Goal: Information Seeking & Learning: Check status

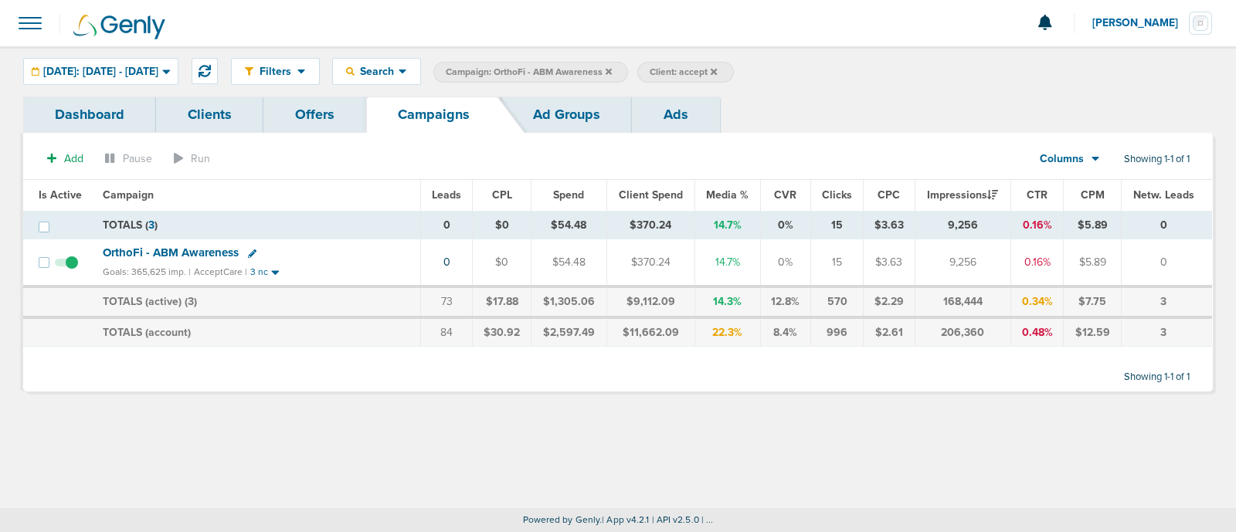
click at [612, 67] on icon at bounding box center [608, 71] width 6 height 9
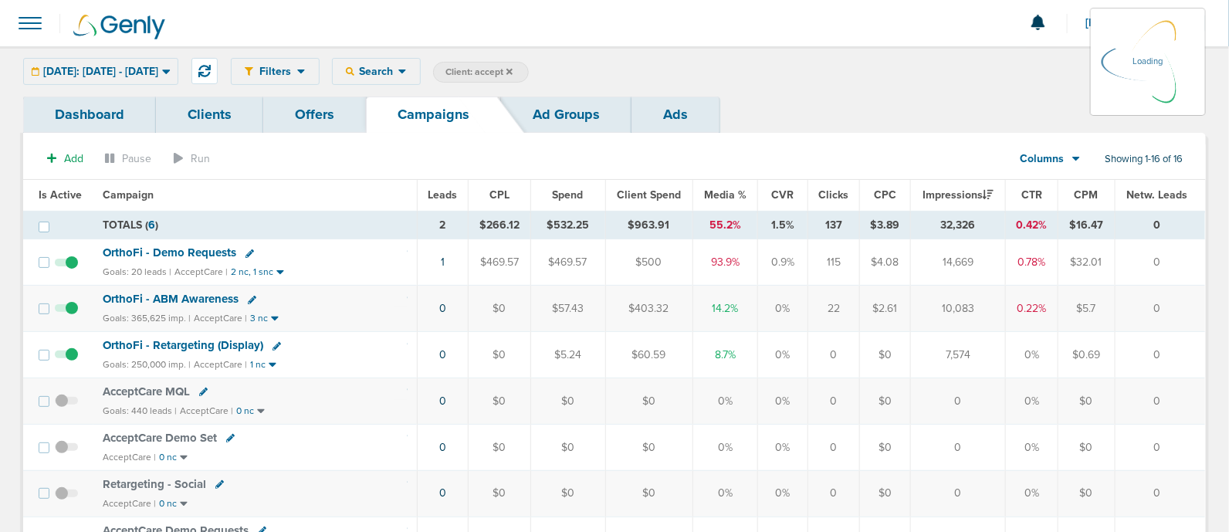
click at [513, 70] on icon at bounding box center [510, 71] width 6 height 9
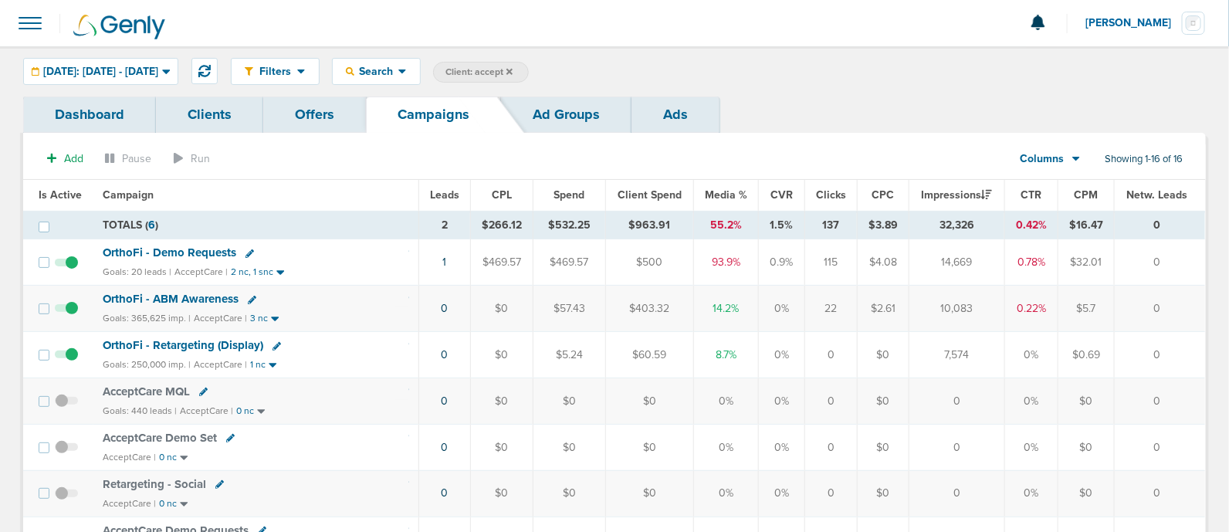
click at [513, 73] on icon at bounding box center [510, 71] width 6 height 6
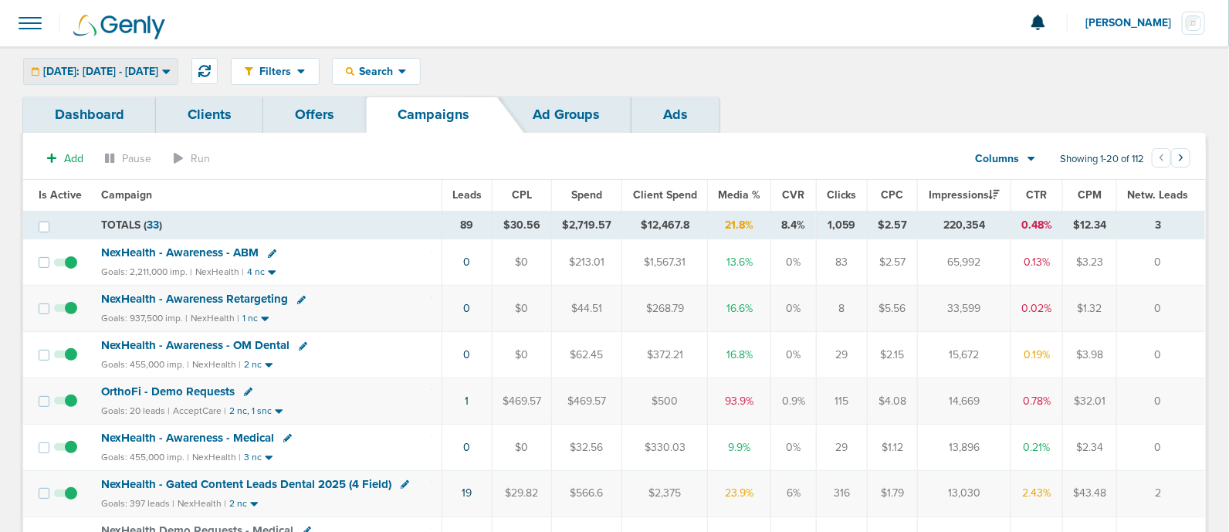
click at [158, 68] on span "Today: 09.22.2025 - 09.22.2025" at bounding box center [100, 71] width 115 height 11
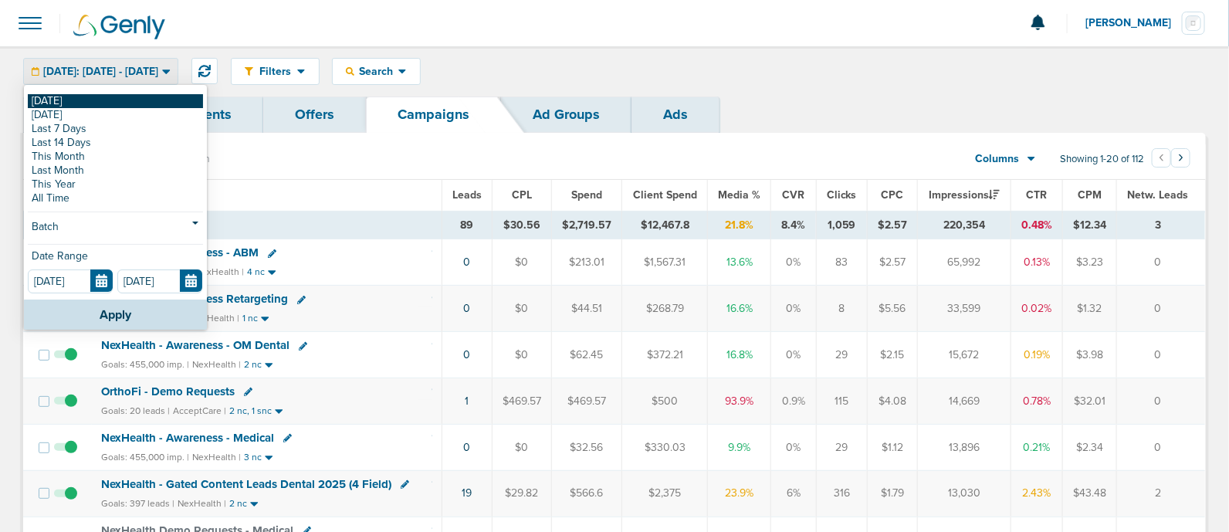
click at [58, 101] on link "[DATE]" at bounding box center [115, 101] width 175 height 14
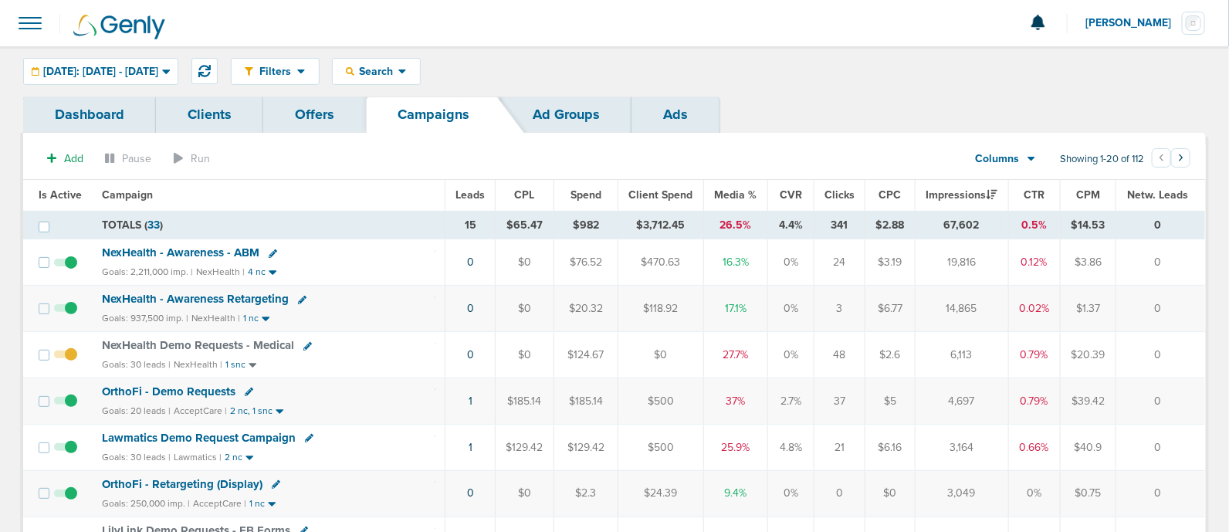
click at [736, 195] on span "Media %" at bounding box center [736, 194] width 42 height 13
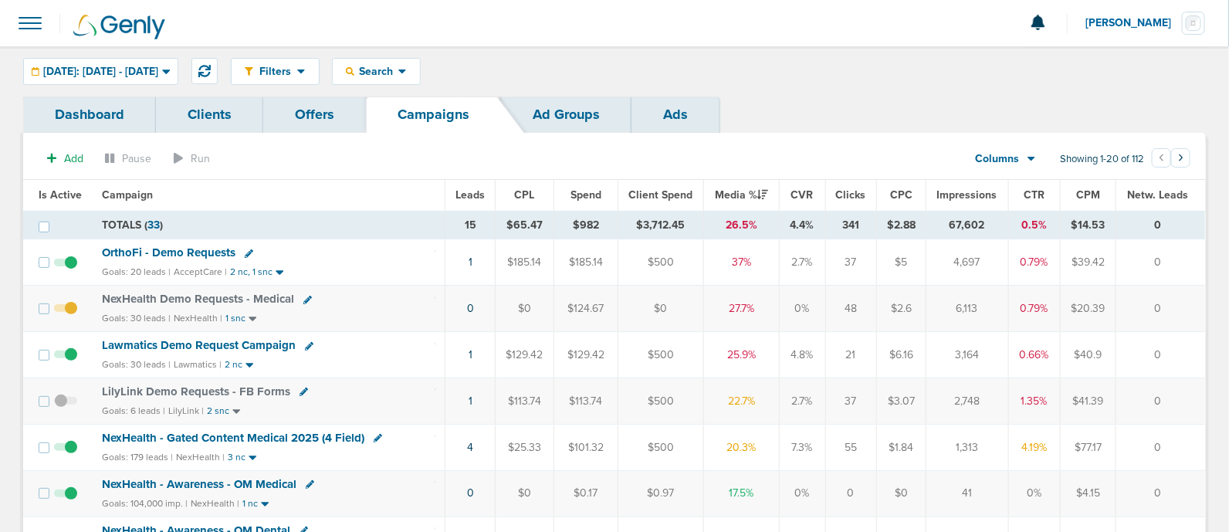
click at [468, 263] on td "1" at bounding box center [471, 262] width 50 height 46
click at [473, 263] on td "1" at bounding box center [471, 262] width 50 height 46
click at [471, 262] on link "1" at bounding box center [471, 262] width 4 height 13
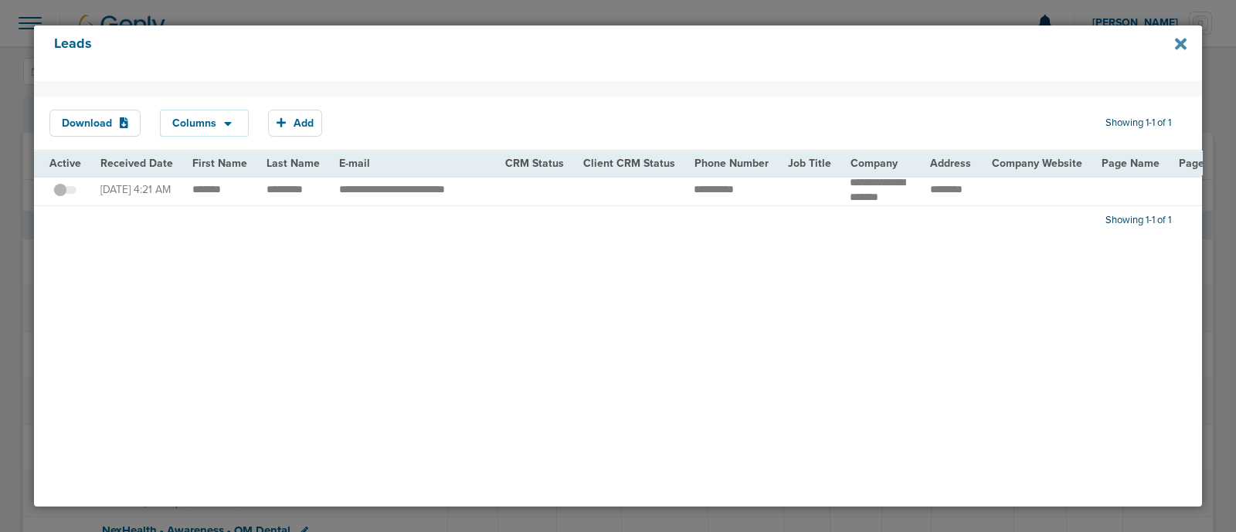
click at [1178, 43] on icon at bounding box center [1181, 44] width 12 height 12
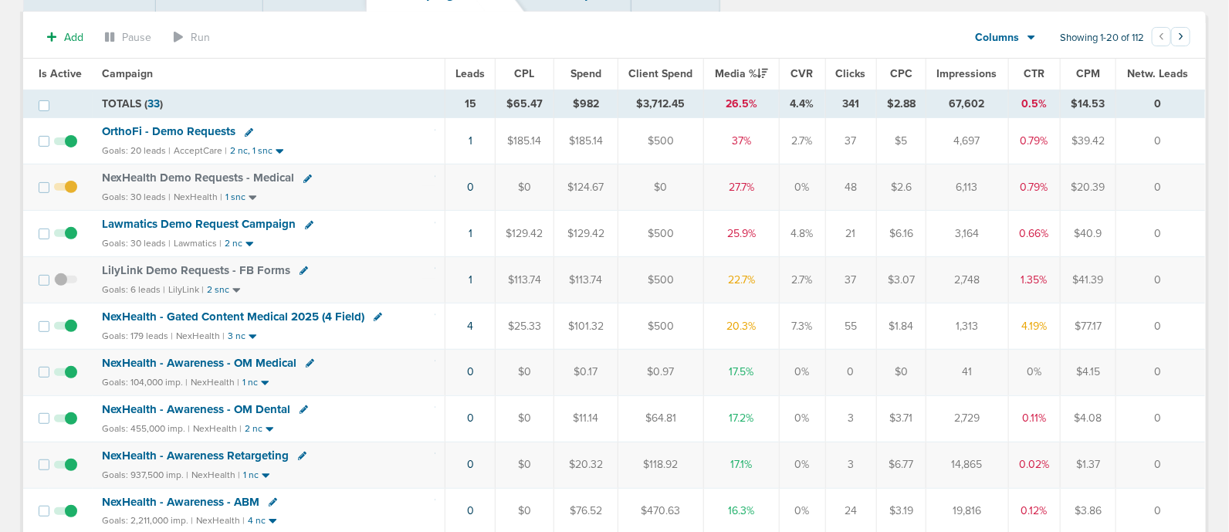
scroll to position [125, 0]
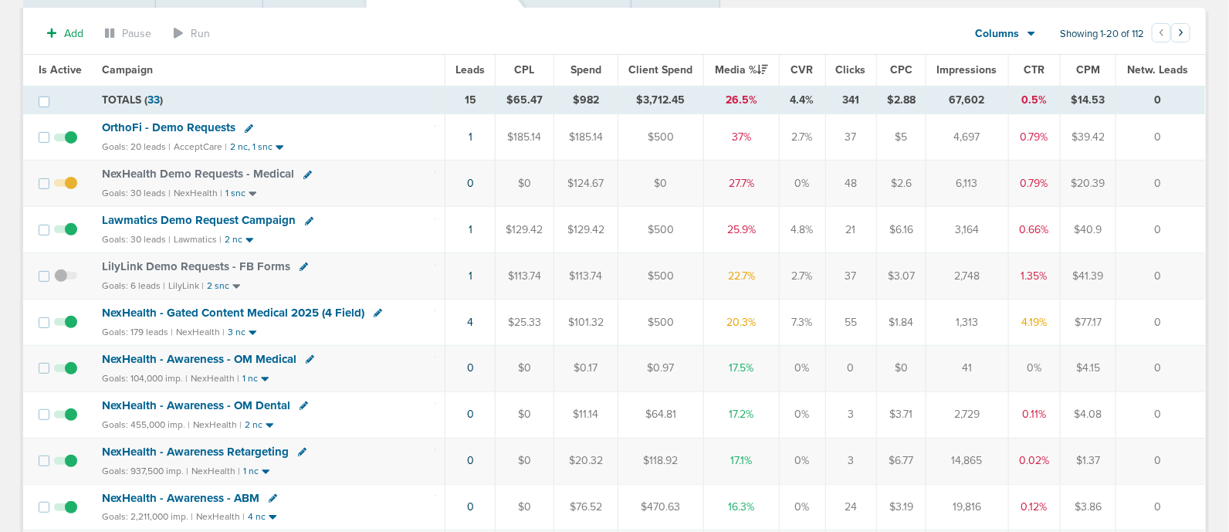
click at [215, 306] on span "NexHealth - Gated Content Medical 2025 (4 Field)" at bounding box center [233, 313] width 263 height 14
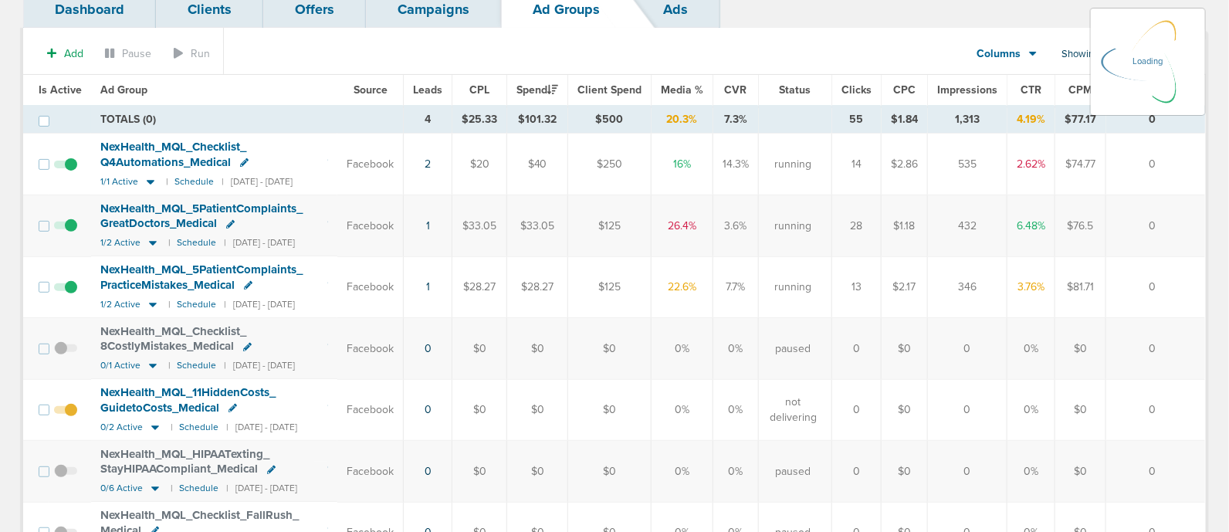
scroll to position [104, 0]
click at [418, 205] on td "1" at bounding box center [428, 226] width 49 height 61
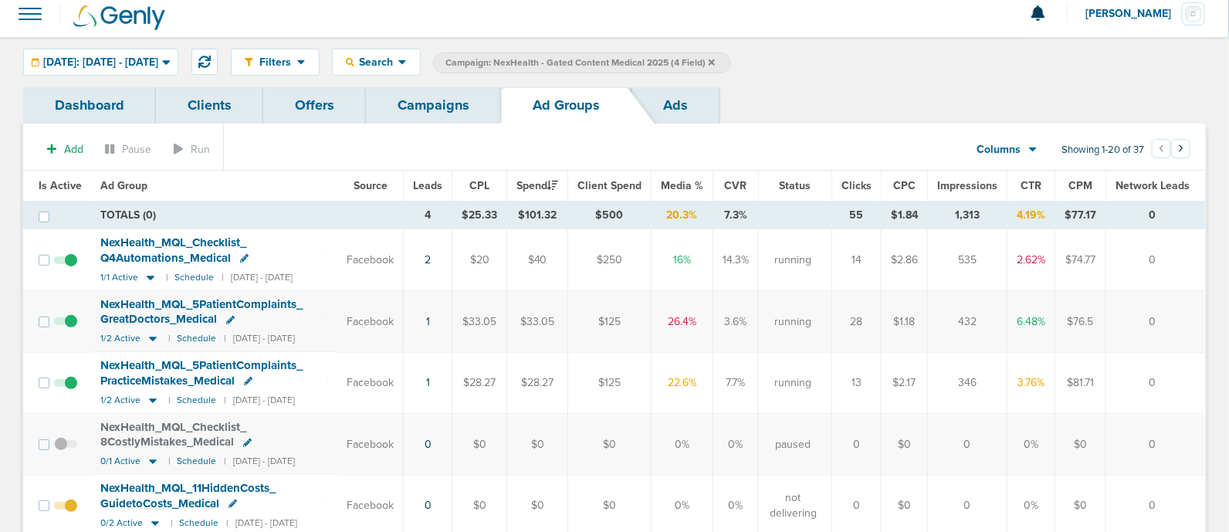
scroll to position [0, 0]
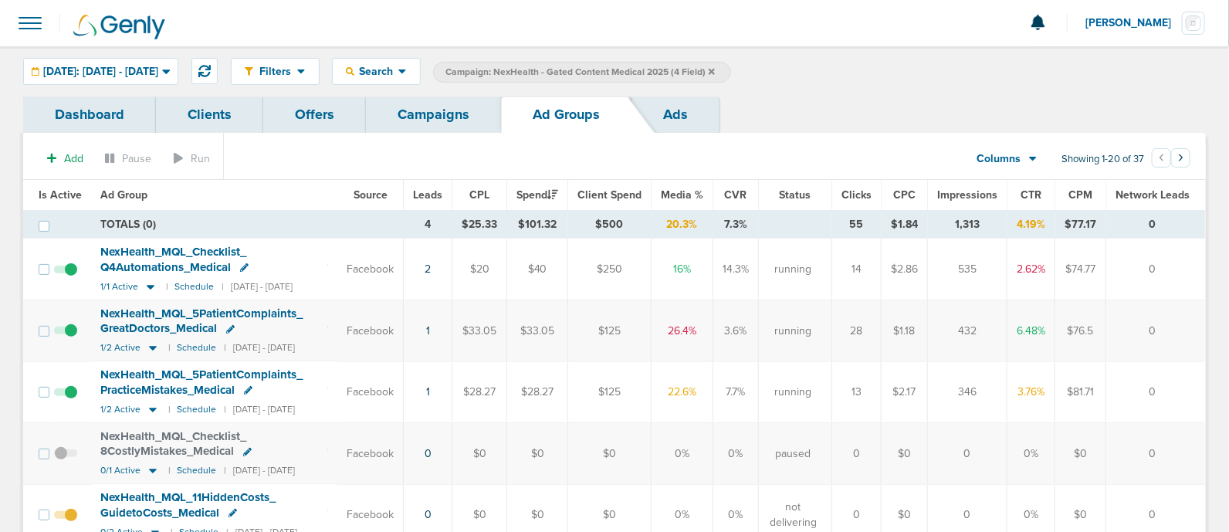
click at [446, 125] on link "Campaigns" at bounding box center [433, 115] width 135 height 36
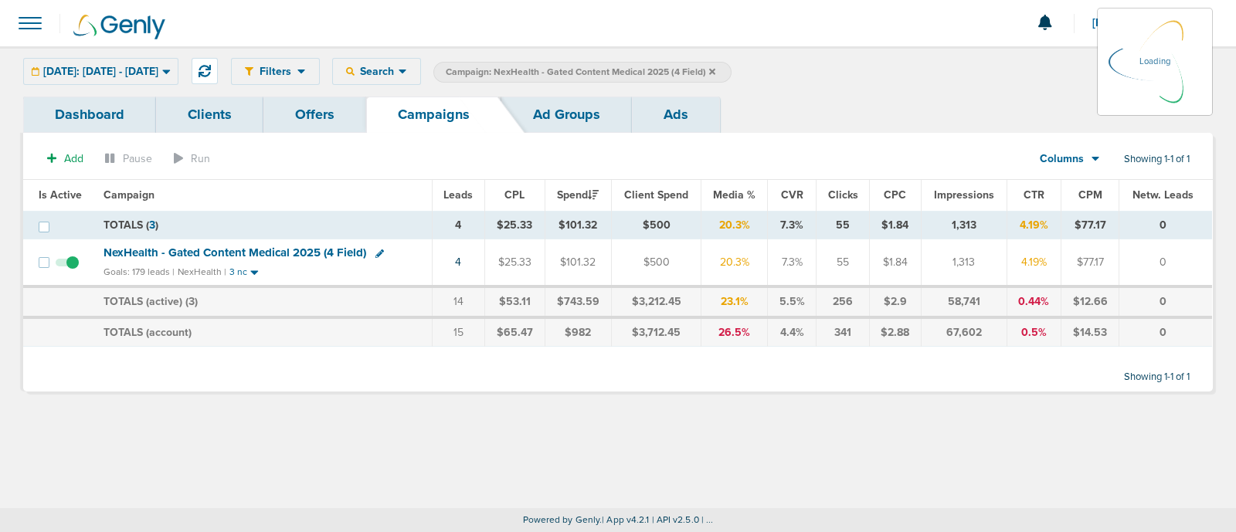
click at [715, 70] on icon at bounding box center [712, 71] width 6 height 6
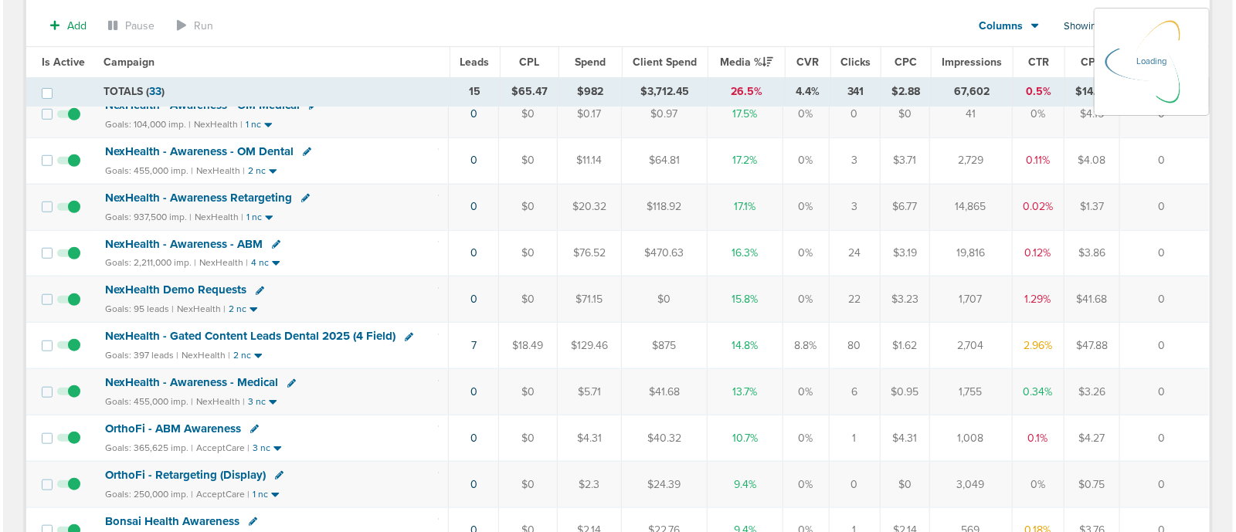
scroll to position [381, 0]
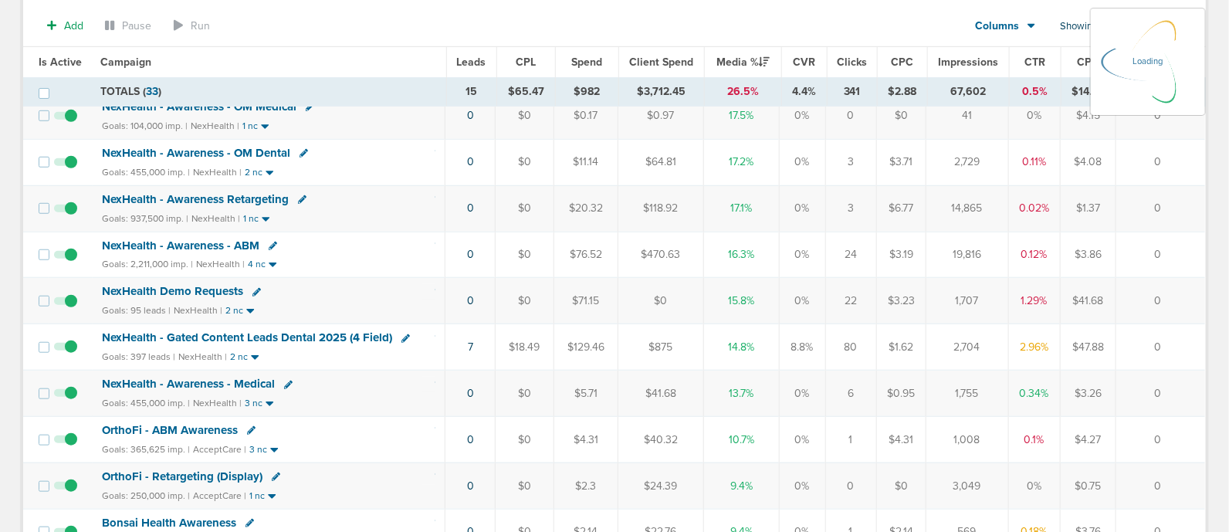
click at [316, 331] on span "NexHealth - Gated Content Leads Dental 2025 (4 Field)" at bounding box center [247, 338] width 290 height 14
click at [402, 334] on icon at bounding box center [406, 338] width 8 height 8
select select
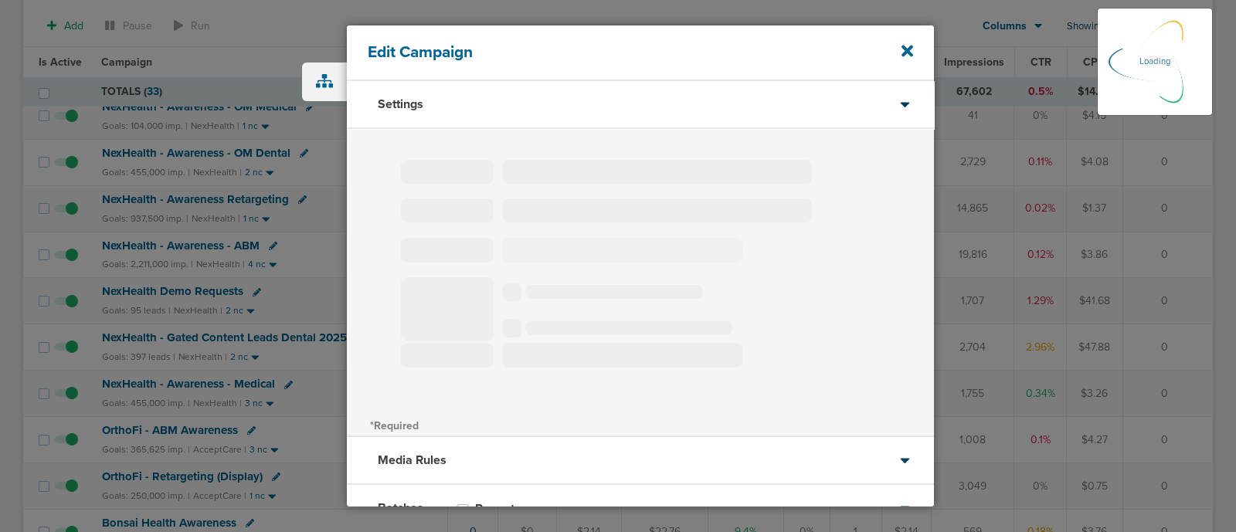
type input "NexHealth - Gated Content Leads Dental 2025 (4 Field)"
select select "Leads"
radio input "true"
select select "readWrite"
select select "1"
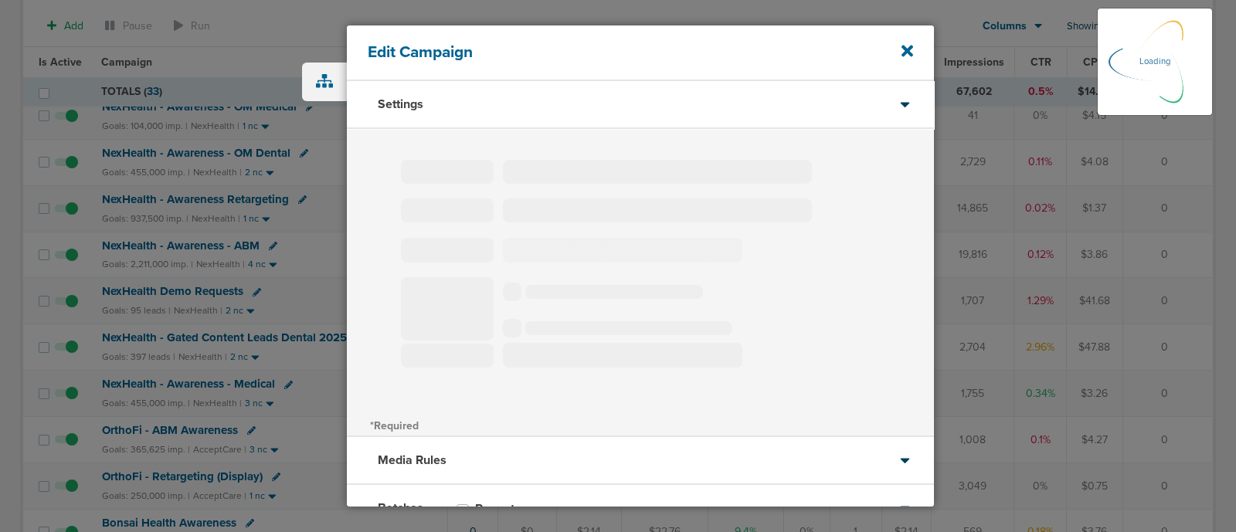
select select "1"
select select "2"
select select "3"
select select "4"
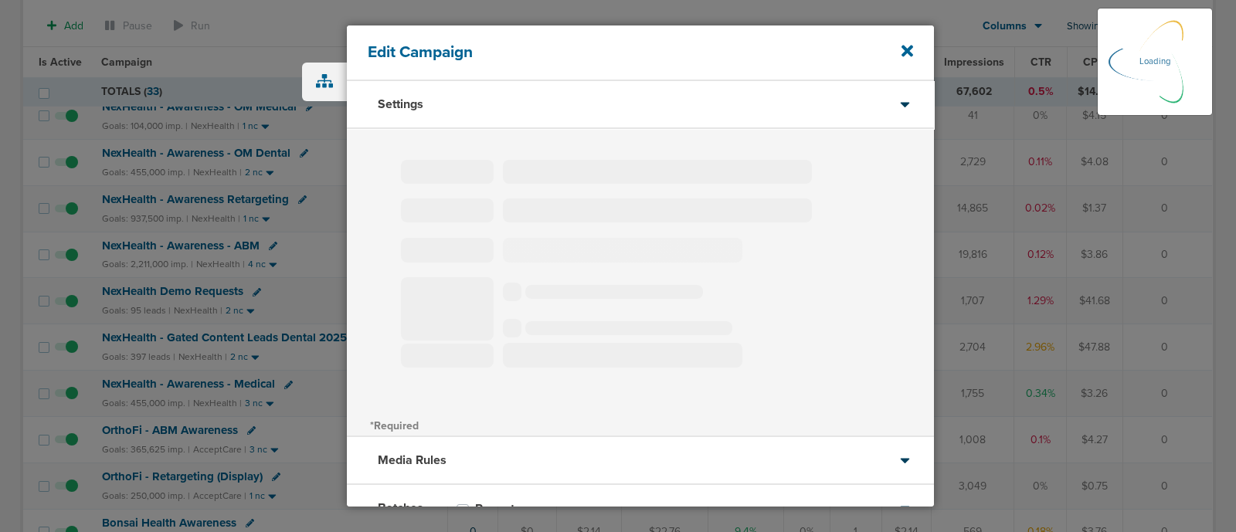
select select "6"
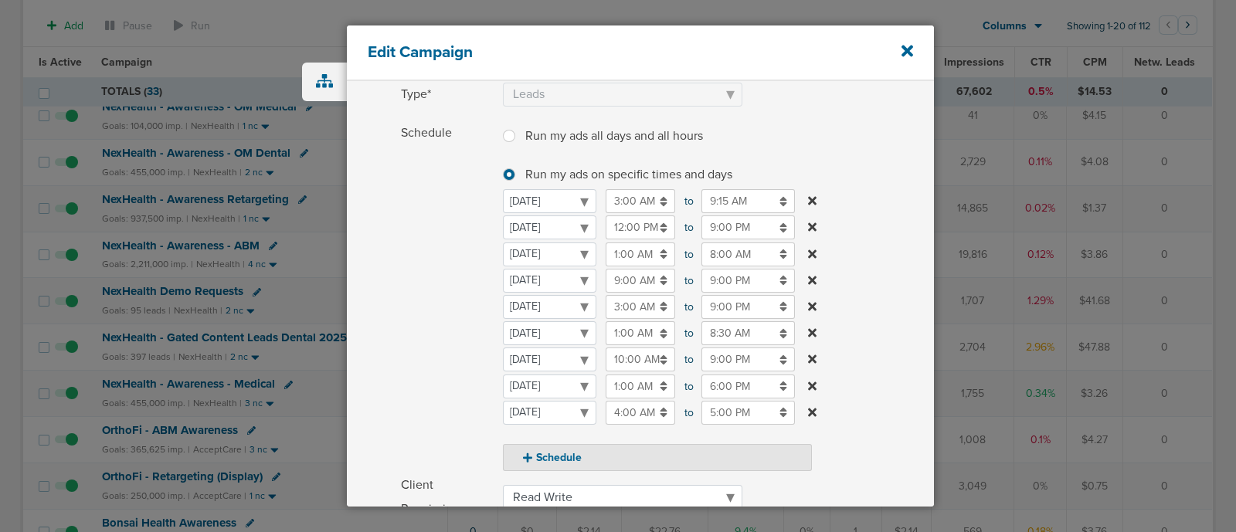
scroll to position [156, 0]
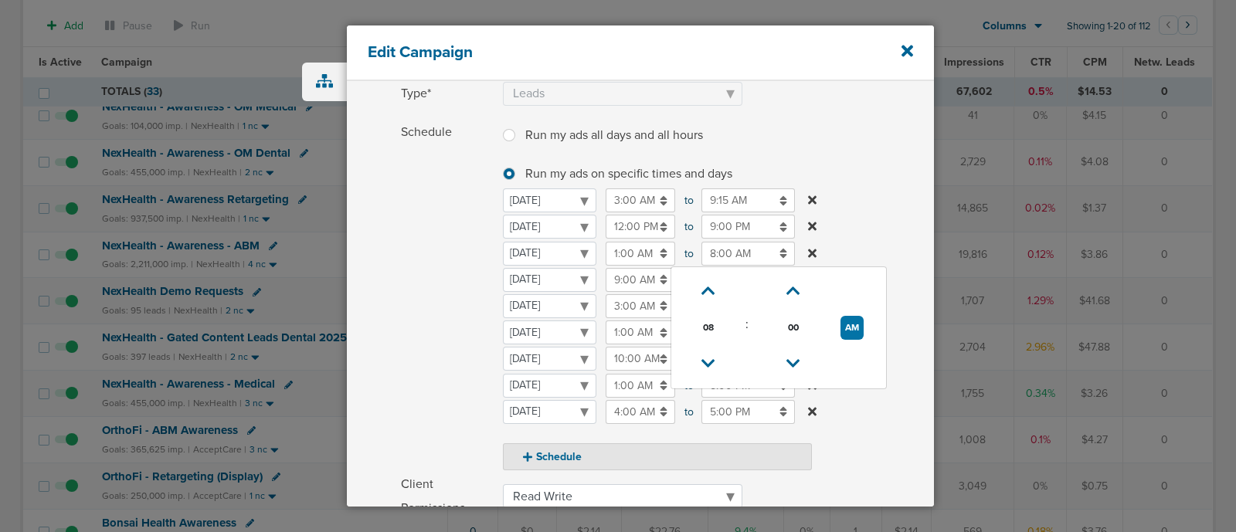
click at [732, 253] on input "8:00 AM" at bounding box center [747, 254] width 93 height 24
click at [793, 290] on icon at bounding box center [793, 290] width 14 height 9
click at [707, 292] on icon at bounding box center [708, 290] width 14 height 9
type input "9:05 AM"
click at [904, 188] on label "Schedule Run my ads all days and all hours Run my ads all days and all hours Ru…" at bounding box center [667, 295] width 533 height 350
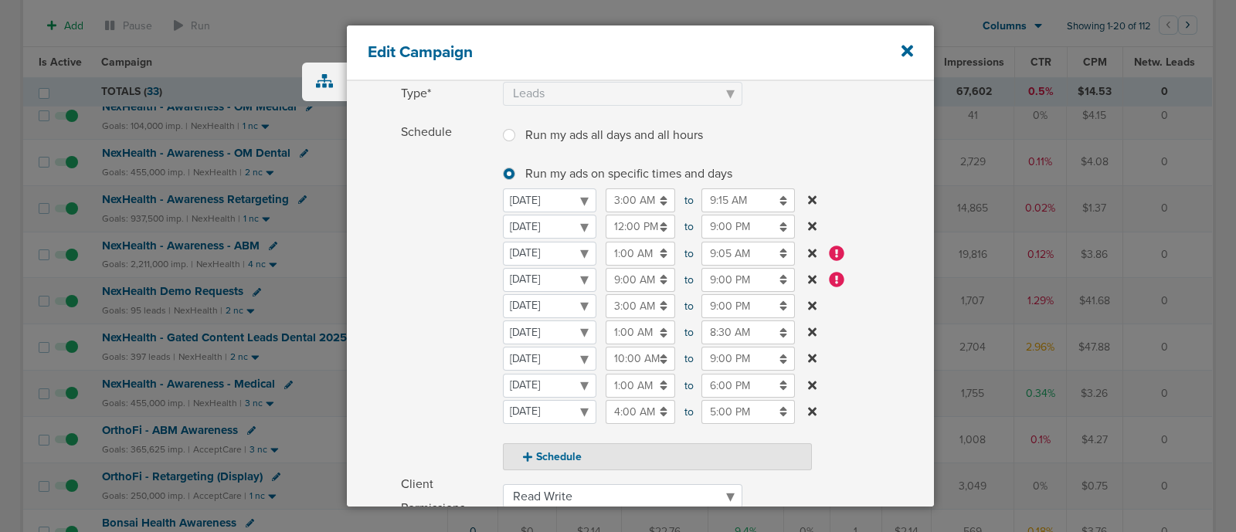
click at [813, 280] on icon at bounding box center [812, 279] width 8 height 8
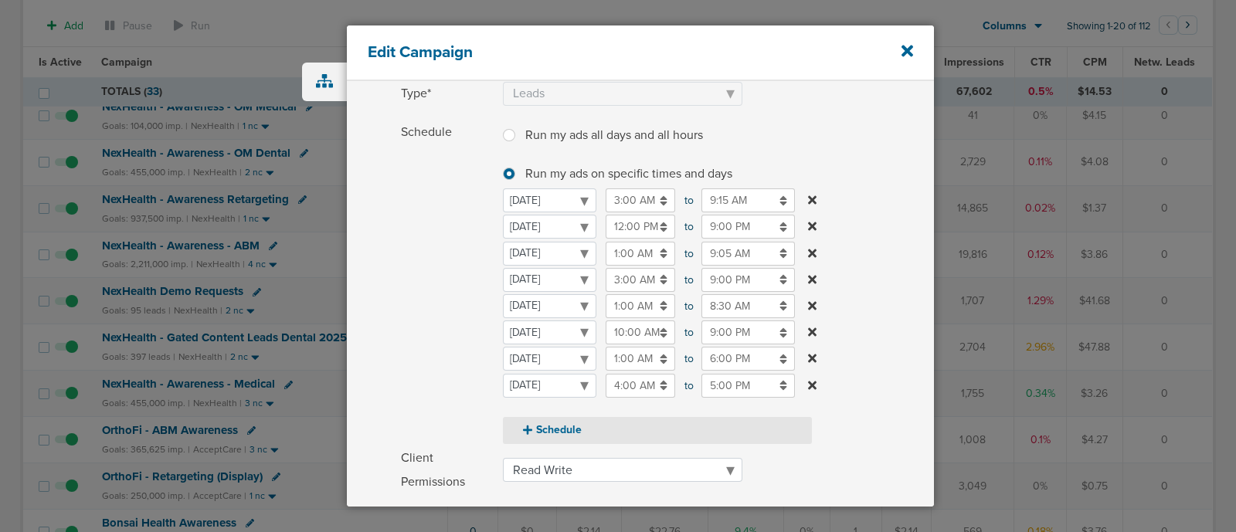
click at [594, 430] on button "Schedule" at bounding box center [657, 430] width 309 height 27
select select "5"
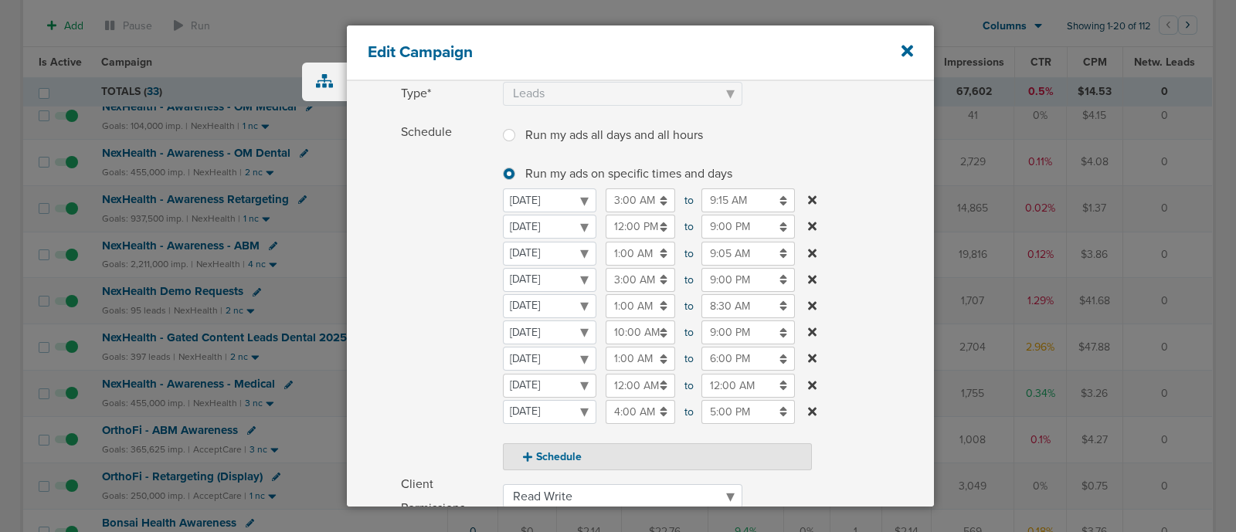
click at [544, 384] on select "Monday Tuesday Wednesday Thursday Friday Saturday Sunday" at bounding box center [549, 386] width 93 height 24
select select "1"
click at [637, 282] on input "12:00 AM" at bounding box center [639, 280] width 69 height 24
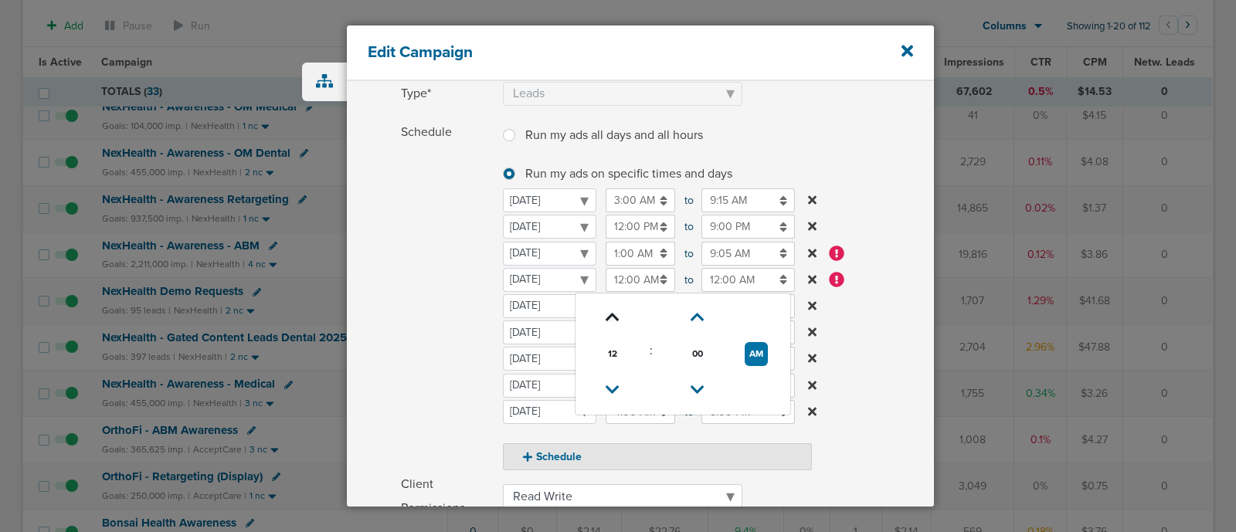
click at [609, 313] on icon at bounding box center [612, 317] width 14 height 9
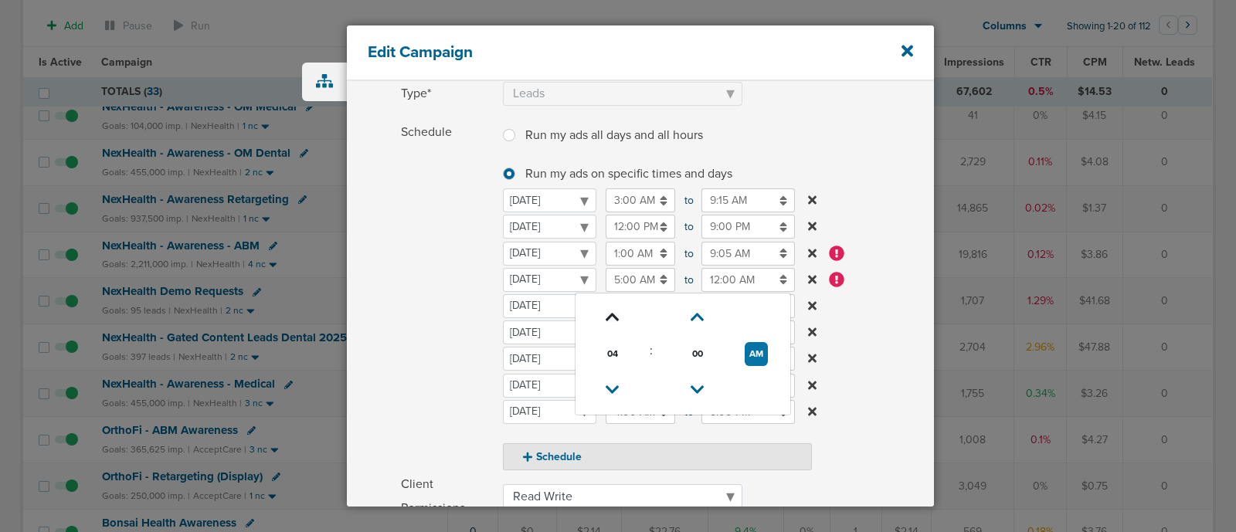
click at [609, 313] on icon at bounding box center [612, 317] width 14 height 9
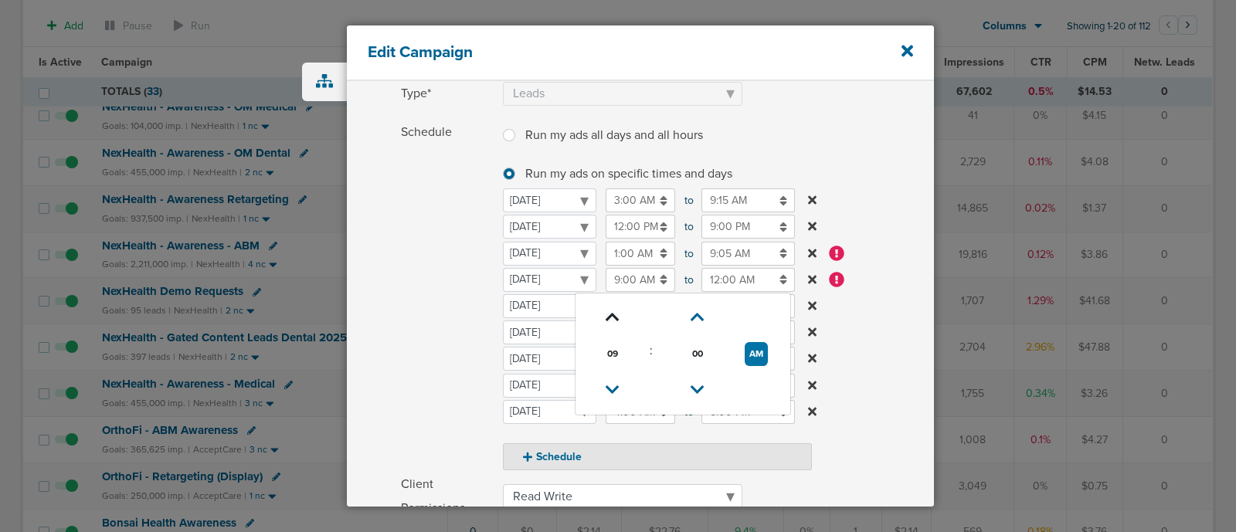
type input "10:00 AM"
click at [731, 274] on input "12:00 AM" at bounding box center [747, 280] width 93 height 24
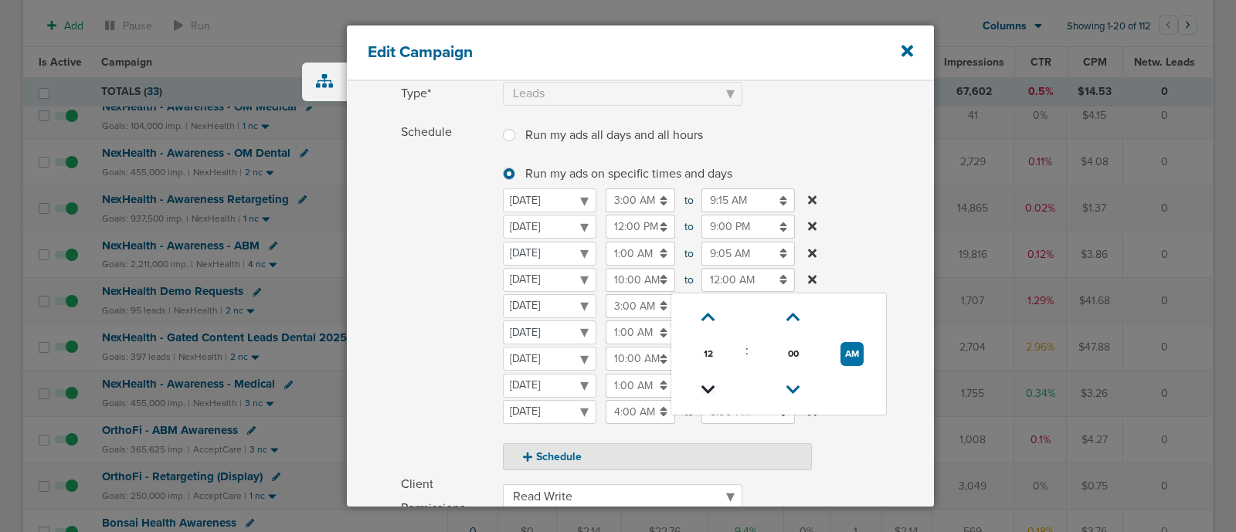
click at [709, 385] on icon at bounding box center [708, 389] width 14 height 9
type input "10:00 PM"
click at [901, 262] on label "Schedule Run my ads all days and all hours Run my ads all days and all hours Ru…" at bounding box center [667, 295] width 533 height 350
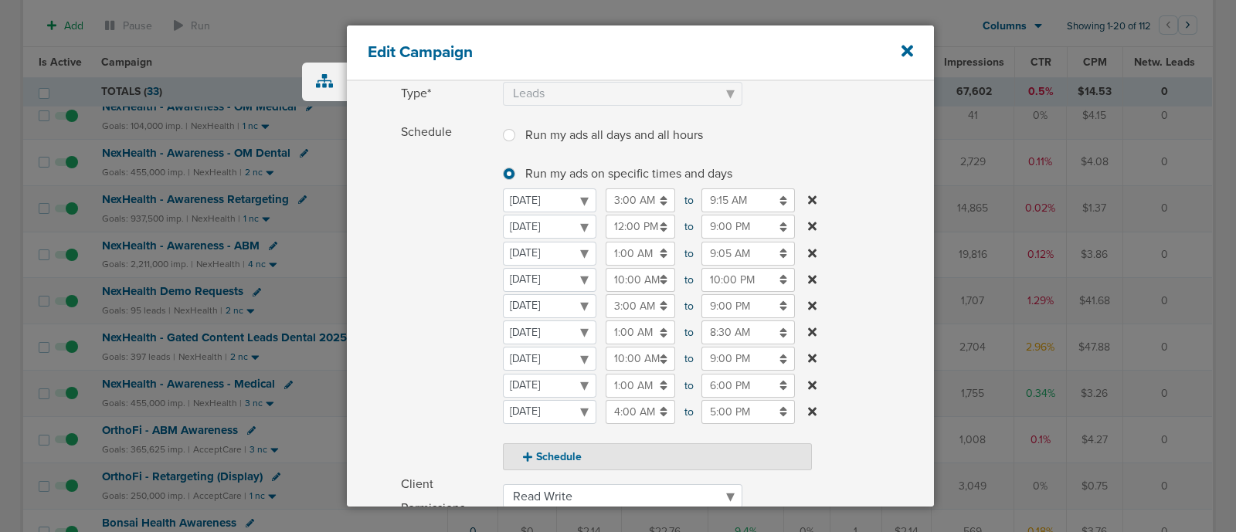
scroll to position [421, 0]
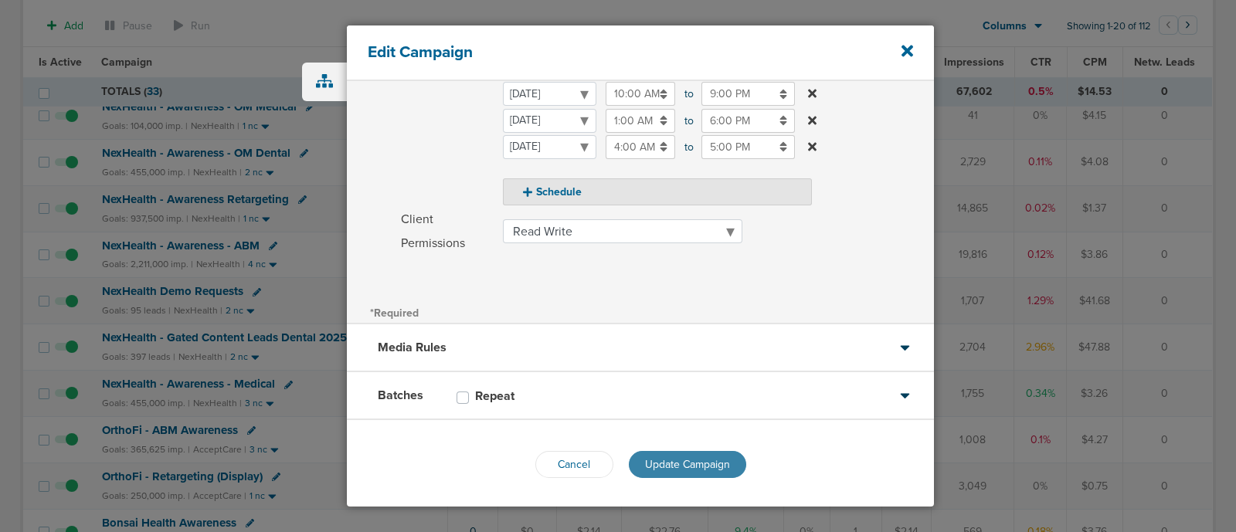
click at [707, 458] on span "Update Campaign" at bounding box center [687, 464] width 85 height 13
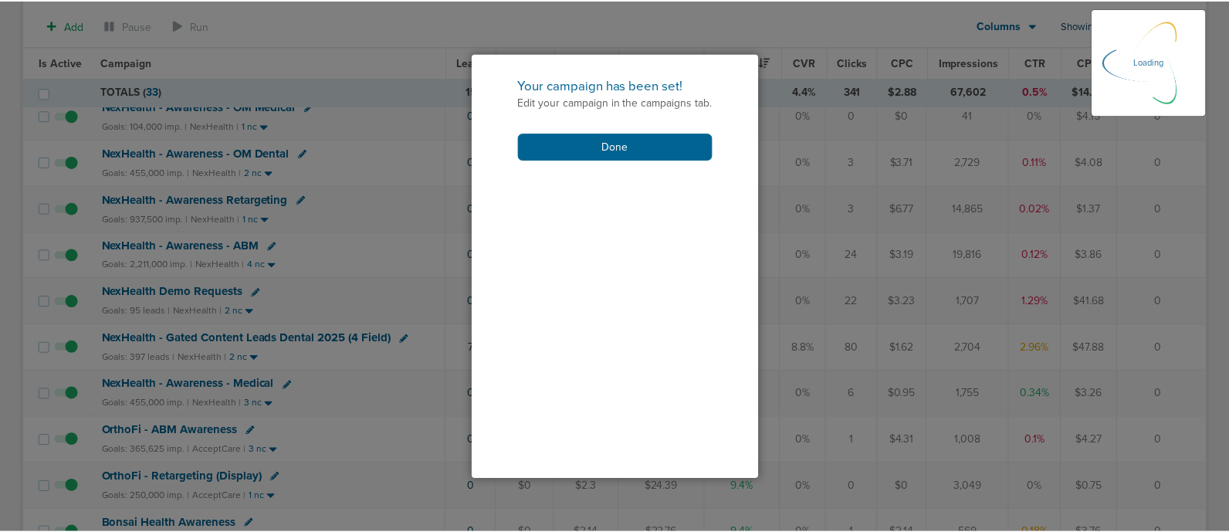
scroll to position [374, 0]
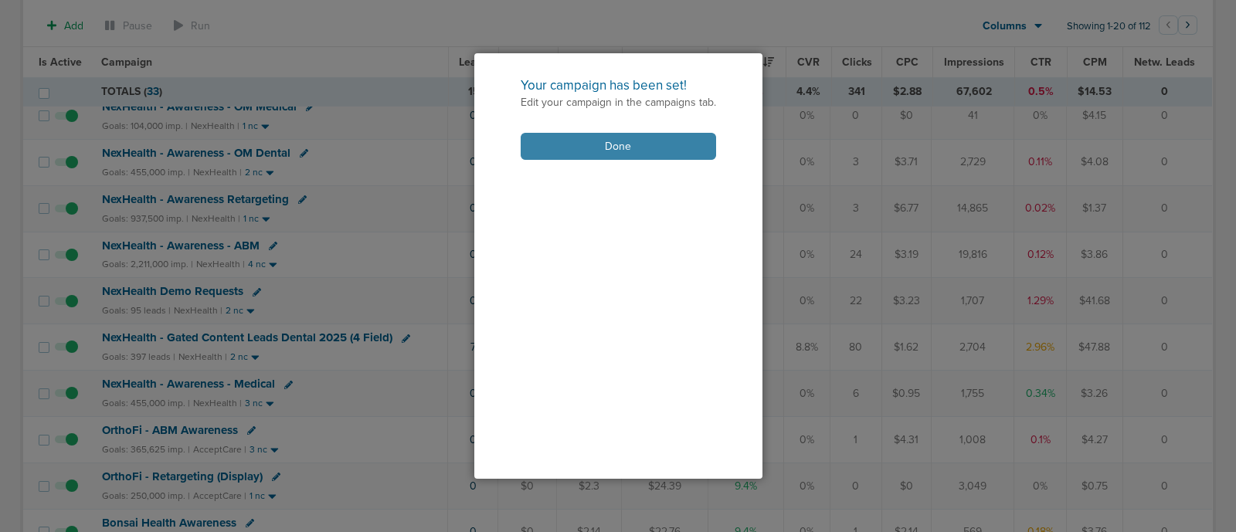
click at [612, 137] on button "Done" at bounding box center [617, 146] width 195 height 27
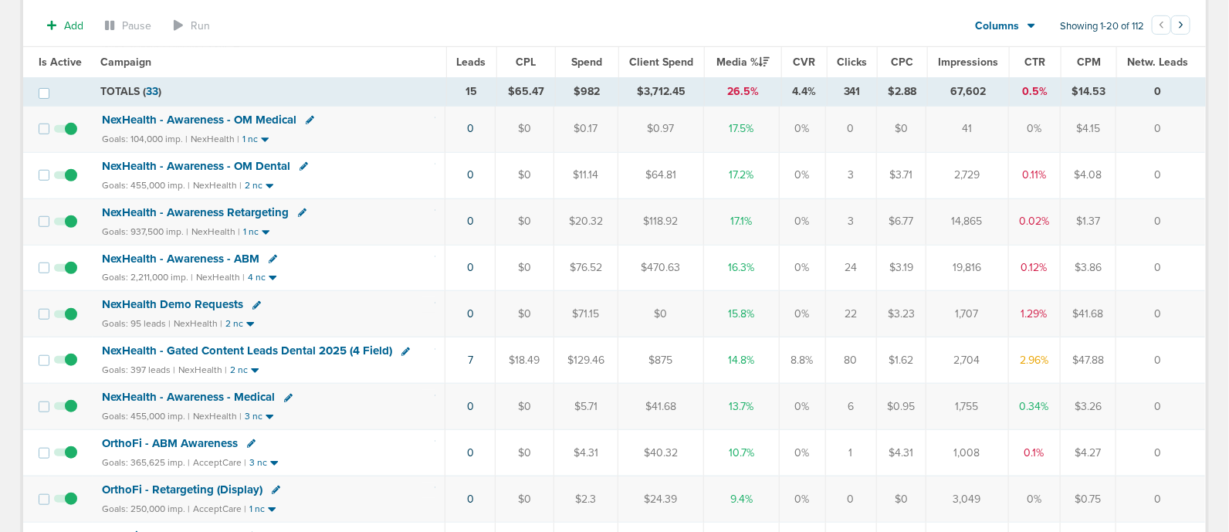
scroll to position [370, 0]
click at [324, 342] on span "NexHealth - Gated Content Leads Dental 2025 (4 Field)" at bounding box center [247, 349] width 290 height 14
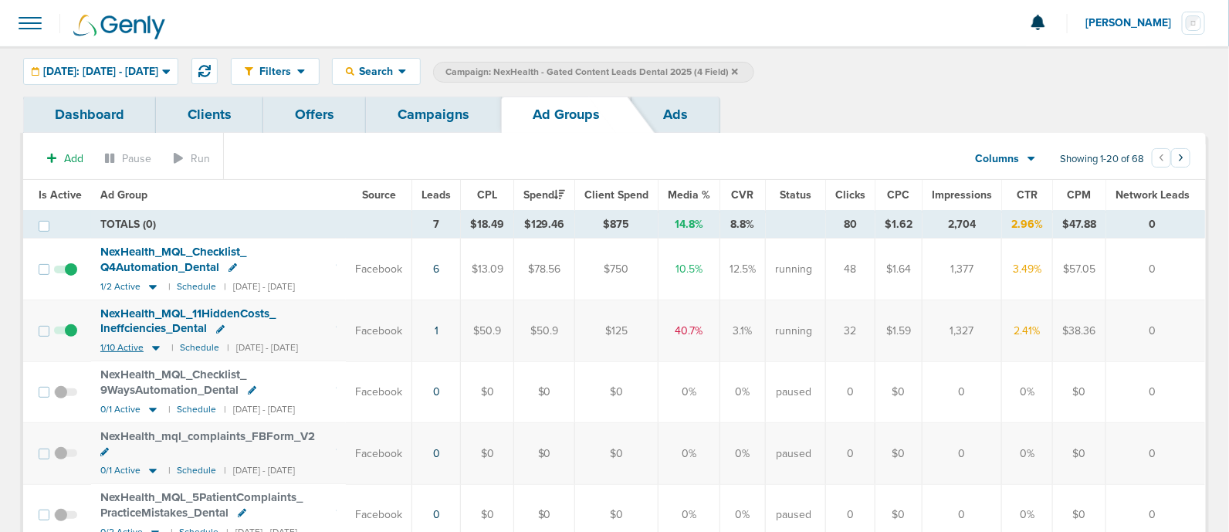
click at [153, 347] on icon at bounding box center [156, 349] width 8 height 5
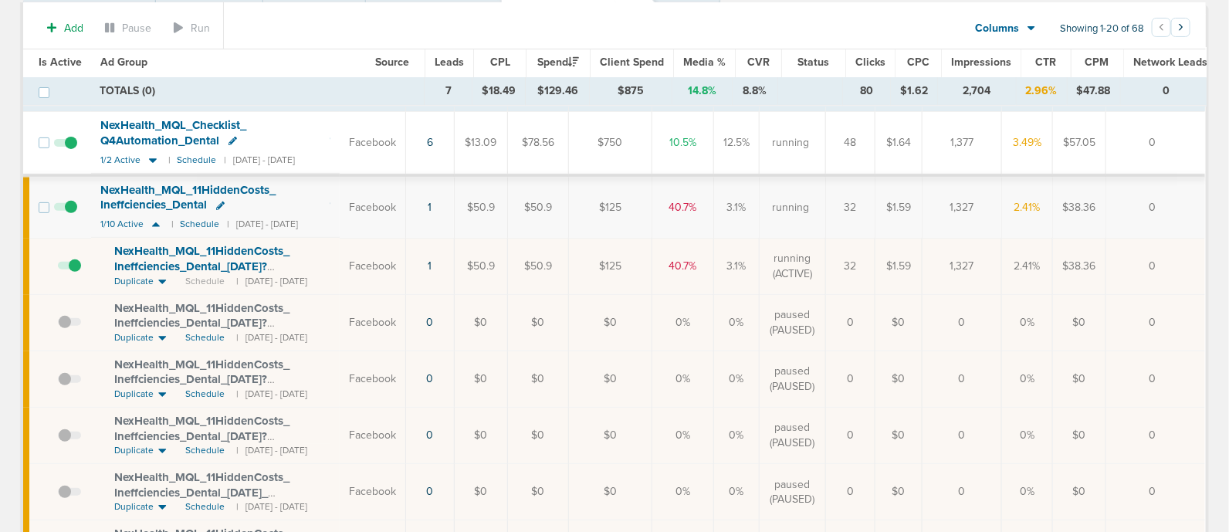
scroll to position [127, 0]
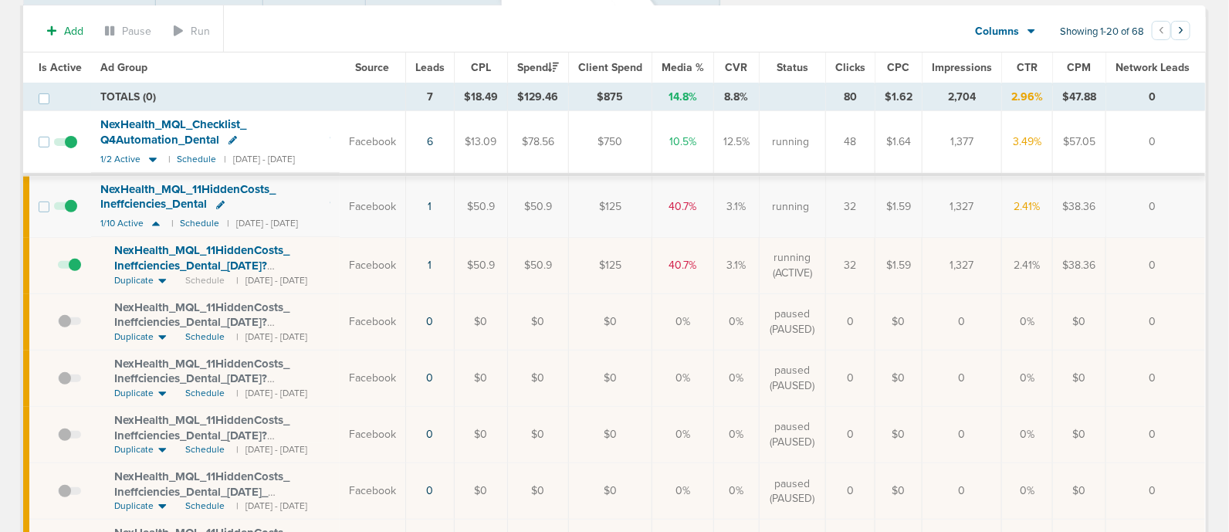
click at [70, 273] on span at bounding box center [69, 273] width 23 height 0
click at [58, 269] on input "checkbox" at bounding box center [58, 269] width 0 height 0
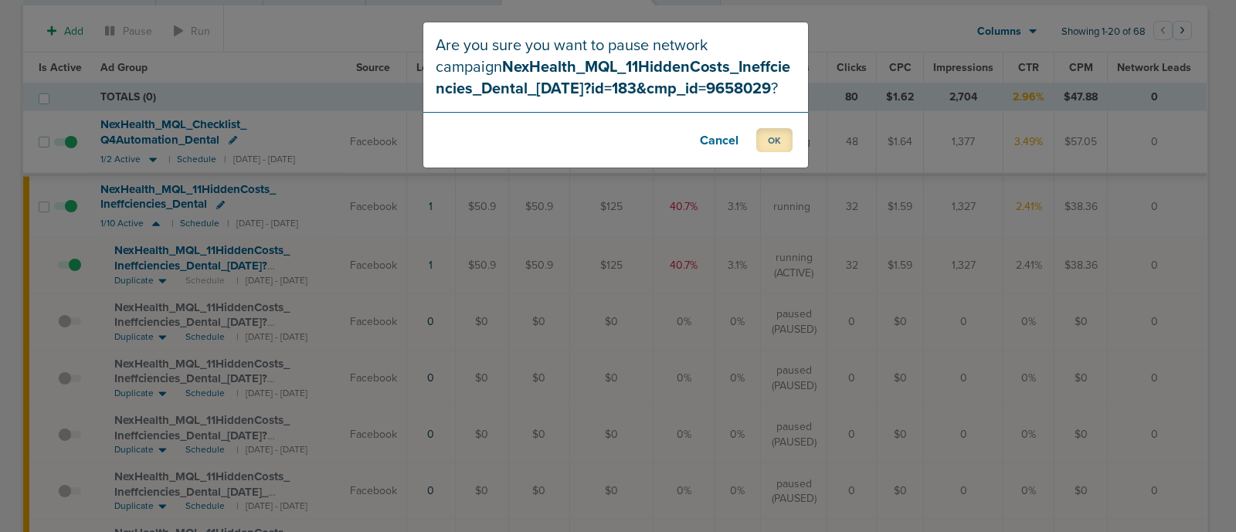
click at [774, 134] on button "OK" at bounding box center [774, 140] width 36 height 24
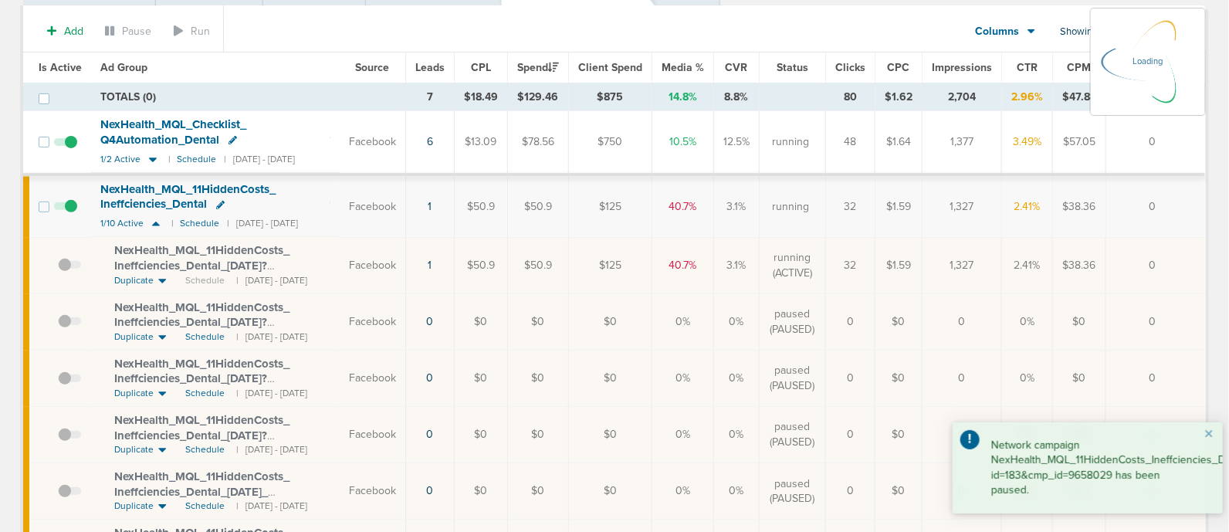
scroll to position [0, 0]
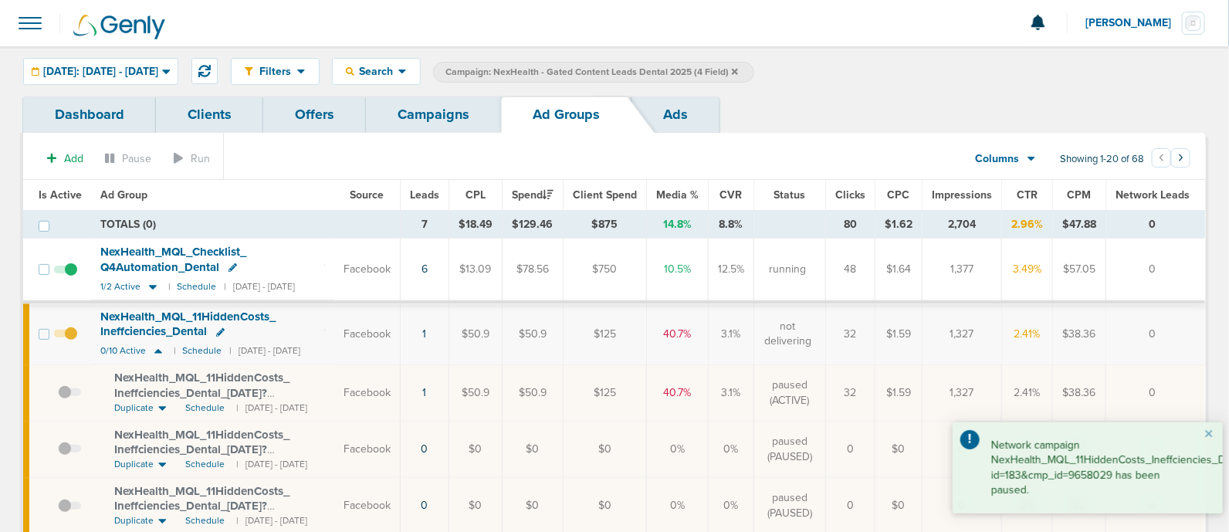
click at [470, 125] on link "Campaigns" at bounding box center [433, 115] width 135 height 36
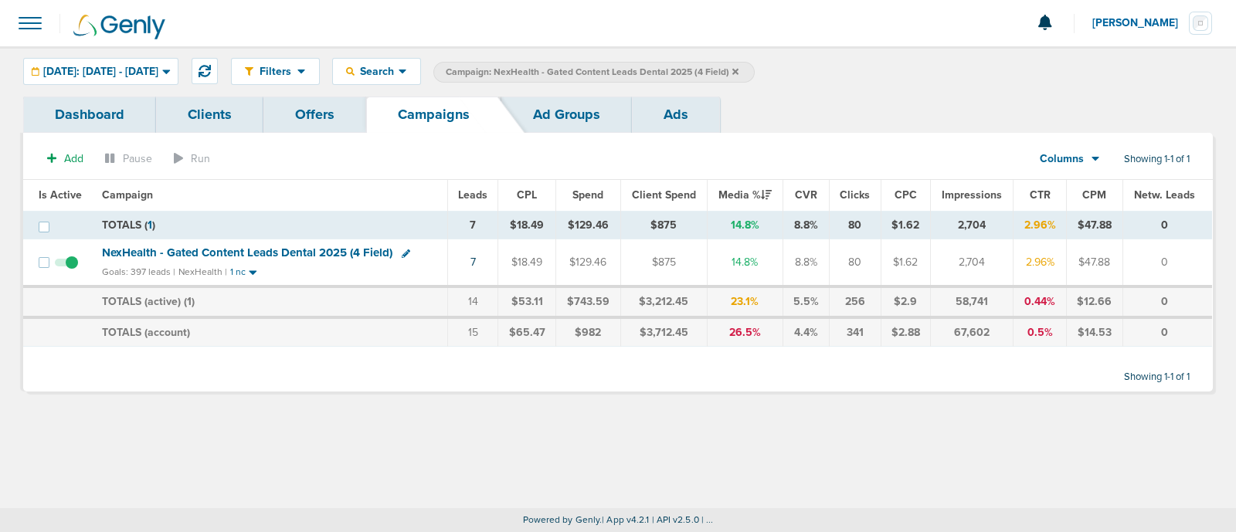
click at [738, 70] on icon at bounding box center [735, 71] width 6 height 6
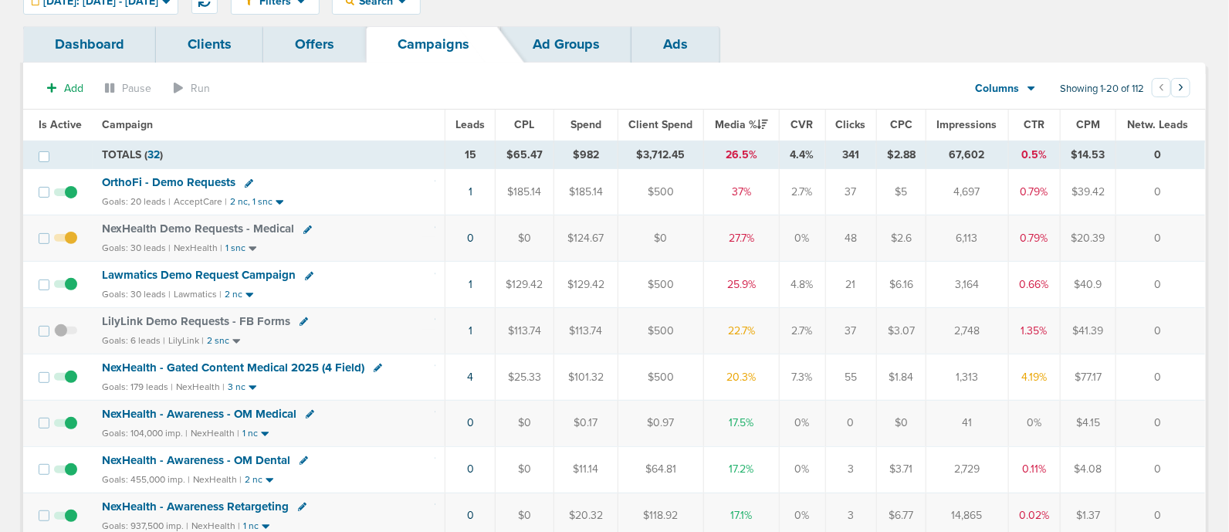
scroll to position [69, 0]
click at [285, 364] on span "NexHealth - Gated Content Medical 2025 (4 Field)" at bounding box center [233, 368] width 263 height 14
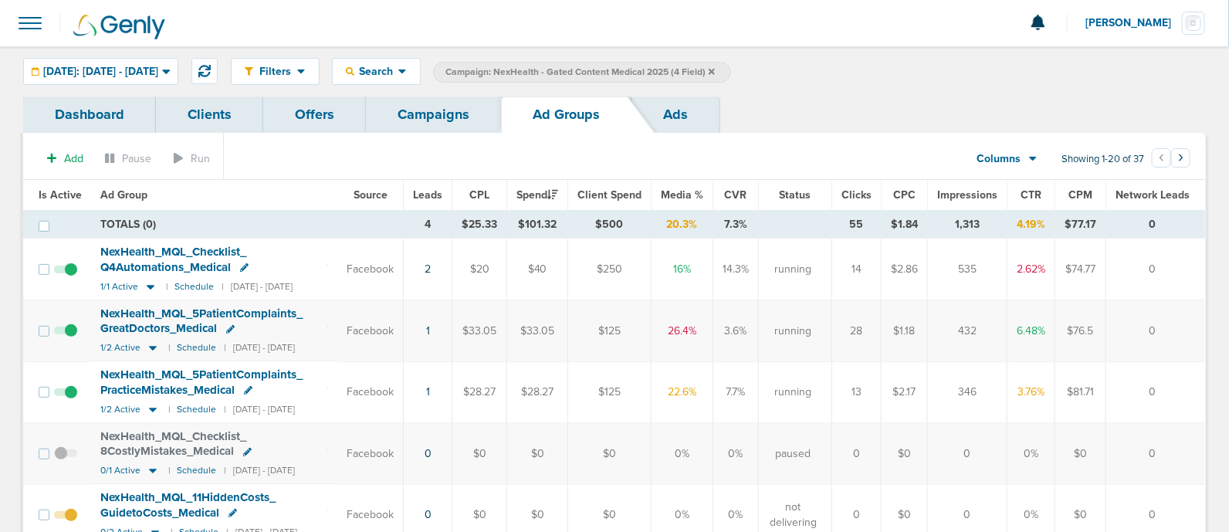
click at [411, 124] on link "Campaigns" at bounding box center [433, 115] width 135 height 36
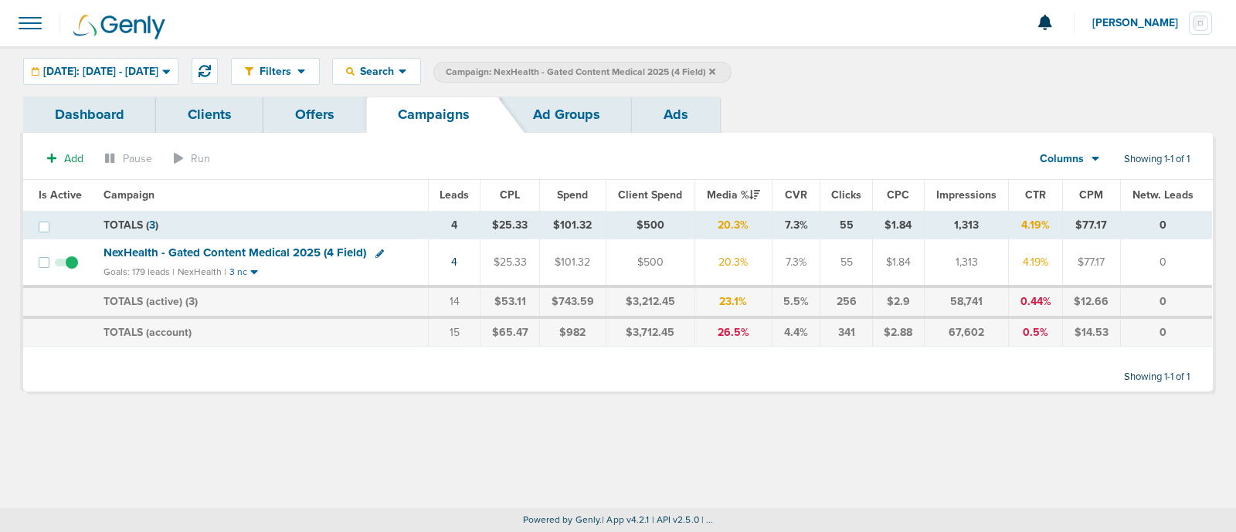
click at [715, 68] on icon at bounding box center [712, 71] width 6 height 9
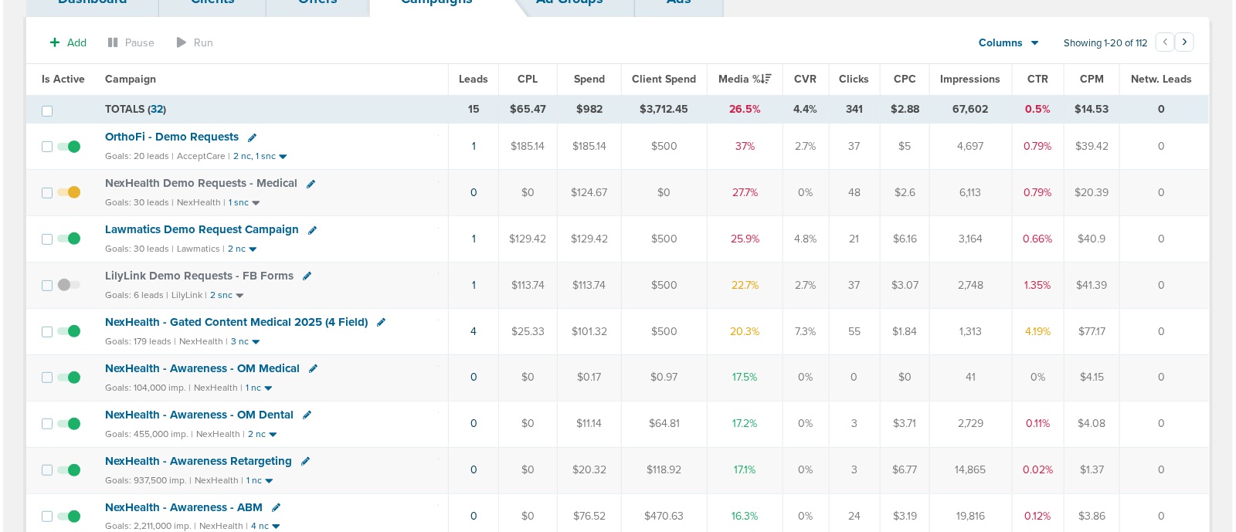
scroll to position [73, 0]
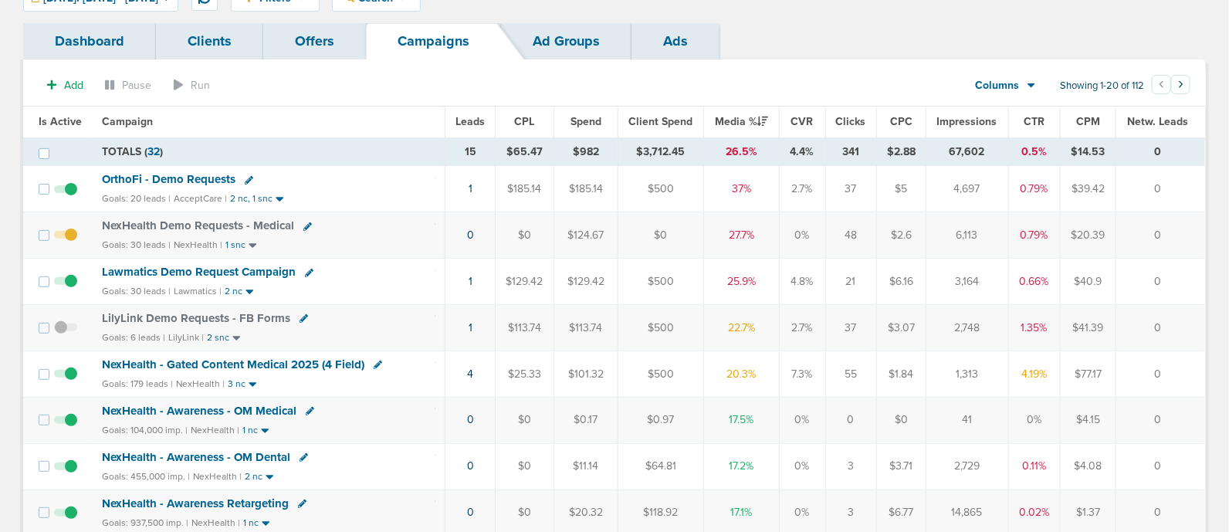
click at [405, 378] on div "Goals: 179 leads | NexHealth | 3 nc" at bounding box center [269, 384] width 334 height 13
click at [449, 327] on td "1" at bounding box center [471, 328] width 50 height 46
click at [444, 327] on td "LilyLink Demo Requests - FB Forms Goals: 6 leads | LilyLink | 2 snc" at bounding box center [269, 328] width 353 height 46
click at [470, 324] on link "1" at bounding box center [471, 327] width 4 height 13
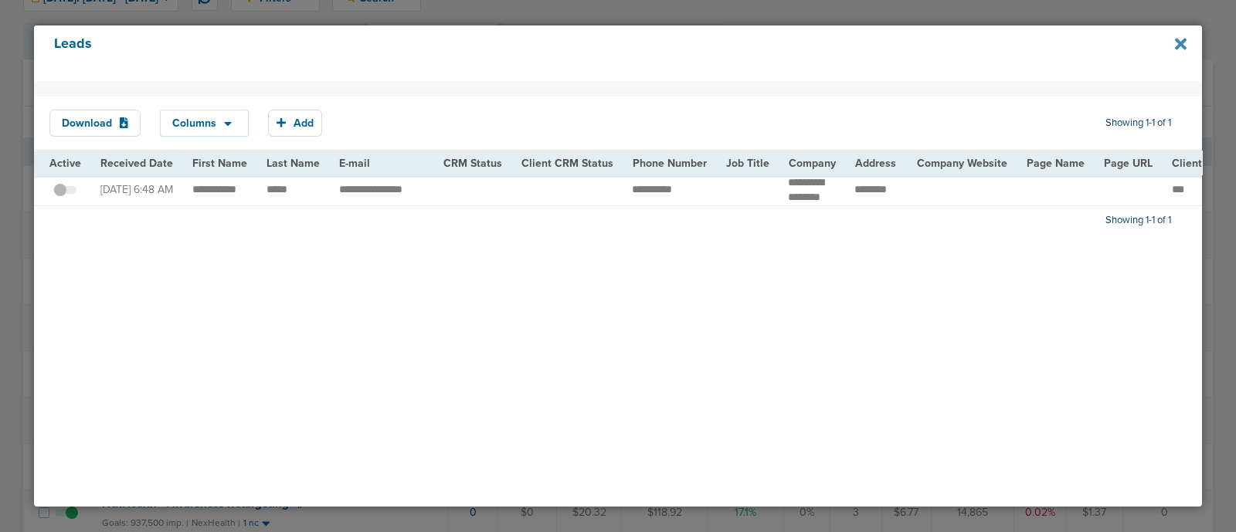
click at [1183, 46] on icon at bounding box center [1181, 44] width 12 height 12
click at [1179, 42] on icon at bounding box center [1181, 44] width 12 height 12
click at [1180, 44] on icon at bounding box center [1181, 44] width 12 height 12
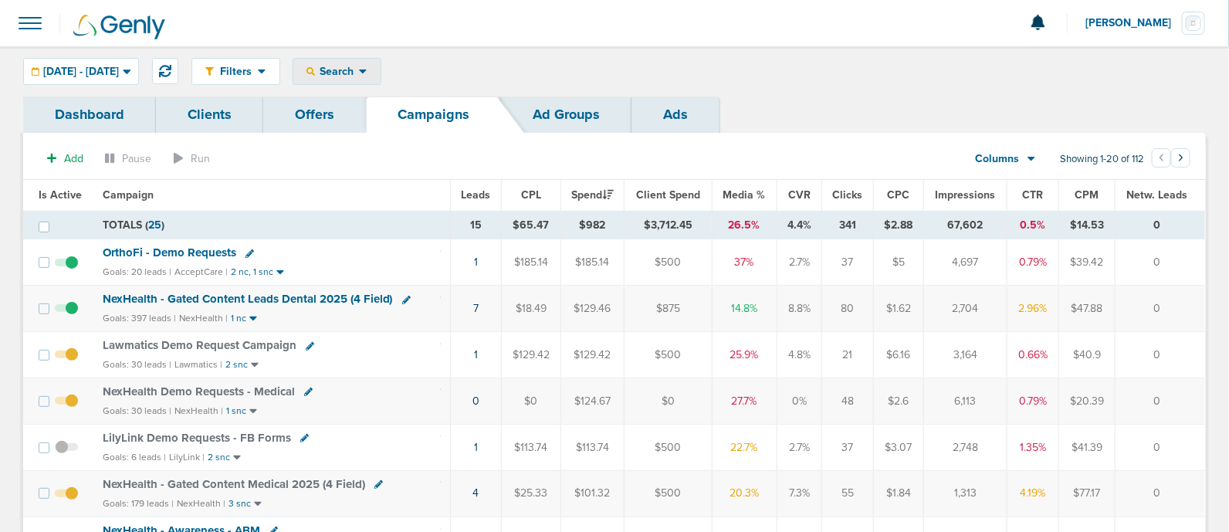
click at [359, 68] on span "Search" at bounding box center [337, 71] width 44 height 13
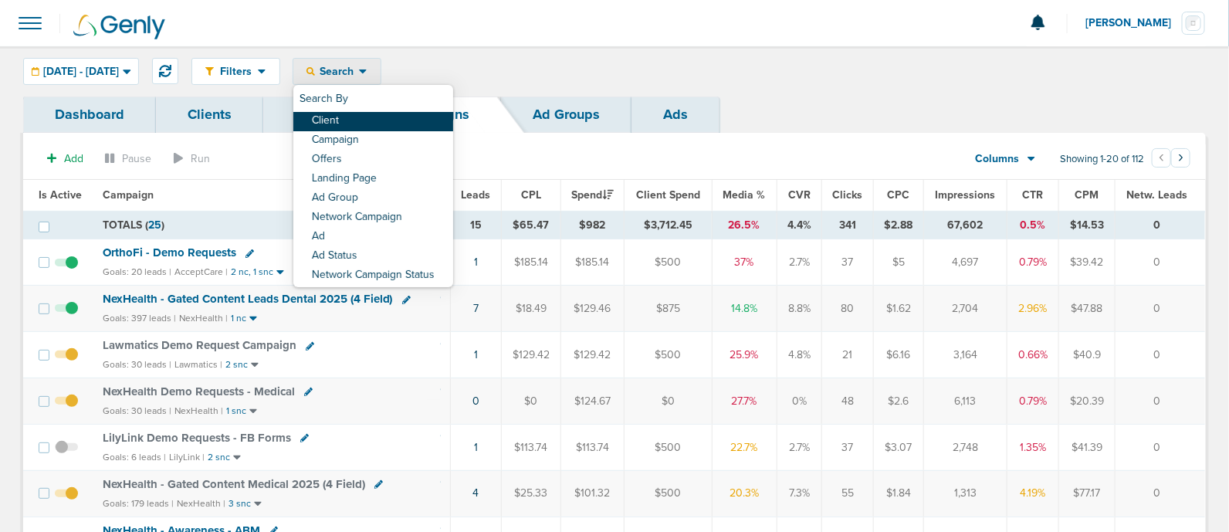
click at [411, 125] on link "Client" at bounding box center [373, 121] width 160 height 19
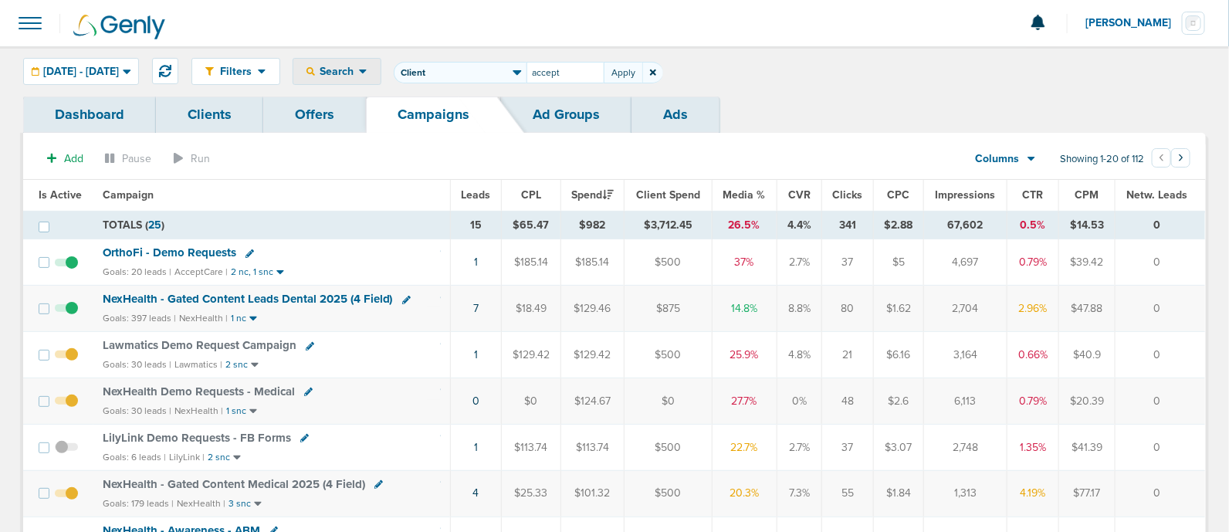
type input "accept"
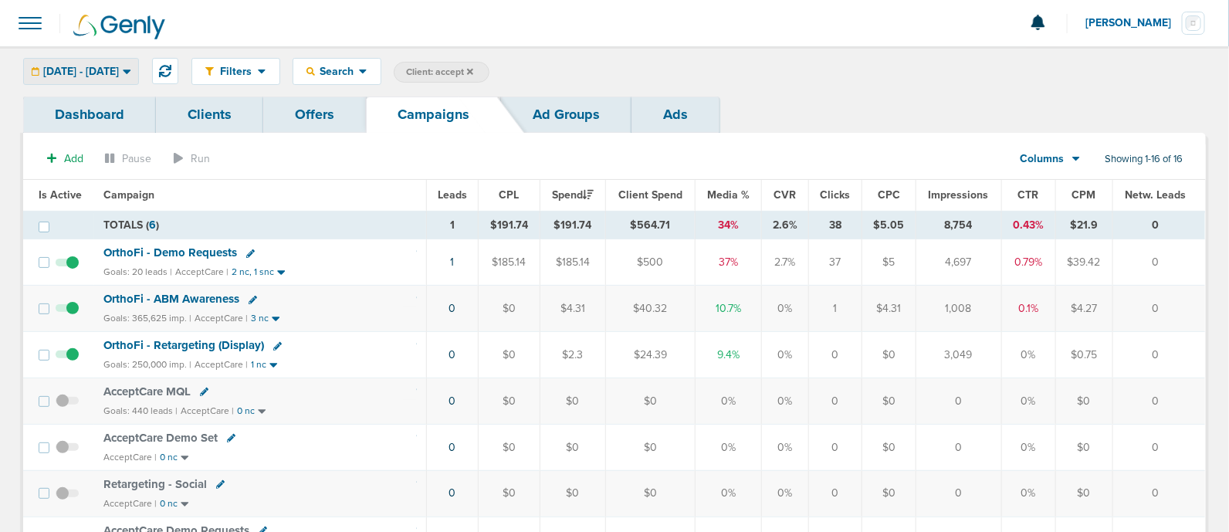
click at [119, 76] on span "[DATE] - [DATE]" at bounding box center [81, 71] width 76 height 11
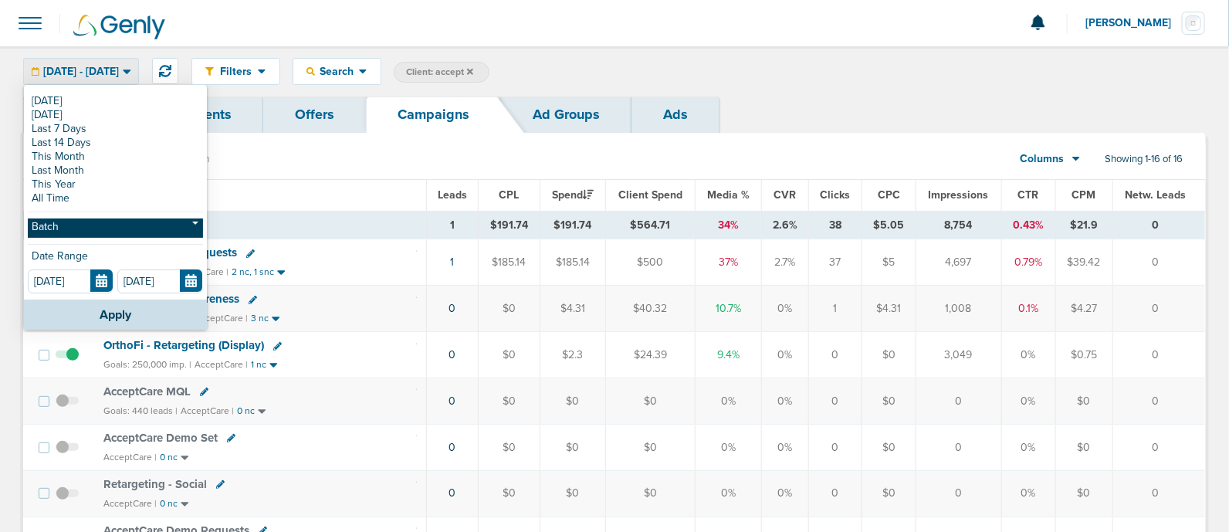
click at [166, 228] on link "Batch" at bounding box center [115, 228] width 175 height 19
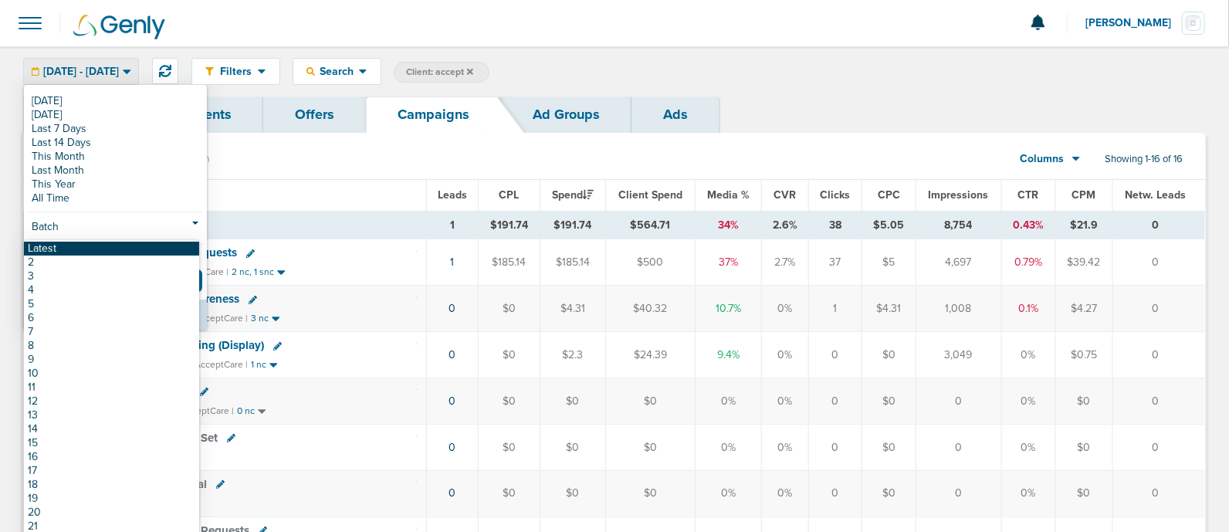
click at [102, 249] on link "Latest" at bounding box center [111, 249] width 175 height 14
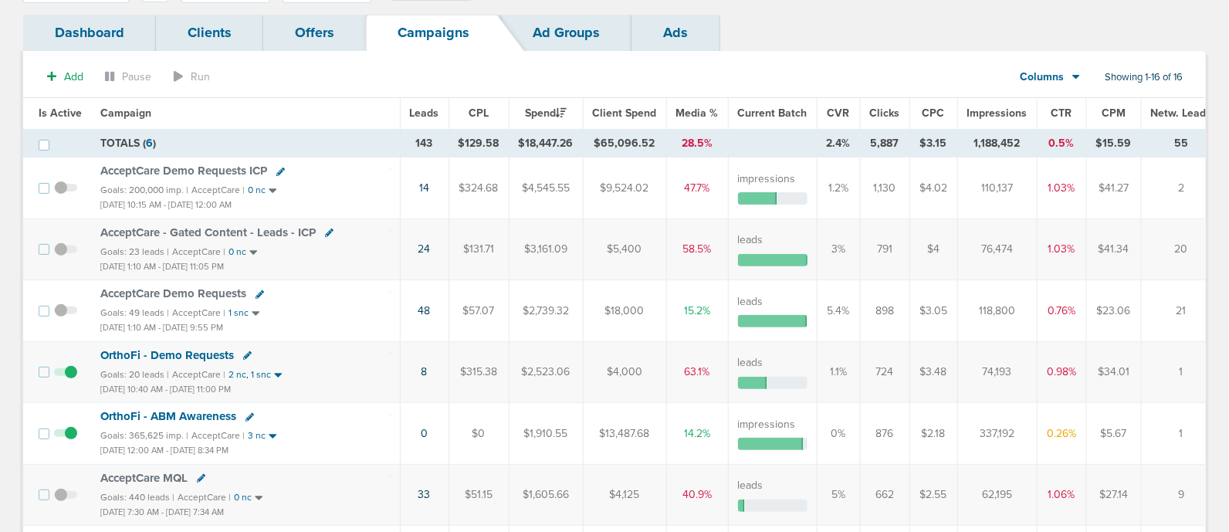
scroll to position [86, 0]
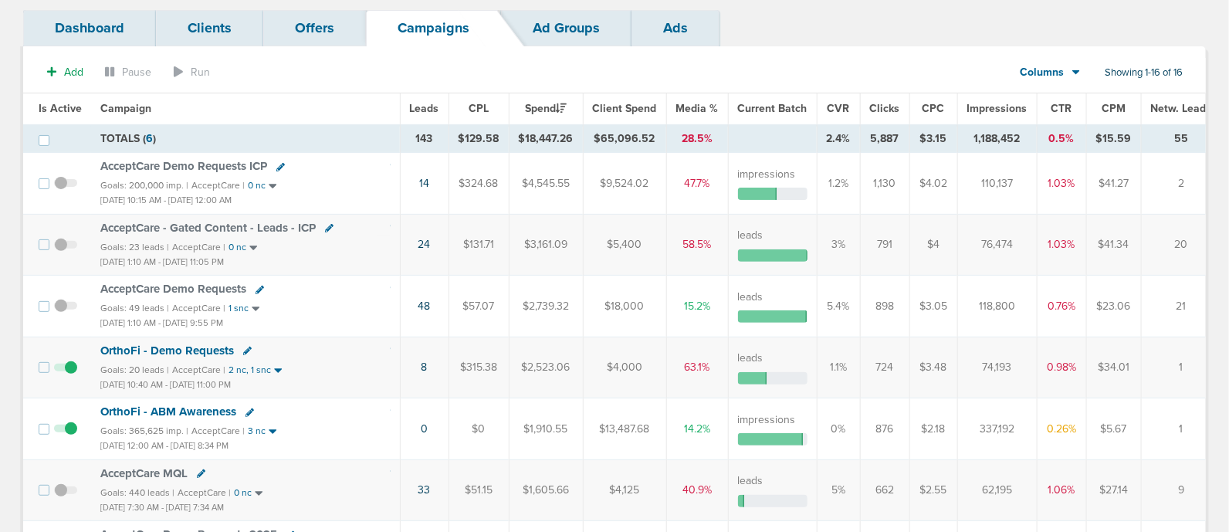
click at [192, 406] on span "OrthoFi - ABM Awareness" at bounding box center [168, 412] width 136 height 14
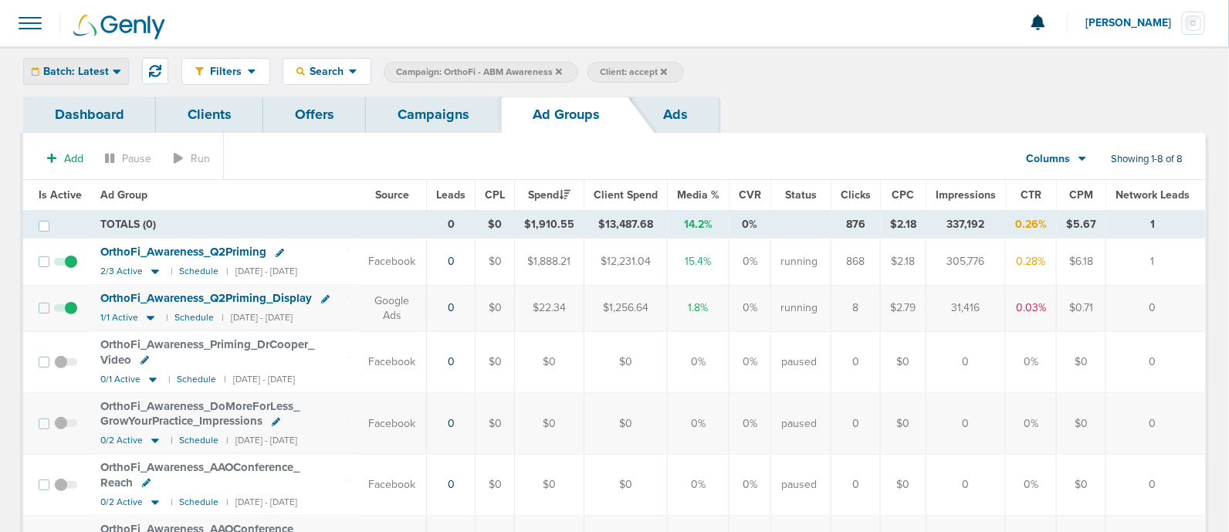
click at [102, 66] on span "Batch: Latest" at bounding box center [76, 71] width 66 height 11
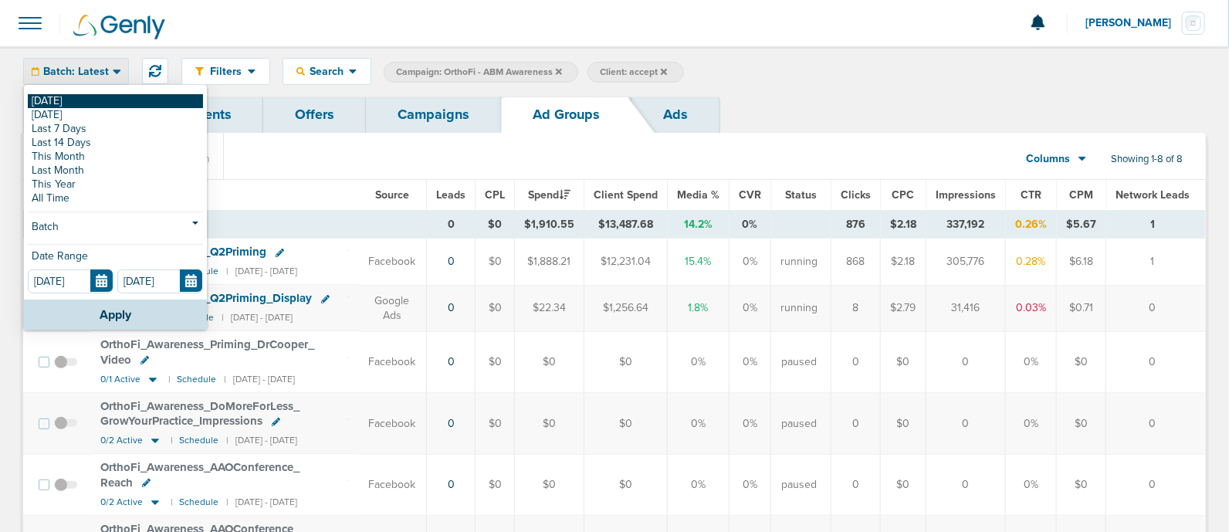
click at [55, 100] on link "[DATE]" at bounding box center [115, 101] width 175 height 14
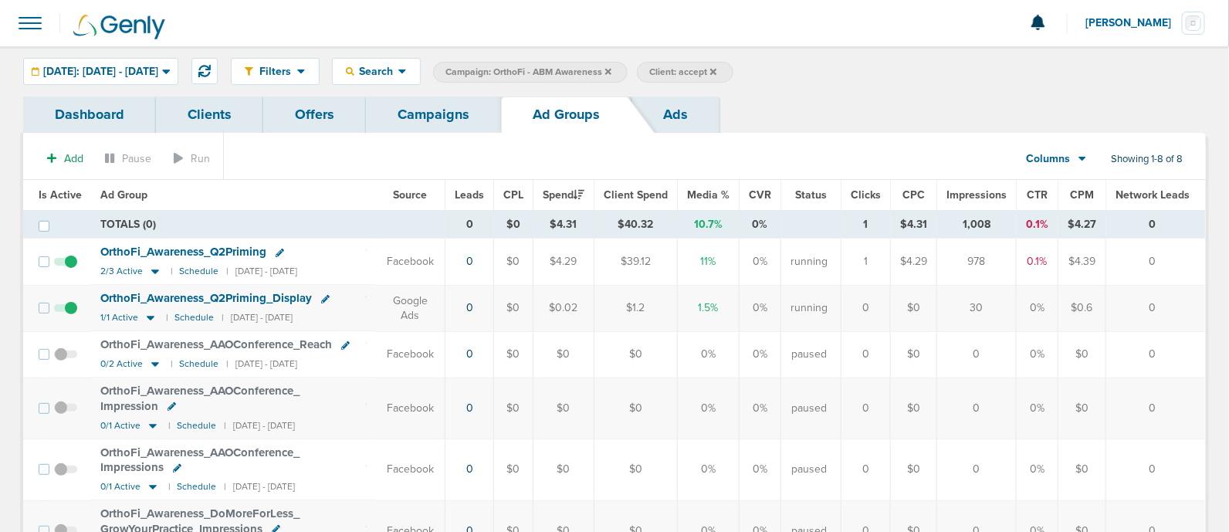
click at [441, 121] on link "Campaigns" at bounding box center [433, 115] width 135 height 36
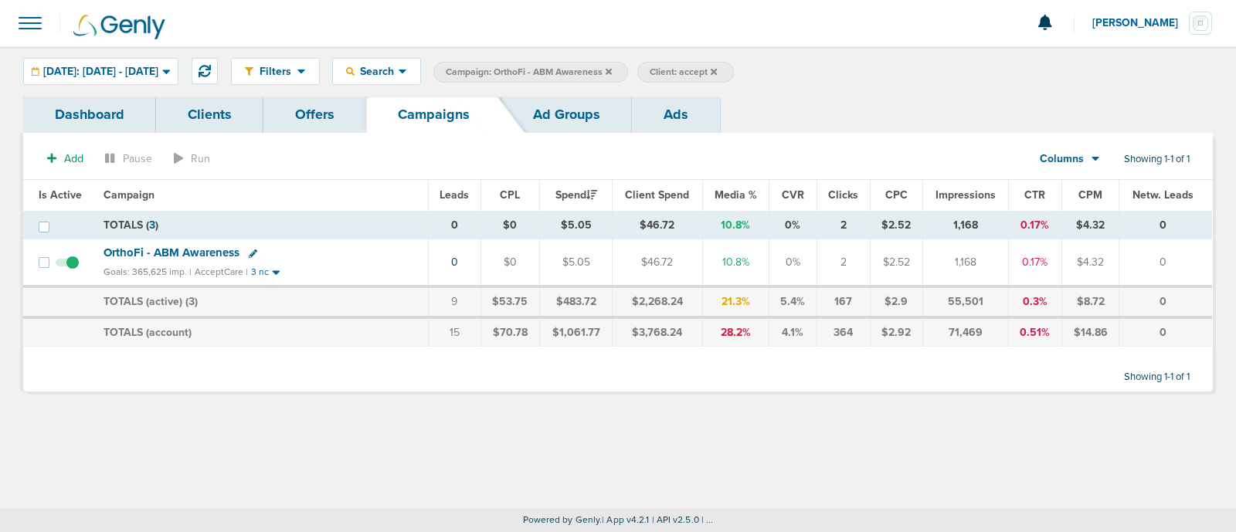
click at [612, 68] on icon at bounding box center [608, 71] width 6 height 6
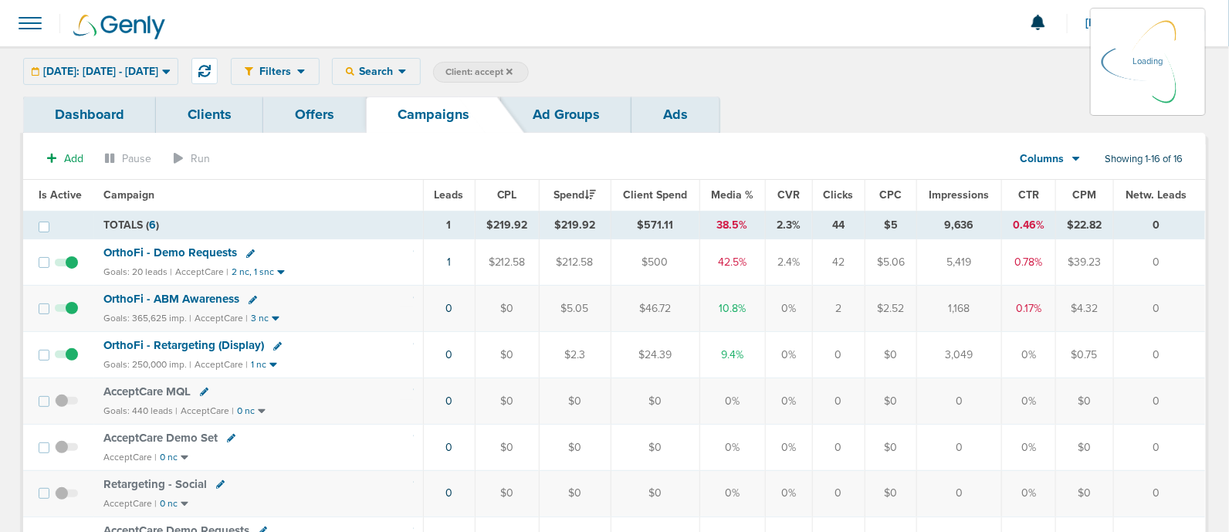
click at [513, 67] on span "Client: accept" at bounding box center [479, 72] width 67 height 13
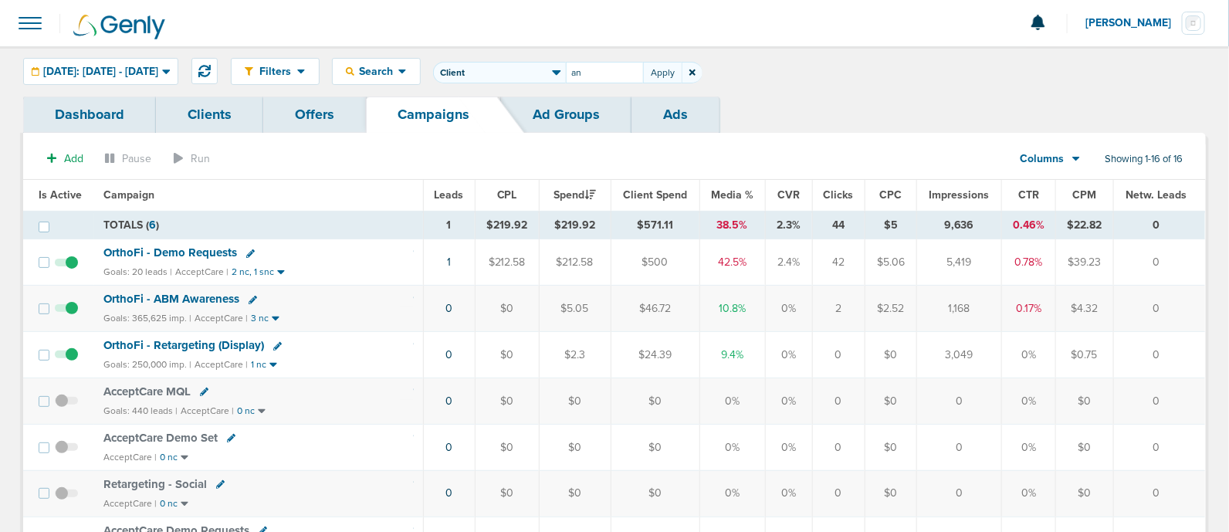
type input "a"
type input "nex"
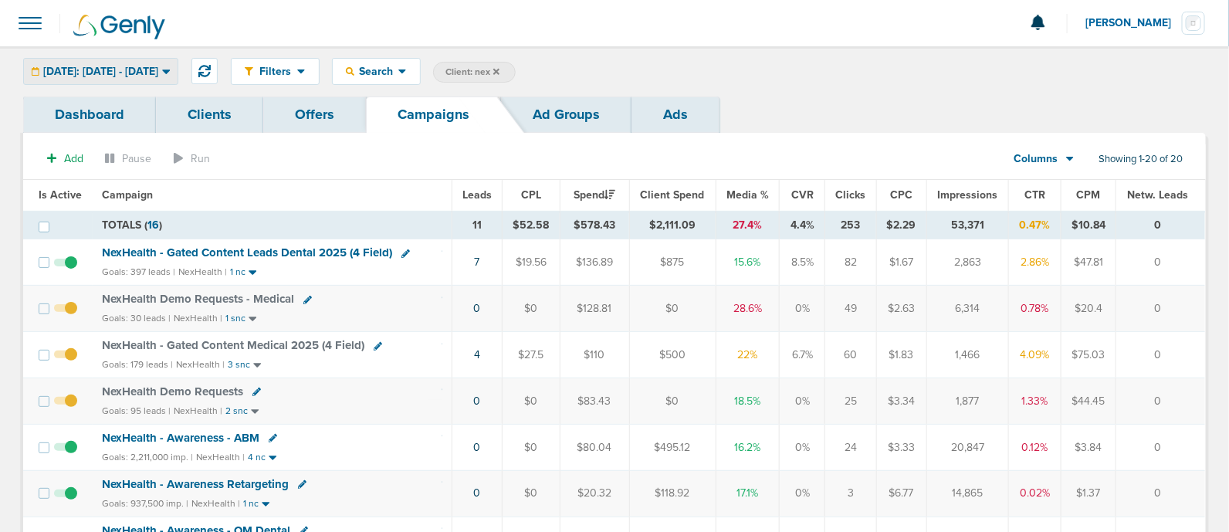
click at [158, 74] on span "[DATE]: [DATE] - [DATE]" at bounding box center [100, 71] width 115 height 11
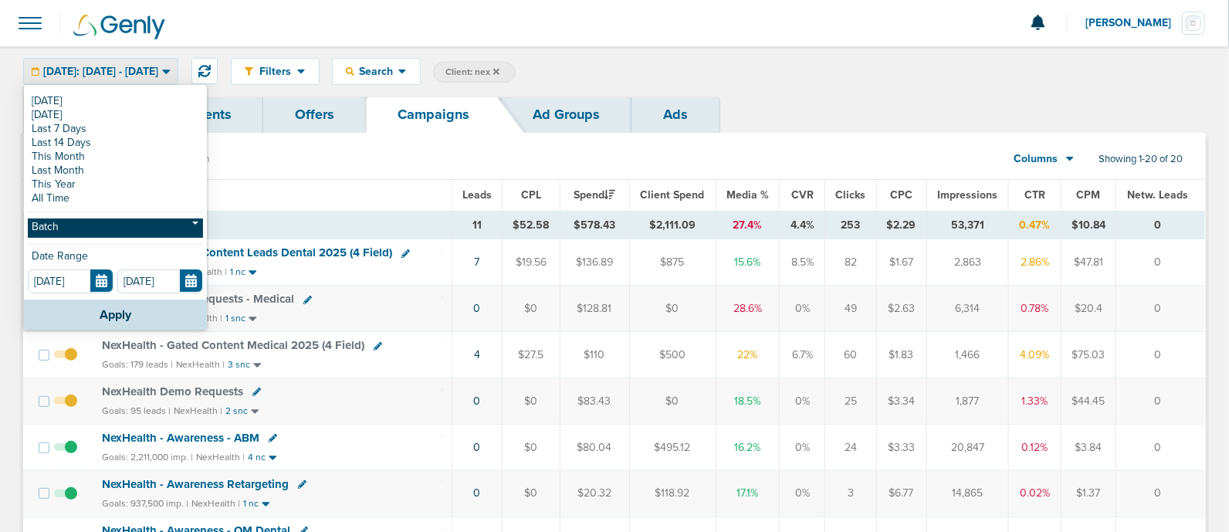
click at [124, 219] on link "Batch" at bounding box center [115, 228] width 175 height 19
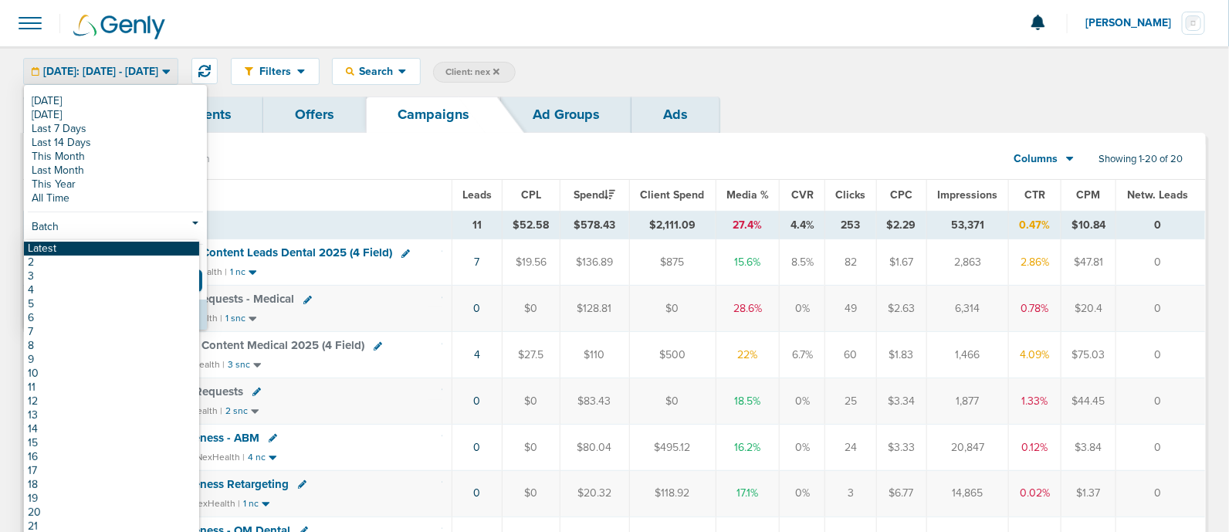
click at [69, 242] on link "Latest" at bounding box center [111, 249] width 175 height 14
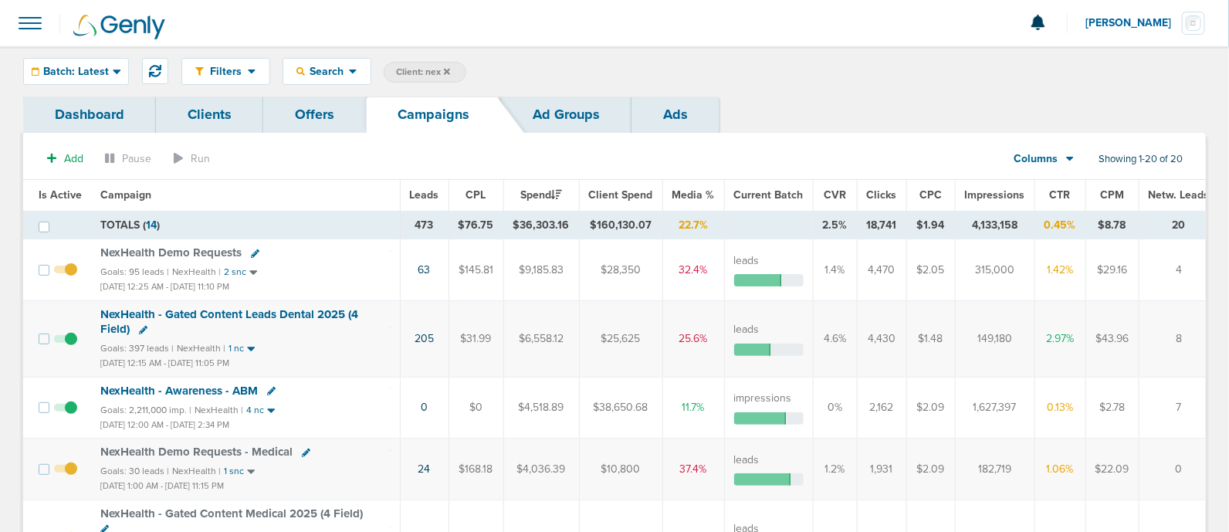
click at [994, 192] on span "Impressions" at bounding box center [995, 194] width 60 height 13
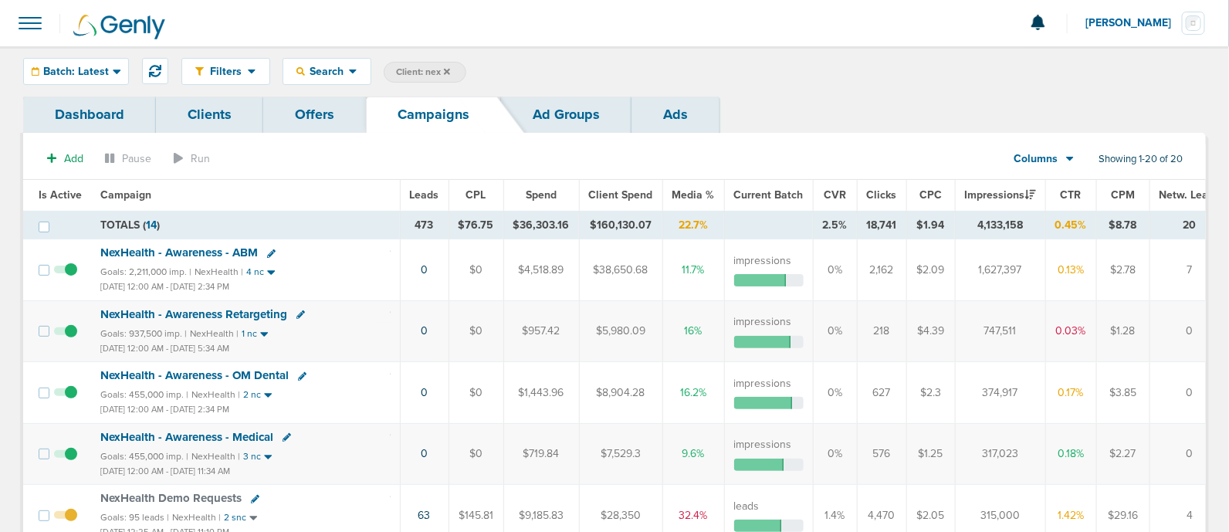
drag, startPoint x: 1023, startPoint y: 385, endPoint x: 968, endPoint y: 380, distance: 55.1
click at [968, 380] on td "374,917" at bounding box center [1000, 392] width 90 height 61
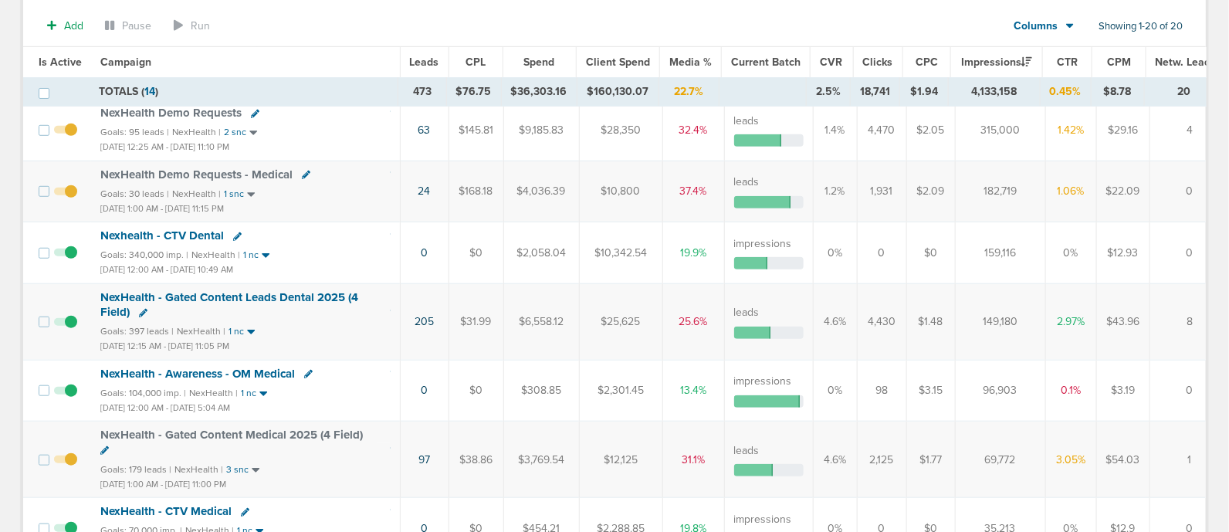
scroll to position [418, 0]
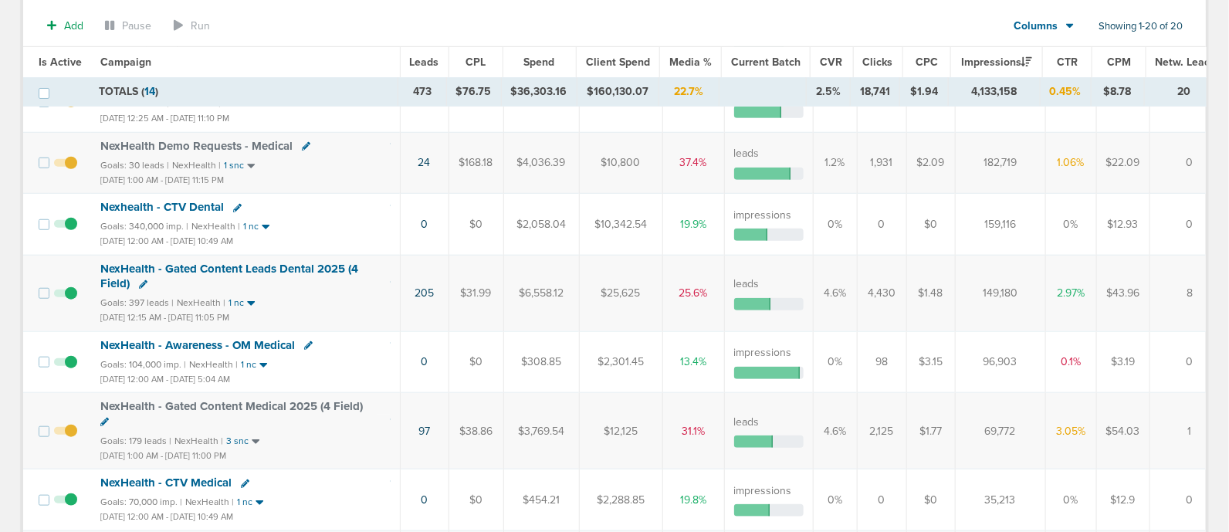
drag, startPoint x: 385, startPoint y: 275, endPoint x: 442, endPoint y: 274, distance: 57.1
click at [442, 274] on tr "NexHealth - Gated Content Leads Dental 2025 (4 Field) Goals: 397 leads | NexHea…" at bounding box center [629, 293] width 1213 height 76
click at [351, 284] on div "NexHealth - Gated Content Leads Dental 2025 (4 Field)" at bounding box center [245, 277] width 290 height 30
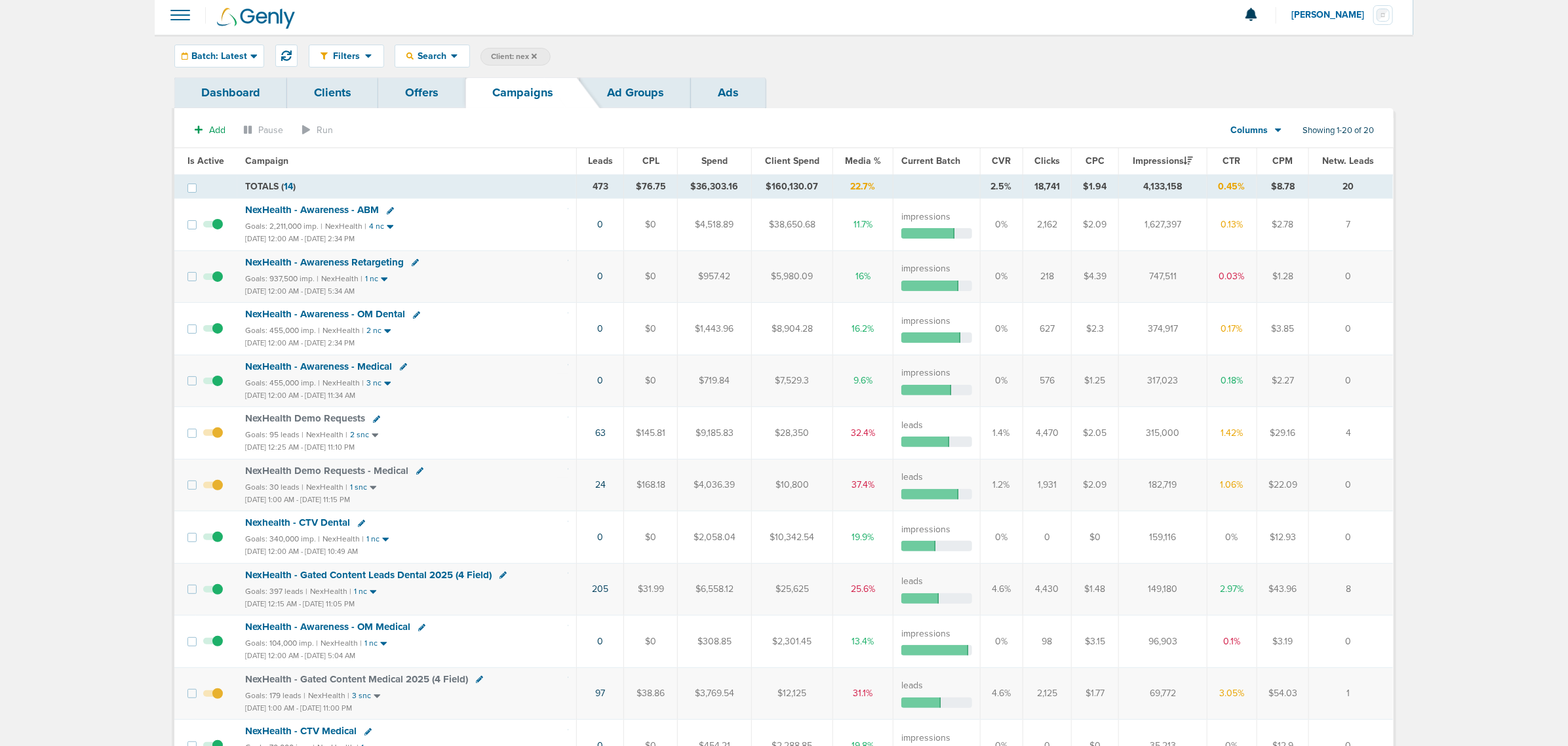
scroll to position [0, 0]
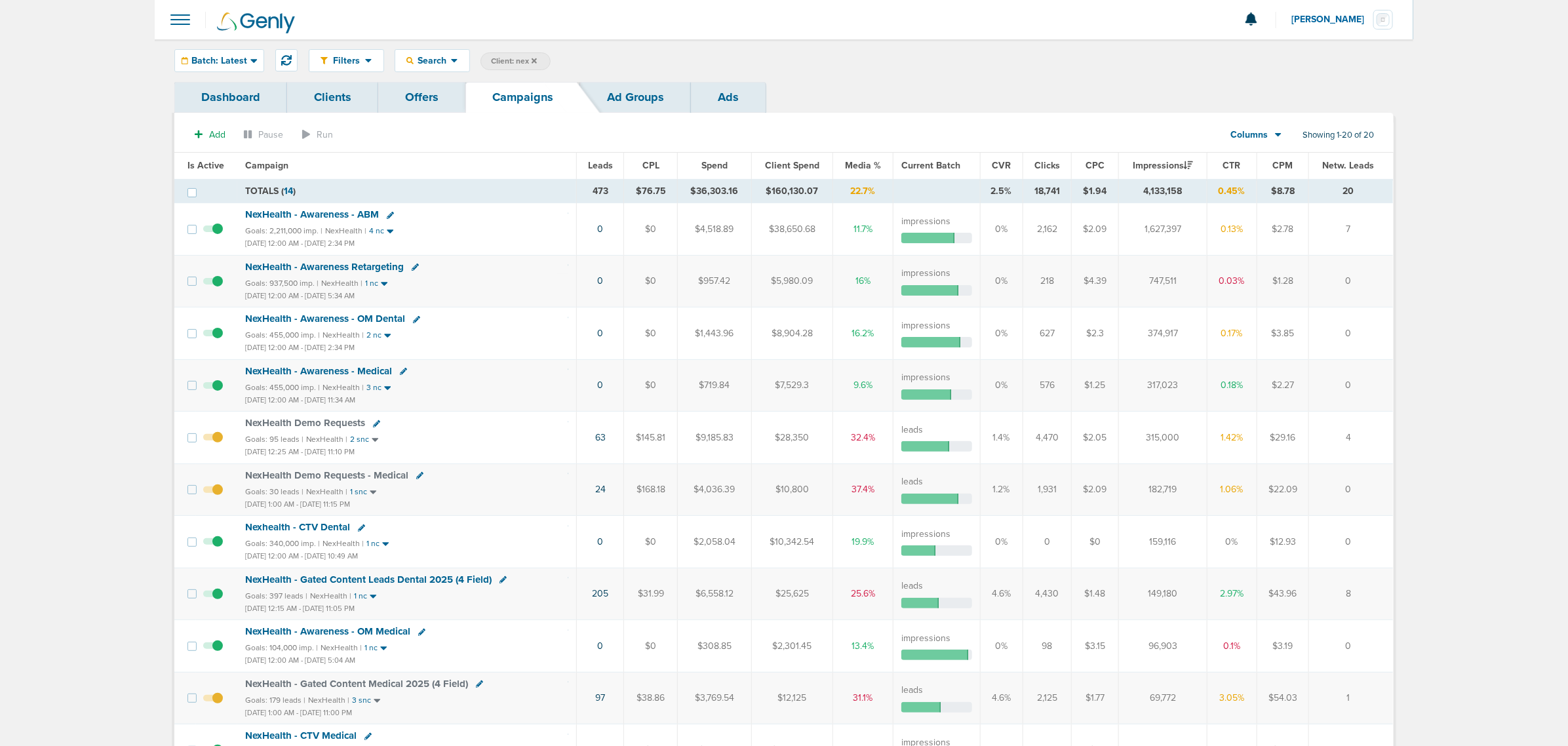
click at [356, 451] on span "NexHealth Demo Requests - Medical" at bounding box center [327, 475] width 163 height 12
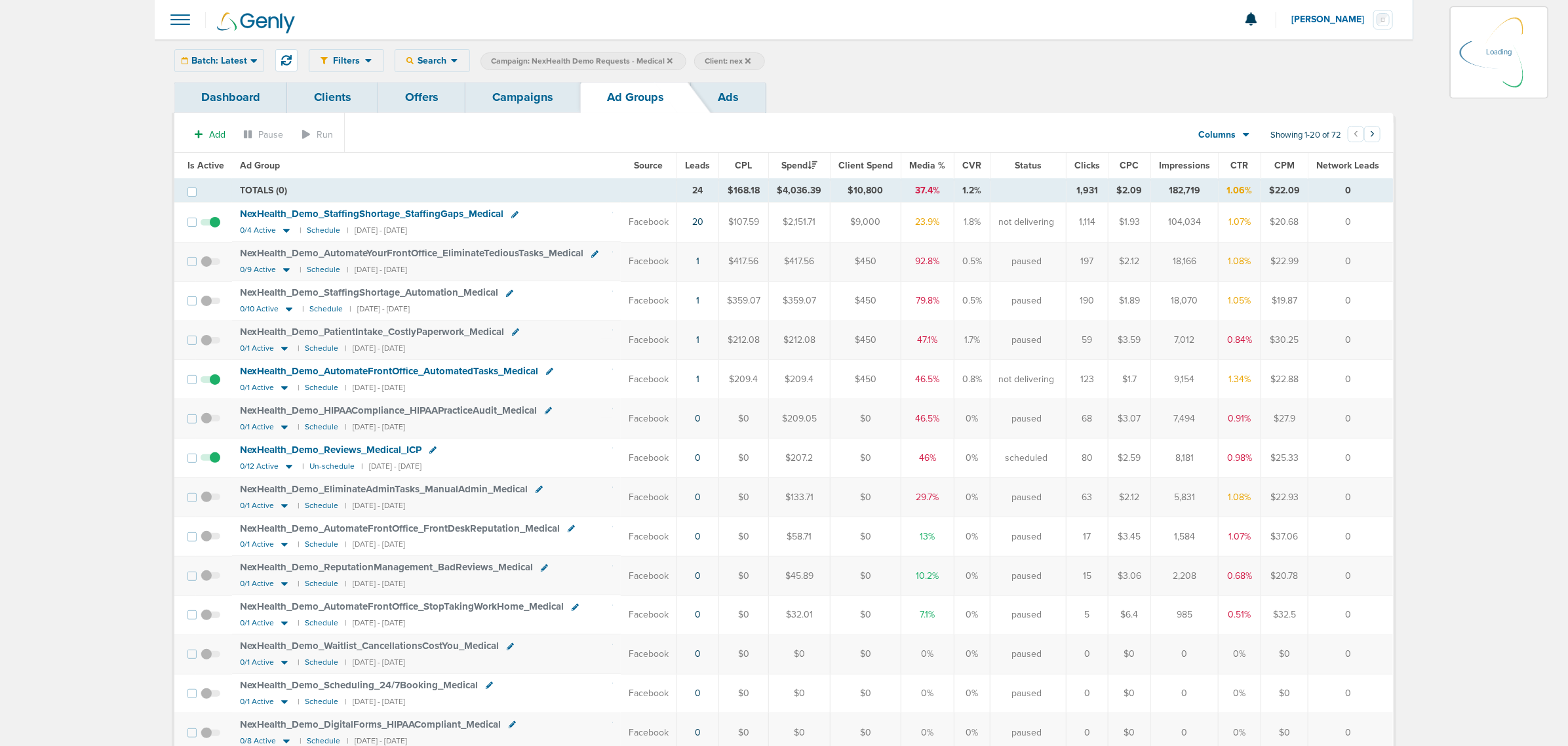
click at [218, 60] on div "Batch: Latest [DATE] [DATE] Last 7 Days Last 14 Days This Month Last Month This…" at bounding box center [219, 60] width 90 height 23
click at [244, 66] on div "Batch: Latest" at bounding box center [219, 60] width 88 height 21
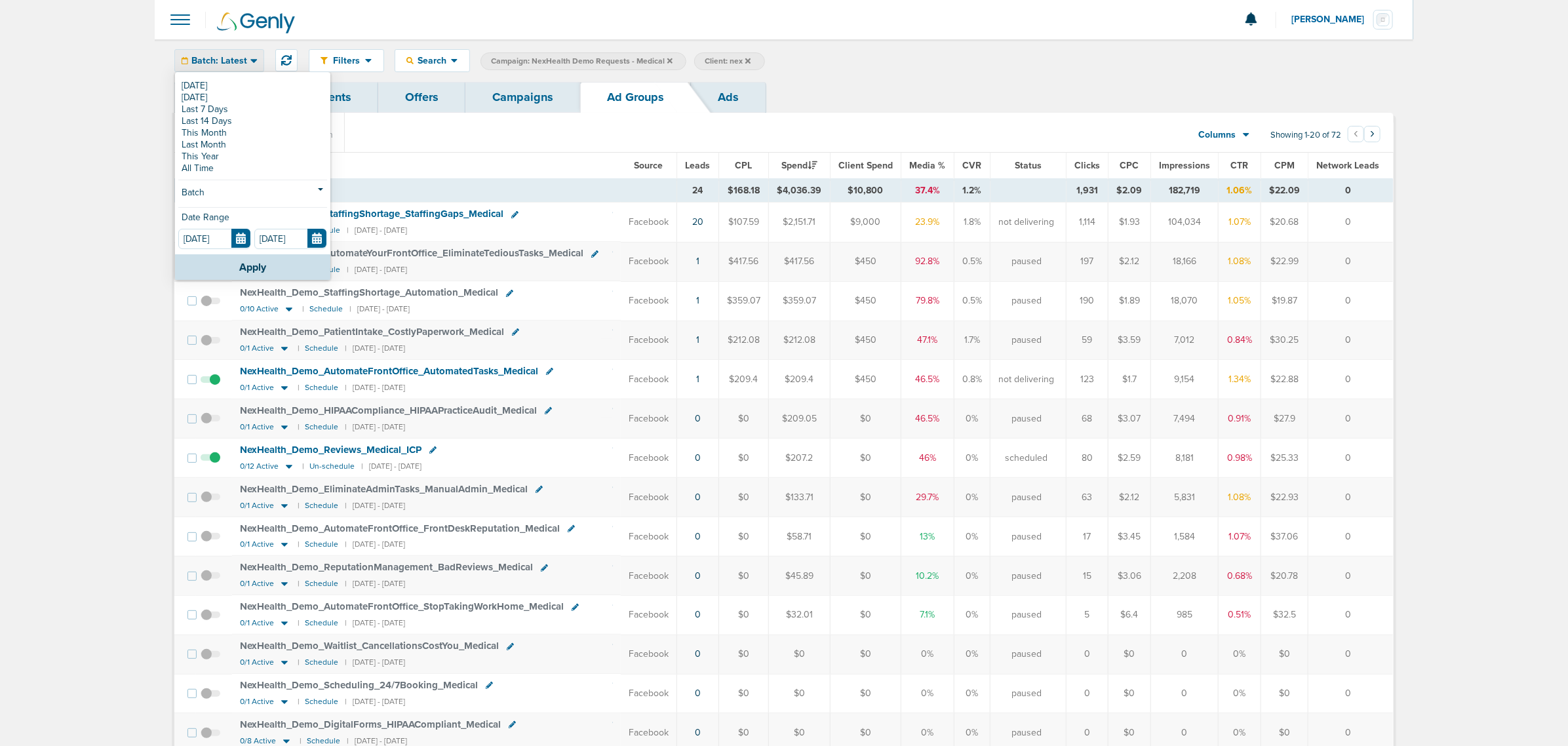
click at [508, 139] on section "Add Pause Run Columns Media Stats Sales Performance Custom Showing 1-20 of 72 ‹…" at bounding box center [784, 137] width 1219 height 31
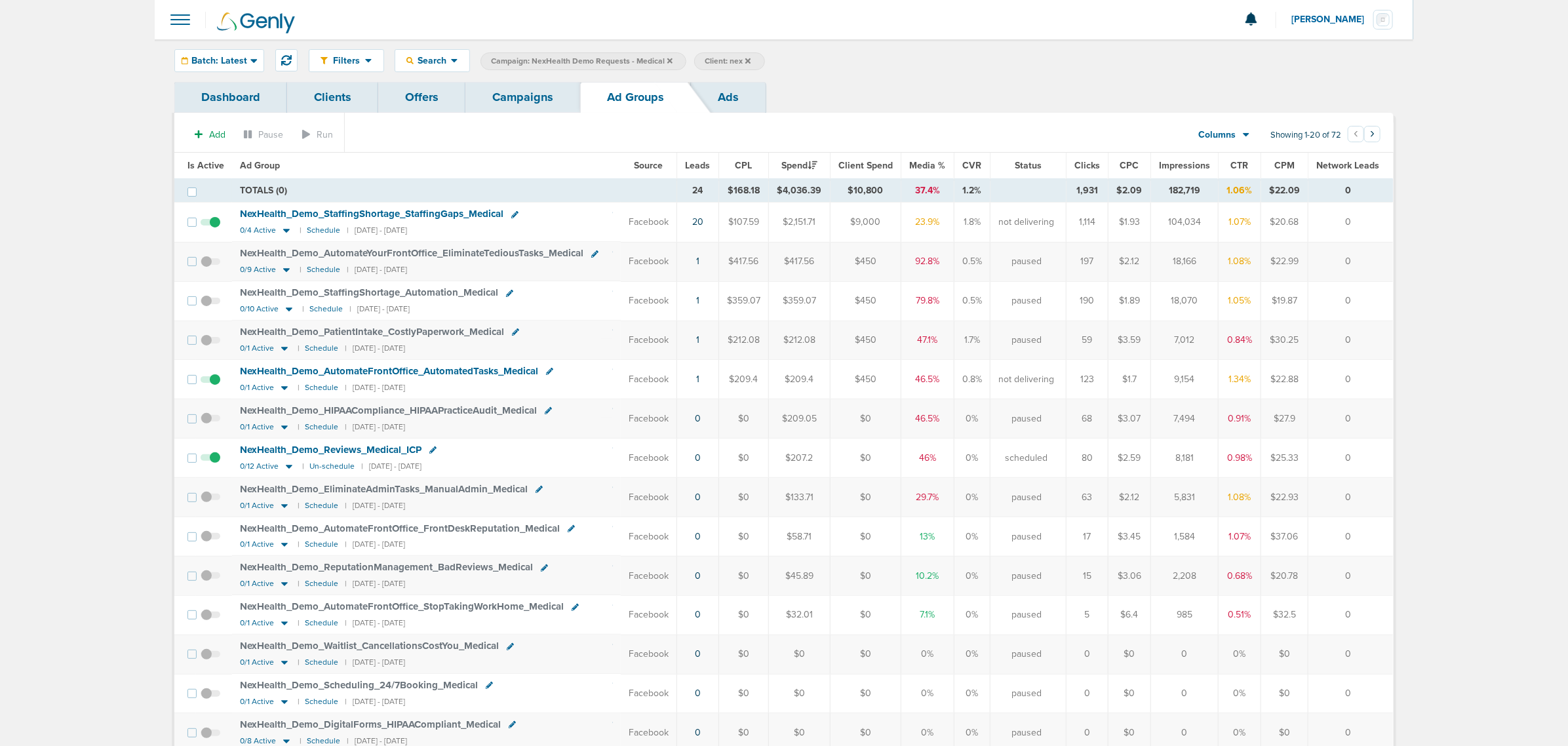
click at [519, 95] on link "Campaigns" at bounding box center [522, 98] width 115 height 31
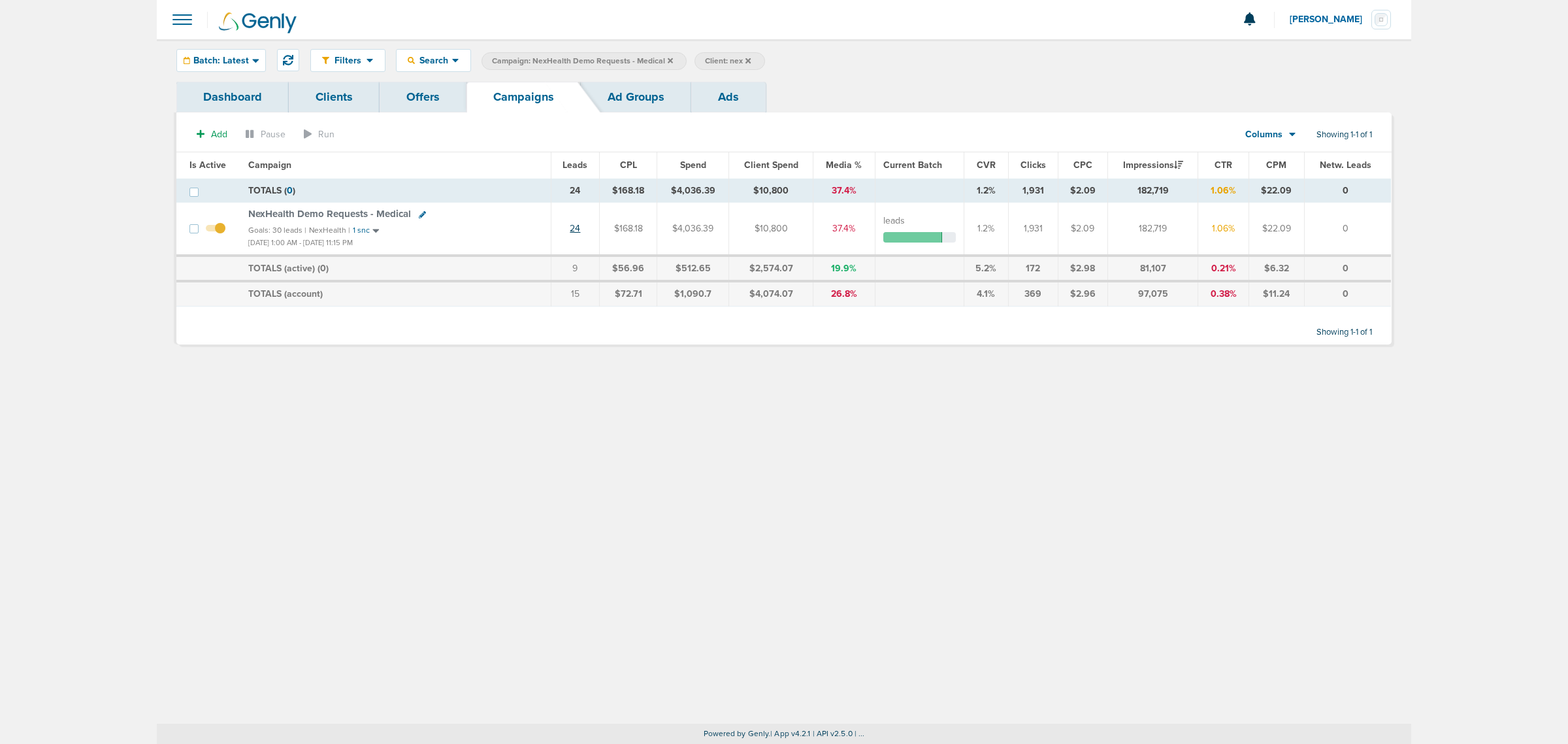
click at [573, 232] on link "24" at bounding box center [575, 228] width 10 height 11
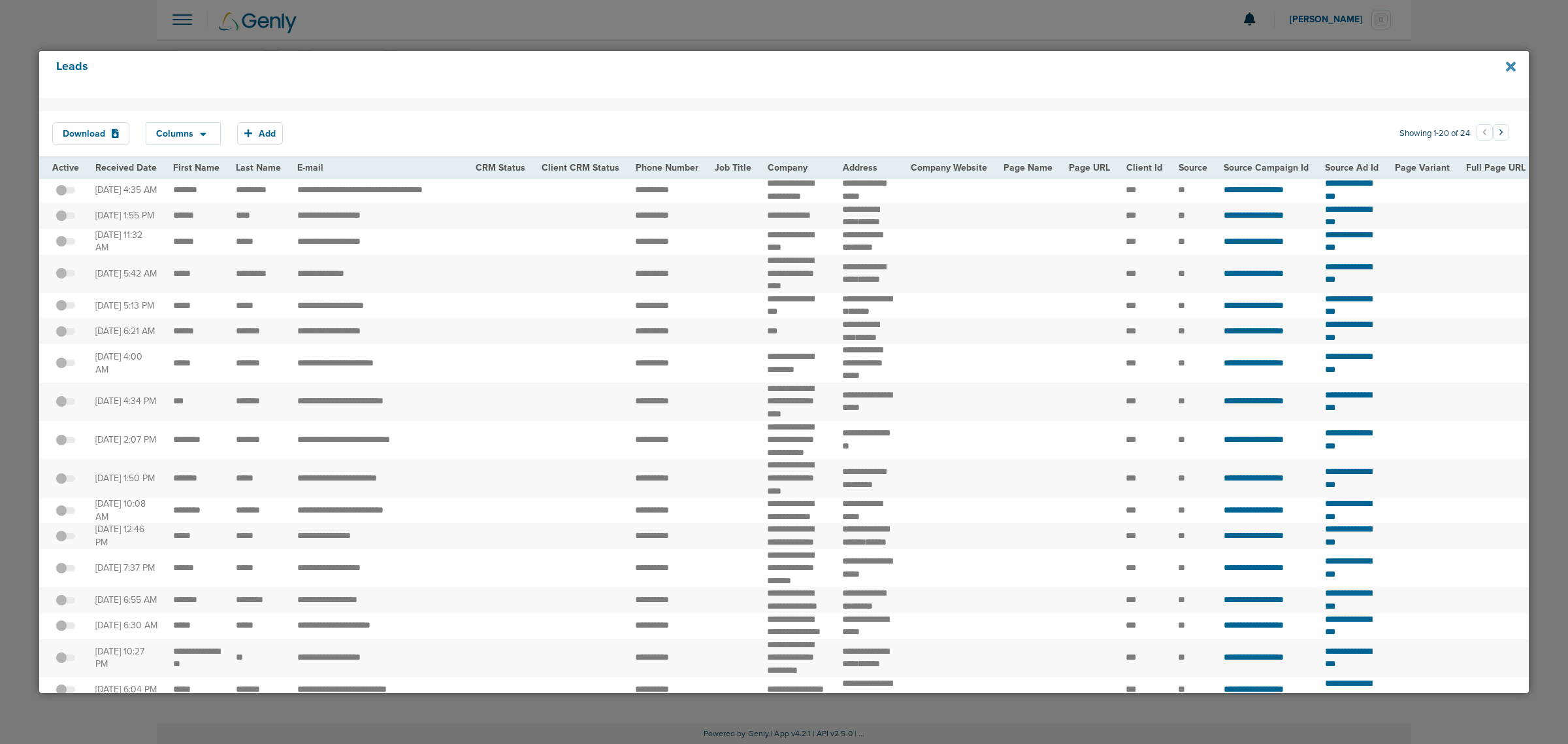
click at [1045, 65] on icon at bounding box center [1511, 67] width 10 height 10
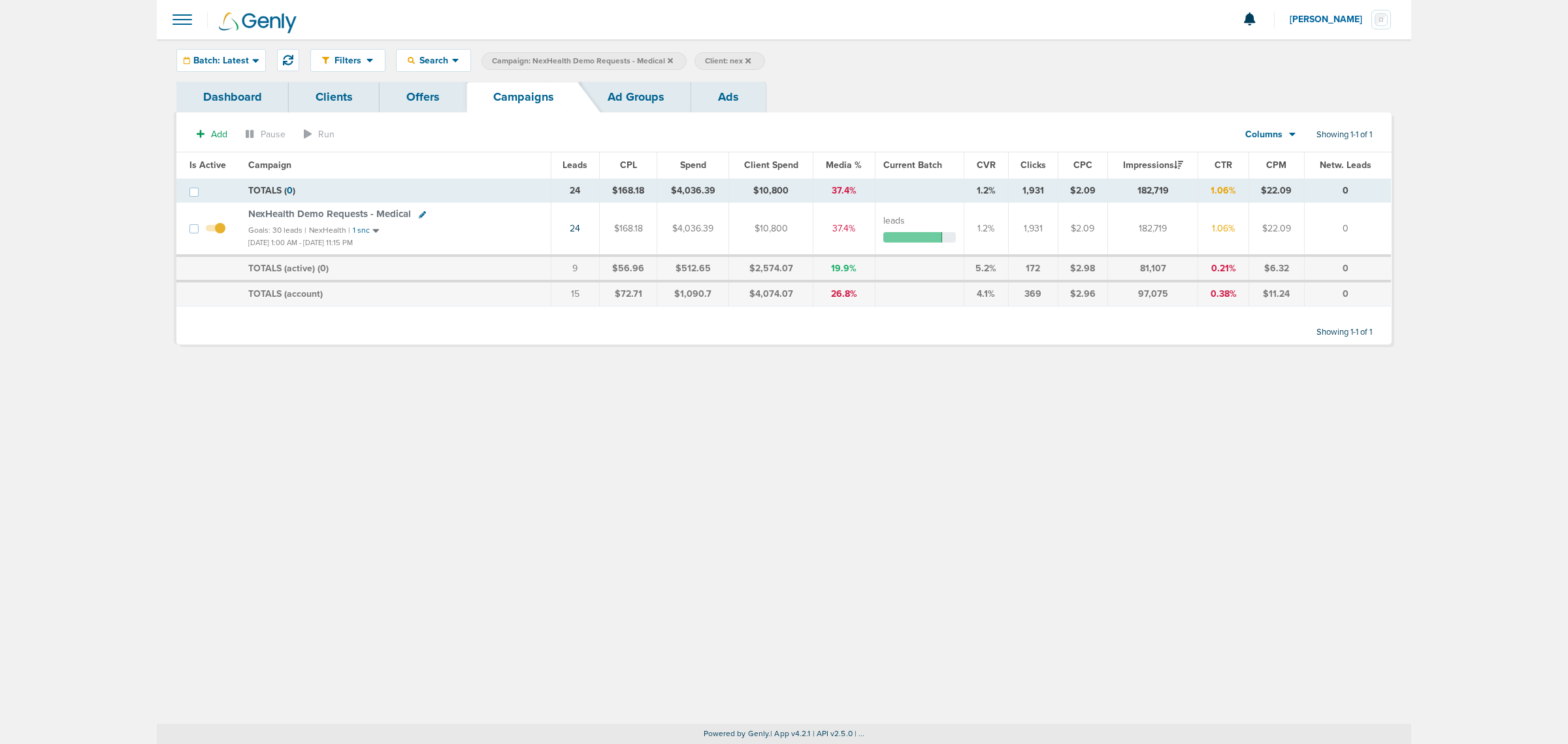
click at [668, 58] on icon at bounding box center [670, 60] width 5 height 5
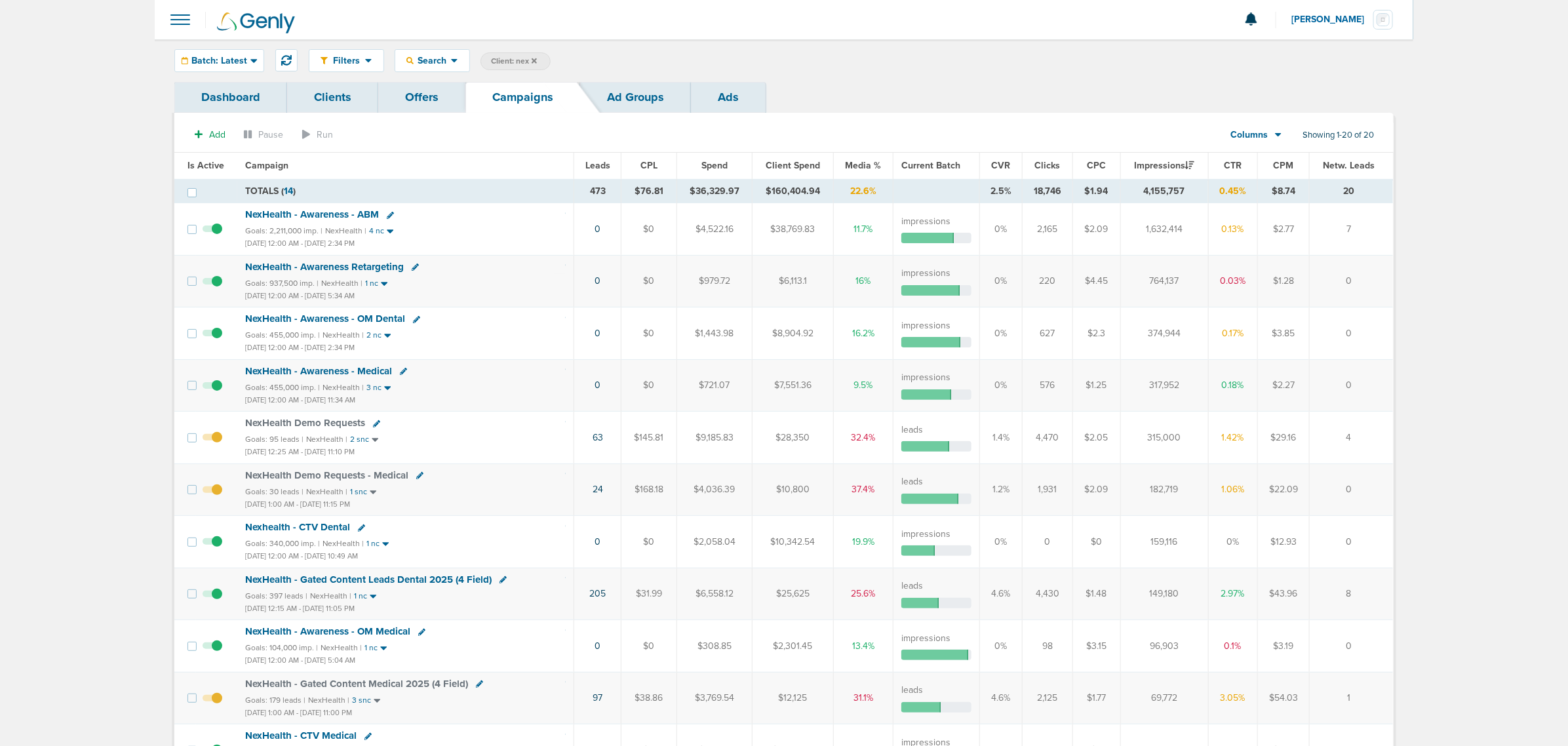
click at [313, 451] on span "NexHealth Demo Requests - Medical" at bounding box center [327, 475] width 163 height 12
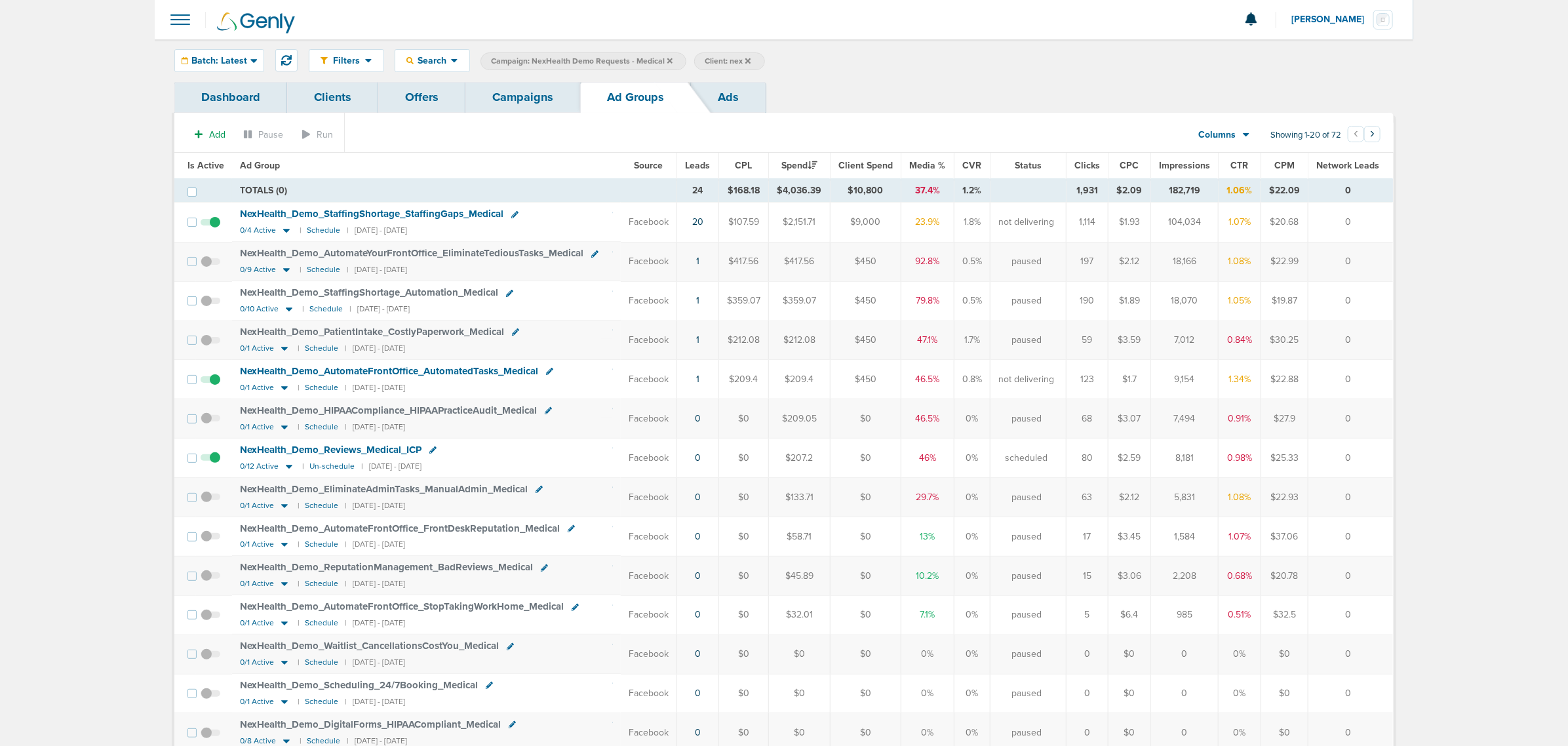
click at [228, 40] on div "Filters Active Only Settings Status Active Inactive Objectives MQL SQL Traffic …" at bounding box center [784, 60] width 1259 height 42
click at [229, 56] on span "Batch: Latest" at bounding box center [219, 60] width 56 height 9
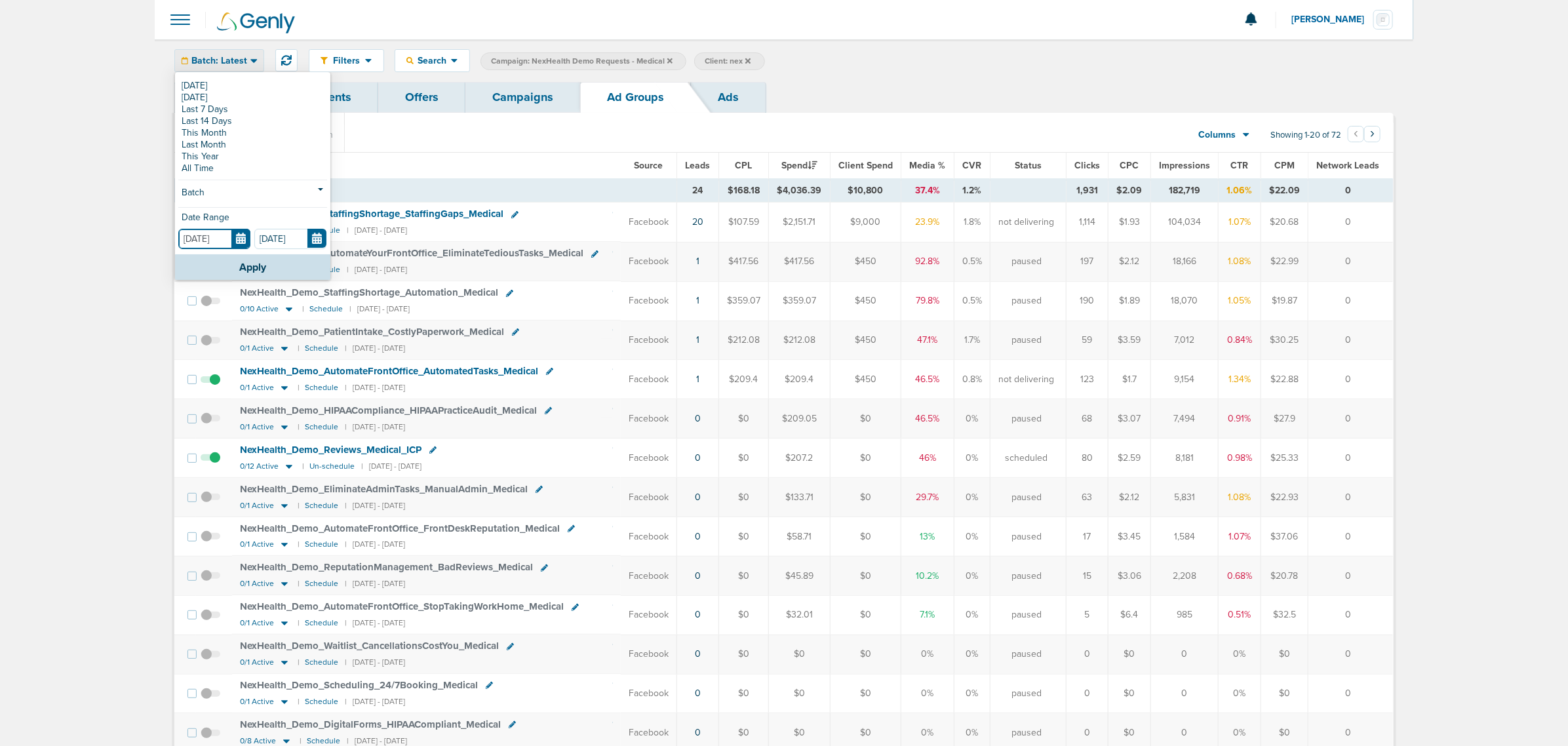
click at [243, 236] on input "[DATE]" at bounding box center [214, 239] width 72 height 20
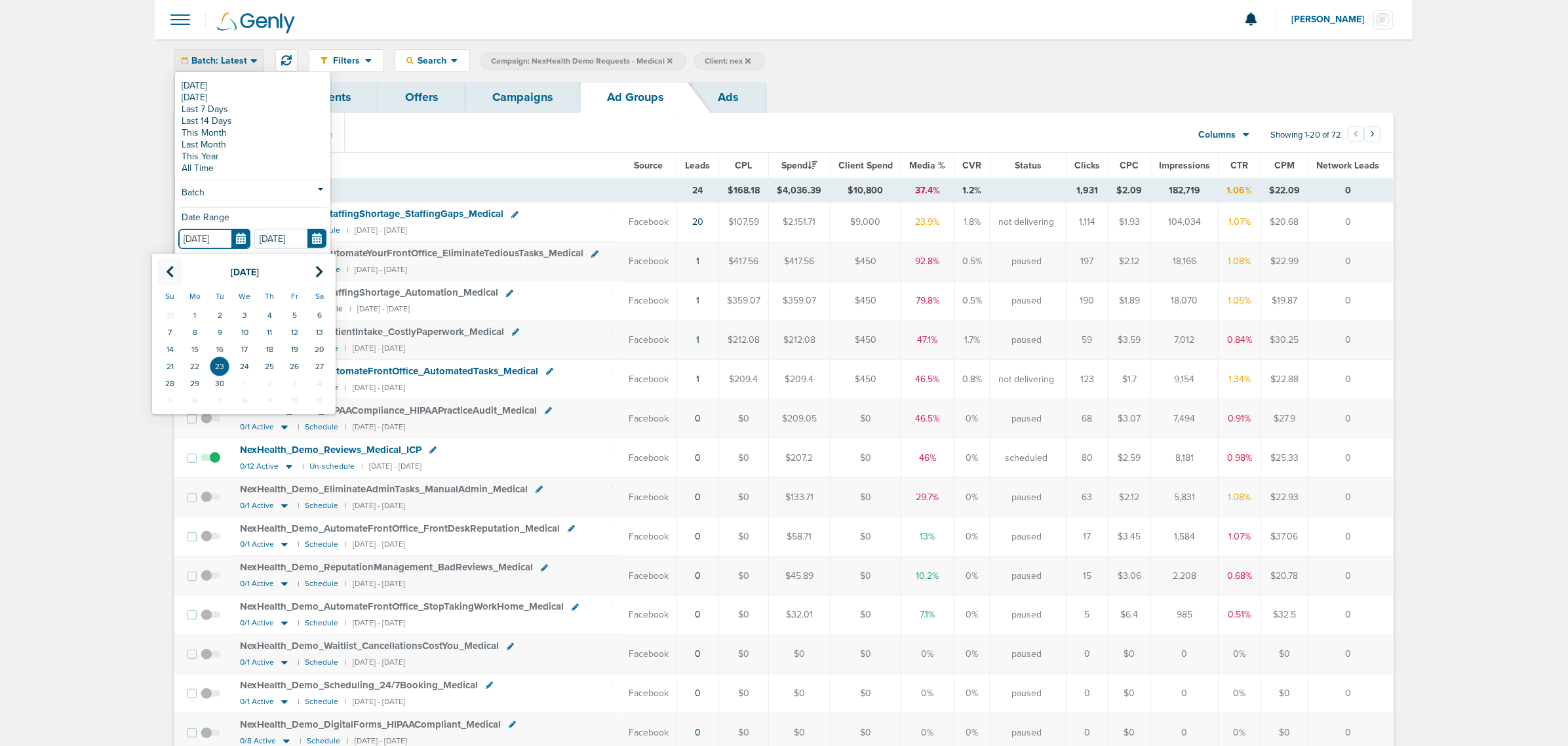
click at [168, 274] on icon at bounding box center [170, 272] width 8 height 13
click at [169, 395] on td "31" at bounding box center [169, 401] width 25 height 17
type input "[DATE]"
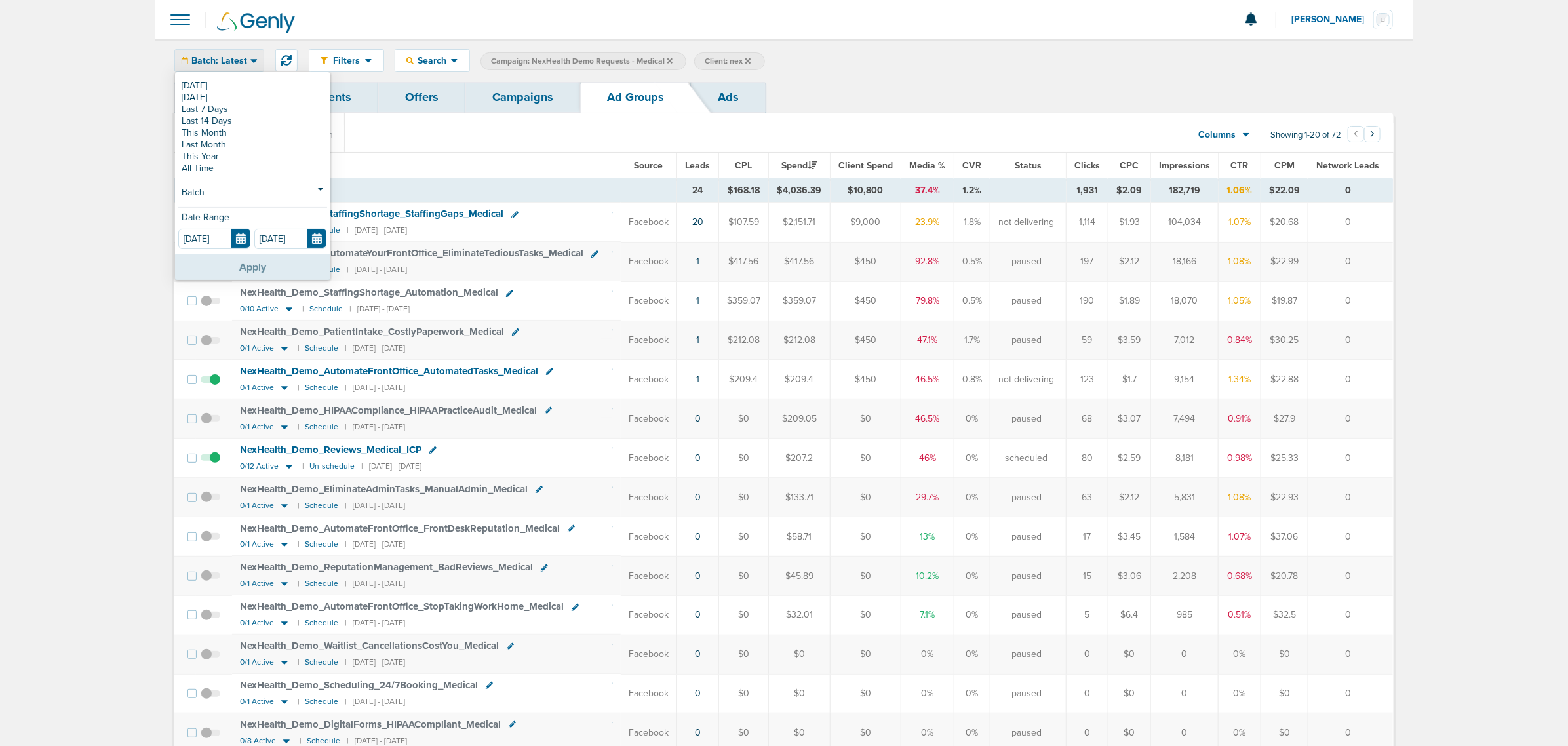
click at [257, 270] on button "Apply" at bounding box center [252, 267] width 155 height 25
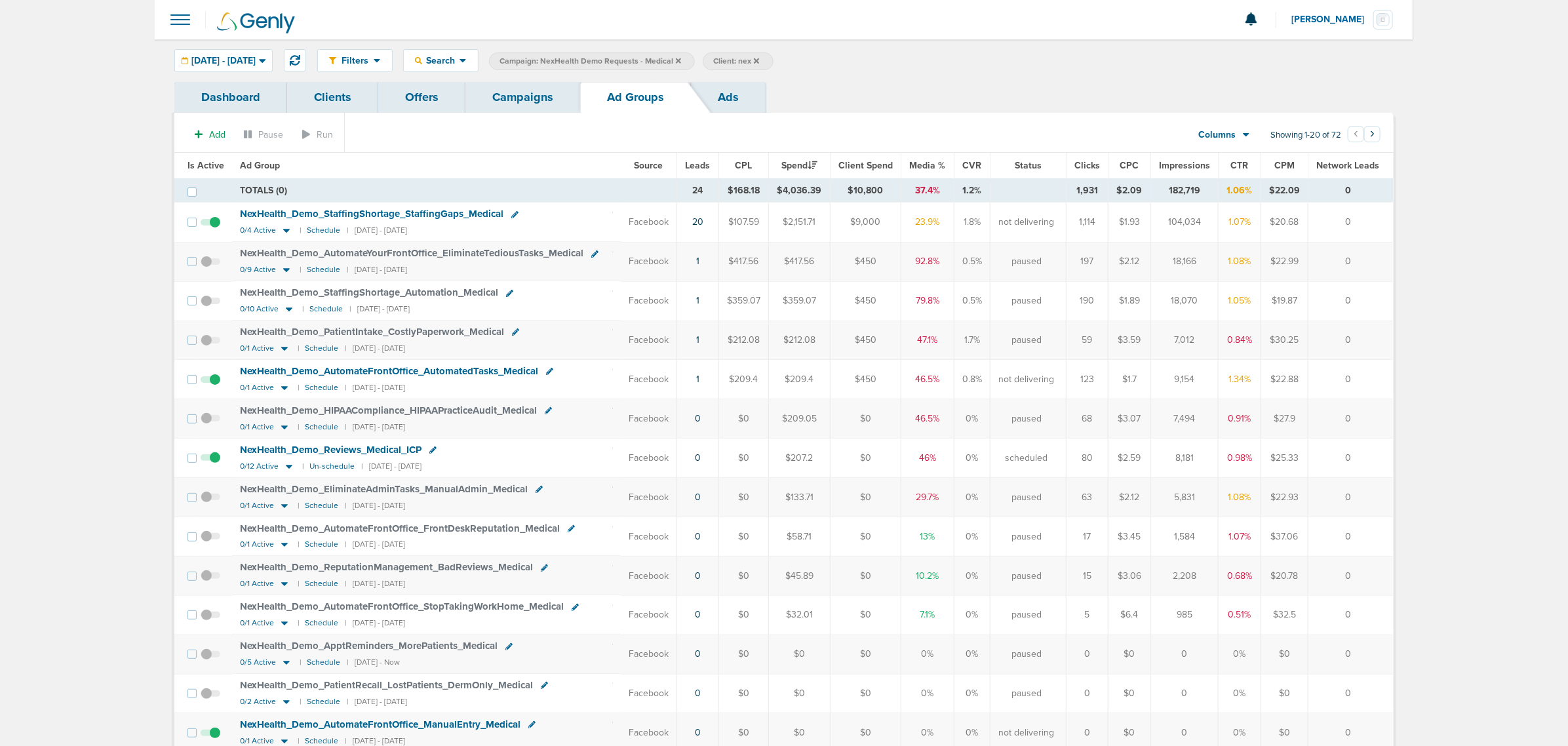
click at [542, 97] on link "Campaigns" at bounding box center [522, 98] width 115 height 31
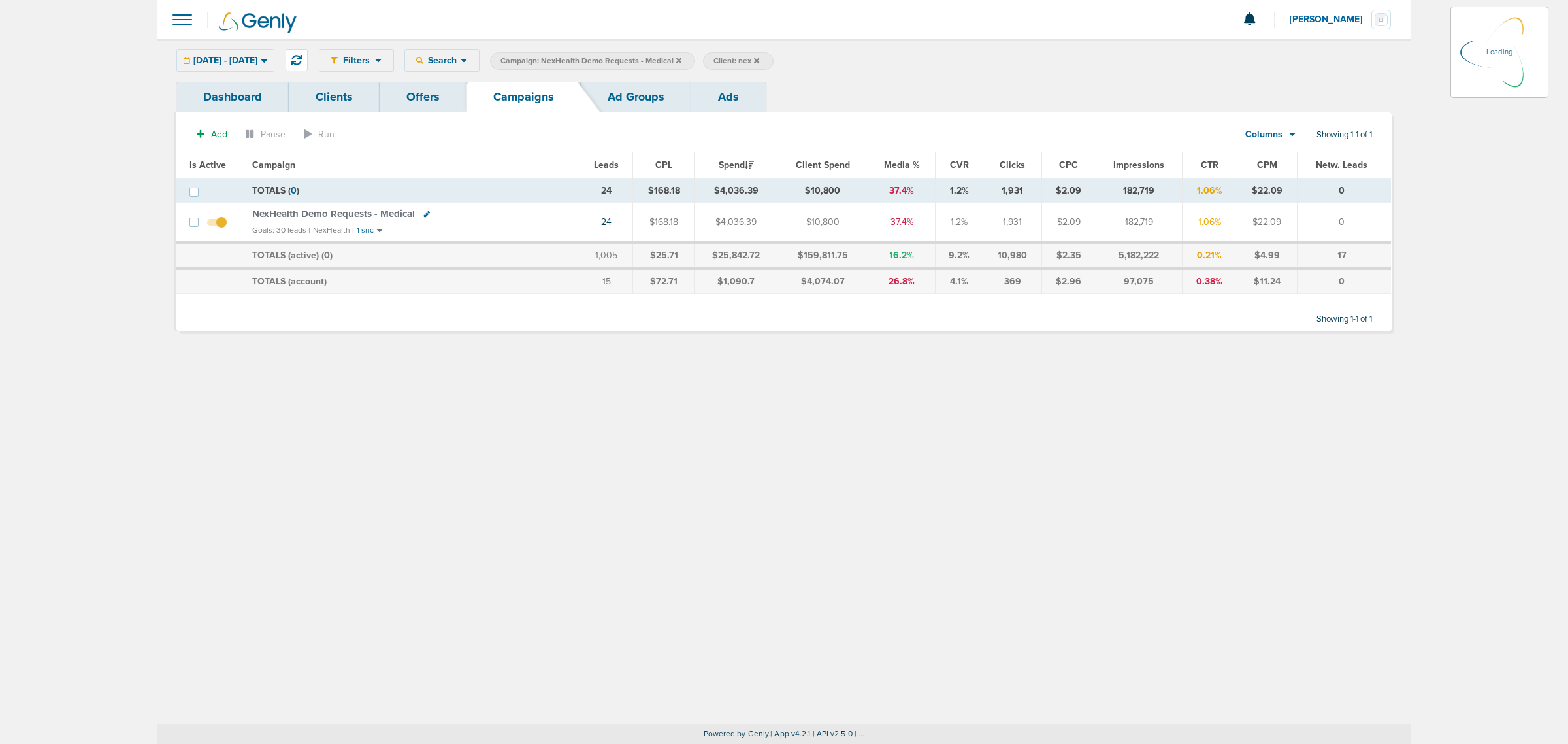
click at [696, 58] on label "Campaign: NexHealth Demo Requests - Medical" at bounding box center [592, 61] width 205 height 18
click at [681, 58] on icon at bounding box center [679, 60] width 5 height 5
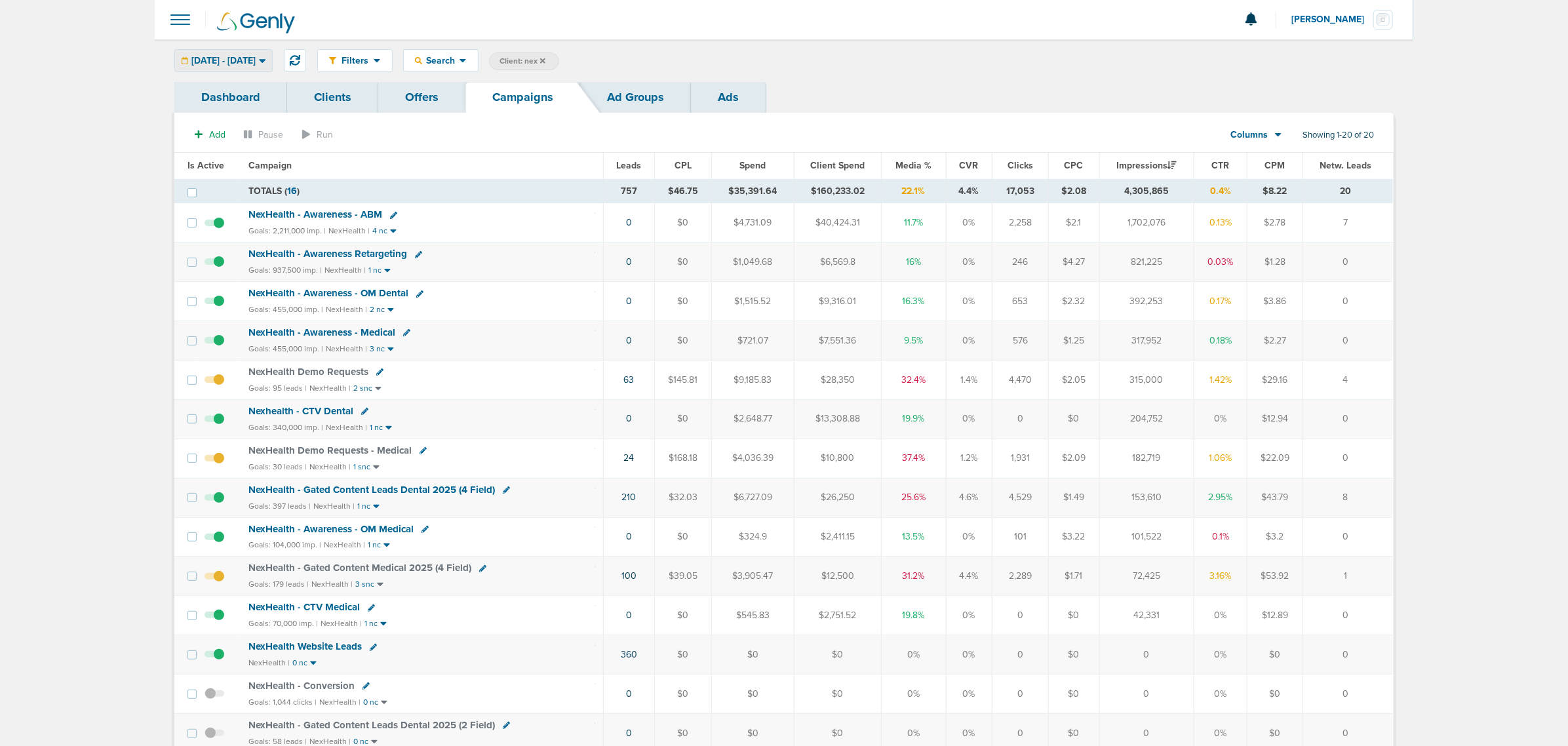
click at [217, 56] on span "[DATE] - [DATE]" at bounding box center [223, 60] width 65 height 9
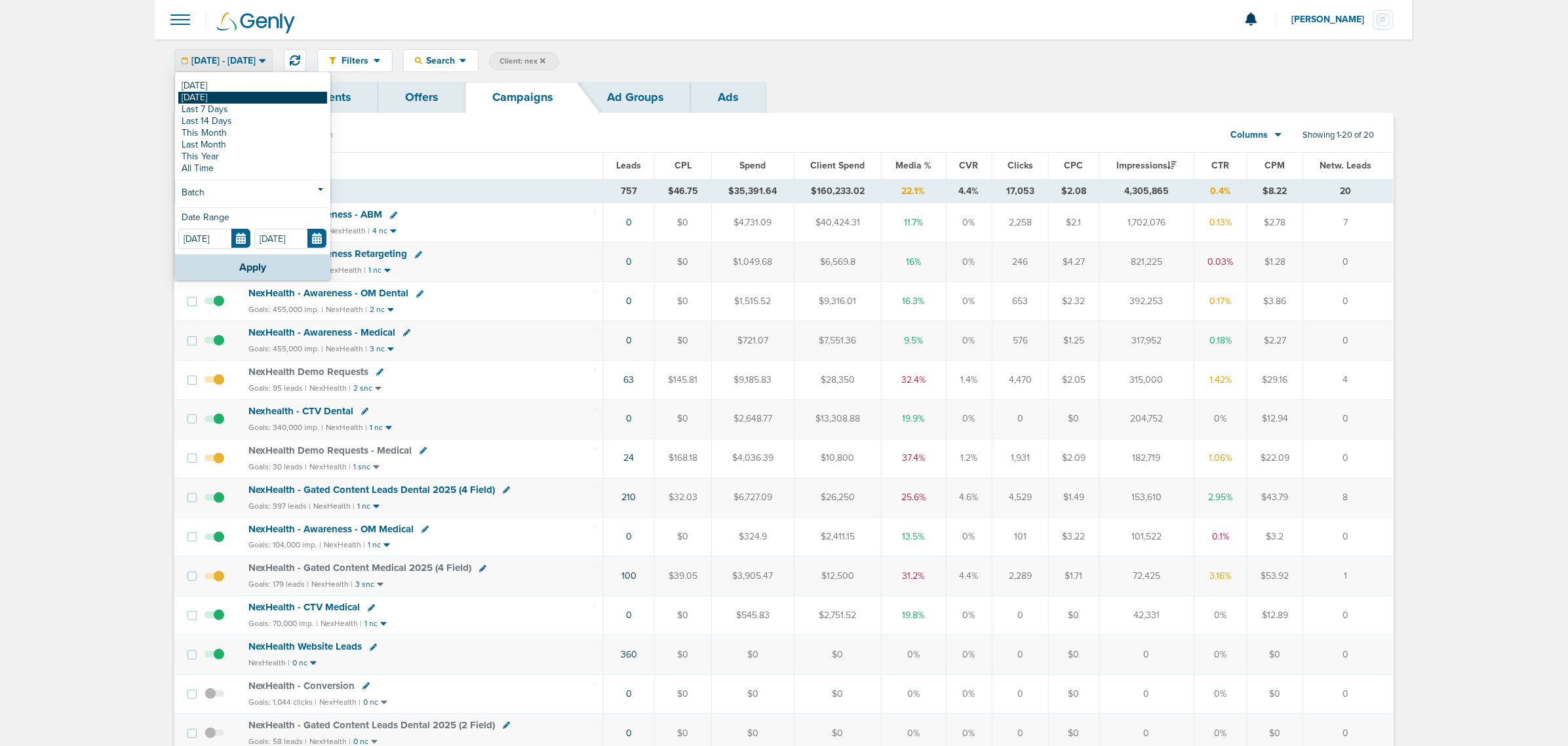
click at [225, 93] on link "[DATE]" at bounding box center [252, 98] width 149 height 12
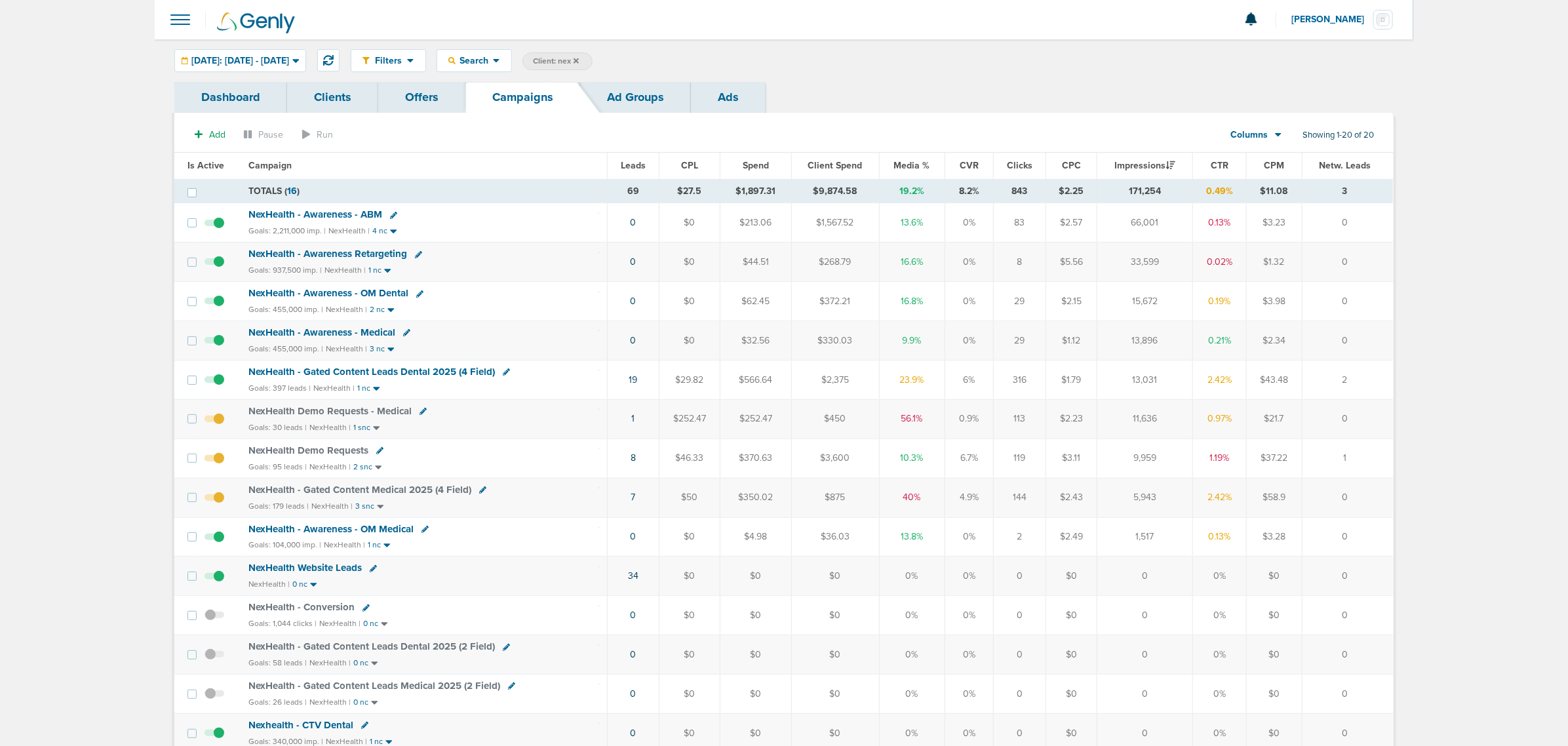
click at [318, 211] on span "NexHealth - Awareness - ABM" at bounding box center [316, 215] width 134 height 12
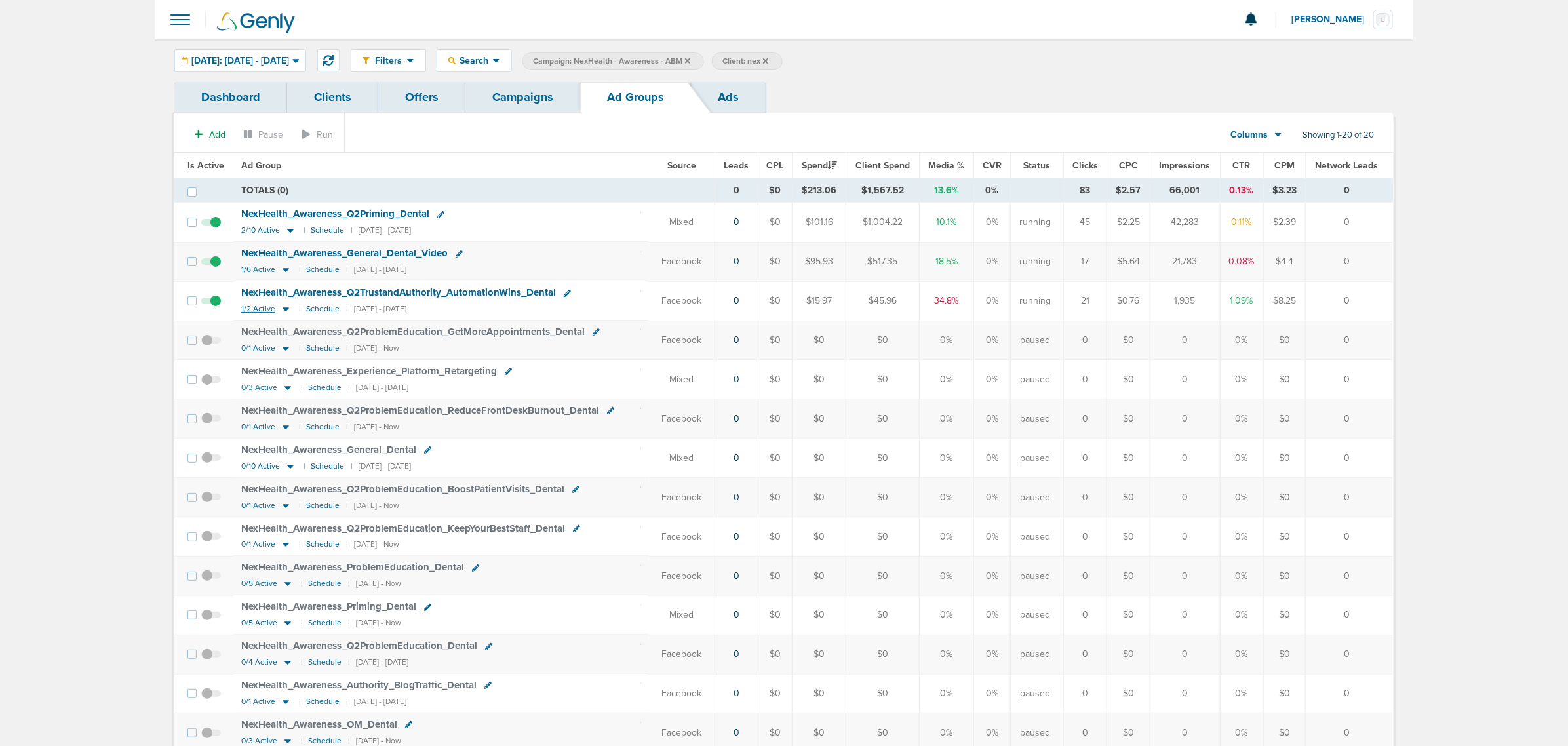
click at [282, 313] on icon at bounding box center [285, 309] width 13 height 11
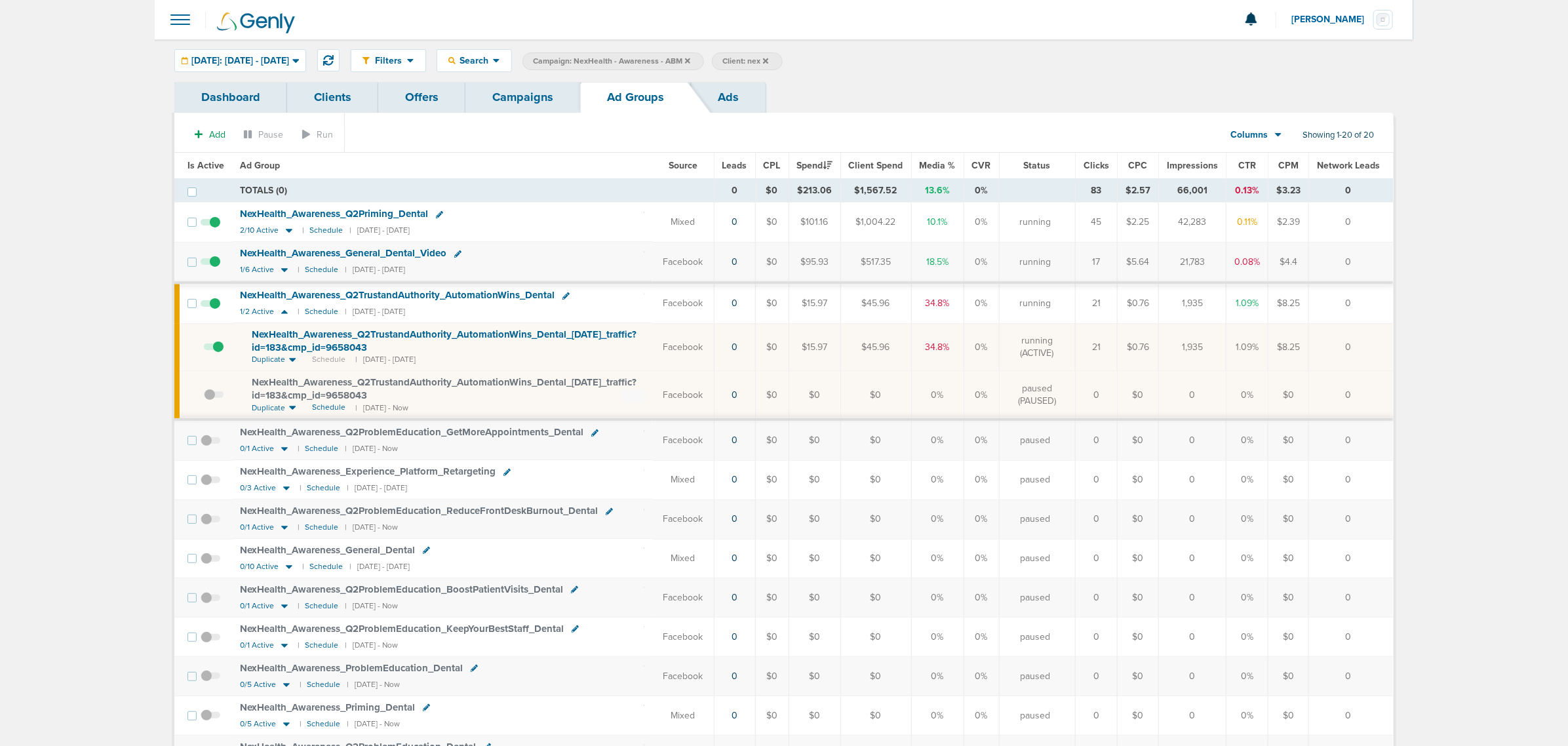
click at [546, 73] on div "Filters Active Only Settings Status Active Inactive Objectives MQL SQL Traffic …" at bounding box center [784, 60] width 1259 height 42
click at [522, 102] on link "Campaigns" at bounding box center [522, 98] width 115 height 31
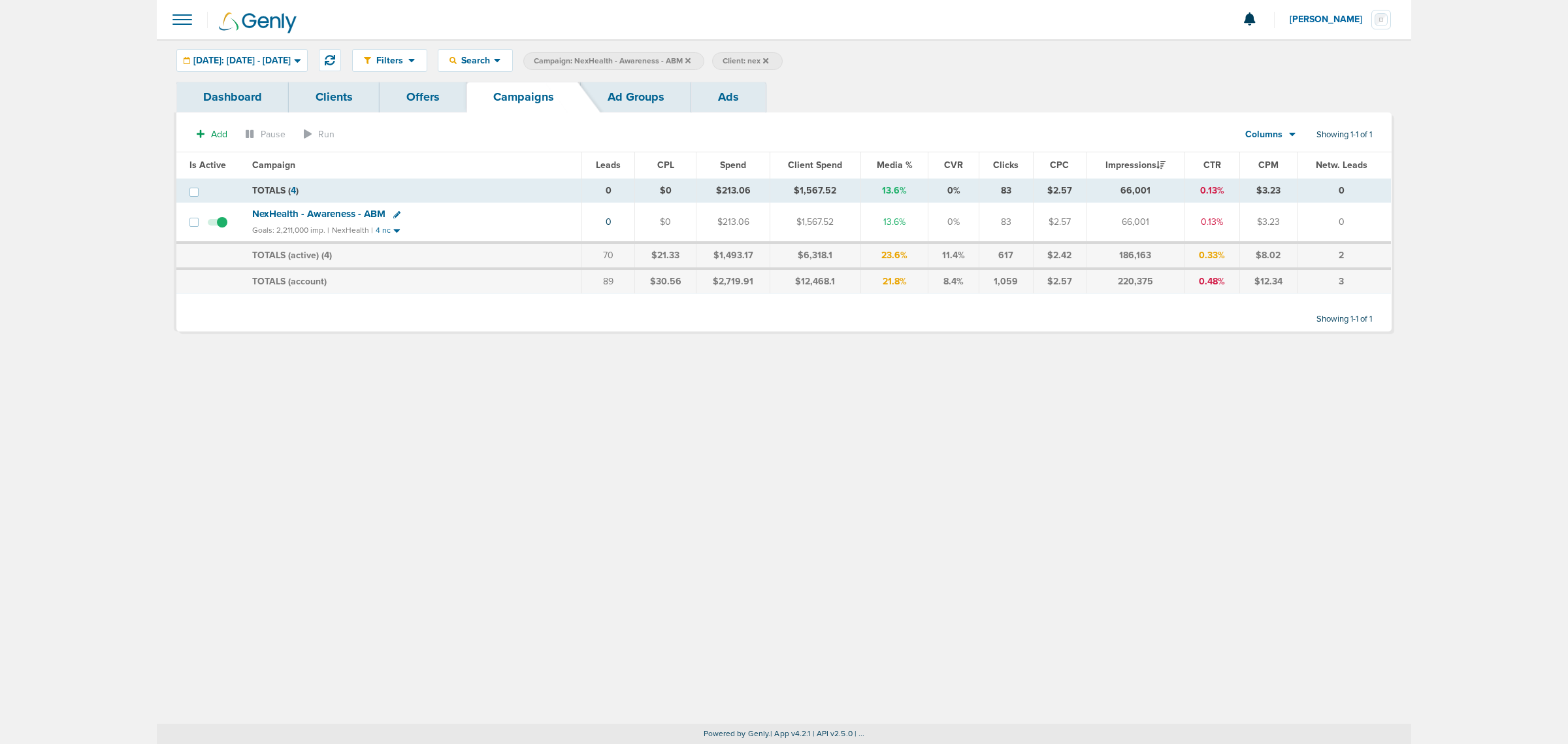
click at [690, 57] on icon at bounding box center [688, 60] width 5 height 8
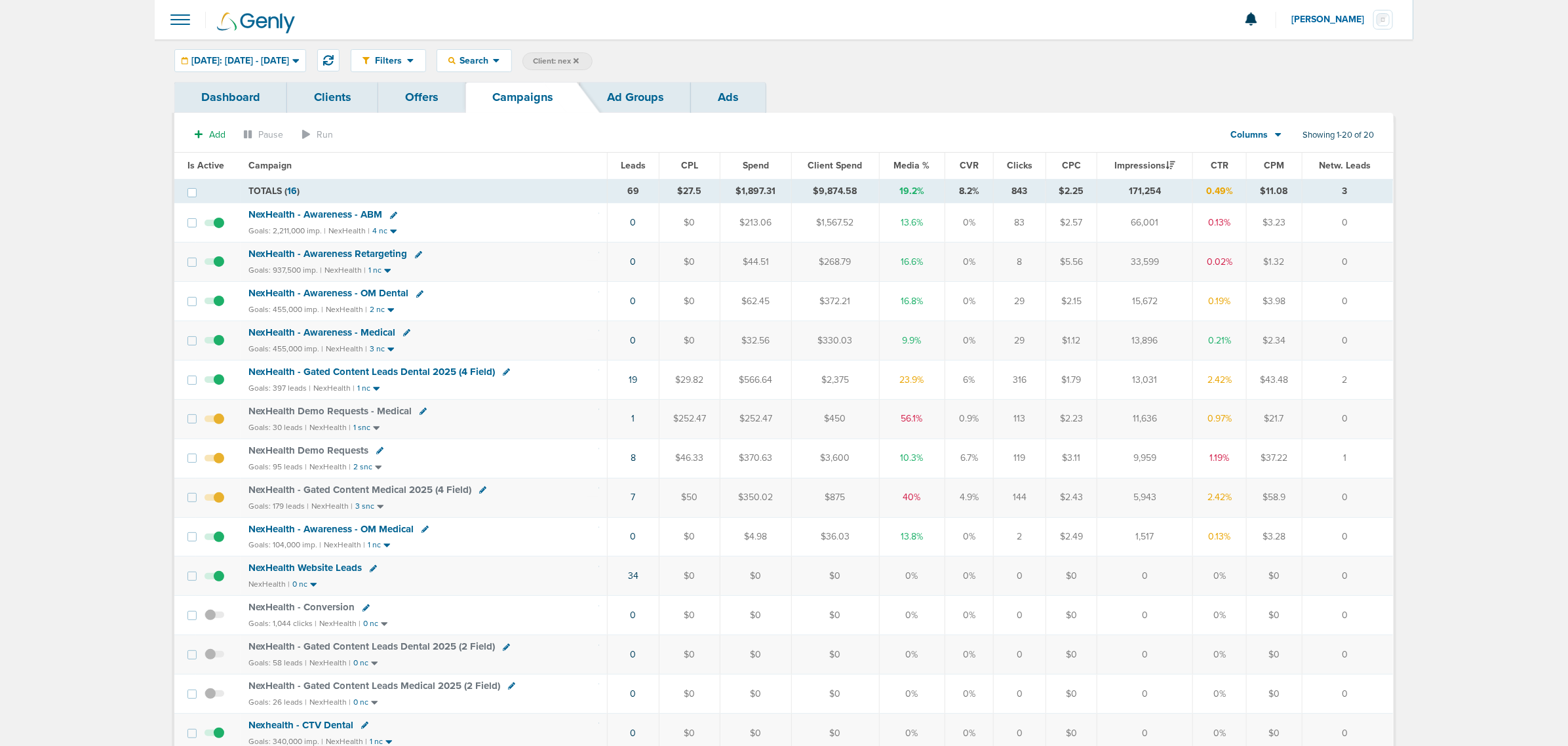
drag, startPoint x: 600, startPoint y: 417, endPoint x: 1382, endPoint y: 417, distance: 782.0
click at [1048, 417] on tr "NexHealth Demo Requests - Medical Goals: 30 leads | NexHealth | 1 snc 1 $252.47…" at bounding box center [784, 418] width 1219 height 39
click at [1048, 417] on td "0" at bounding box center [1347, 418] width 91 height 39
click at [910, 156] on th "Media %" at bounding box center [912, 165] width 65 height 26
click at [910, 162] on span "Media %" at bounding box center [912, 165] width 36 height 11
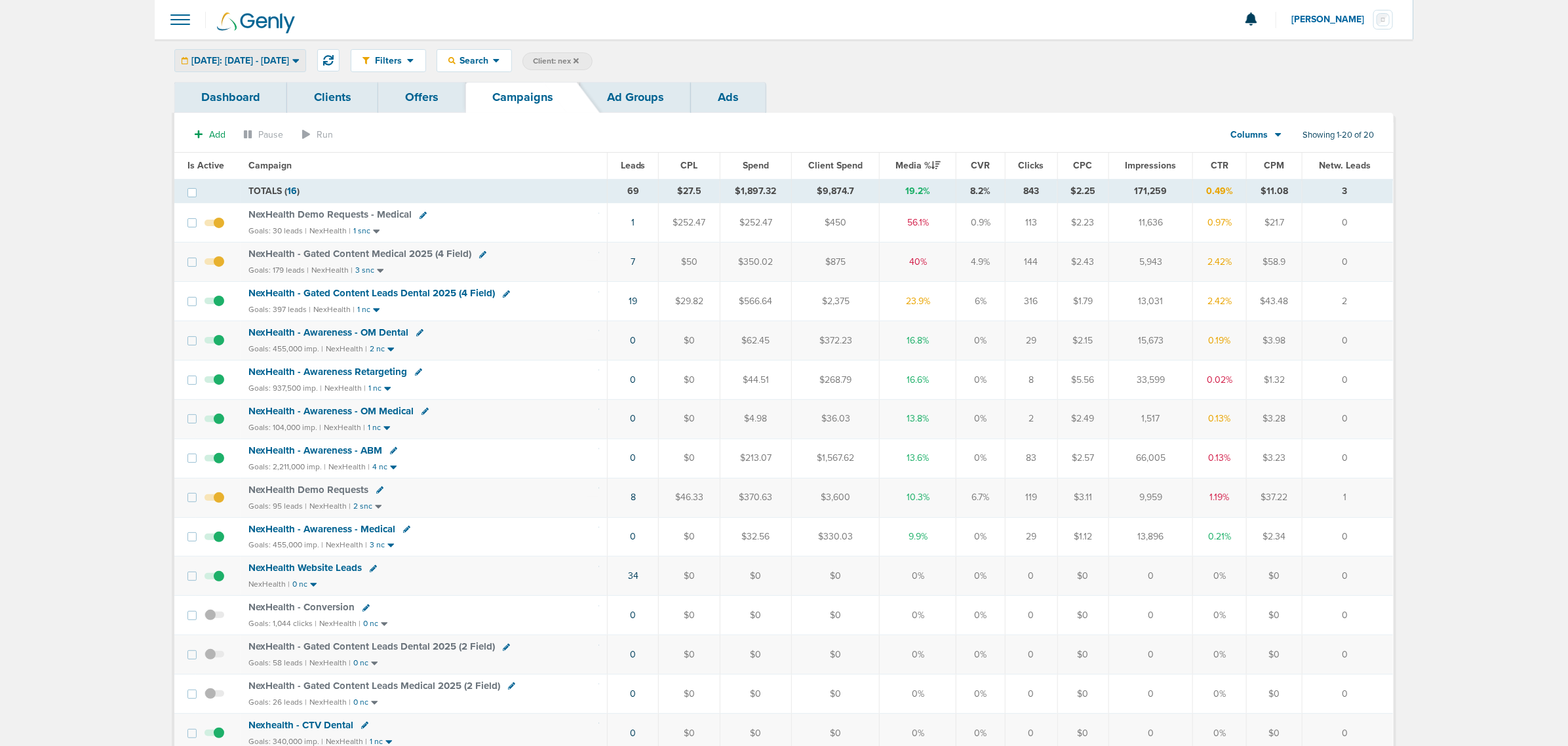
click at [306, 53] on div "[DATE]: [DATE] - [DATE]" at bounding box center [240, 60] width 131 height 21
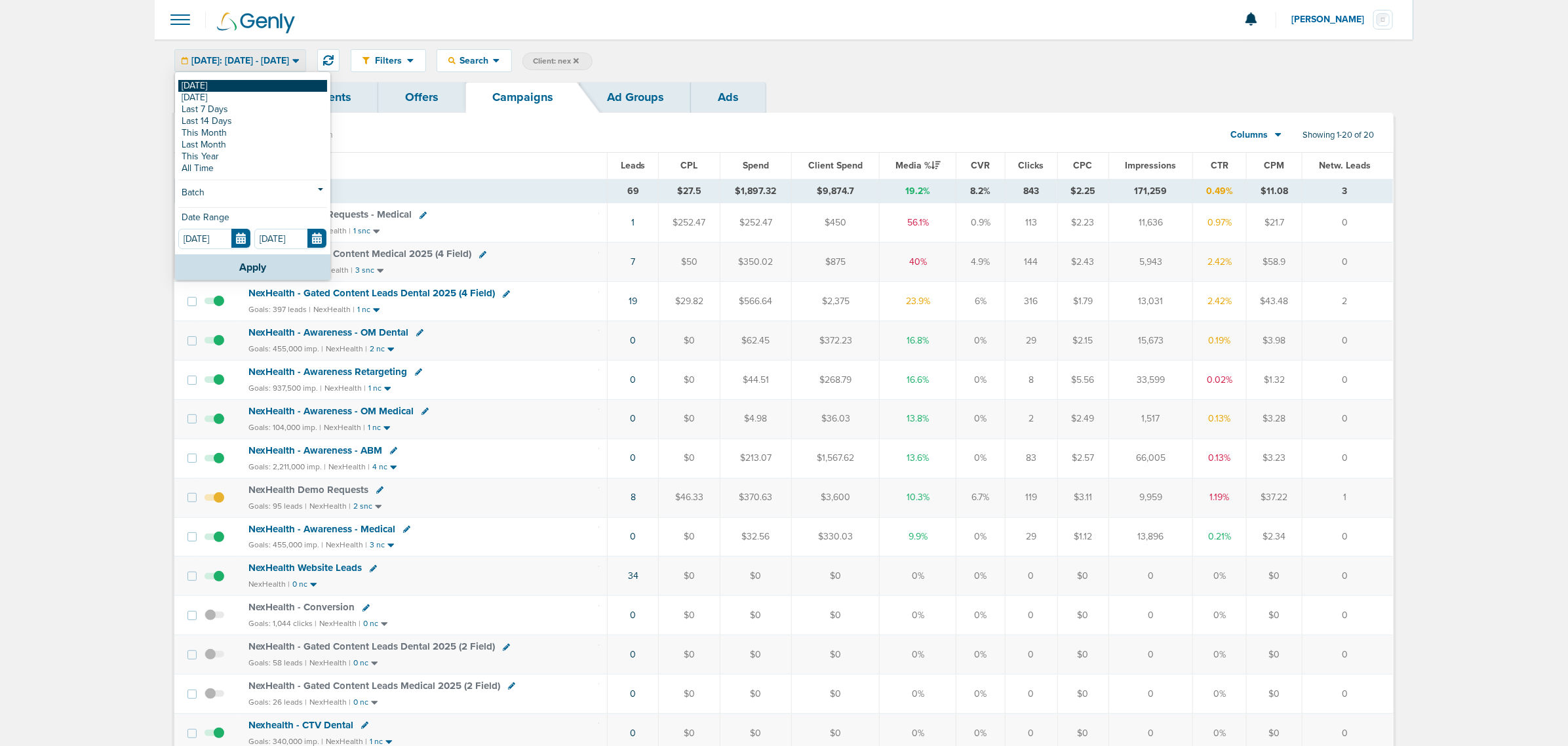
click at [234, 82] on link "[DATE]" at bounding box center [252, 86] width 149 height 12
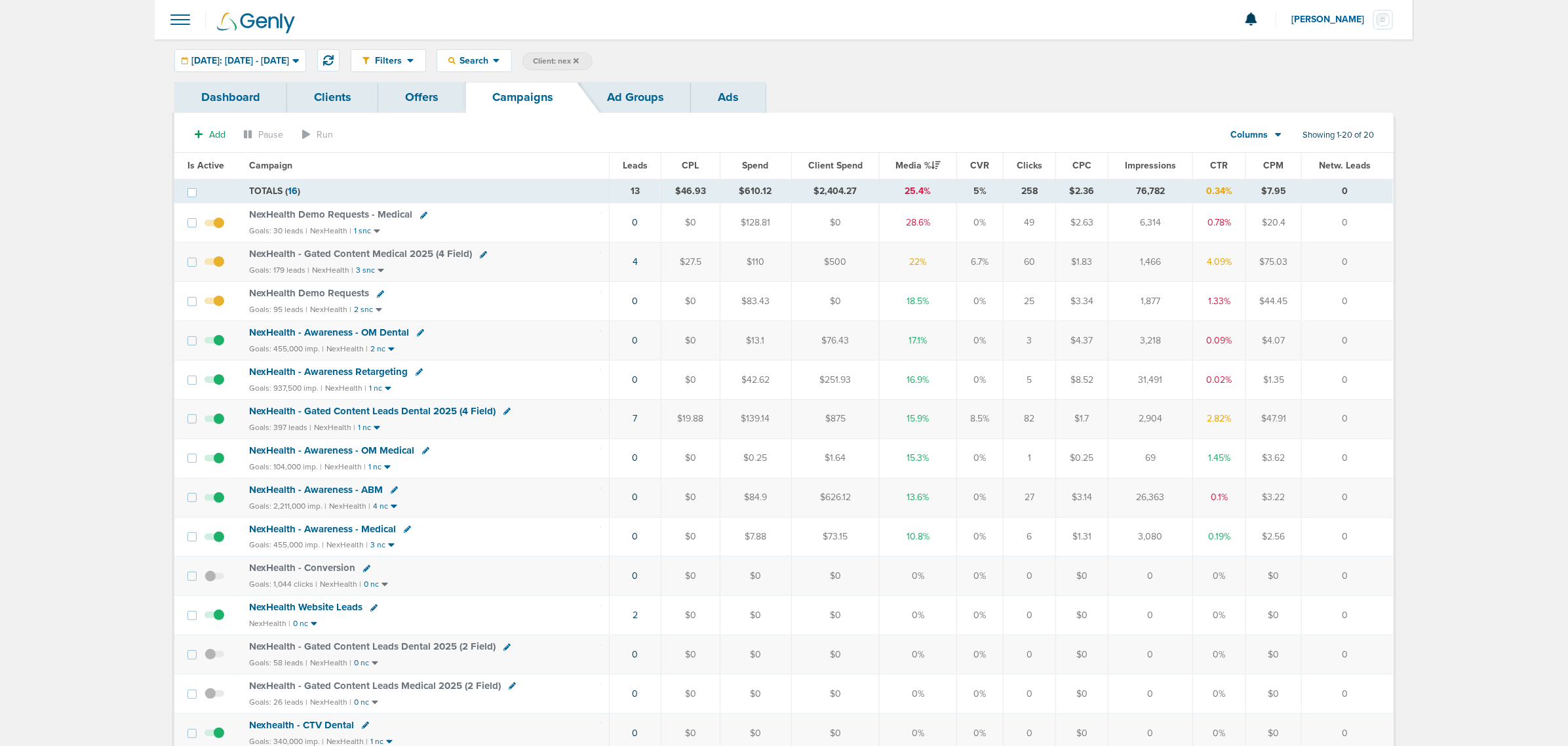
click at [919, 99] on div "Dashboard Clients Offers Campaigns Ad Groups Ads" at bounding box center [784, 98] width 1219 height 31
click at [579, 60] on span "Client: nex" at bounding box center [556, 61] width 46 height 11
drag, startPoint x: 702, startPoint y: 65, endPoint x: 643, endPoint y: 58, distance: 59.4
click at [643, 58] on span "Client Campaign Offers Landing Page Ad Group Network Campaign Ad Ad Status Netw…" at bounding box center [637, 62] width 229 height 19
type input "accept"
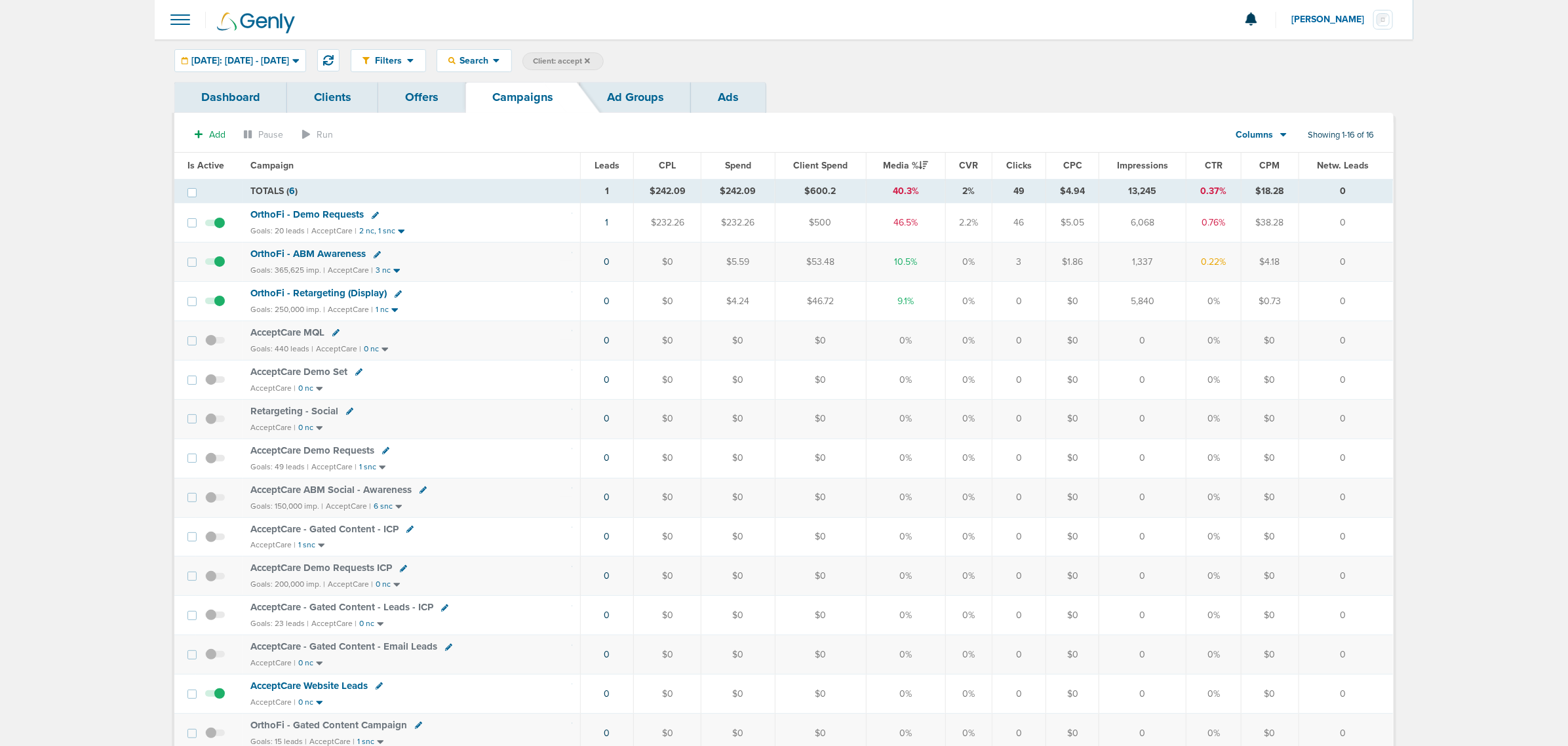
click at [263, 48] on div "Filters Active Only Settings Status Active Inactive Objectives MQL SQL Traffic …" at bounding box center [784, 60] width 1259 height 42
click at [263, 64] on span "[DATE]: [DATE] - [DATE]" at bounding box center [239, 60] width 98 height 9
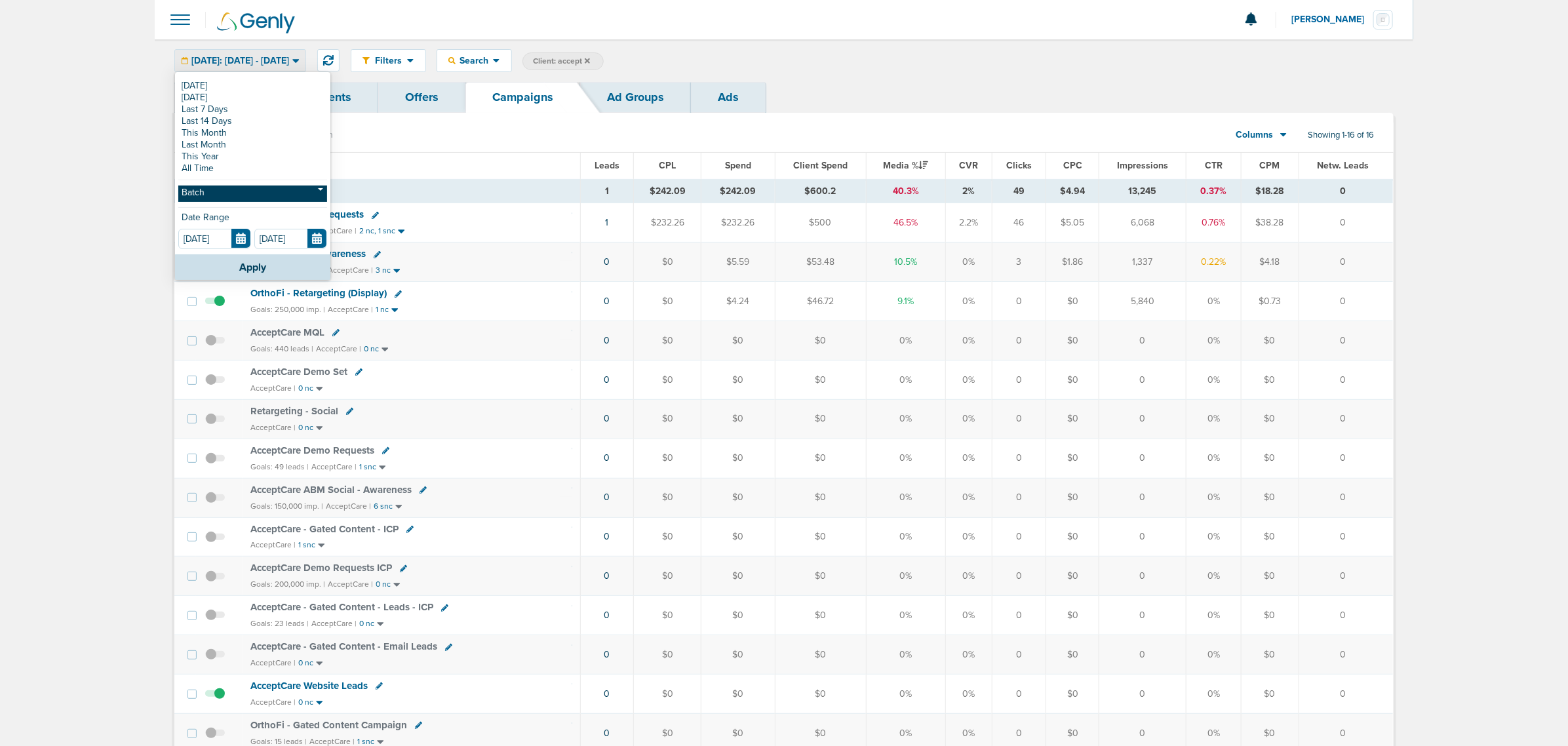
click at [220, 188] on link "Batch" at bounding box center [252, 194] width 149 height 16
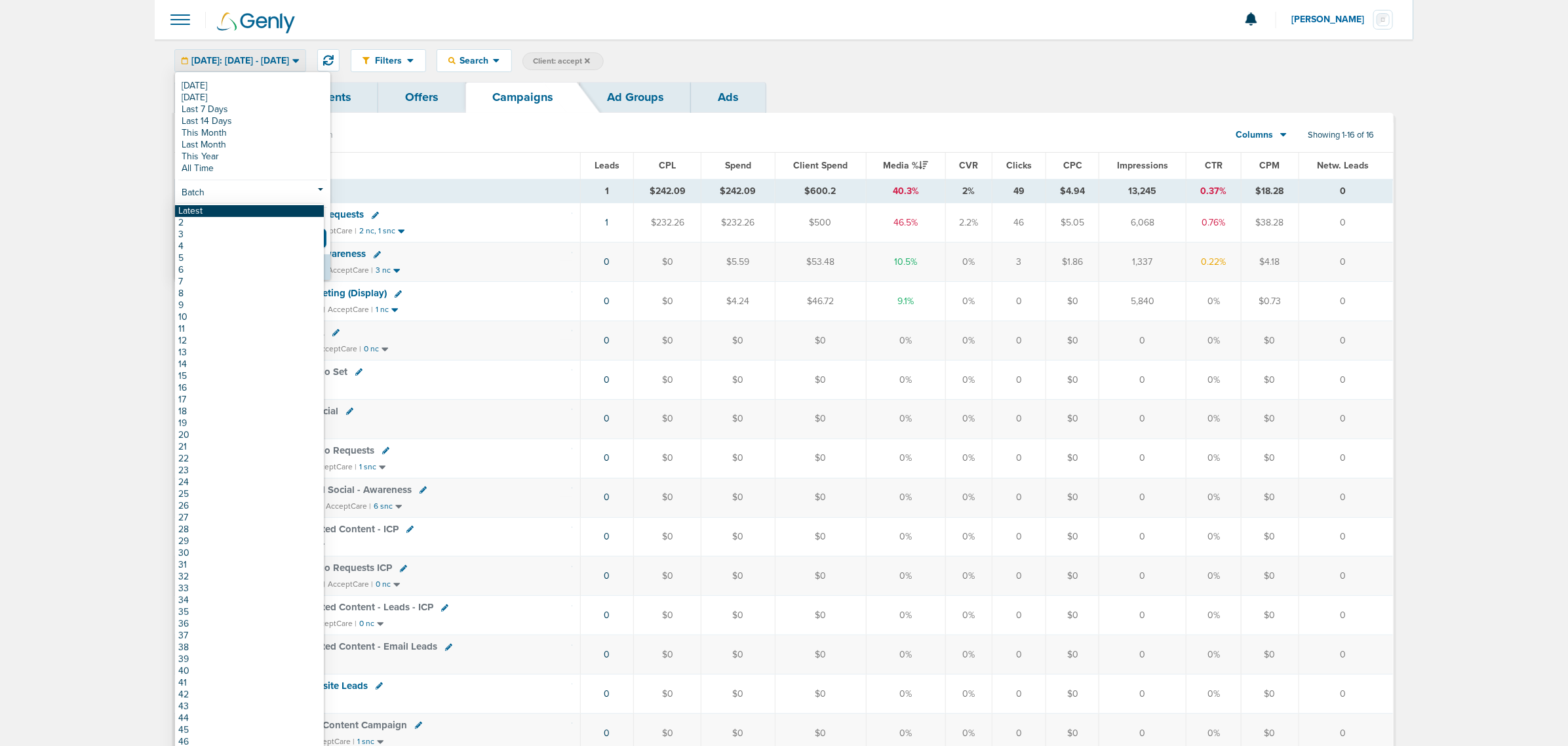
click at [220, 211] on link "Latest" at bounding box center [249, 211] width 149 height 12
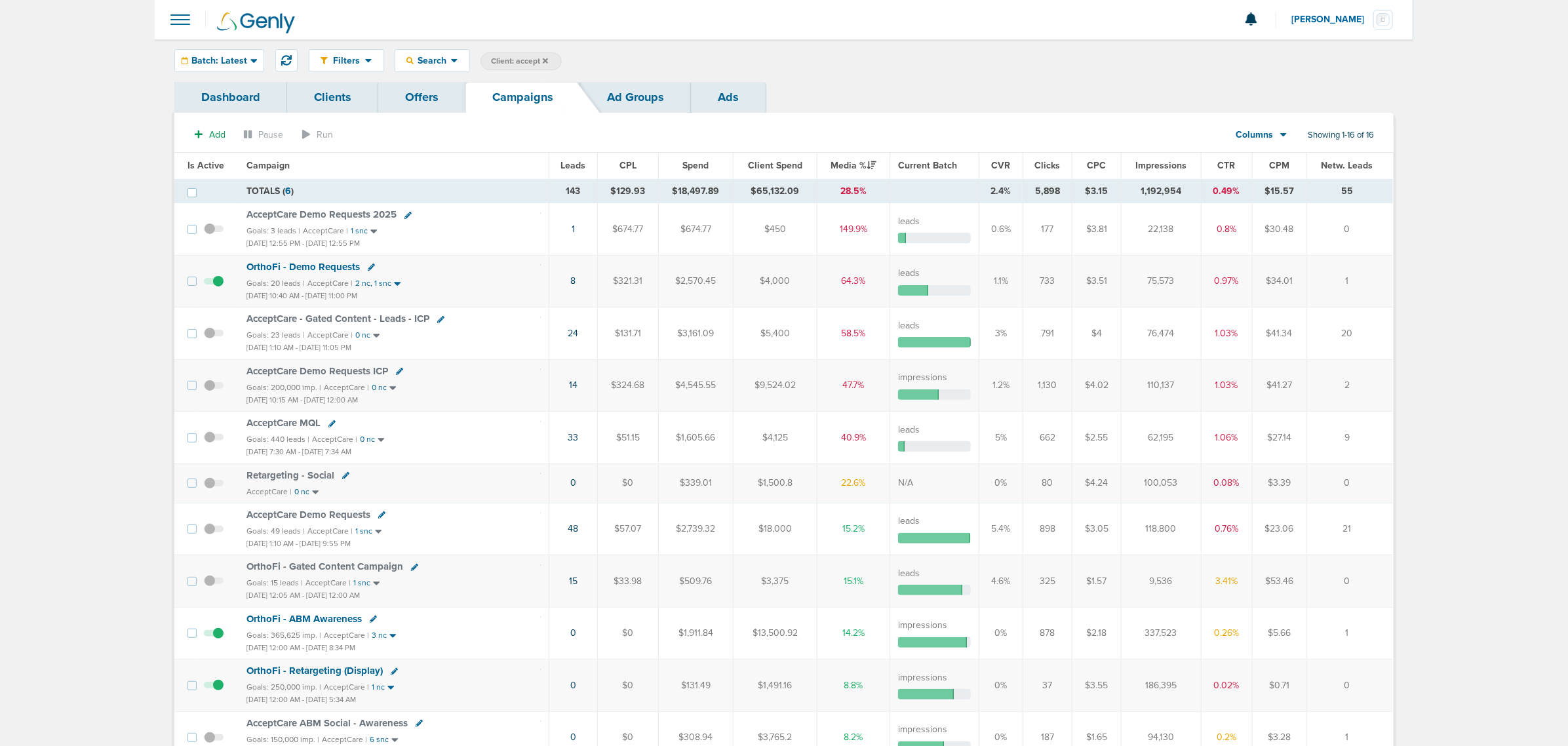
click at [535, 59] on span "Client: accept" at bounding box center [519, 61] width 57 height 11
click at [805, 50] on div "Filters Active Only Settings Status Active Inactive Objectives MQL SQL Traffic …" at bounding box center [851, 60] width 1085 height 23
click at [627, 62] on input "accept" at bounding box center [626, 62] width 65 height 19
click at [681, 57] on button "Apply" at bounding box center [675, 62] width 33 height 19
drag, startPoint x: 1361, startPoint y: 294, endPoint x: 220, endPoint y: 261, distance: 1141.5
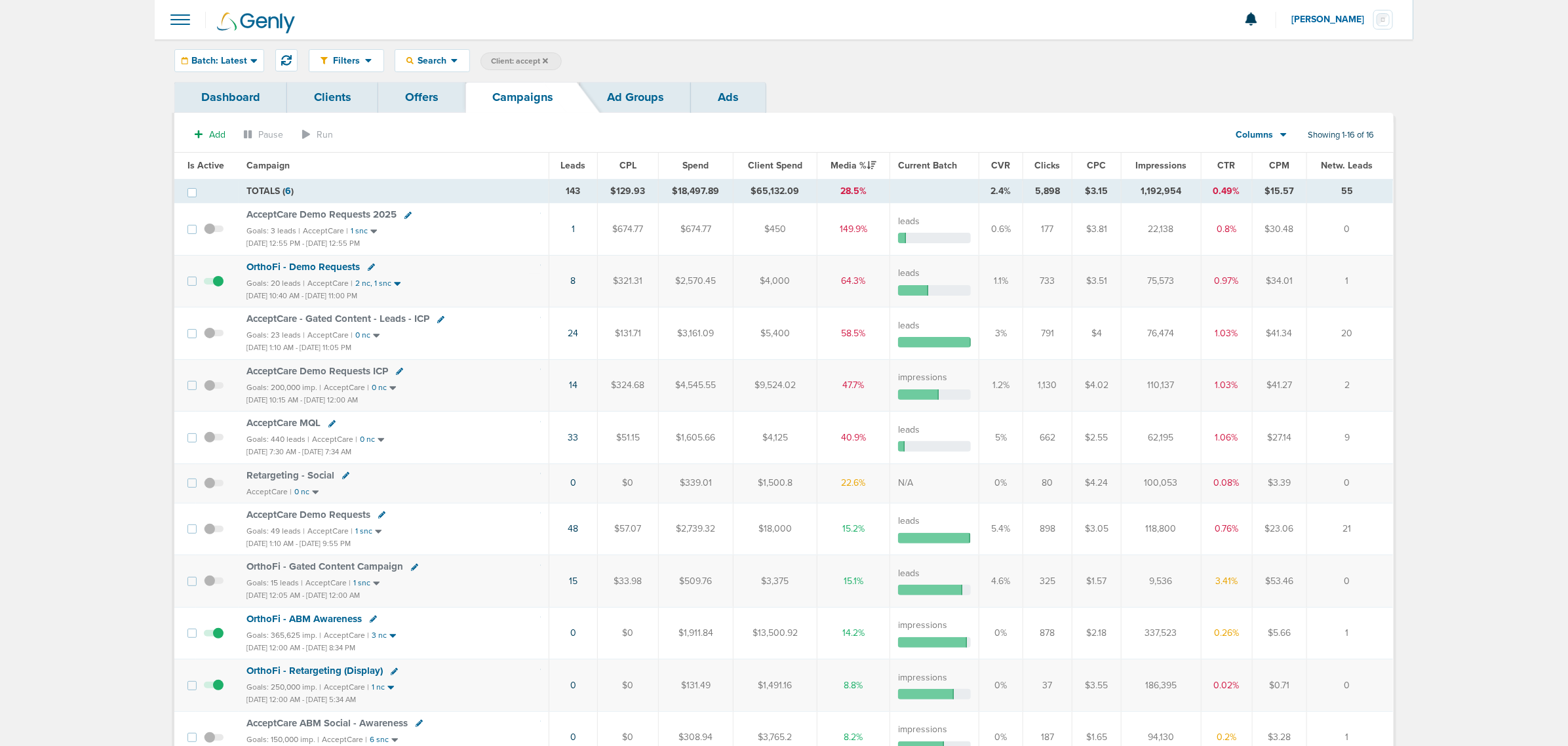
click at [228, 270] on tr "OrthoFi - Demo Requests Goals: 20 leads | AcceptCare | 2 nc, 1 snc [DATE] 10:40…" at bounding box center [784, 280] width 1219 height 52
click at [220, 261] on td at bounding box center [217, 280] width 42 height 52
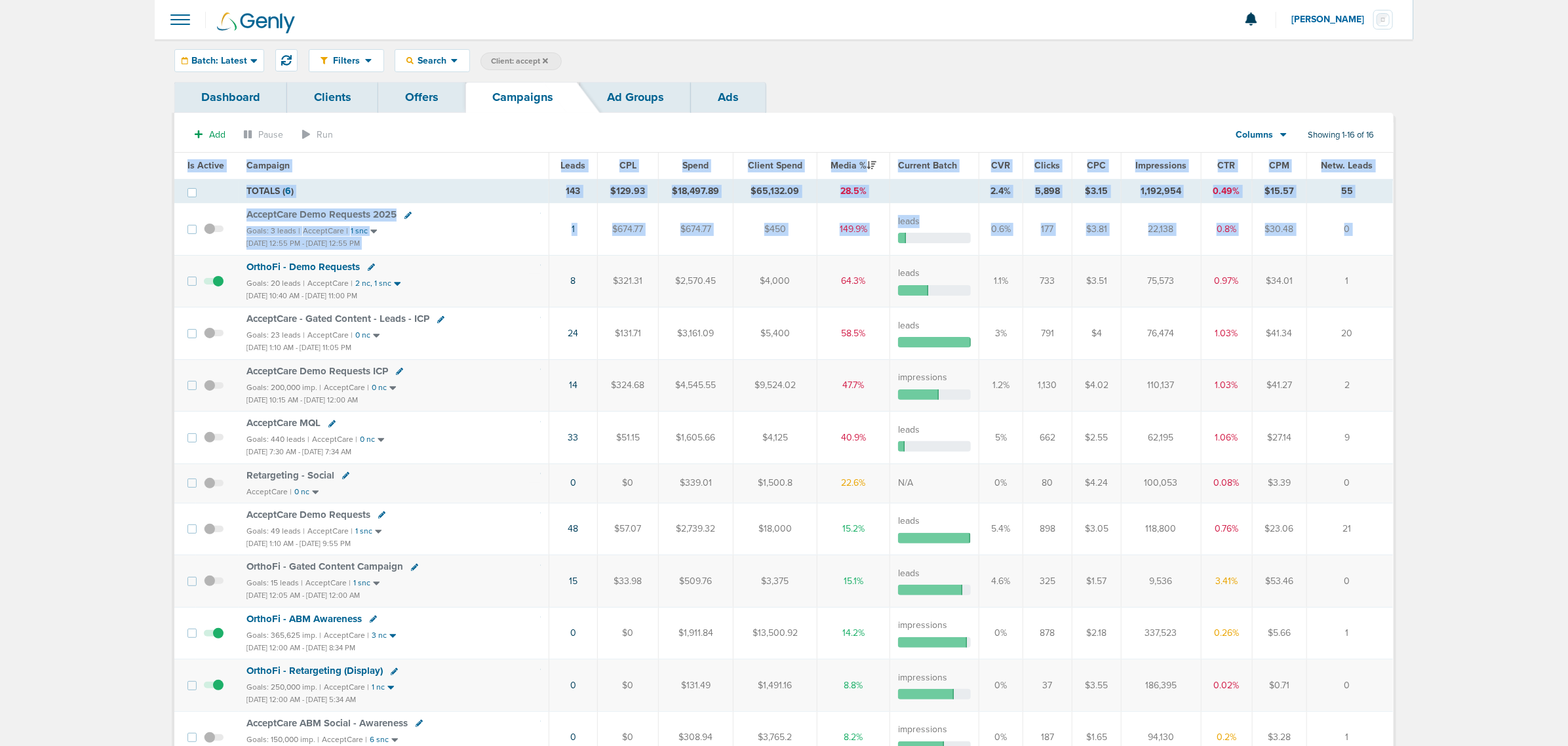
drag, startPoint x: 358, startPoint y: 261, endPoint x: 1475, endPoint y: 269, distance: 1117.0
click at [1048, 269] on main "Notifications You have no unread notifications [PERSON_NAME] Profile Sign Out C…" at bounding box center [784, 541] width 1568 height 1083
click at [1048, 269] on td "1" at bounding box center [1350, 280] width 87 height 52
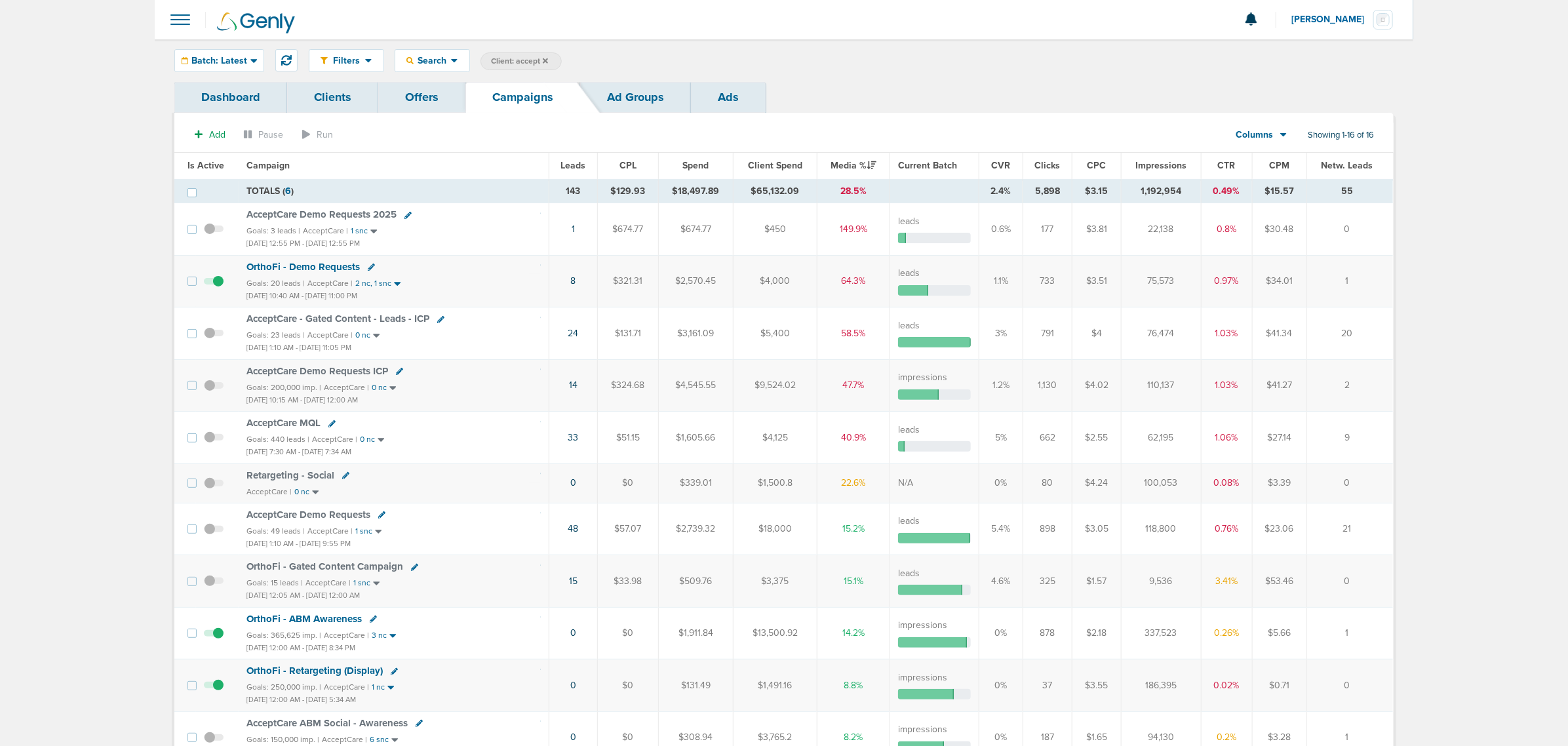
drag, startPoint x: 1374, startPoint y: 279, endPoint x: 233, endPoint y: 263, distance: 1141.1
click at [233, 263] on tr "OrthoFi - Demo Requests Goals: 20 leads | AcceptCare | 2 nc, 1 snc [DATE] 10:40…" at bounding box center [784, 280] width 1219 height 52
click at [233, 263] on td at bounding box center [217, 280] width 42 height 52
drag, startPoint x: 233, startPoint y: 263, endPoint x: 1363, endPoint y: 285, distance: 1130.2
click at [1048, 285] on tr "OrthoFi - Demo Requests Goals: 20 leads | AcceptCare | 2 nc, 1 snc [DATE] 10:40…" at bounding box center [784, 280] width 1219 height 52
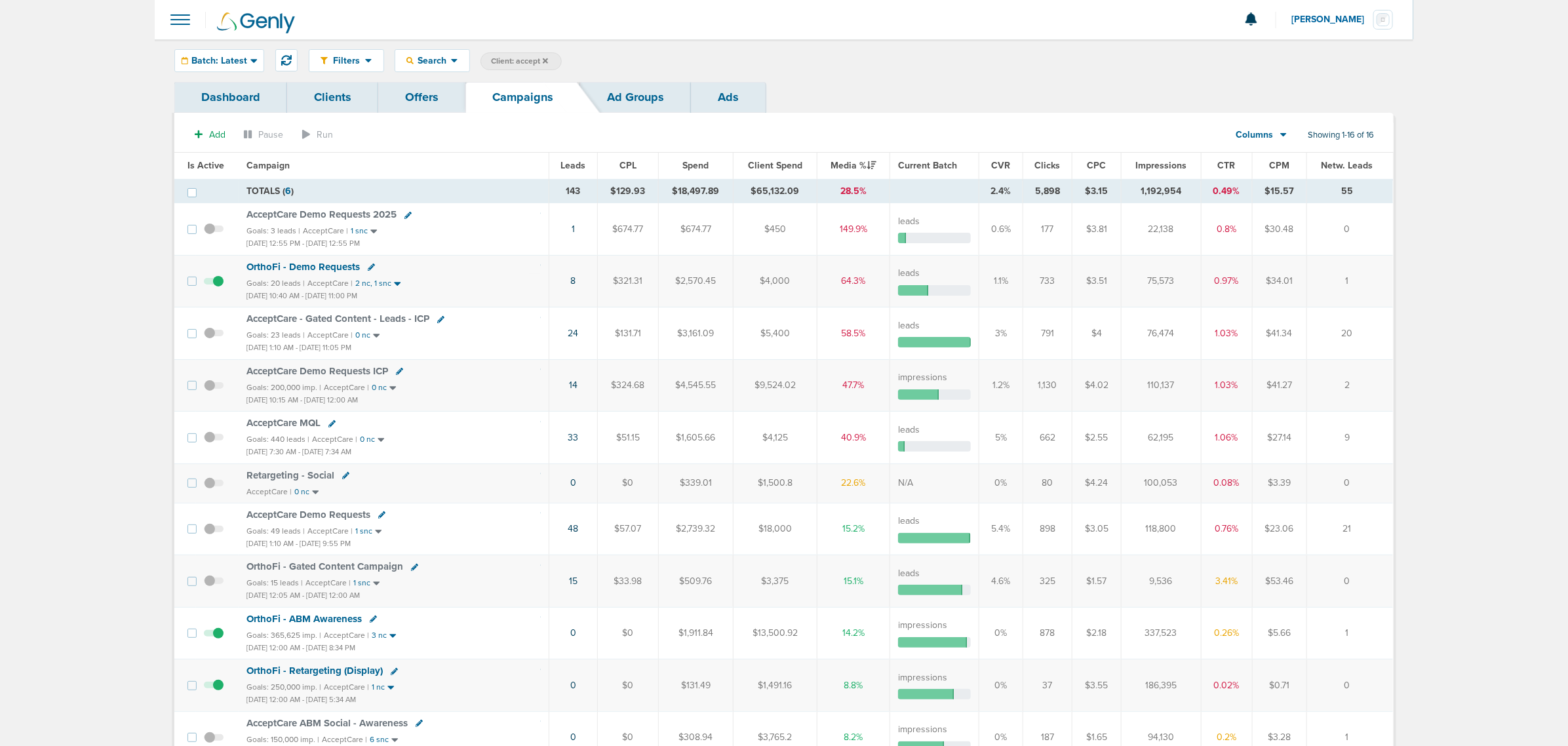
click at [1048, 285] on td "1" at bounding box center [1350, 280] width 87 height 52
click at [312, 267] on span "OrthoFi - Demo Requests" at bounding box center [303, 266] width 114 height 12
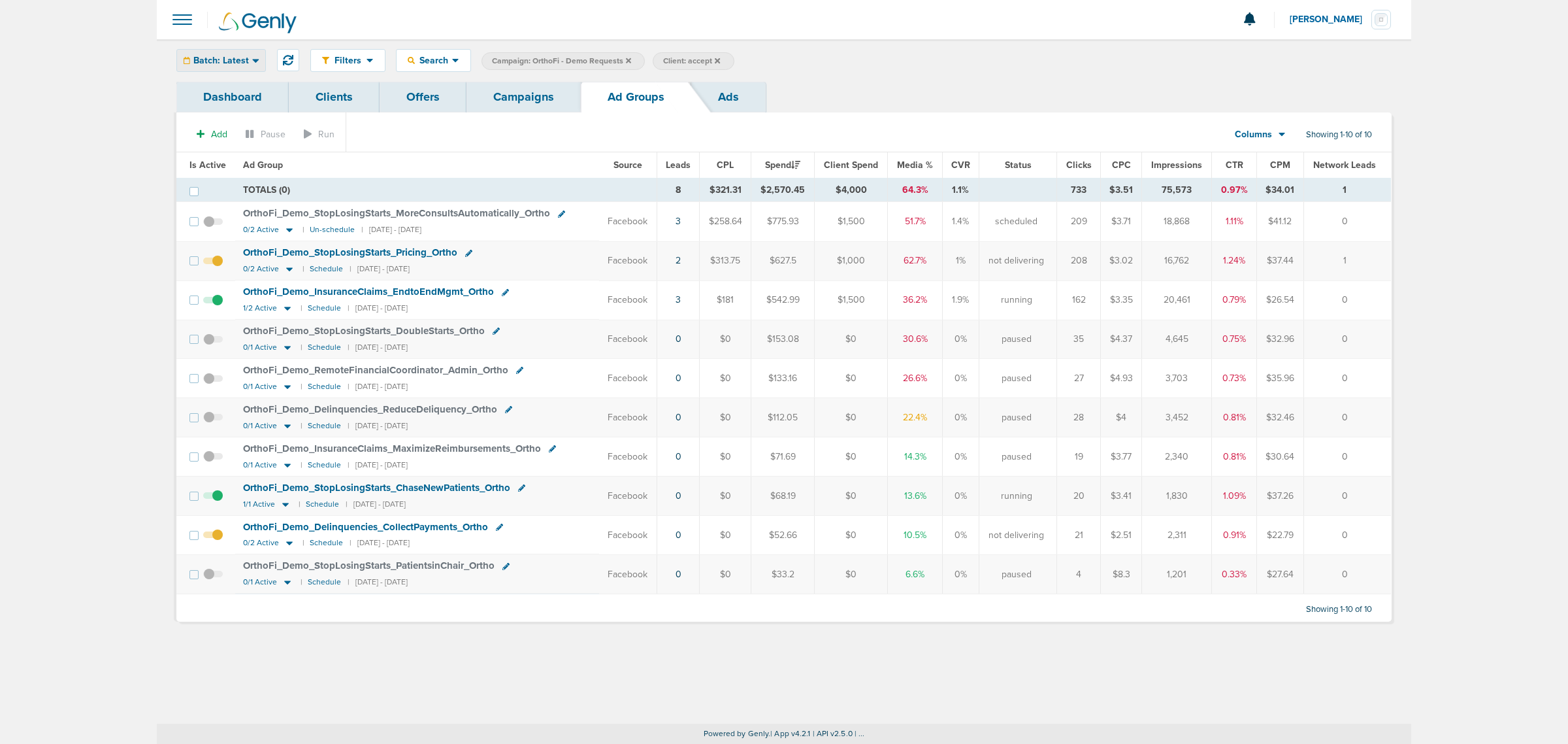
click at [221, 67] on div "Batch: Latest" at bounding box center [221, 60] width 88 height 21
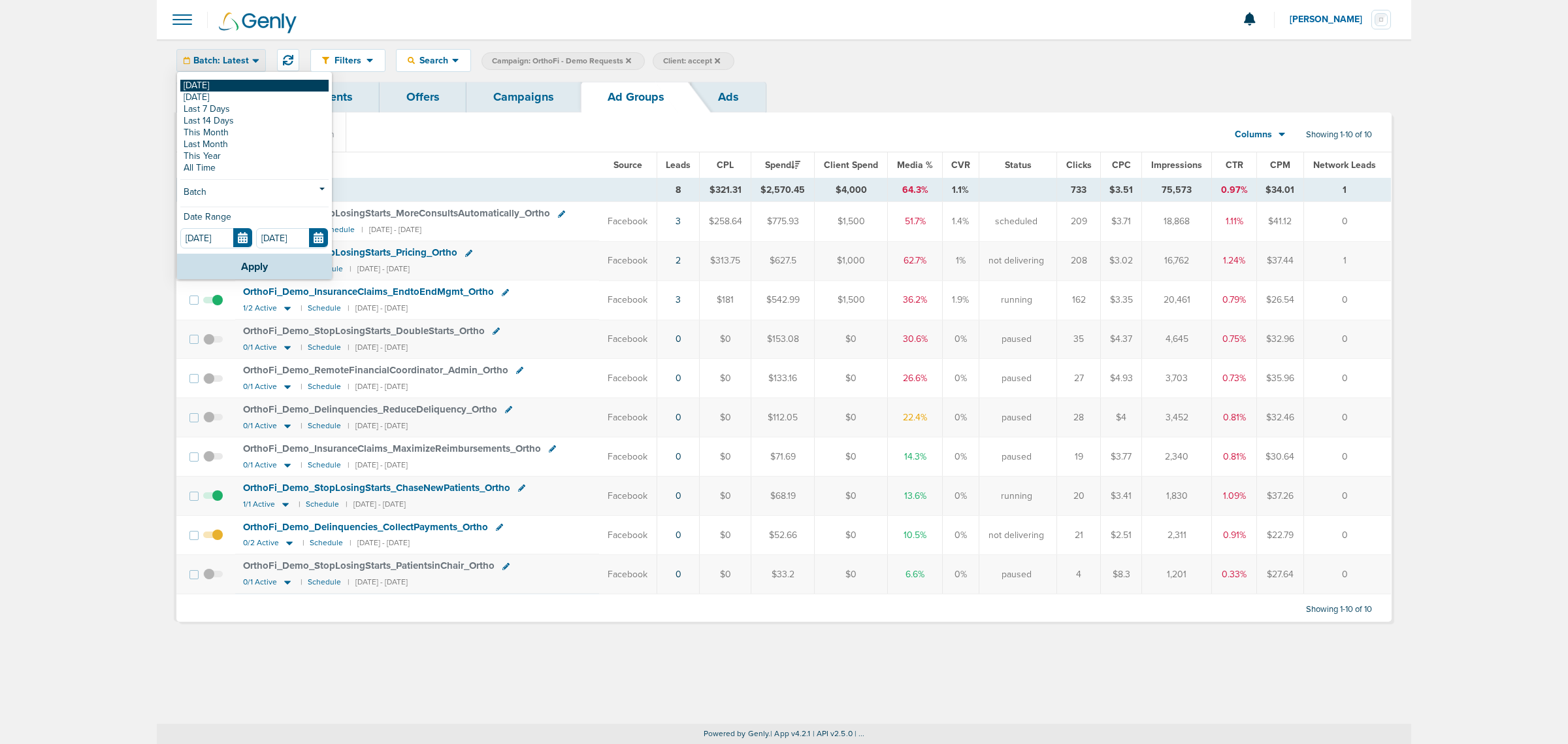
click at [220, 89] on link "[DATE]" at bounding box center [254, 85] width 148 height 12
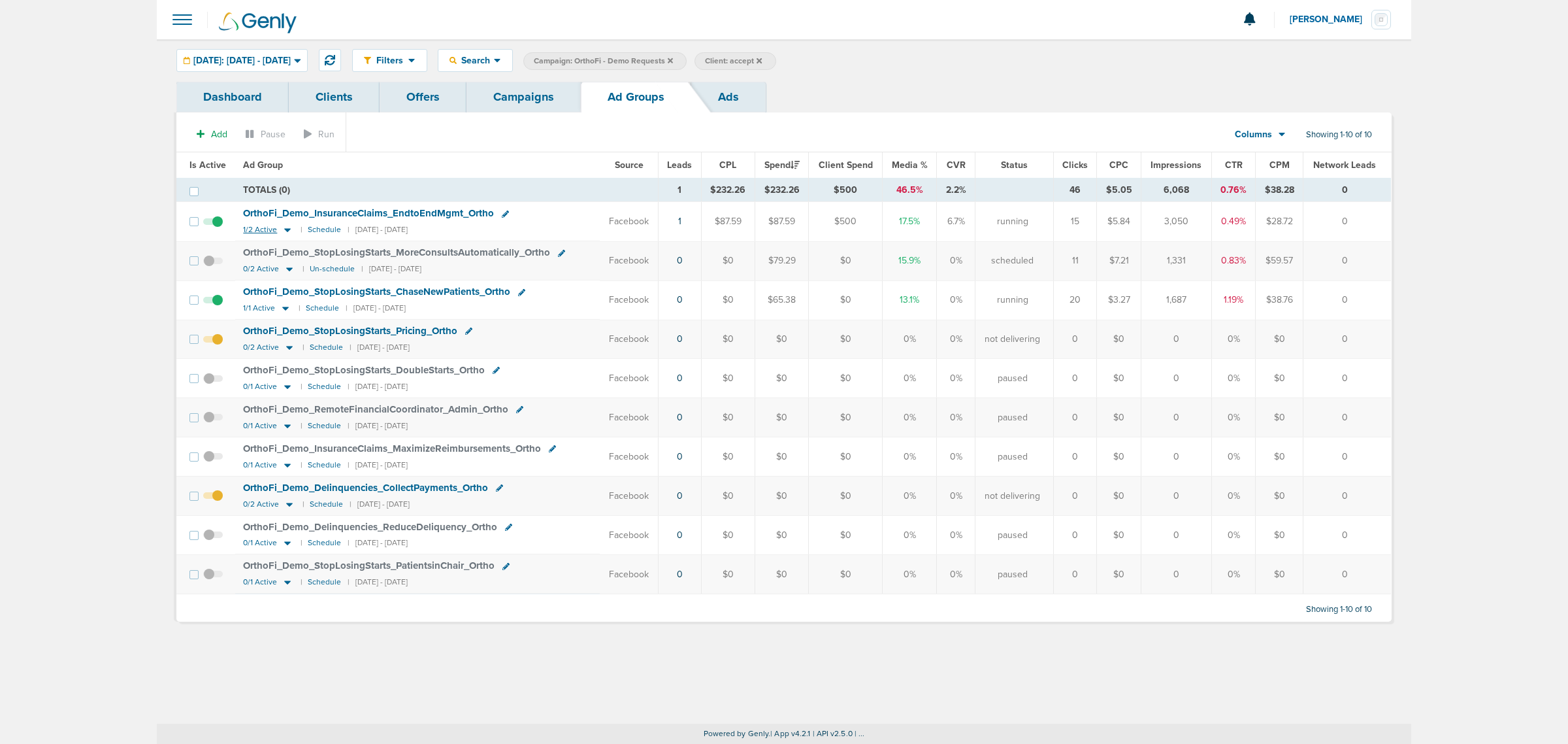
click at [286, 229] on icon at bounding box center [288, 230] width 7 height 4
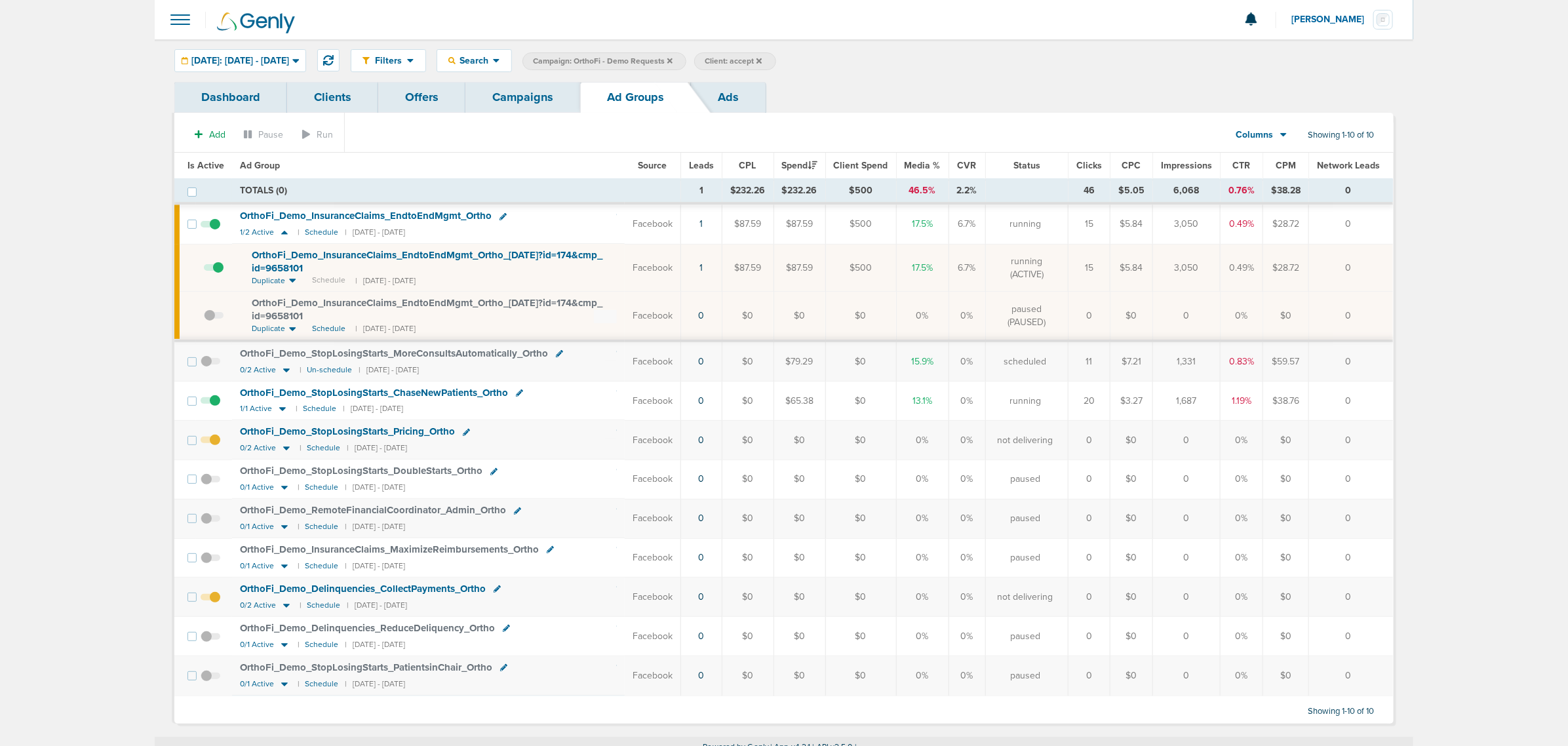
click at [392, 254] on span "OrthoFi_ Demo_ InsuranceClaims_ EndtoEndMgmt_ Ortho_ [DATE]?id=174&cmp_ id=9658…" at bounding box center [427, 261] width 351 height 25
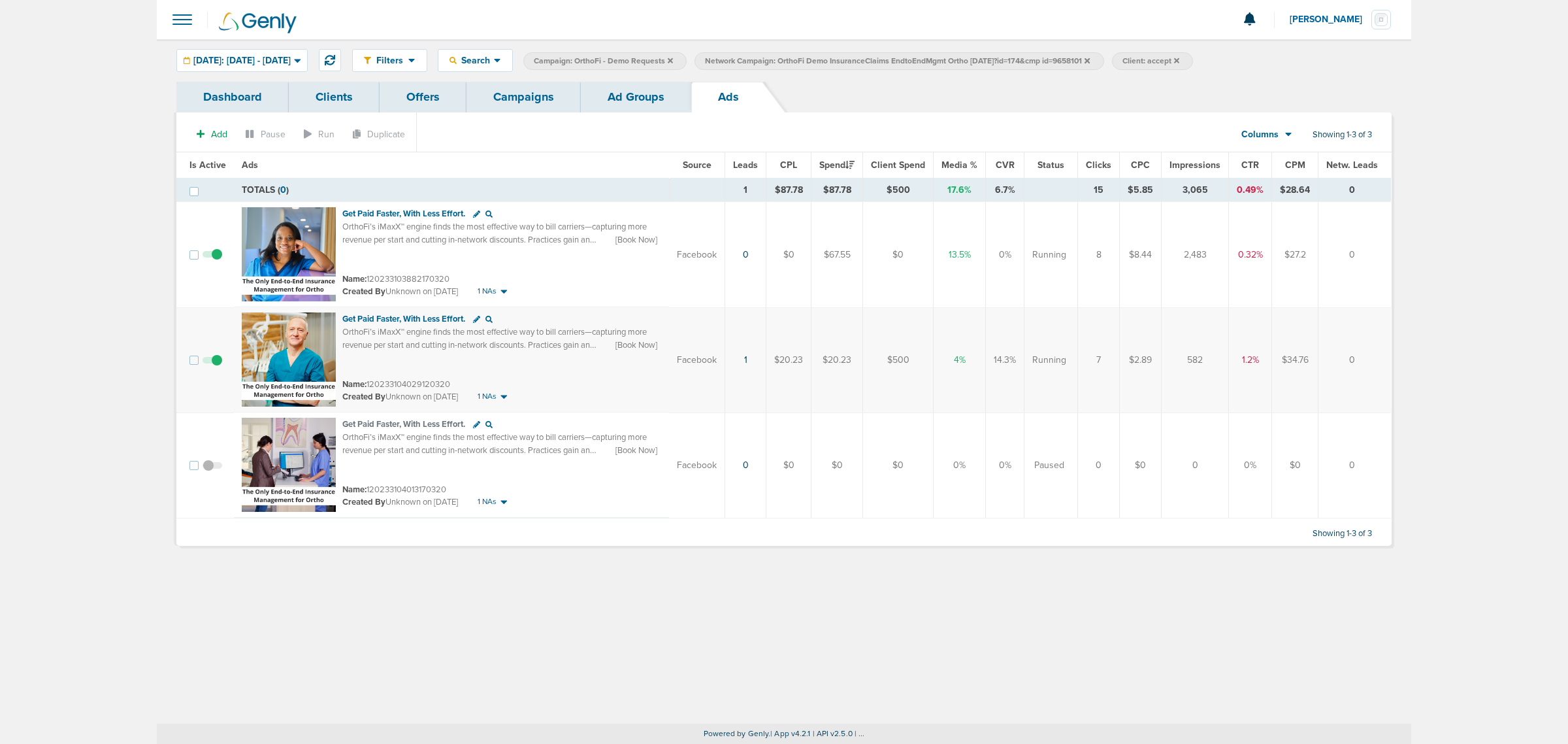
click at [646, 92] on link "Ad Groups" at bounding box center [635, 97] width 111 height 30
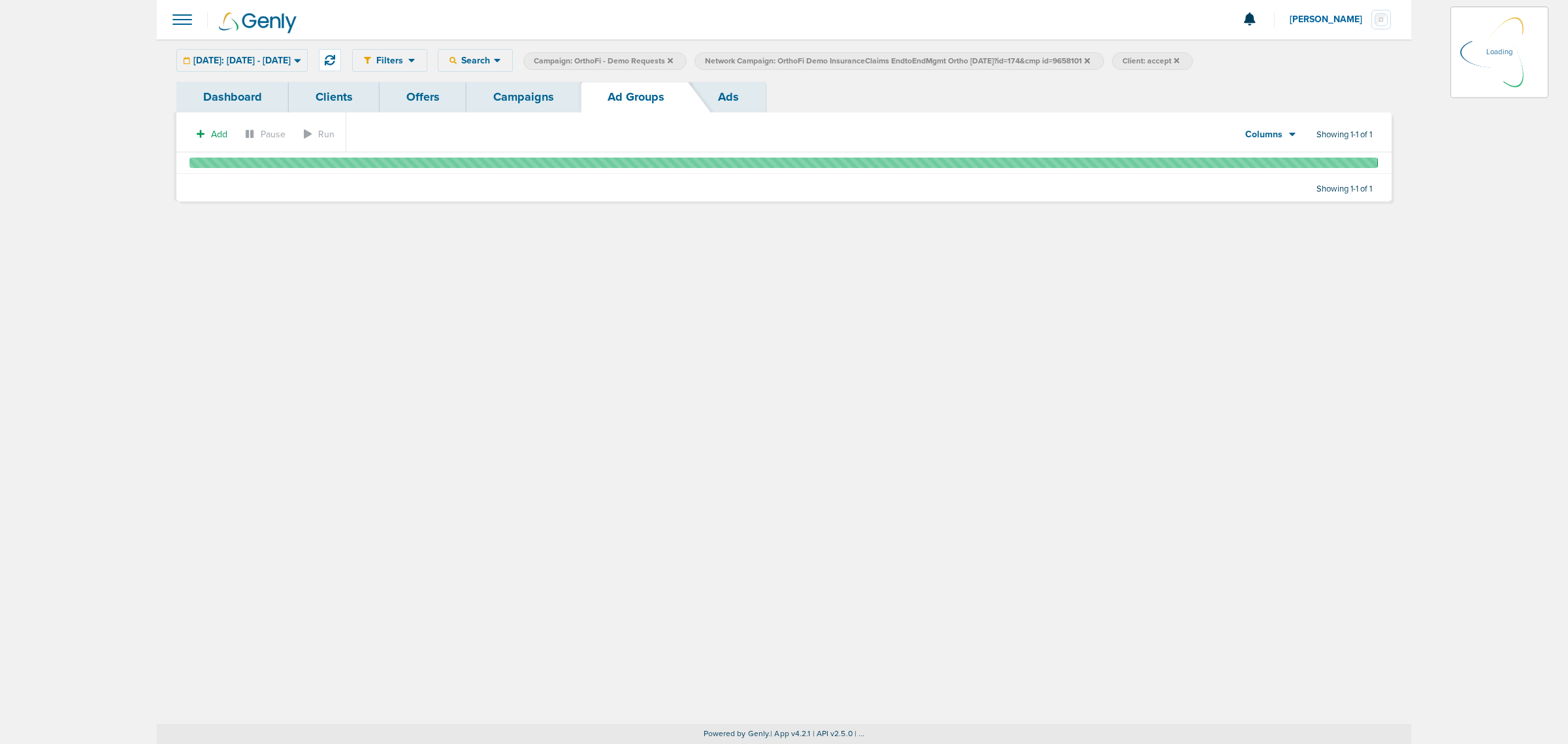
click at [525, 96] on link "Campaigns" at bounding box center [523, 97] width 114 height 30
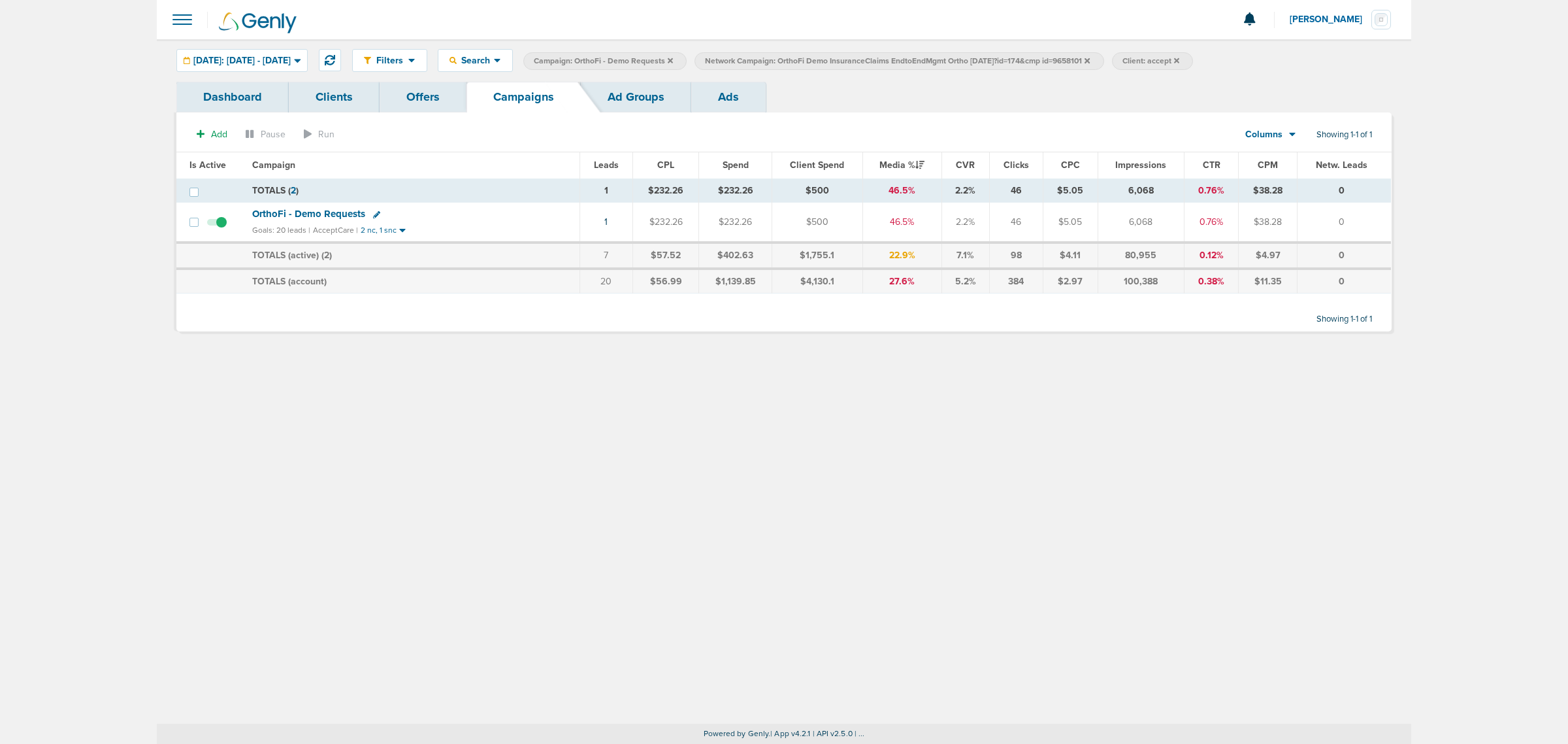
drag, startPoint x: 1050, startPoint y: 102, endPoint x: 1008, endPoint y: 80, distance: 47.4
click at [1045, 102] on div "Dashboard Clients Offers Campaigns Ad Groups Ads" at bounding box center [784, 97] width 1215 height 30
click at [1045, 58] on icon at bounding box center [1087, 60] width 5 height 5
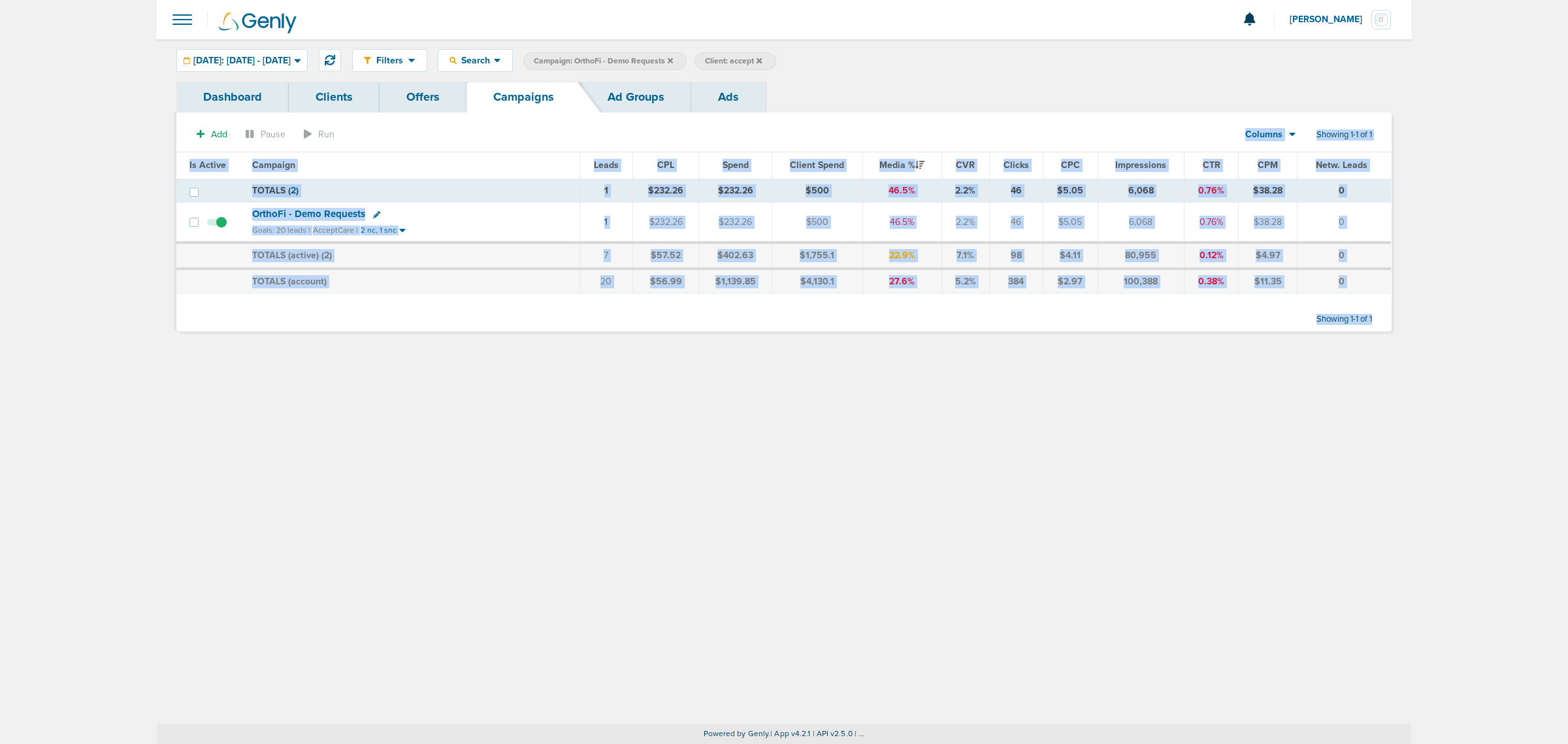
drag, startPoint x: 509, startPoint y: 144, endPoint x: 1344, endPoint y: 429, distance: 882.3
click at [1045, 429] on div "Filters Active Only Settings Status Active Inactive Objectives MQL SQL Traffic …" at bounding box center [784, 381] width 1255 height 685
click at [1045, 388] on div "Filters Active Only Settings Status Active Inactive Objectives MQL SQL Traffic …" at bounding box center [784, 381] width 1255 height 685
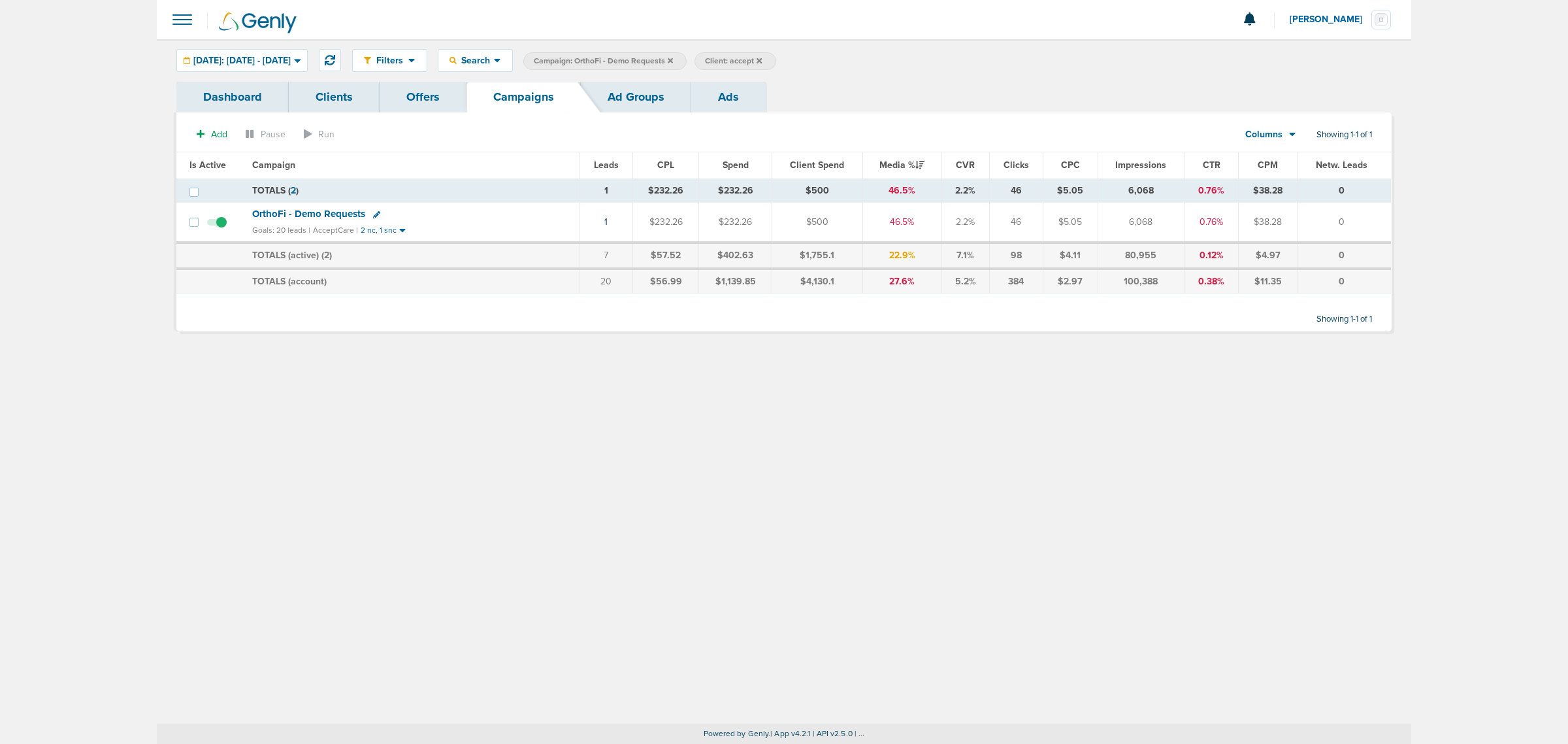
click at [308, 212] on span "OrthoFi - Demo Requests" at bounding box center [309, 214] width 113 height 12
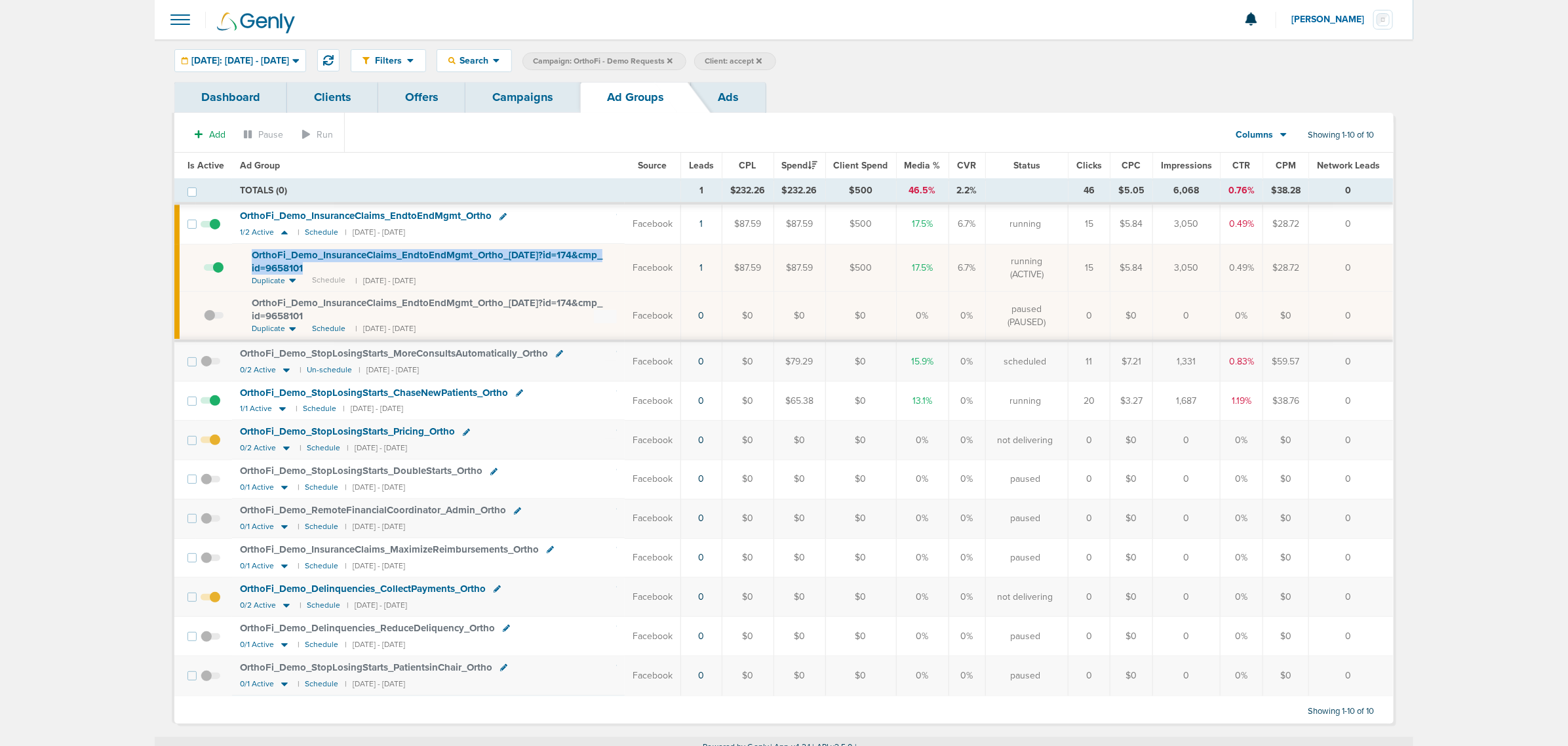
drag, startPoint x: 578, startPoint y: 275, endPoint x: 238, endPoint y: 252, distance: 340.8
click at [240, 252] on td "OrthoFi_ Demo_ InsuranceClaims_ EndtoEndMgmt_ Ortho_ [DATE]?id=174&cmp_ id=9658…" at bounding box center [428, 267] width 393 height 48
click at [238, 252] on td "OrthoFi_ Demo_ InsuranceClaims_ EndtoEndMgmt_ Ortho_ [DATE]?id=174&cmp_ id=9658…" at bounding box center [428, 267] width 393 height 48
drag, startPoint x: 238, startPoint y: 252, endPoint x: 1387, endPoint y: 276, distance: 1149.3
click at [1048, 276] on tr "OrthoFi_ Demo_ InsuranceClaims_ EndtoEndMgmt_ Ortho_ [DATE]?id=174&cmp_ id=9658…" at bounding box center [784, 267] width 1219 height 48
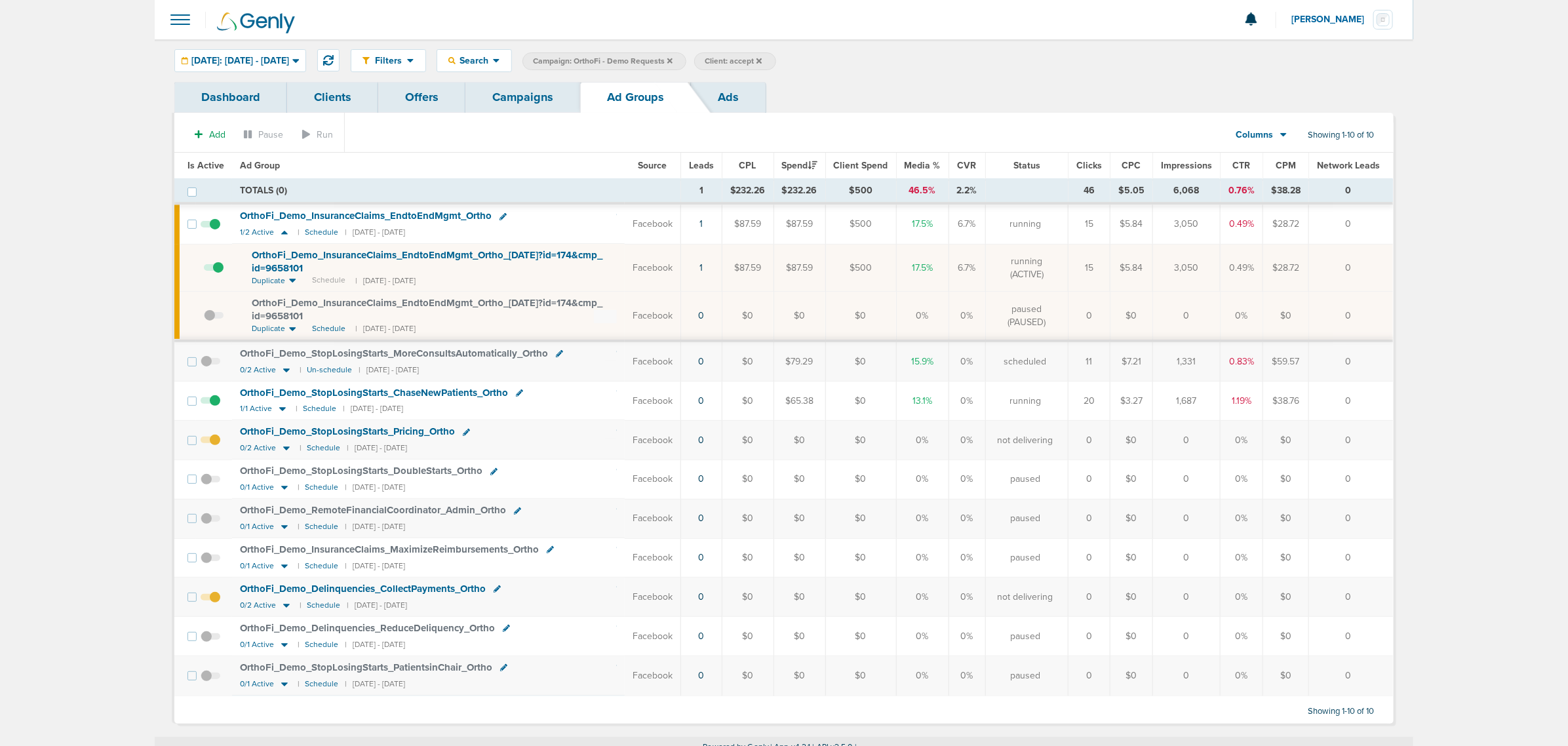
click at [1048, 276] on td "0" at bounding box center [1352, 267] width 85 height 48
click at [535, 93] on link "Campaigns" at bounding box center [522, 98] width 115 height 31
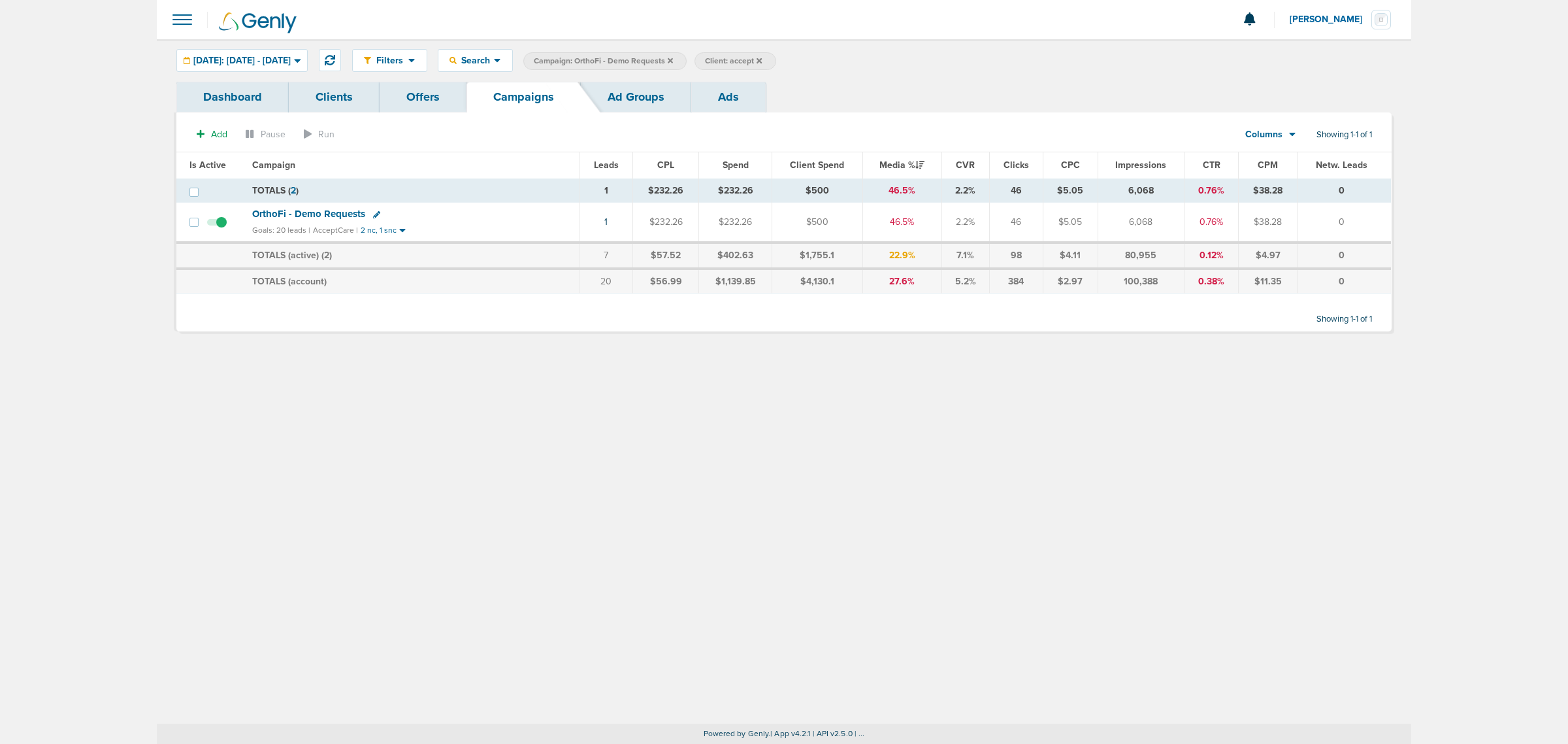
click at [673, 58] on icon at bounding box center [670, 60] width 5 height 5
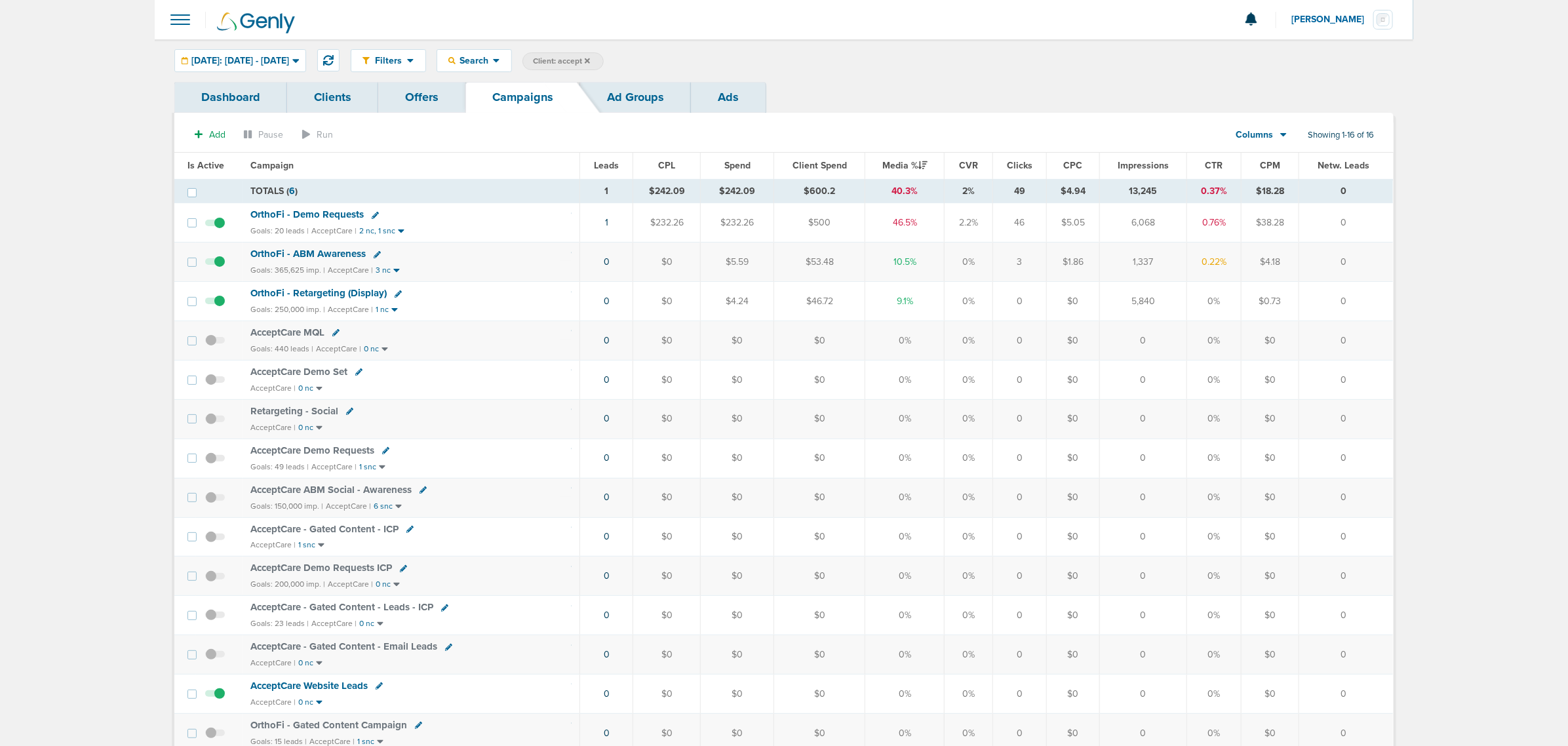
click at [590, 63] on span "Client: accept" at bounding box center [561, 61] width 57 height 11
drag, startPoint x: 721, startPoint y: 59, endPoint x: 663, endPoint y: 50, distance: 58.7
click at [663, 50] on div "Filters Active Only Settings Status Active Inactive Objectives MQL SQL Traffic …" at bounding box center [872, 60] width 1043 height 23
type input "law"
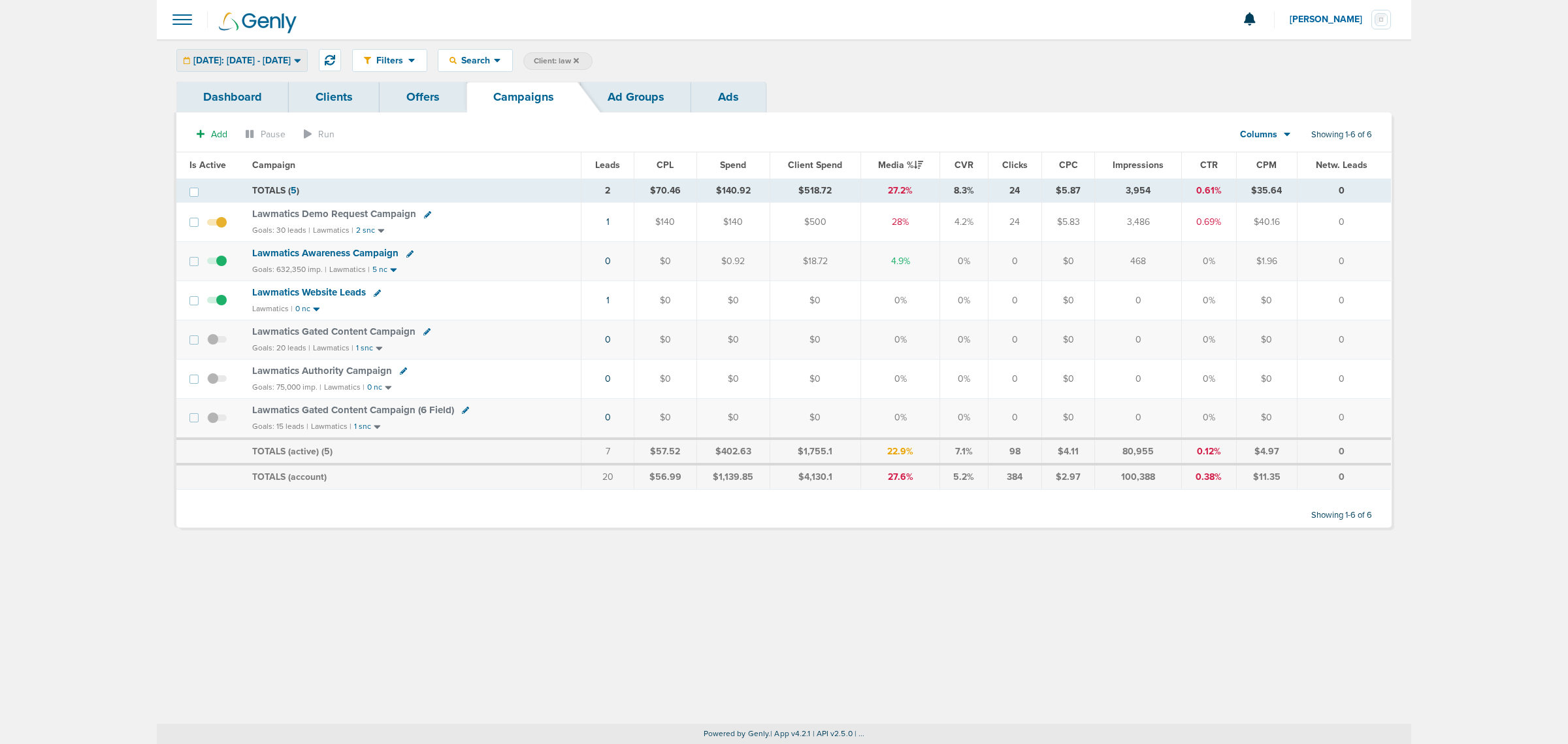
click at [285, 63] on span "[DATE]: [DATE] - [DATE]" at bounding box center [242, 60] width 97 height 9
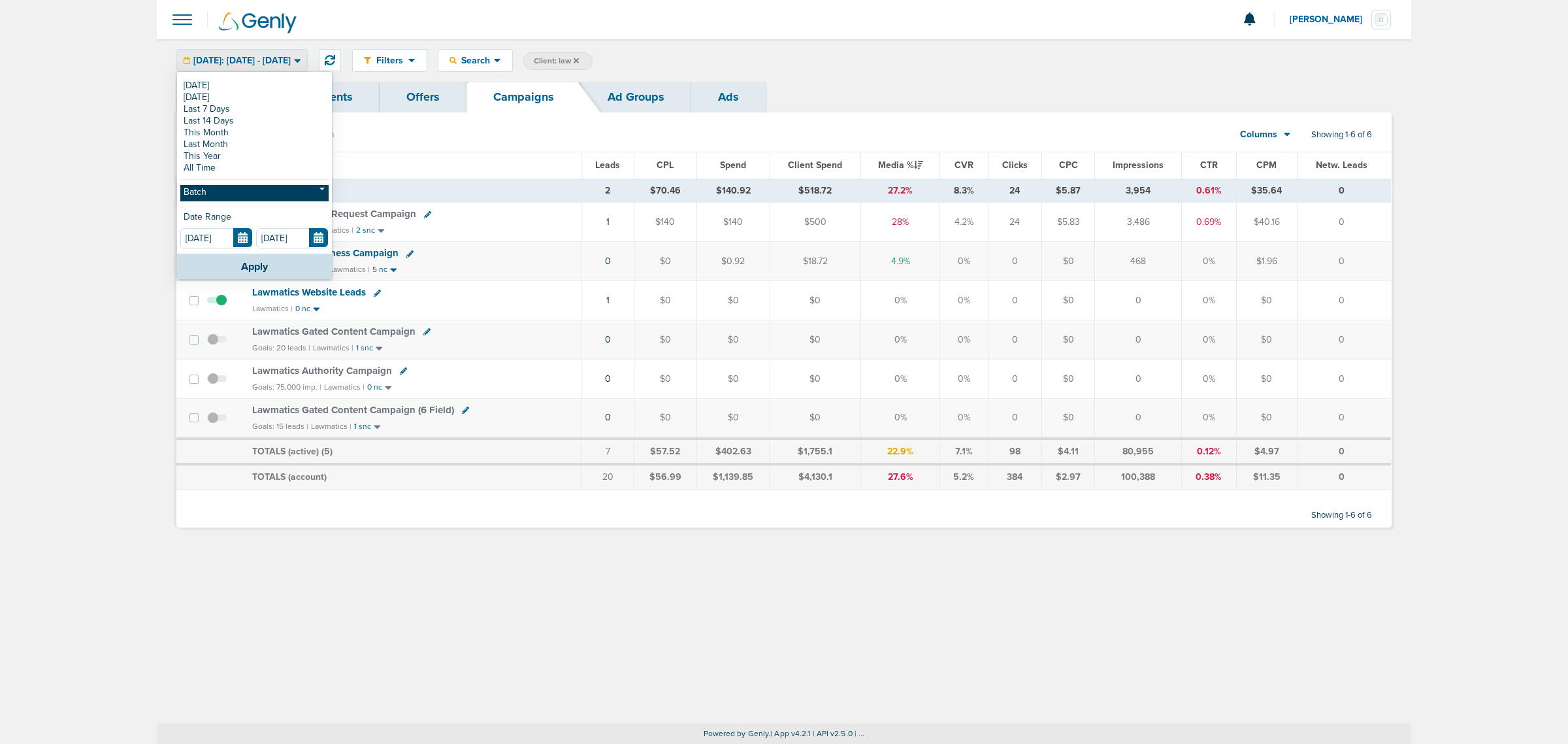
click at [237, 201] on link "Batch" at bounding box center [254, 193] width 148 height 16
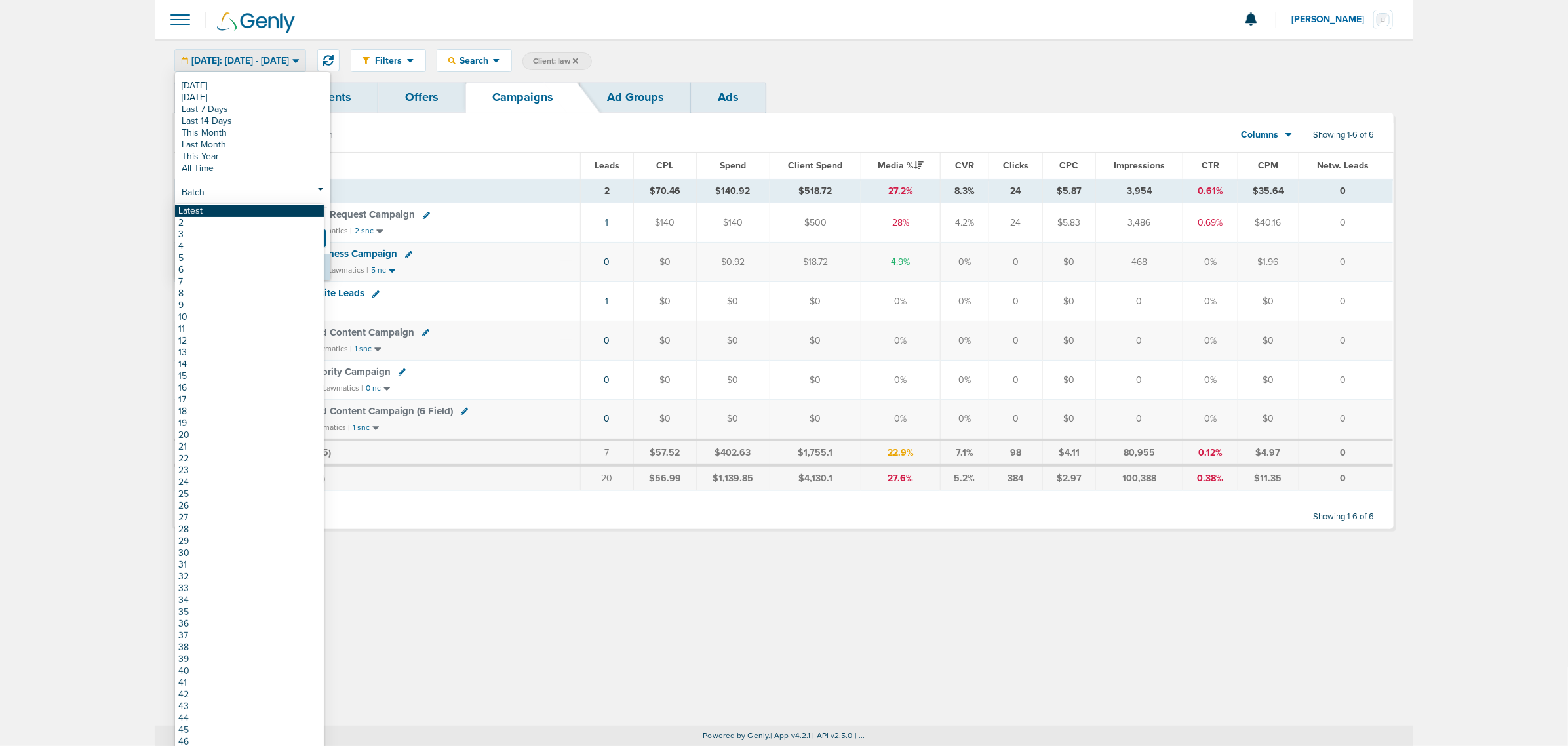
click at [214, 210] on link "Latest" at bounding box center [249, 211] width 149 height 12
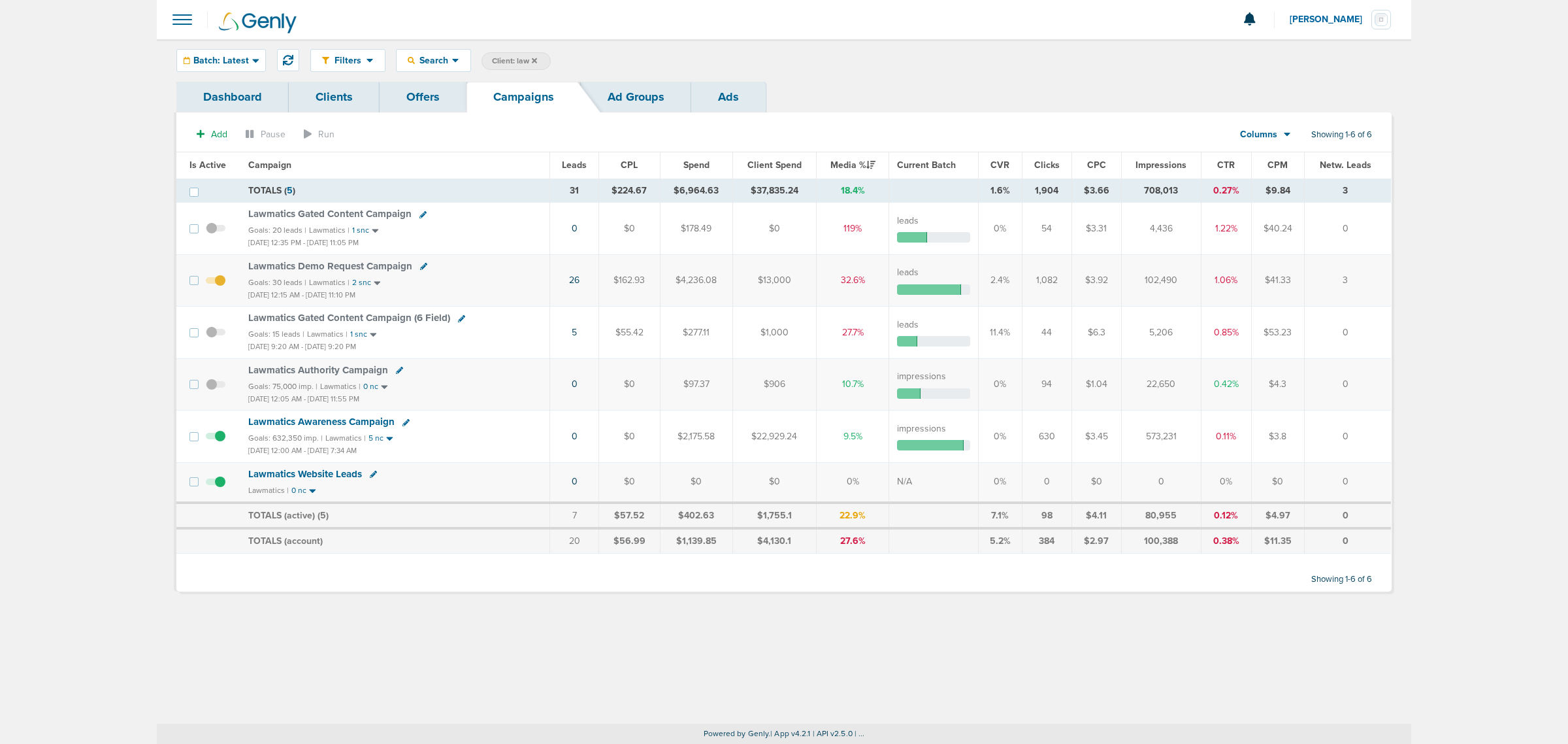
click at [357, 269] on span "Lawmatics Demo Request Campaign" at bounding box center [330, 266] width 164 height 12
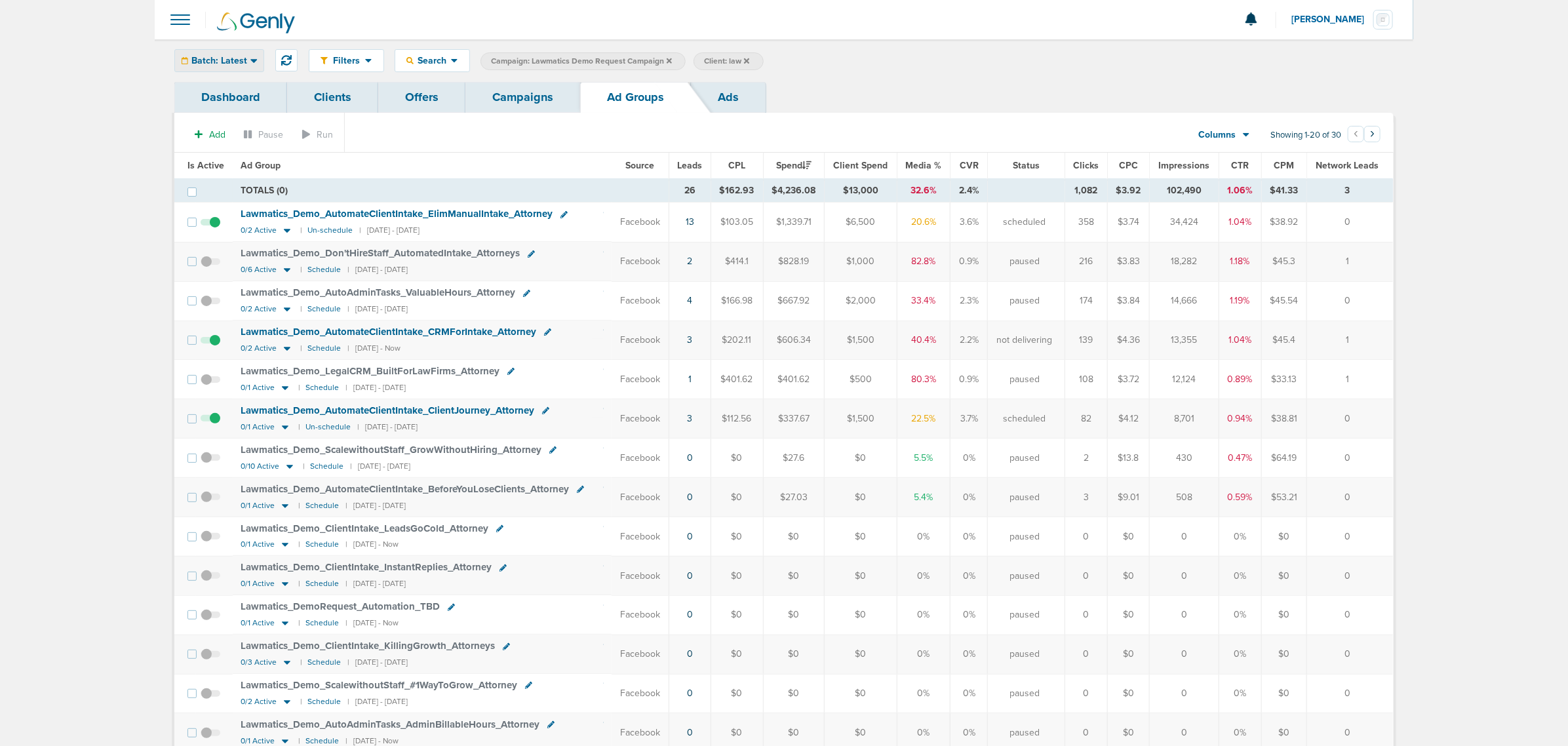
click at [246, 53] on div "Batch: Latest" at bounding box center [219, 60] width 88 height 21
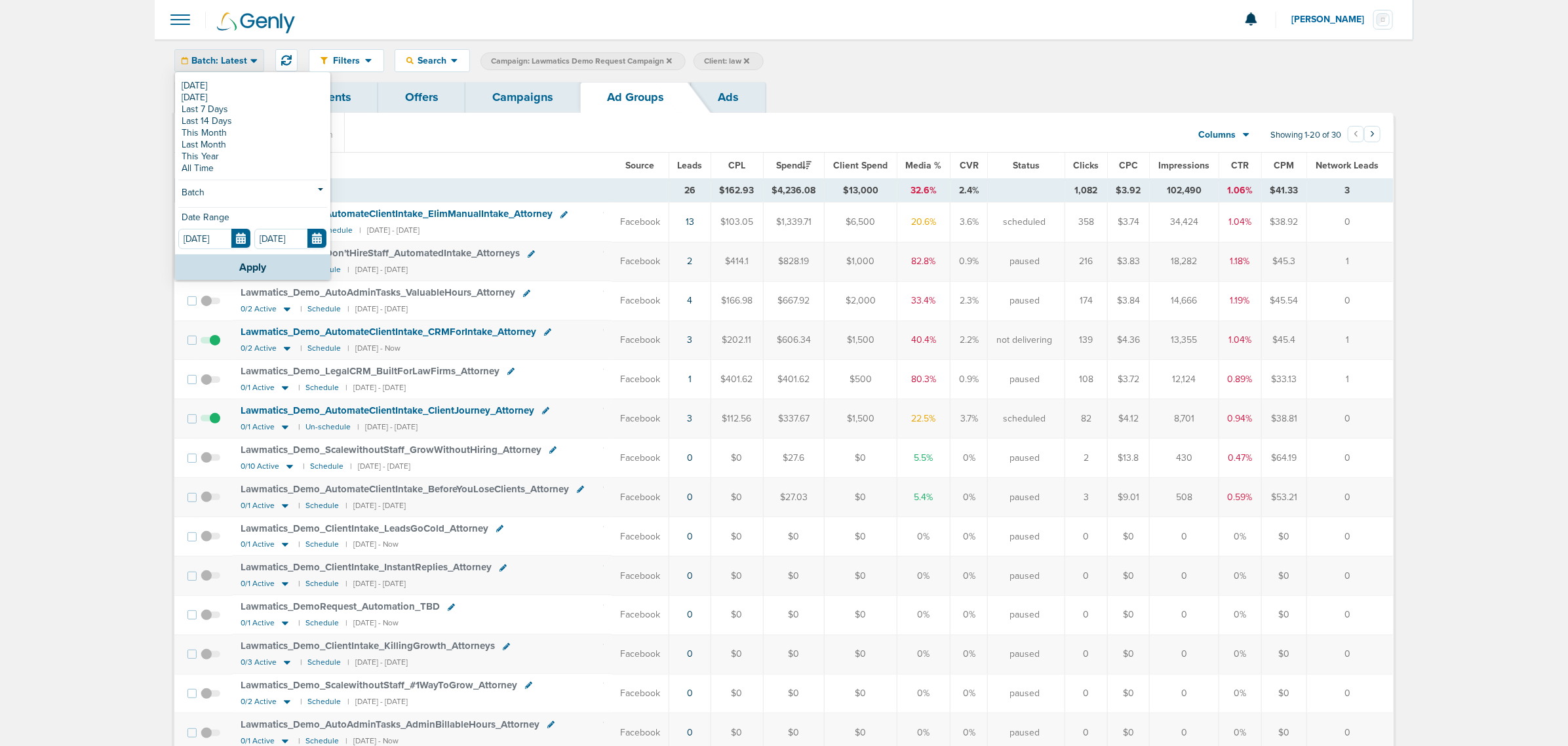
click at [1036, 69] on div "Filters Active Only Settings Status Active Inactive Objectives MQL SQL Traffic …" at bounding box center [851, 60] width 1085 height 23
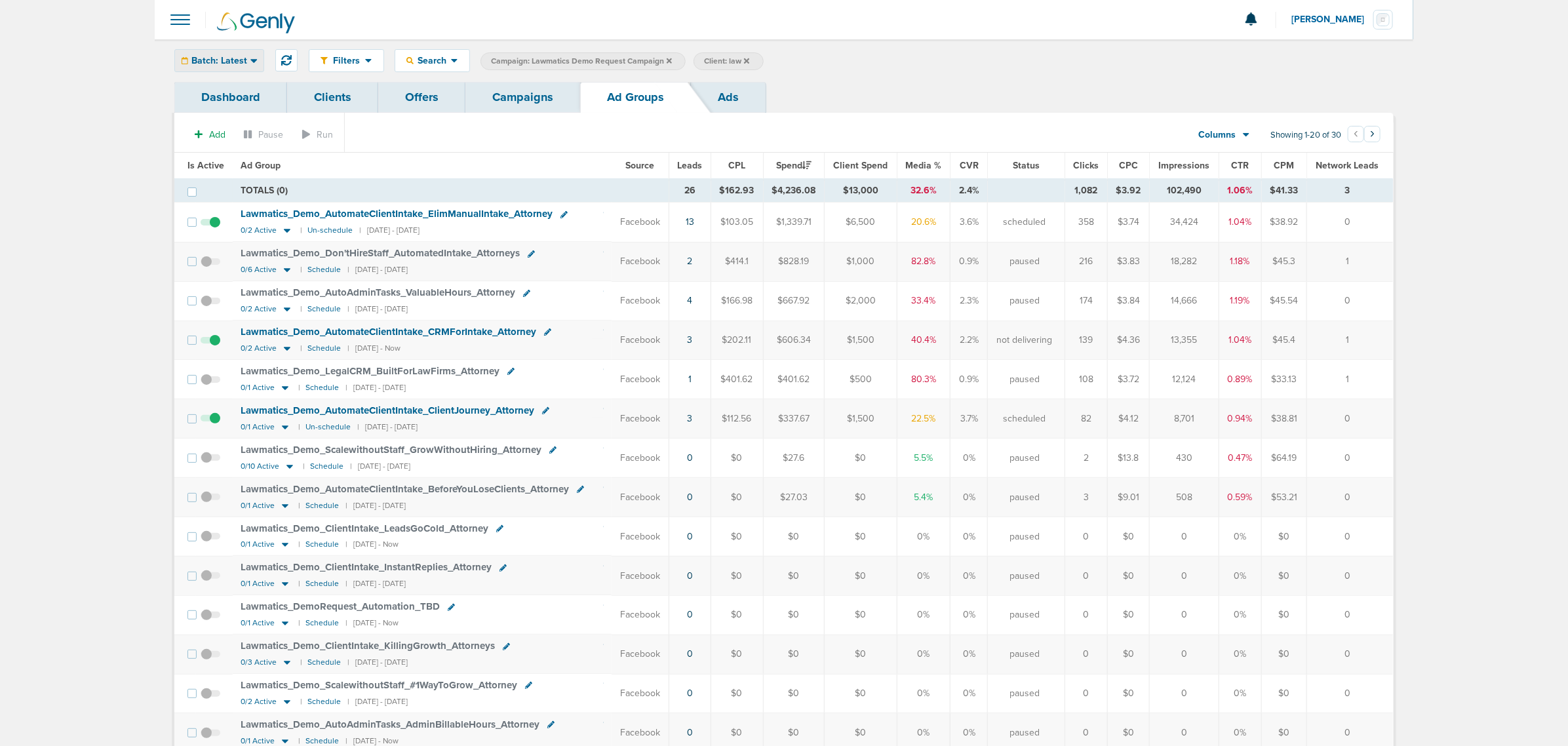
click at [246, 57] on span "Batch: Latest" at bounding box center [219, 60] width 56 height 9
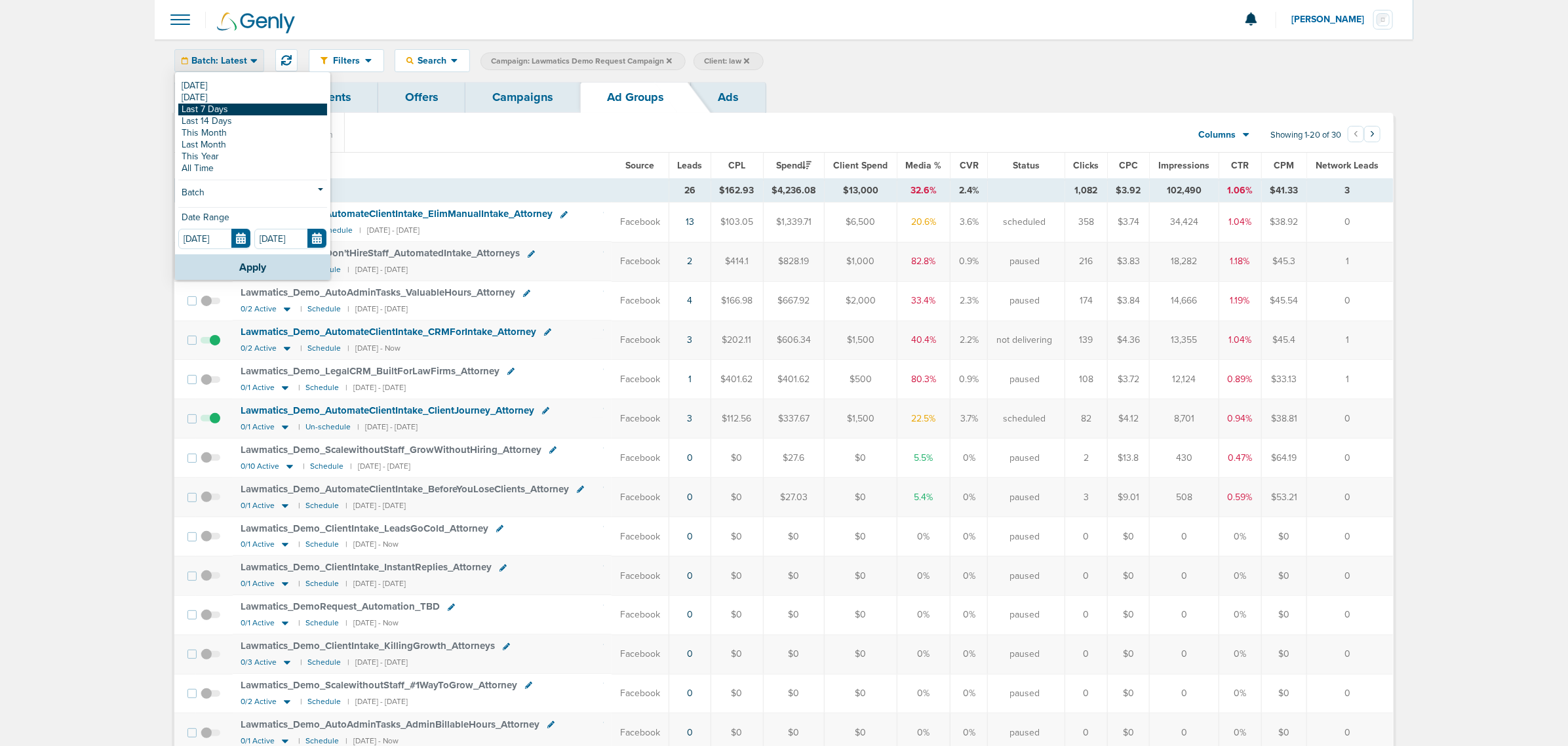
click at [226, 109] on link "Last 7 Days" at bounding box center [252, 109] width 149 height 12
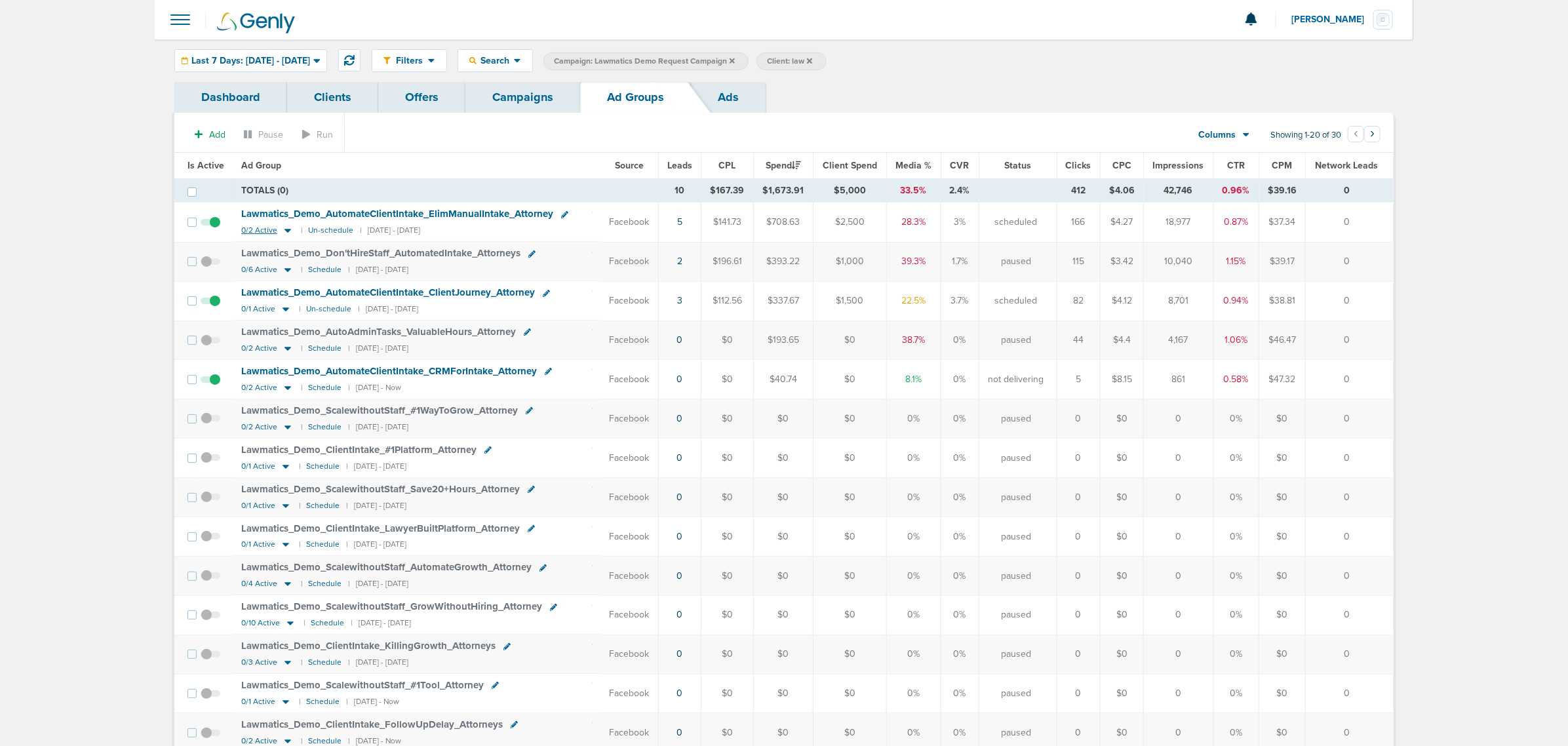
click at [284, 234] on icon at bounding box center [287, 230] width 13 height 11
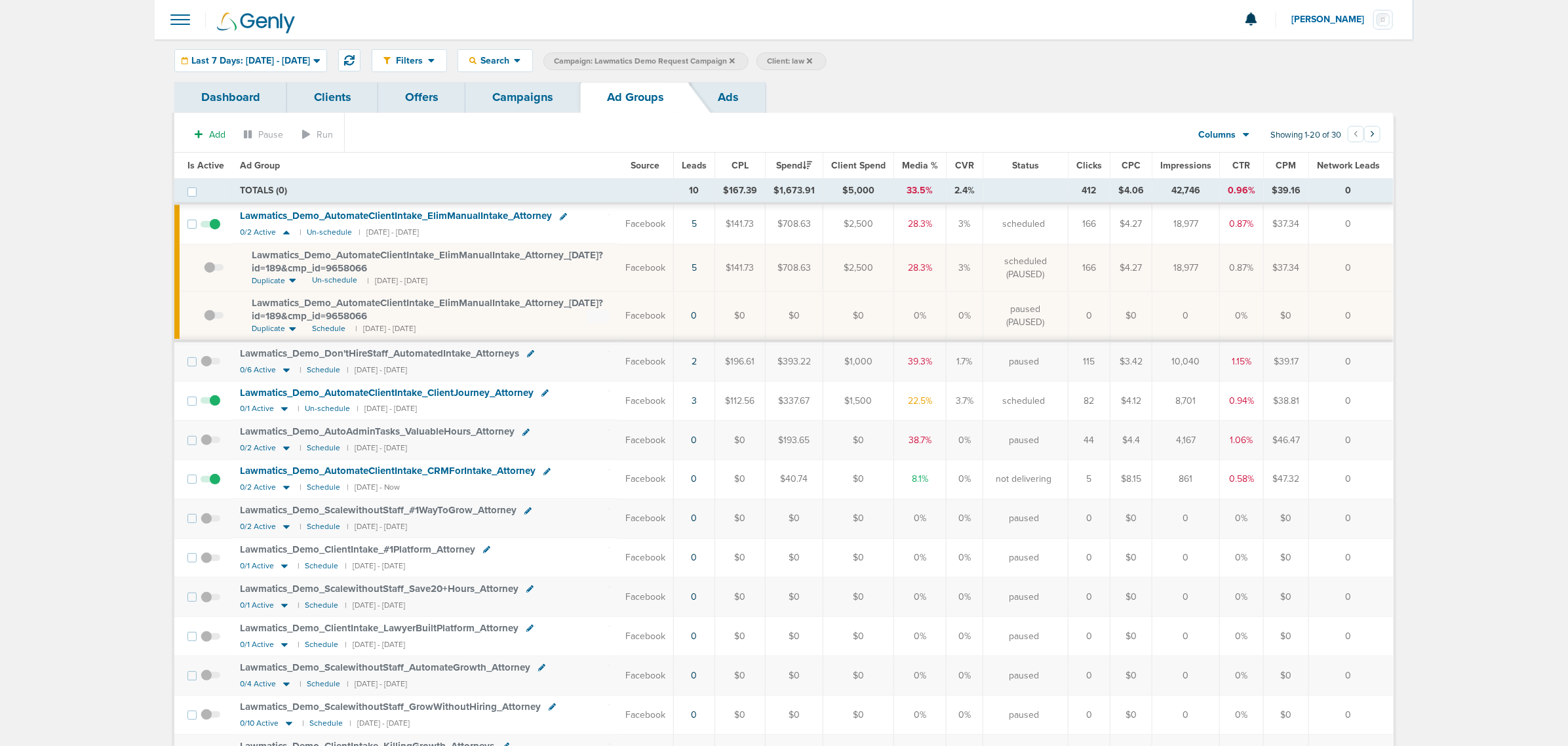
click at [459, 254] on span "Lawmatics_ Demo_ AutomateClientIntake_ ElimManualIntake_ Attorney_ [DATE]?id=18…" at bounding box center [428, 261] width 351 height 25
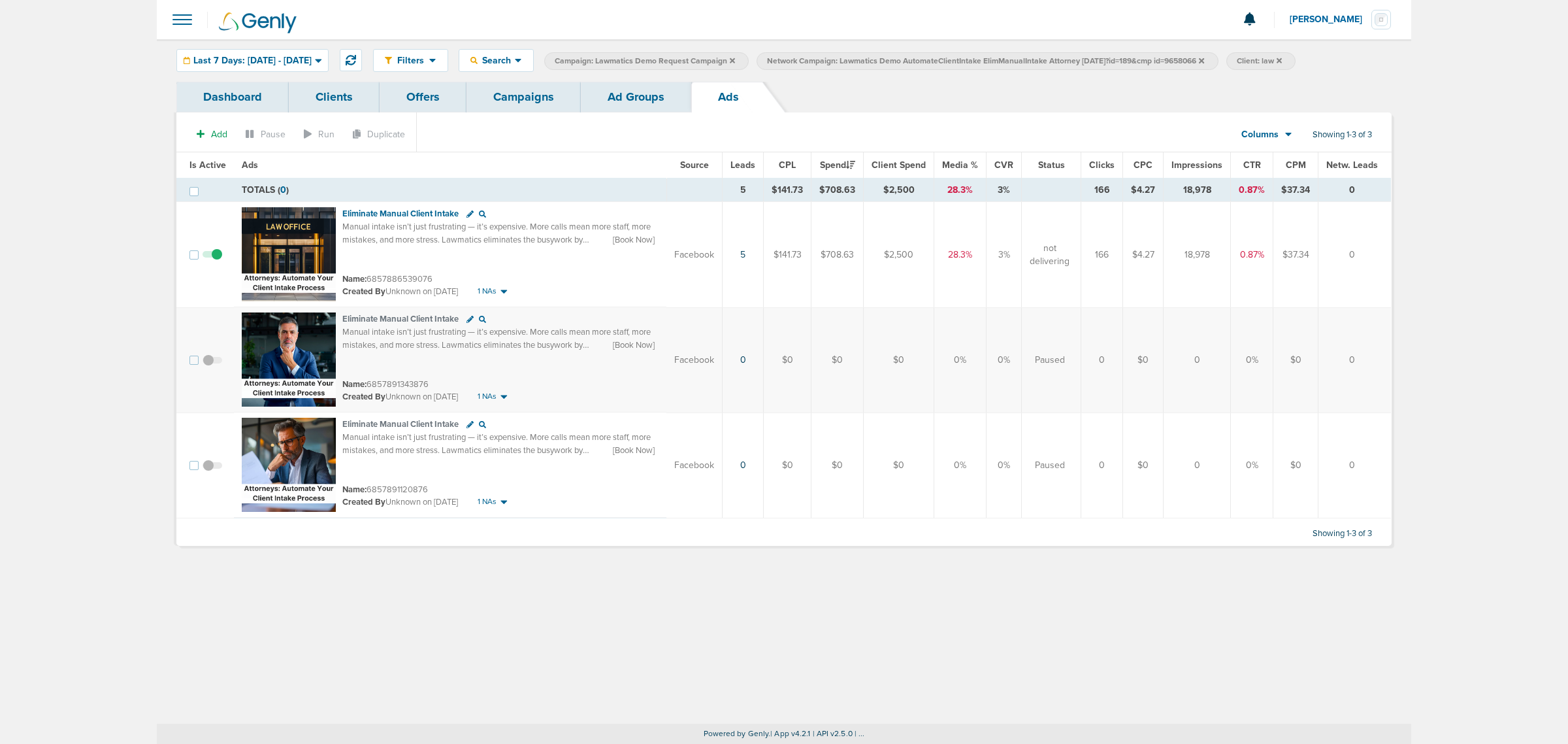
click at [632, 99] on link "Ad Groups" at bounding box center [635, 97] width 111 height 30
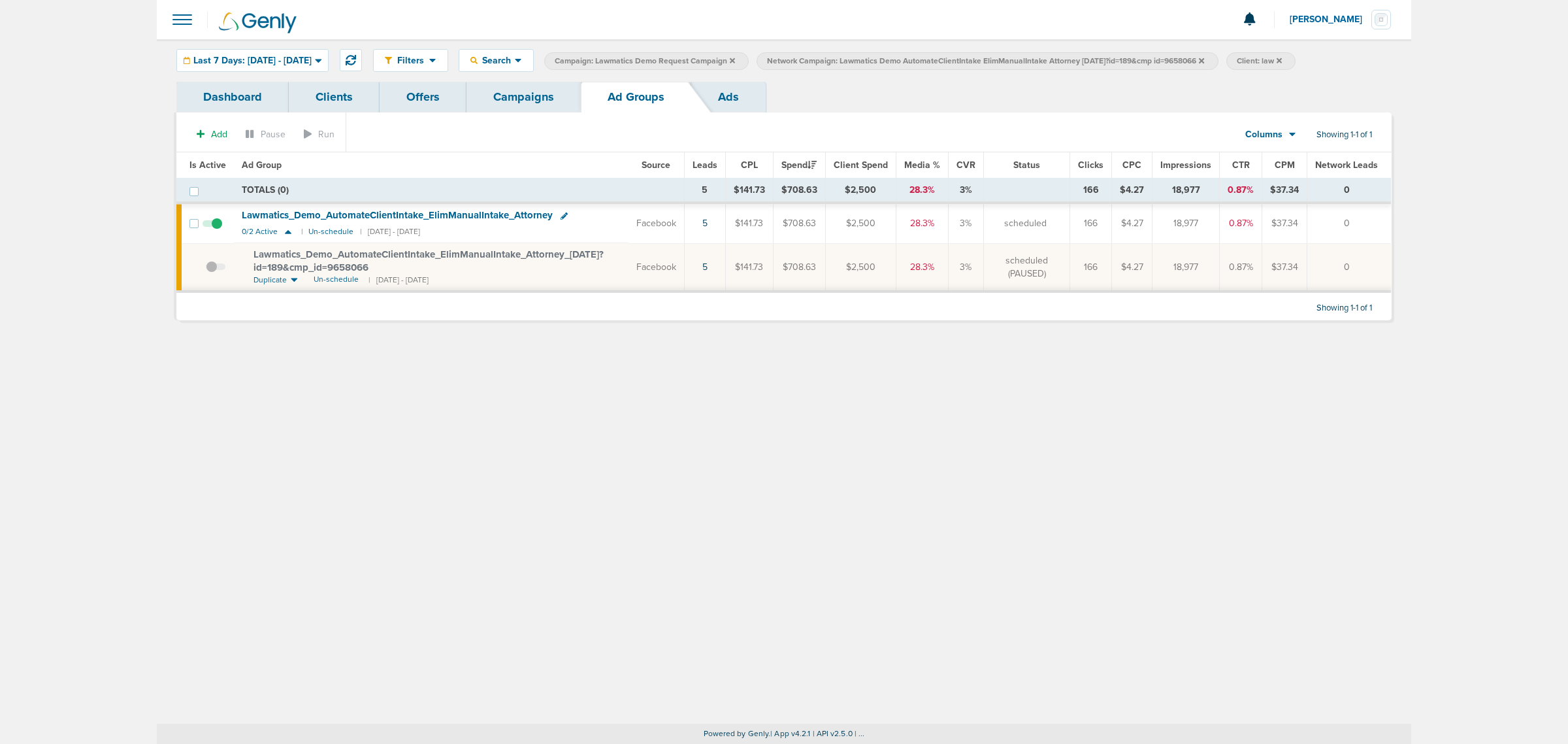
click at [544, 98] on link "Campaigns" at bounding box center [523, 97] width 114 height 30
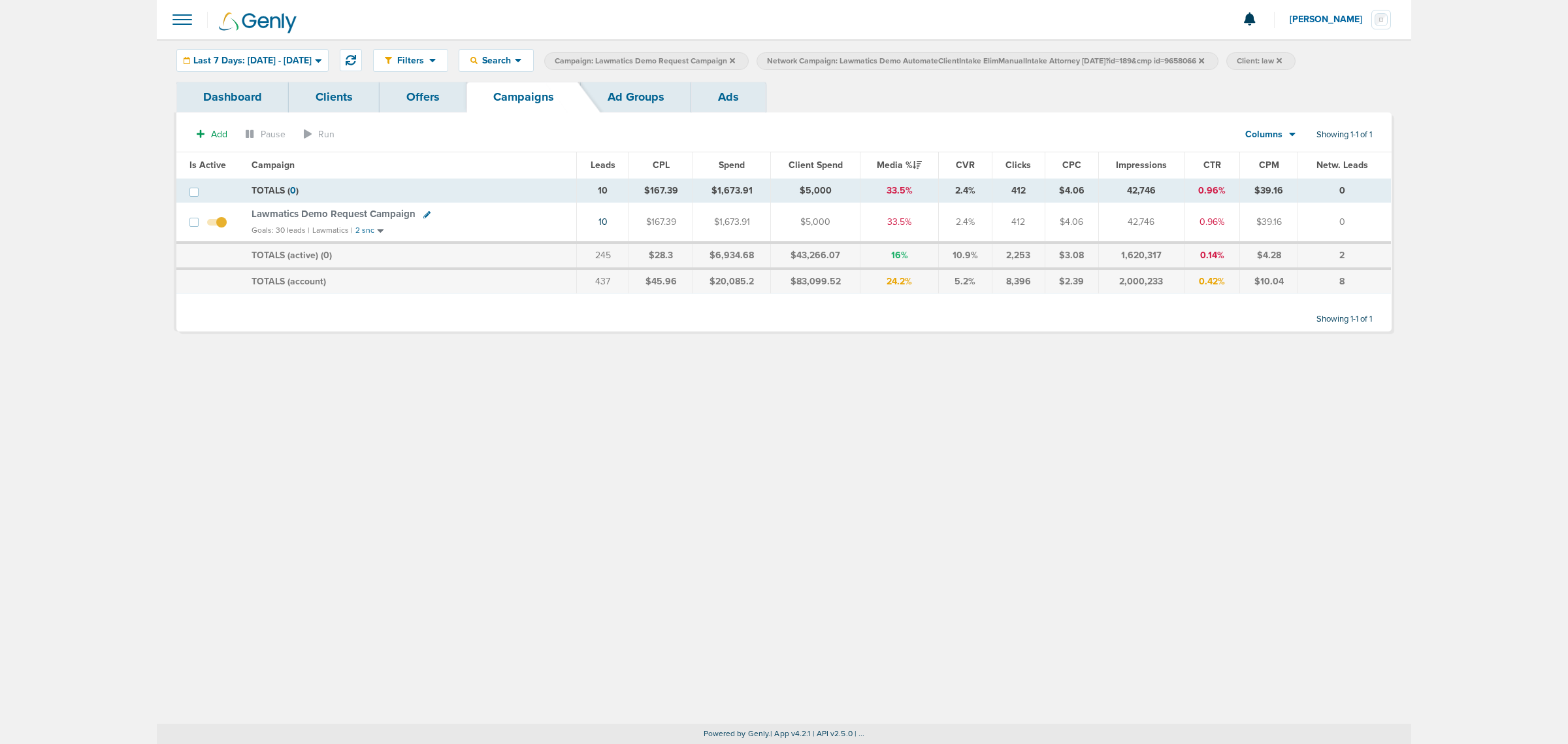
click at [646, 86] on link "Ad Groups" at bounding box center [635, 97] width 111 height 30
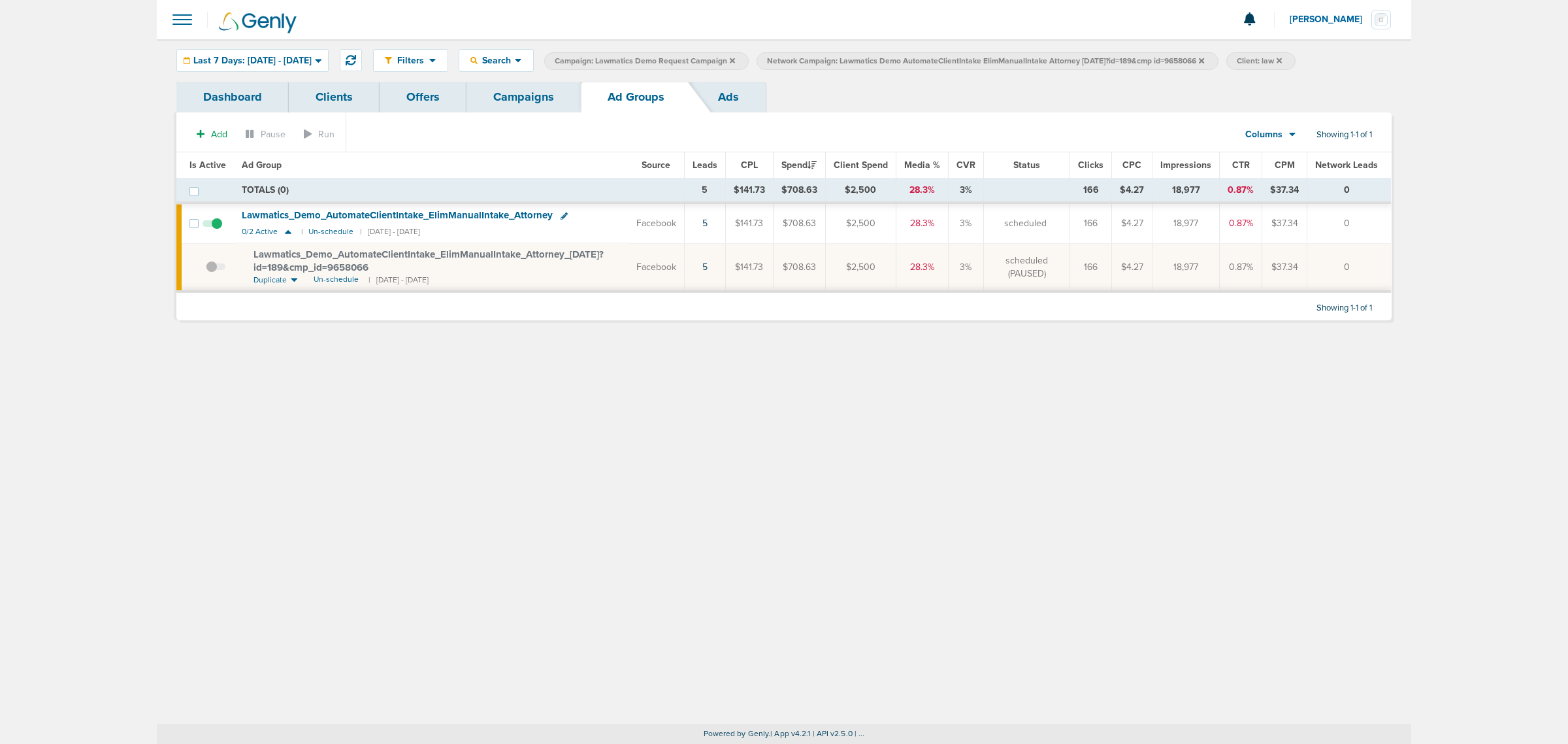
click at [1045, 59] on icon at bounding box center [1202, 60] width 5 height 8
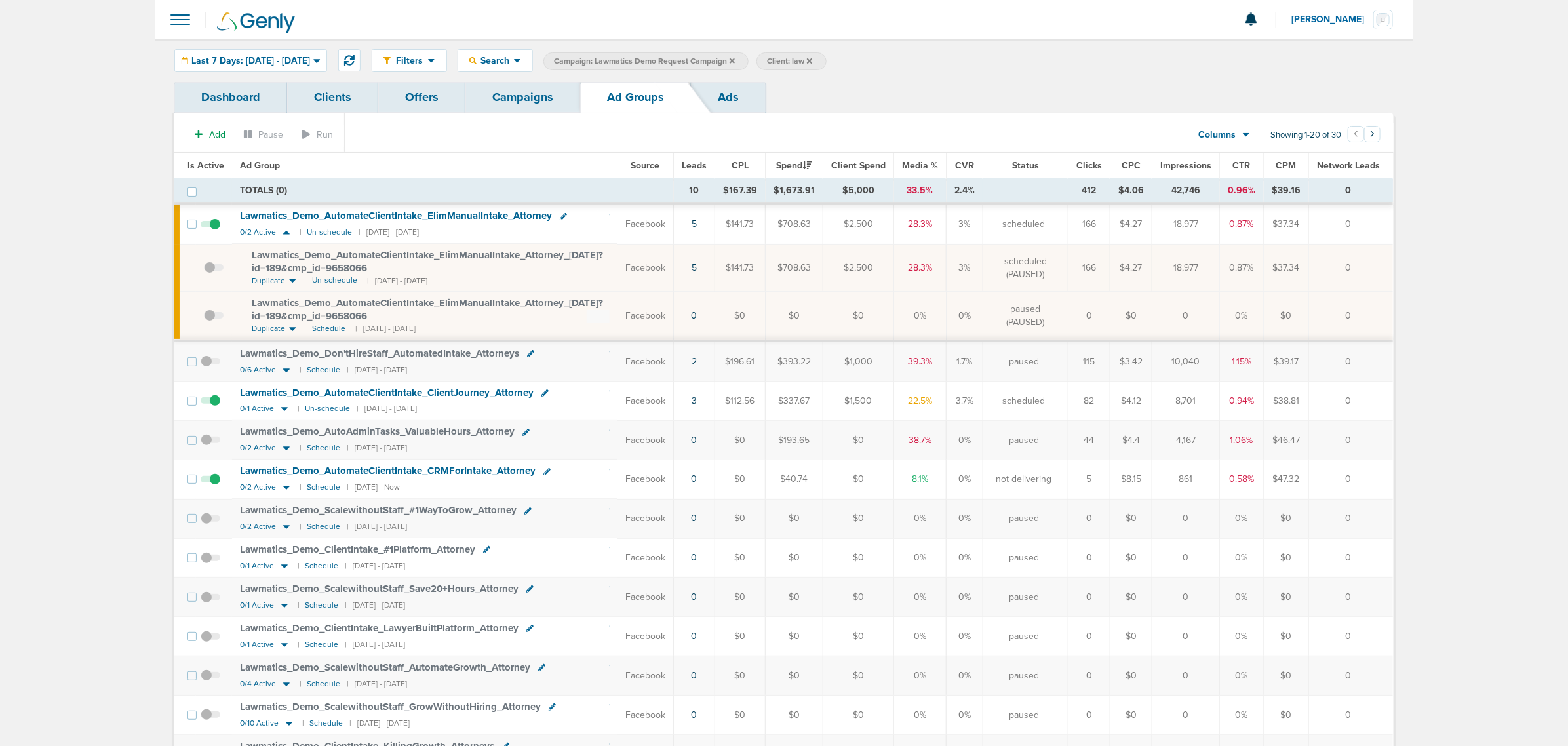
click at [521, 82] on link "Campaigns" at bounding box center [522, 98] width 115 height 31
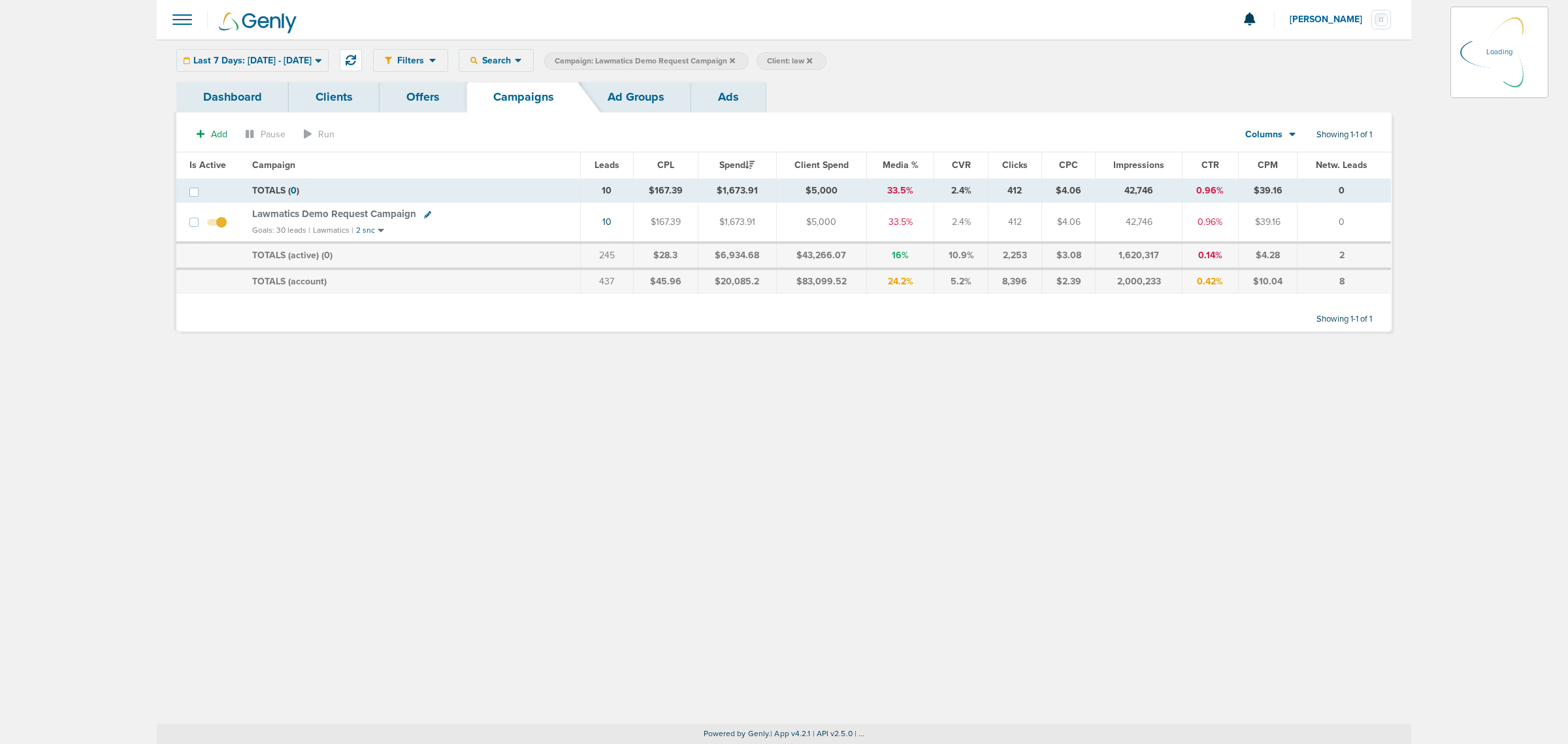
click at [735, 58] on icon at bounding box center [733, 60] width 5 height 5
click at [735, 59] on span "Campaign: Lawmatics Demo Request Campaign" at bounding box center [645, 61] width 180 height 11
click at [735, 63] on icon at bounding box center [733, 60] width 5 height 8
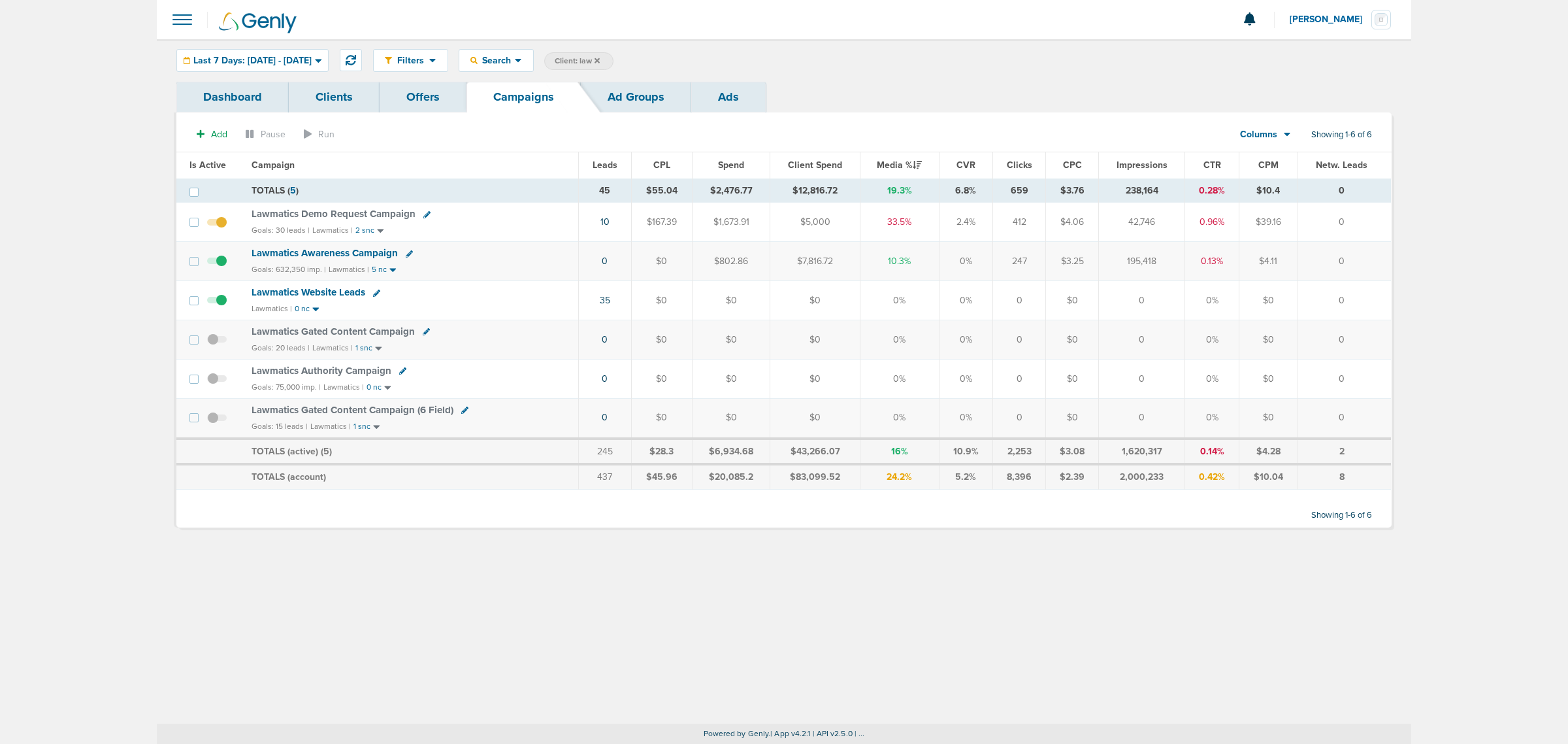
click at [896, 56] on div "Filters Active Only Settings Status Active Inactive Objectives MQL SQL Traffic …" at bounding box center [883, 60] width 1019 height 23
click at [600, 59] on span "Client: law" at bounding box center [577, 61] width 45 height 11
drag, startPoint x: 723, startPoint y: 62, endPoint x: 677, endPoint y: 58, distance: 46.2
click at [677, 58] on span "Client Campaign Offers Landing Page Ad Group Network Campaign Ad Ad Status Netw…" at bounding box center [658, 62] width 228 height 19
click at [651, 99] on link "Ad Groups" at bounding box center [635, 97] width 111 height 30
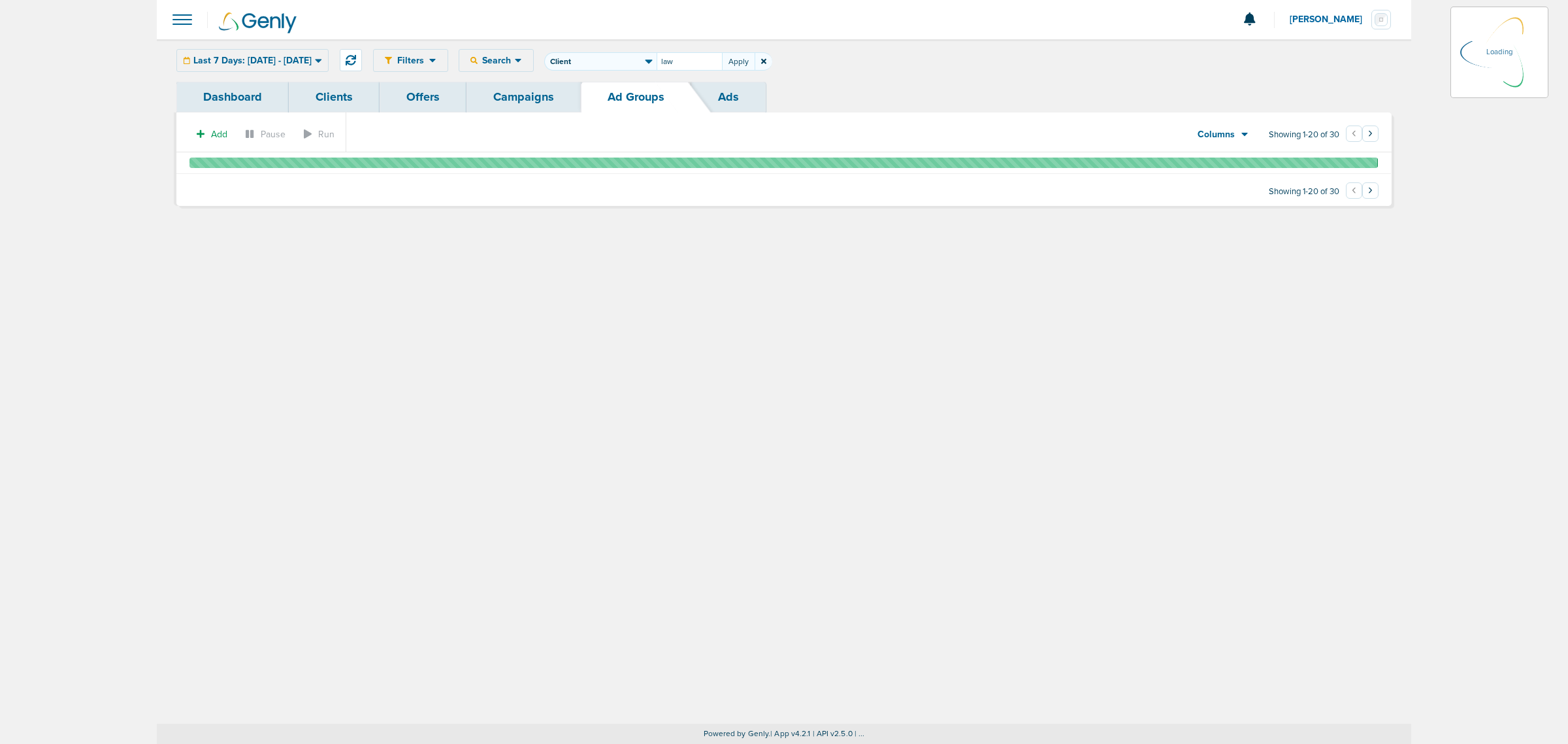
click at [773, 67] on span at bounding box center [763, 62] width 18 height 19
click at [767, 61] on icon at bounding box center [764, 61] width 5 height 8
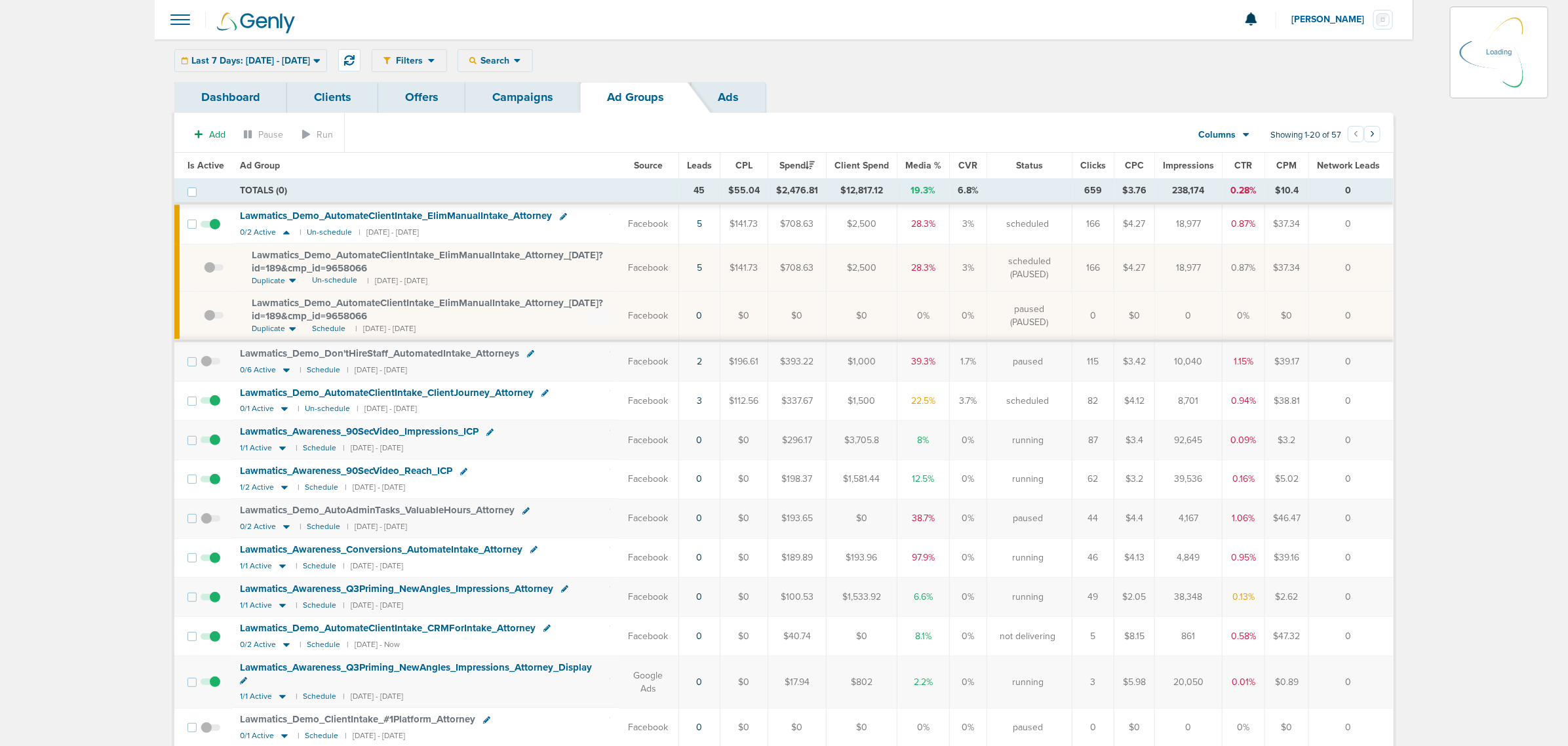
click at [833, 105] on div "Dashboard Clients Offers Campaigns Ad Groups Ads" at bounding box center [784, 98] width 1219 height 31
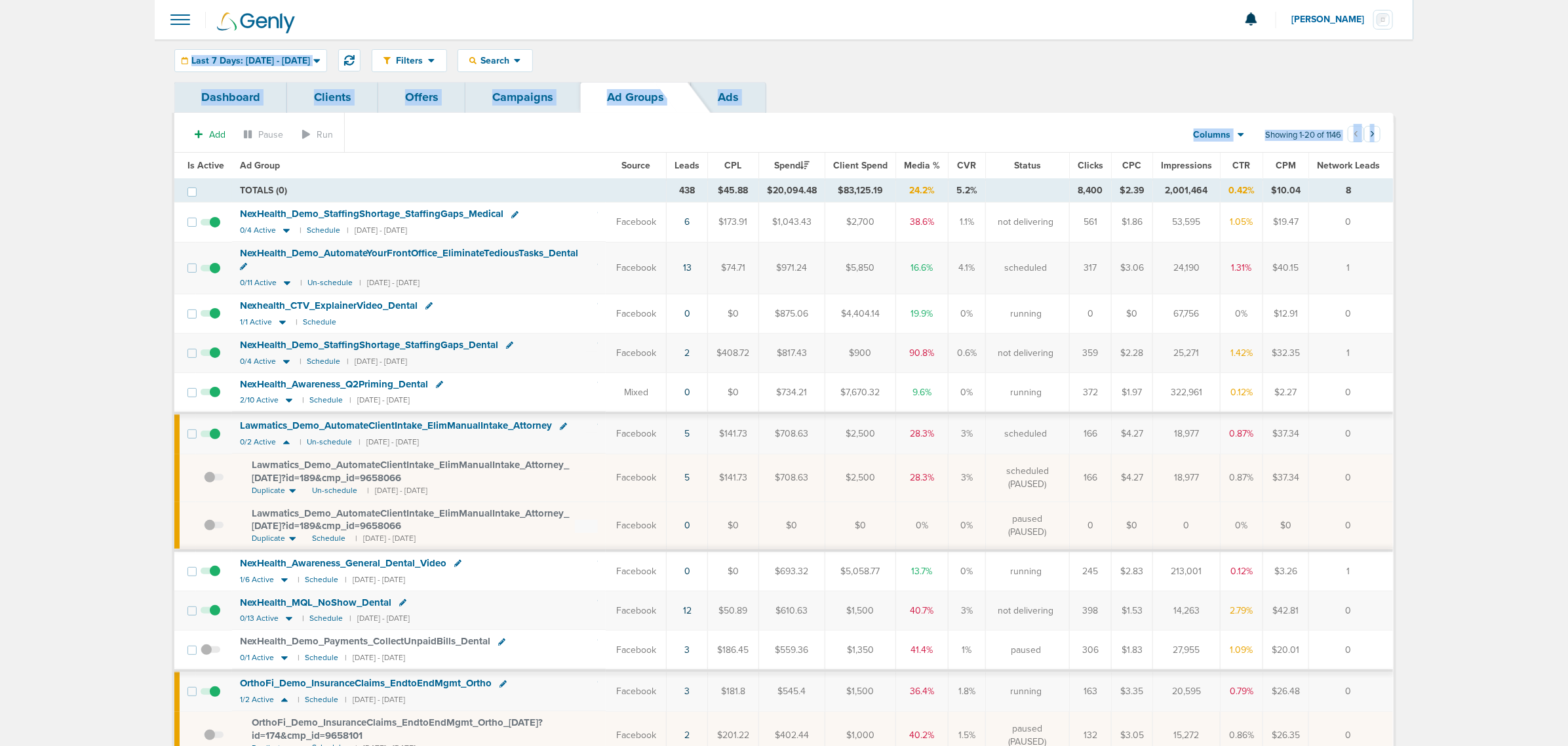
drag, startPoint x: 654, startPoint y: 88, endPoint x: 1531, endPoint y: 445, distance: 946.9
click at [1048, 444] on main "Notifications You have no unread notifications [PERSON_NAME] Profile Sign Out C…" at bounding box center [784, 640] width 1568 height 1281
click at [1048, 424] on main "Notifications You have no unread notifications [PERSON_NAME] Profile Sign Out C…" at bounding box center [784, 640] width 1568 height 1281
click at [491, 93] on link "Campaigns" at bounding box center [522, 98] width 115 height 31
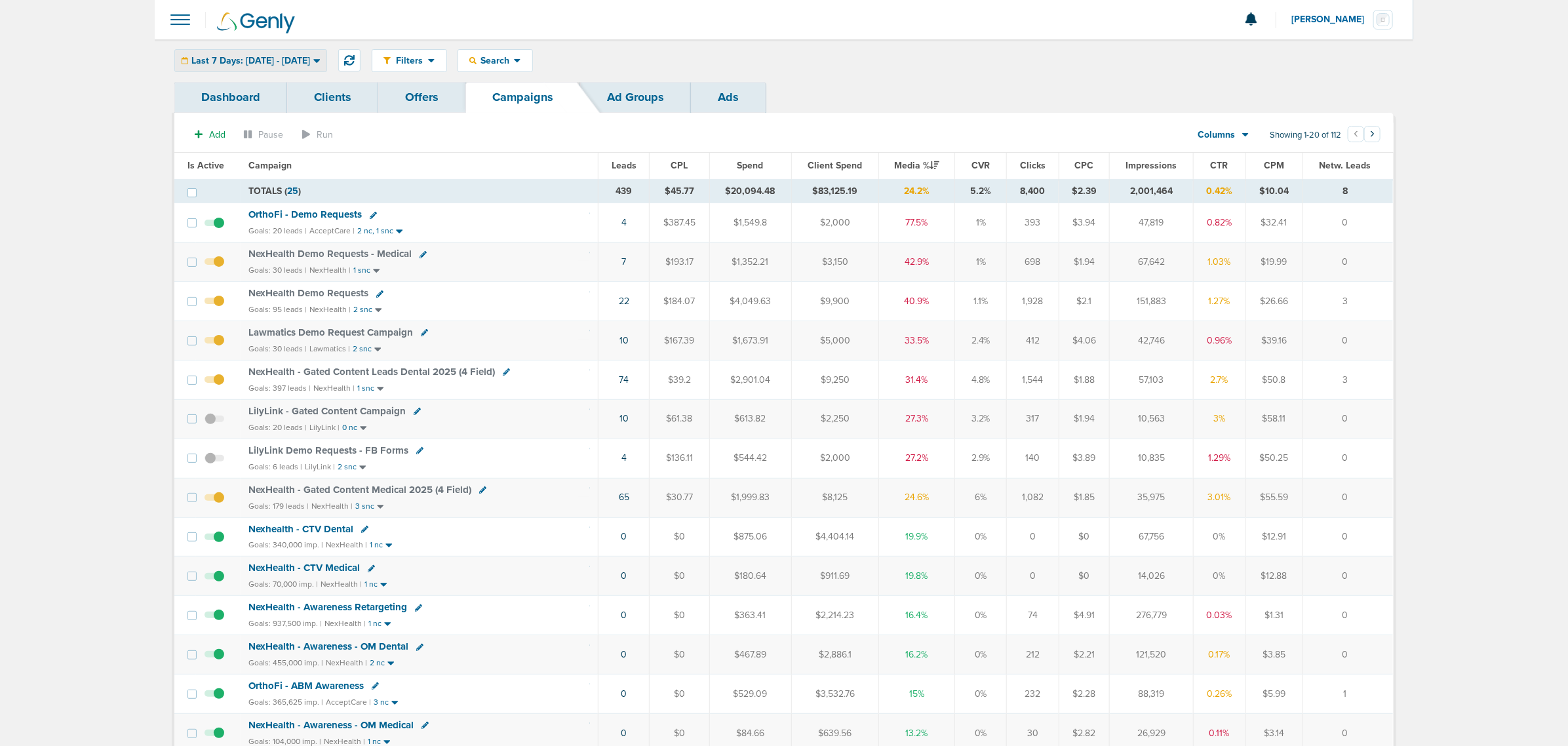
click at [280, 64] on span "Last 7 Days: [DATE] - [DATE]" at bounding box center [250, 60] width 119 height 9
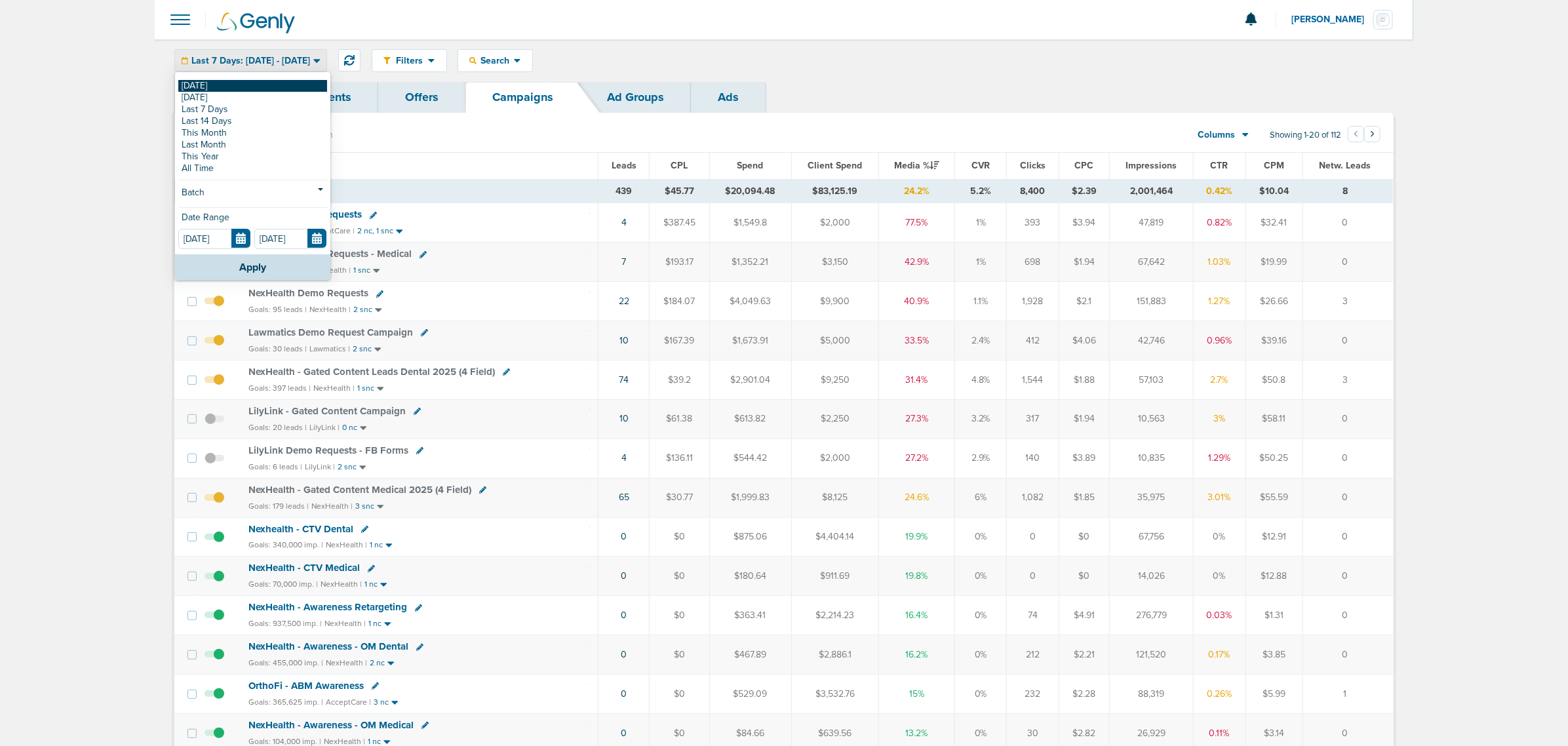
click at [194, 87] on link "[DATE]" at bounding box center [252, 86] width 149 height 12
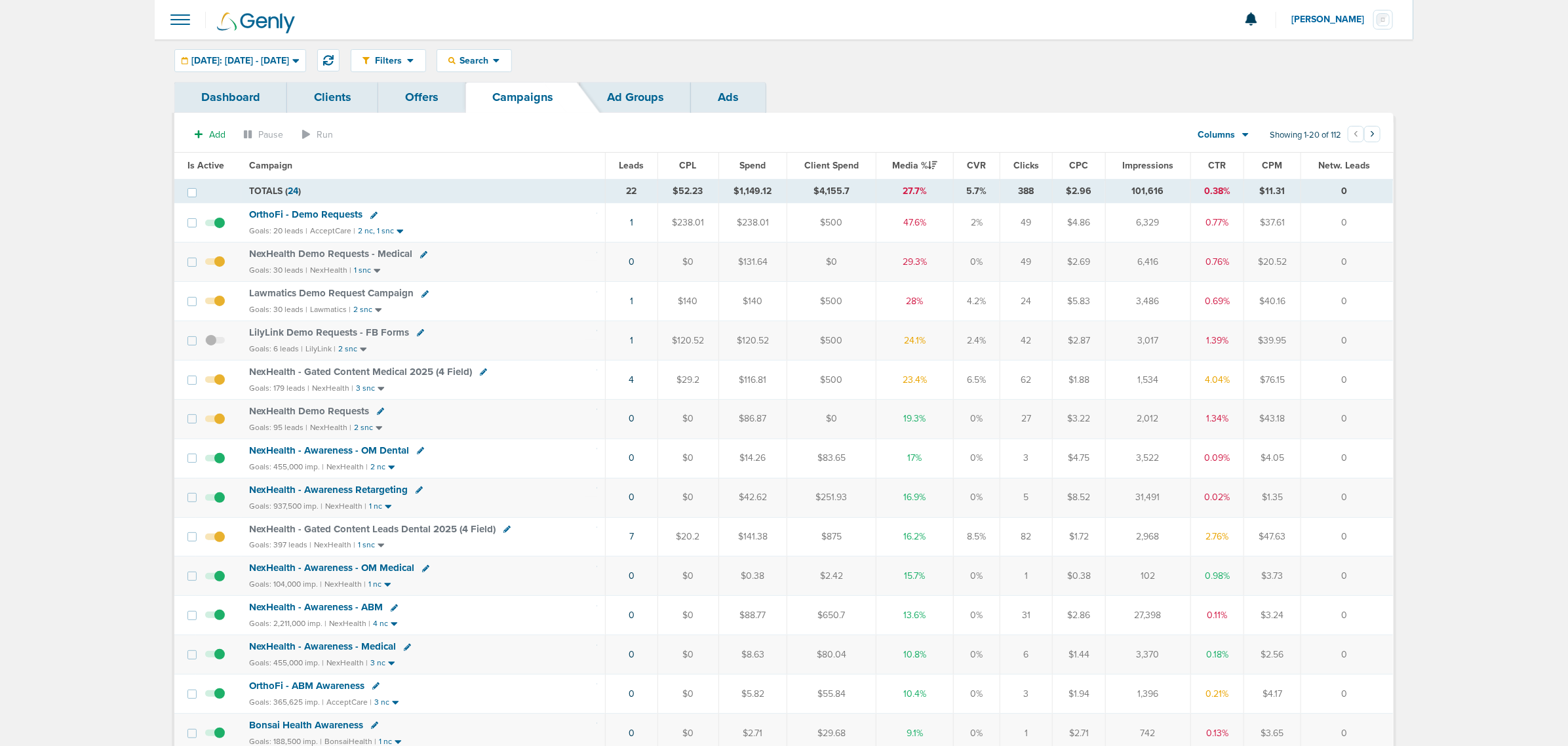
click at [343, 298] on span "Lawmatics Demo Request Campaign" at bounding box center [331, 293] width 165 height 12
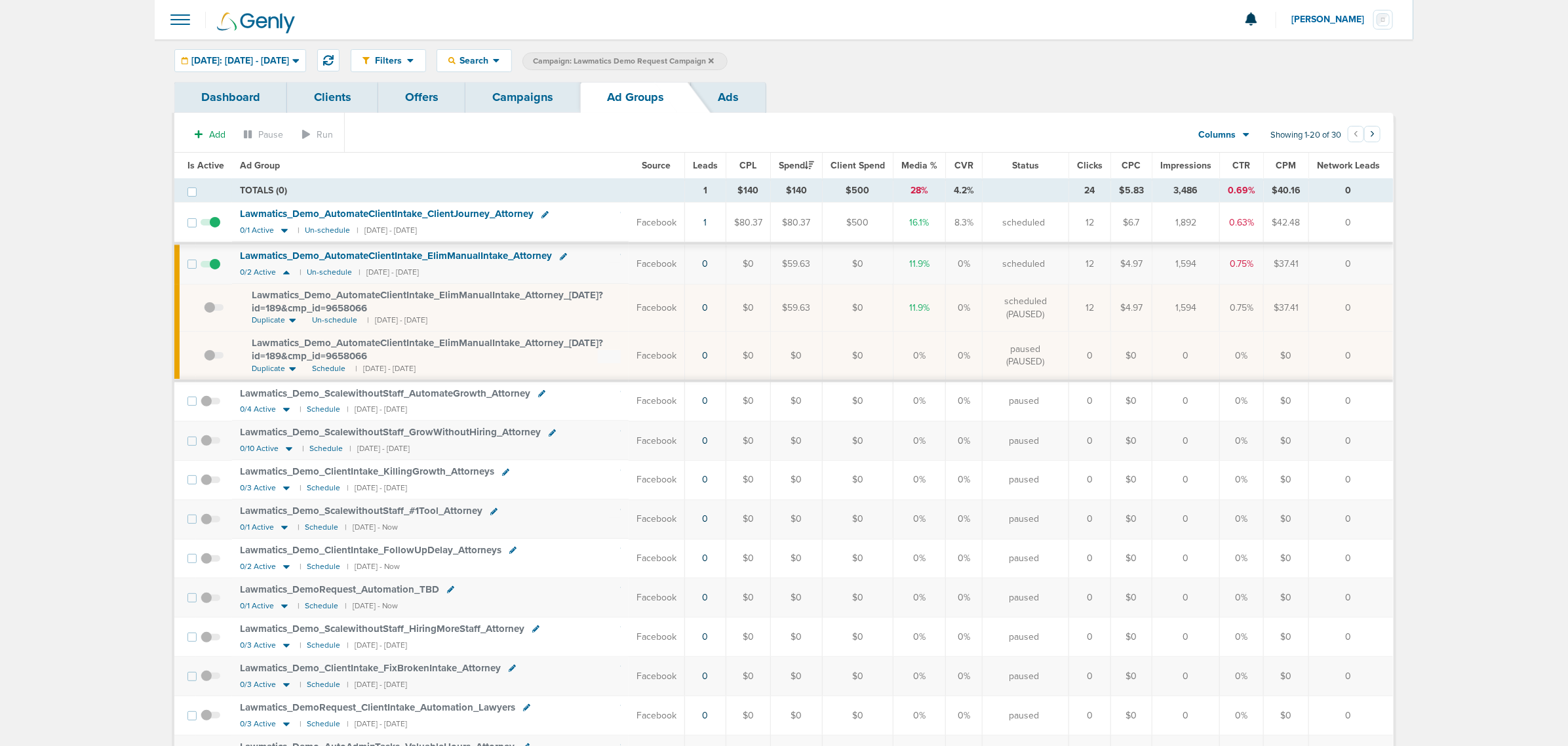
click at [519, 89] on link "Campaigns" at bounding box center [522, 98] width 115 height 31
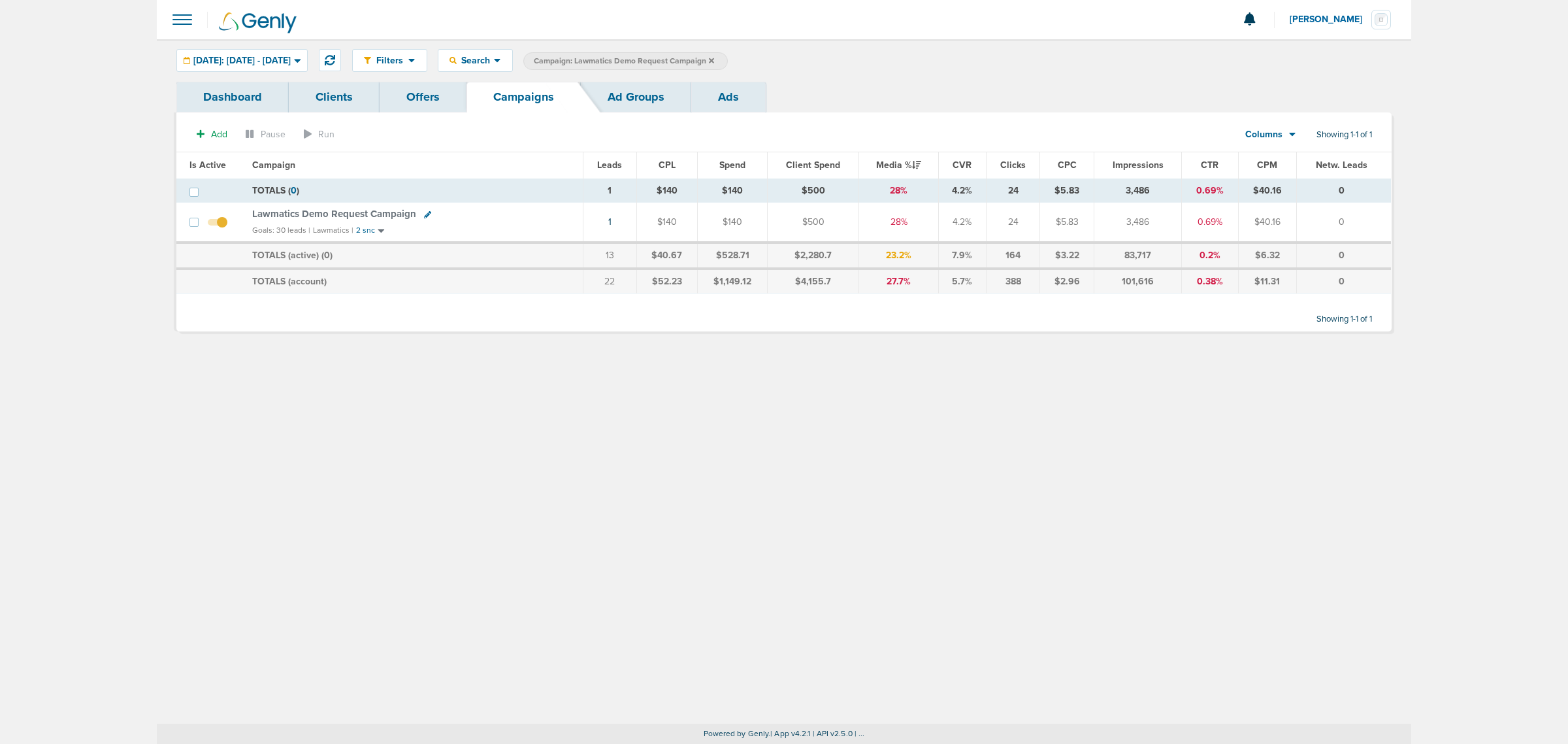
click at [714, 58] on icon at bounding box center [712, 60] width 5 height 5
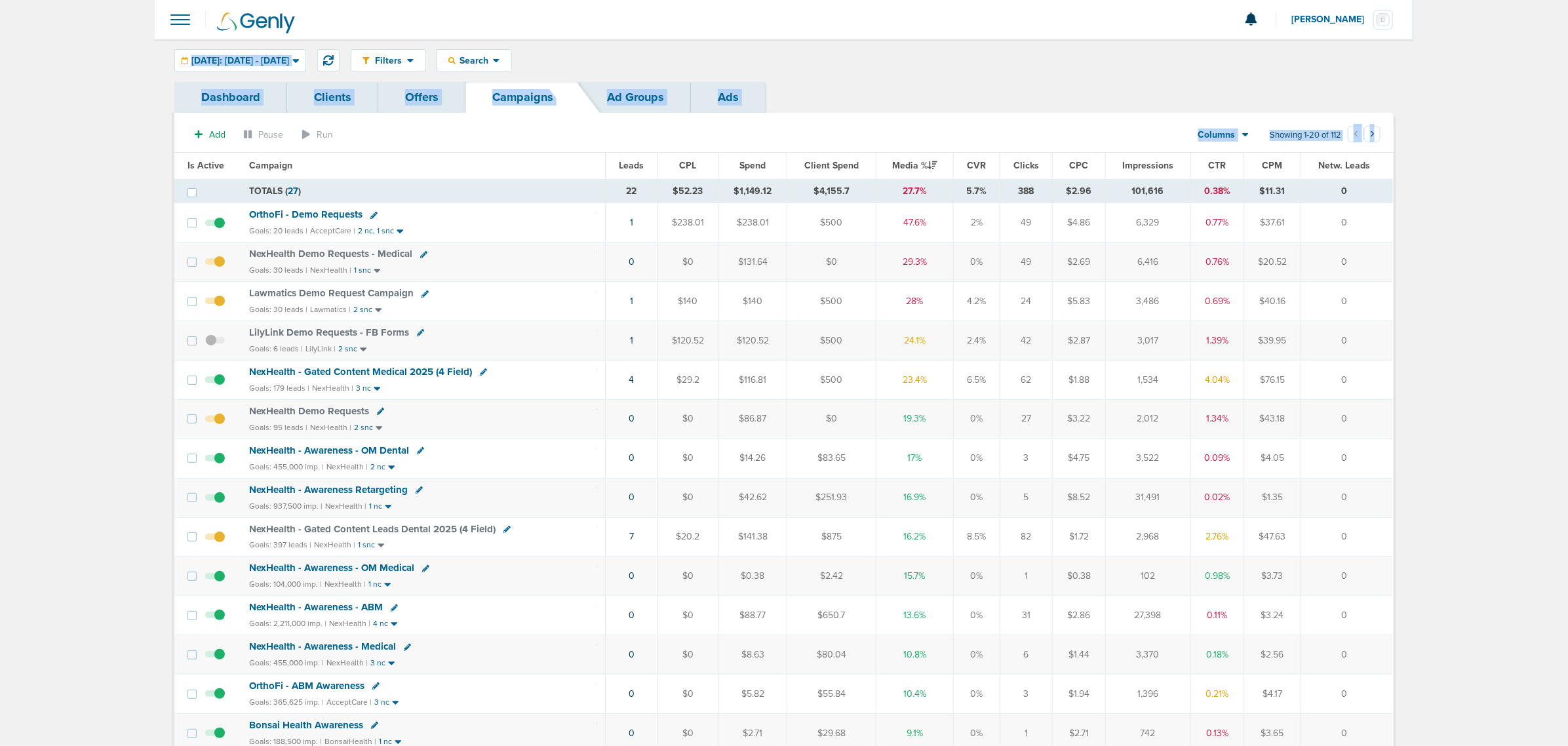
drag, startPoint x: 142, startPoint y: 48, endPoint x: 1465, endPoint y: 515, distance: 1403.0
click at [1048, 451] on main "Notifications You have no unread notifications [PERSON_NAME] Profile Sign Out C…" at bounding box center [784, 558] width 1568 height 1116
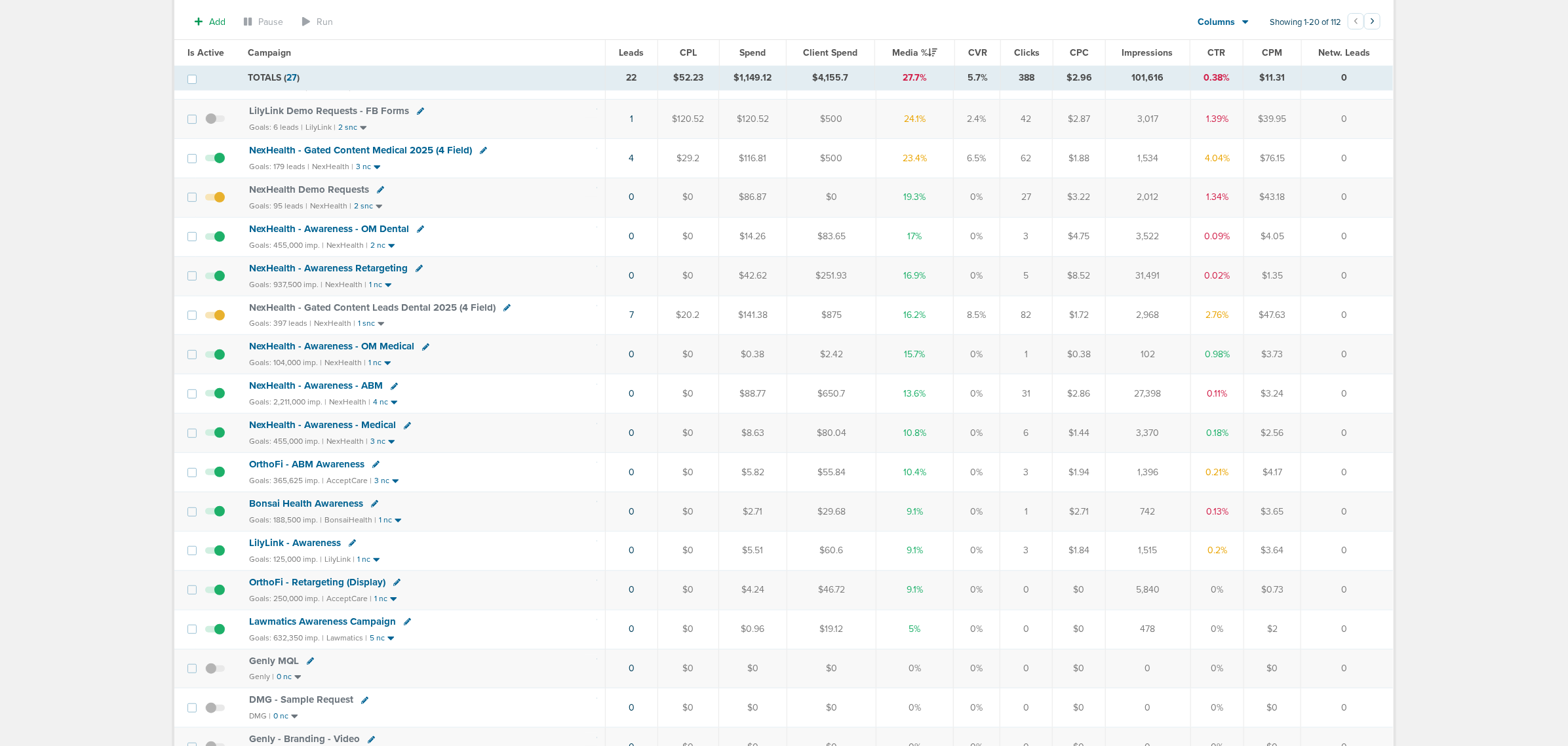
scroll to position [246, 0]
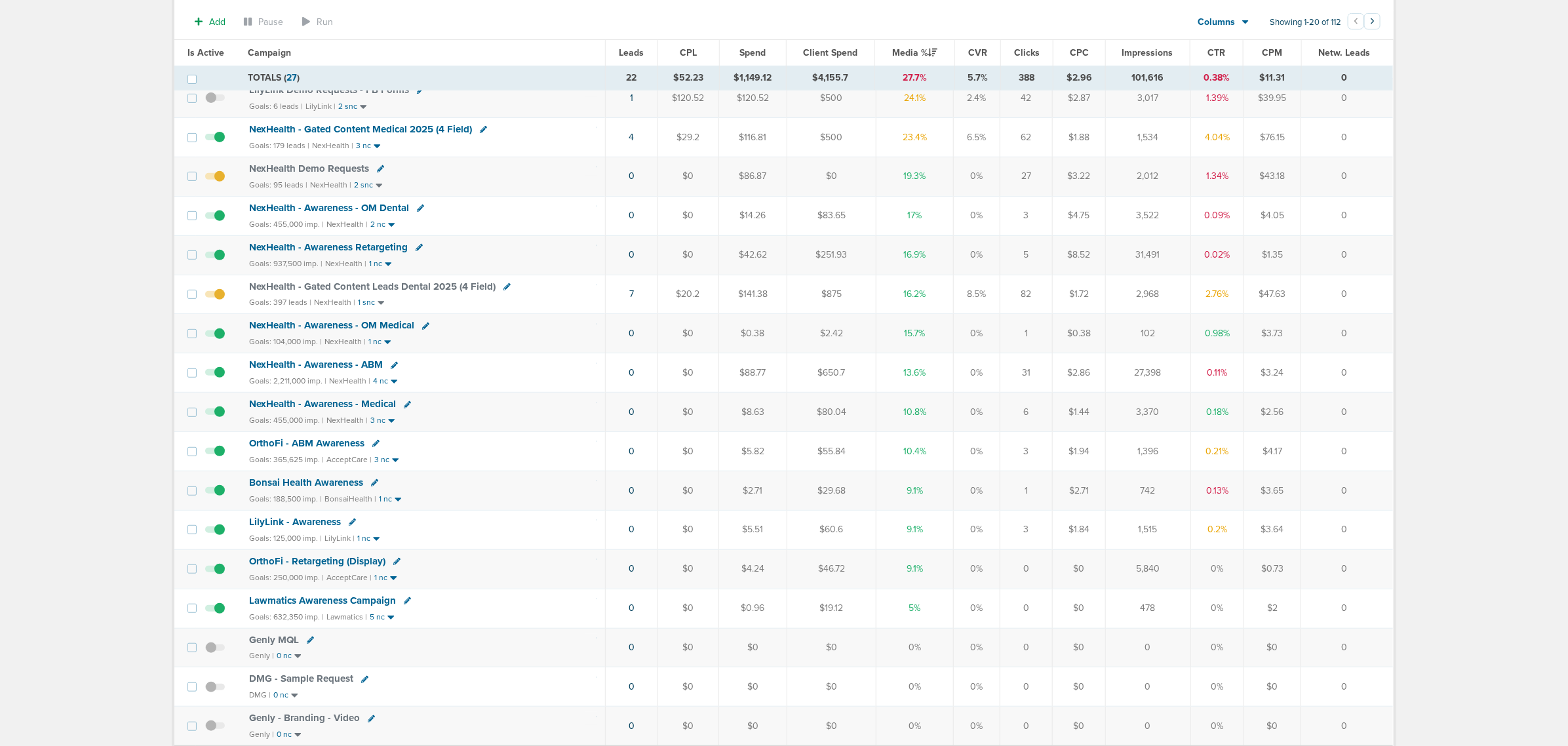
drag, startPoint x: 1488, startPoint y: 614, endPoint x: 77, endPoint y: 215, distance: 1466.3
click at [73, 223] on main "Notifications You have no unread notifications [PERSON_NAME] Profile Sign Out C…" at bounding box center [784, 313] width 1568 height 1119
click at [90, 200] on main "Notifications You have no unread notifications [PERSON_NAME] Profile Sign Out C…" at bounding box center [784, 313] width 1568 height 1119
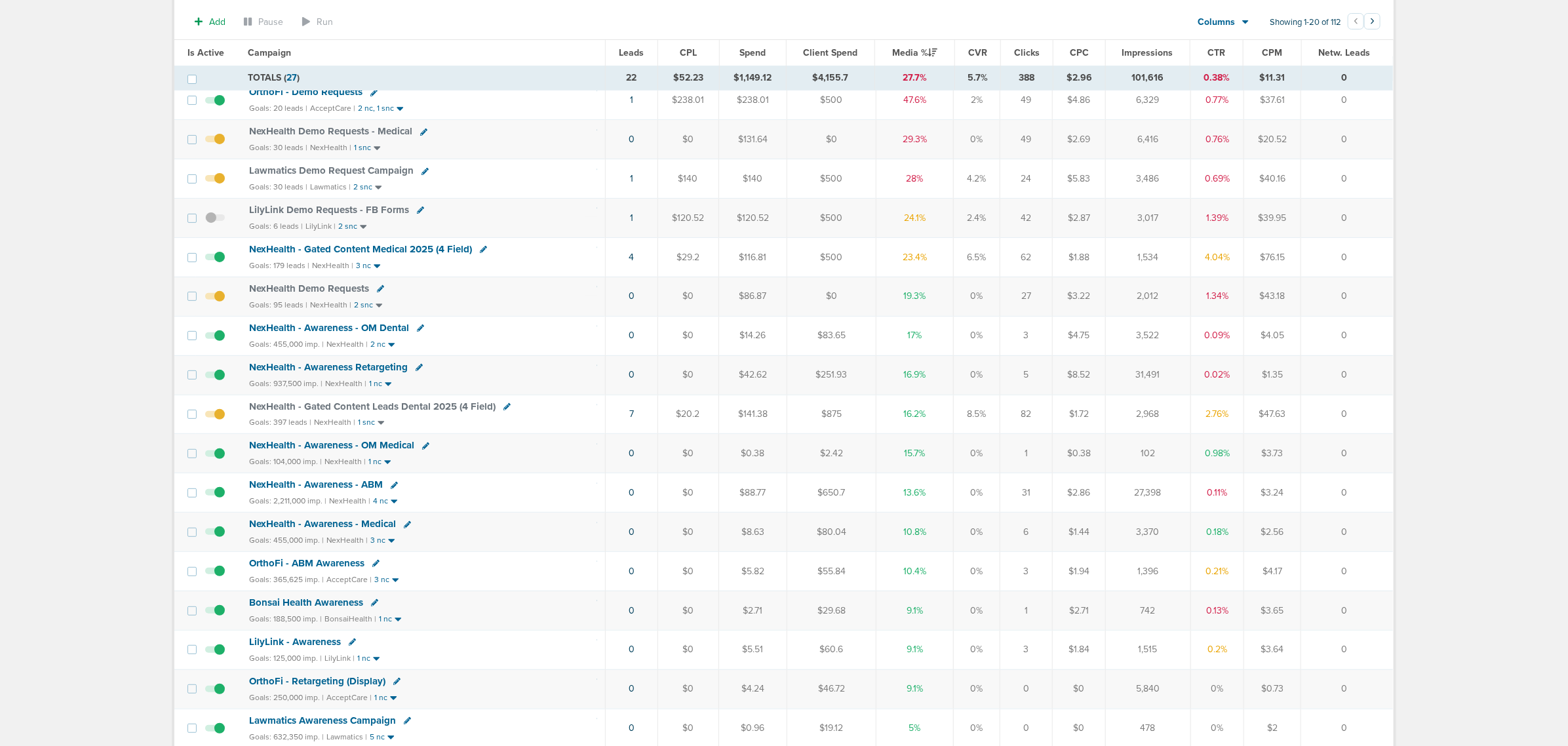
scroll to position [0, 0]
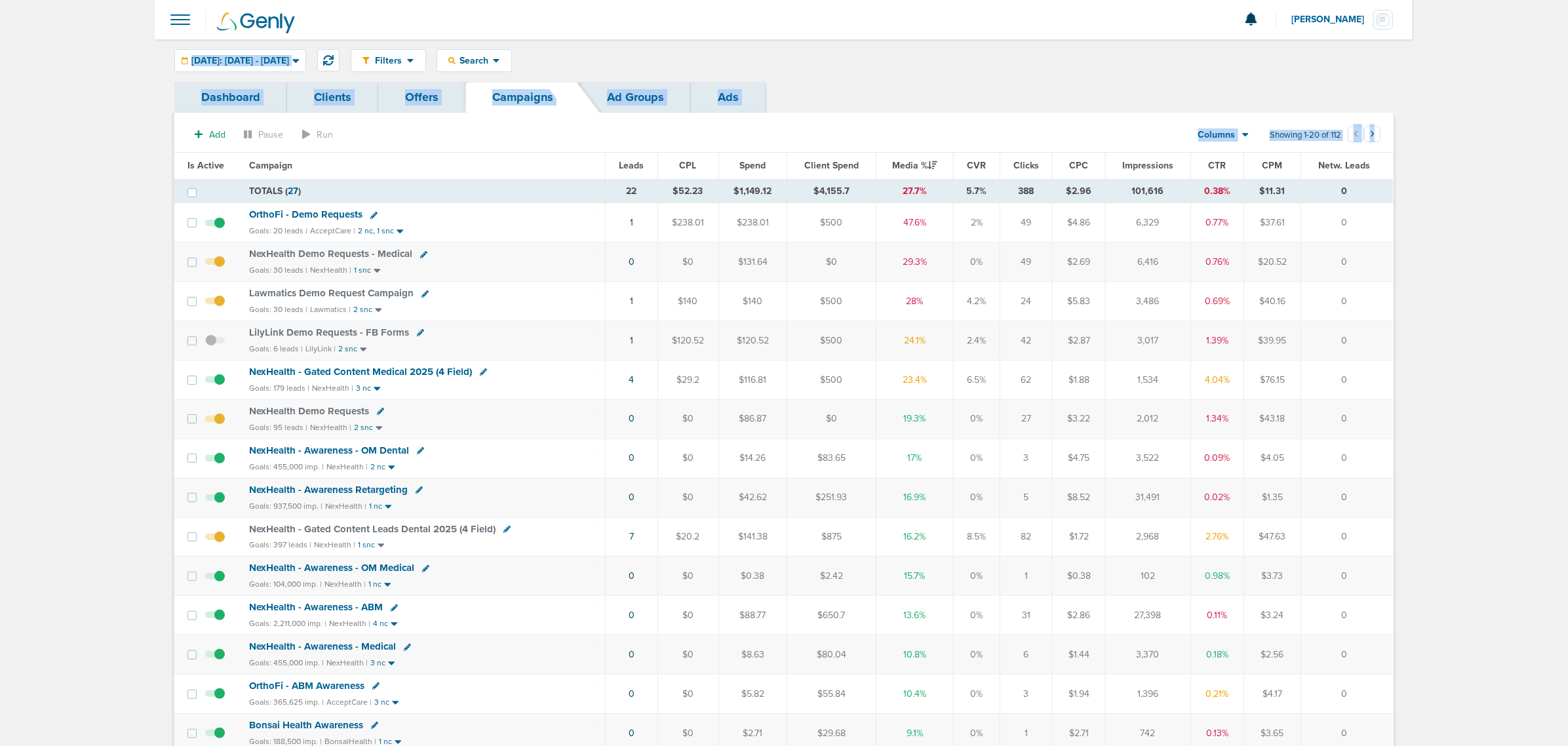
drag, startPoint x: 176, startPoint y: 58, endPoint x: 1538, endPoint y: 624, distance: 1474.9
click at [1048, 451] on main "Notifications You have no unread notifications [PERSON_NAME] Profile Sign Out C…" at bounding box center [784, 558] width 1568 height 1116
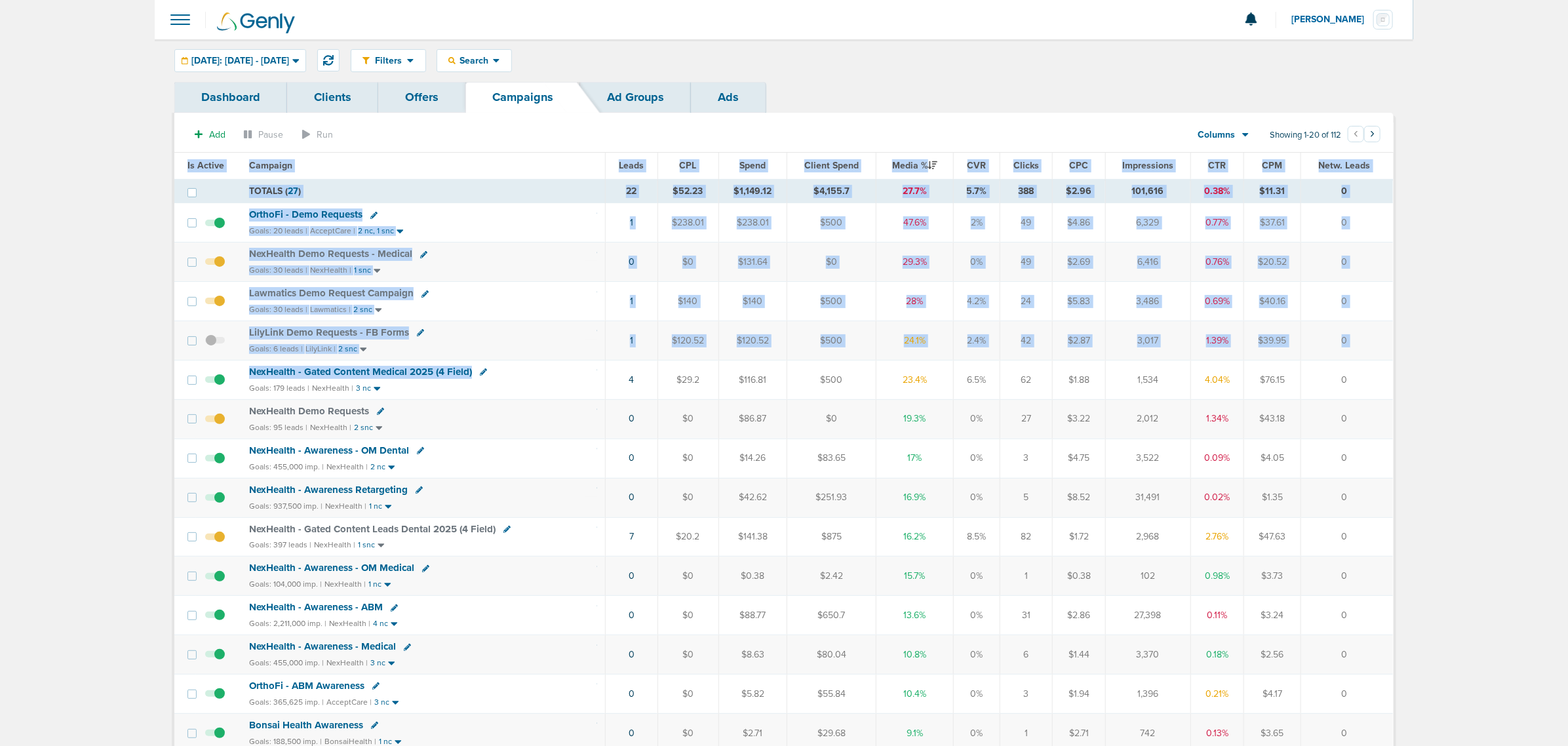
drag, startPoint x: 564, startPoint y: 381, endPoint x: 1427, endPoint y: 374, distance: 863.0
click at [1048, 374] on main "Notifications You have no unread notifications [PERSON_NAME] Profile Sign Out C…" at bounding box center [784, 558] width 1568 height 1116
click at [1048, 374] on td "0" at bounding box center [1347, 379] width 92 height 39
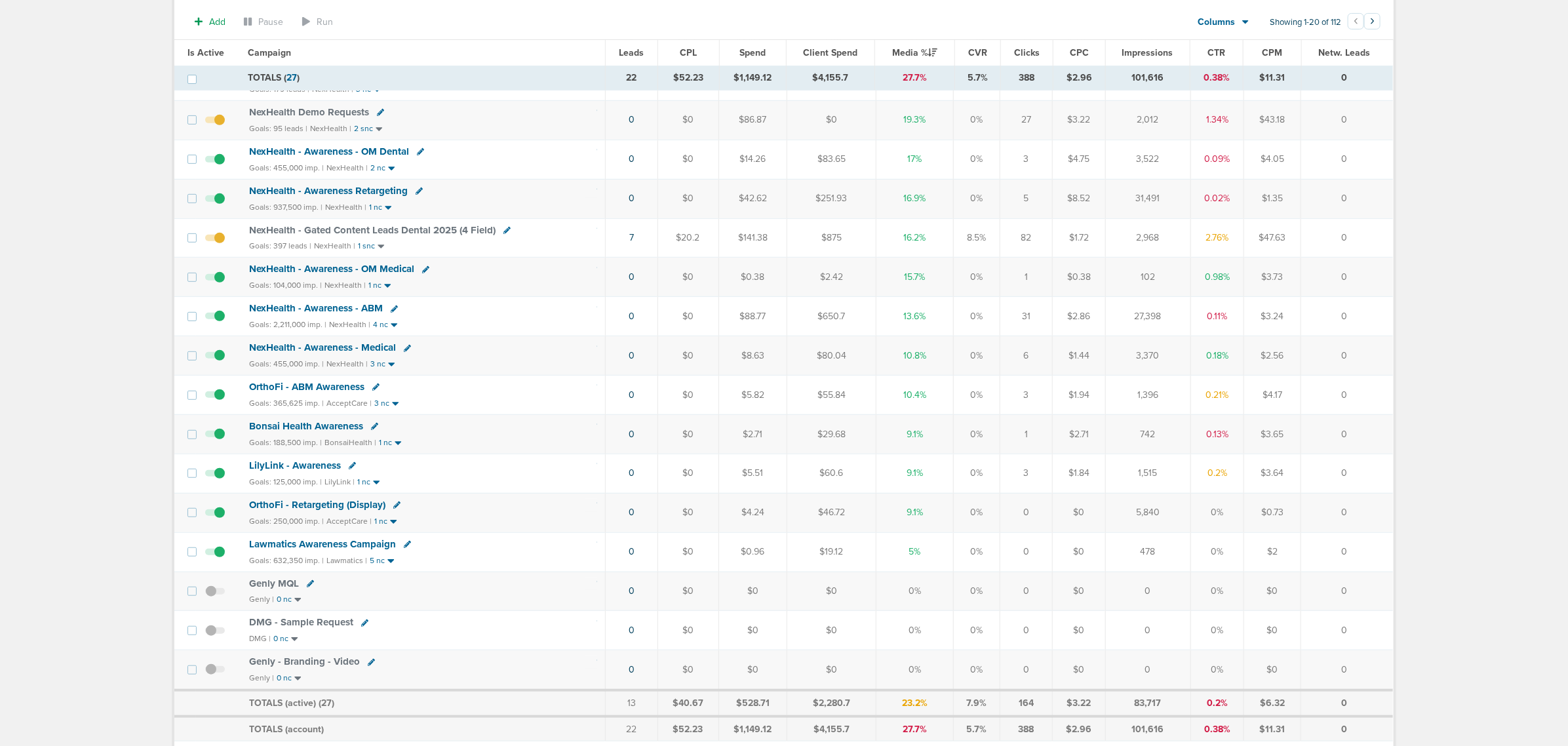
scroll to position [54, 0]
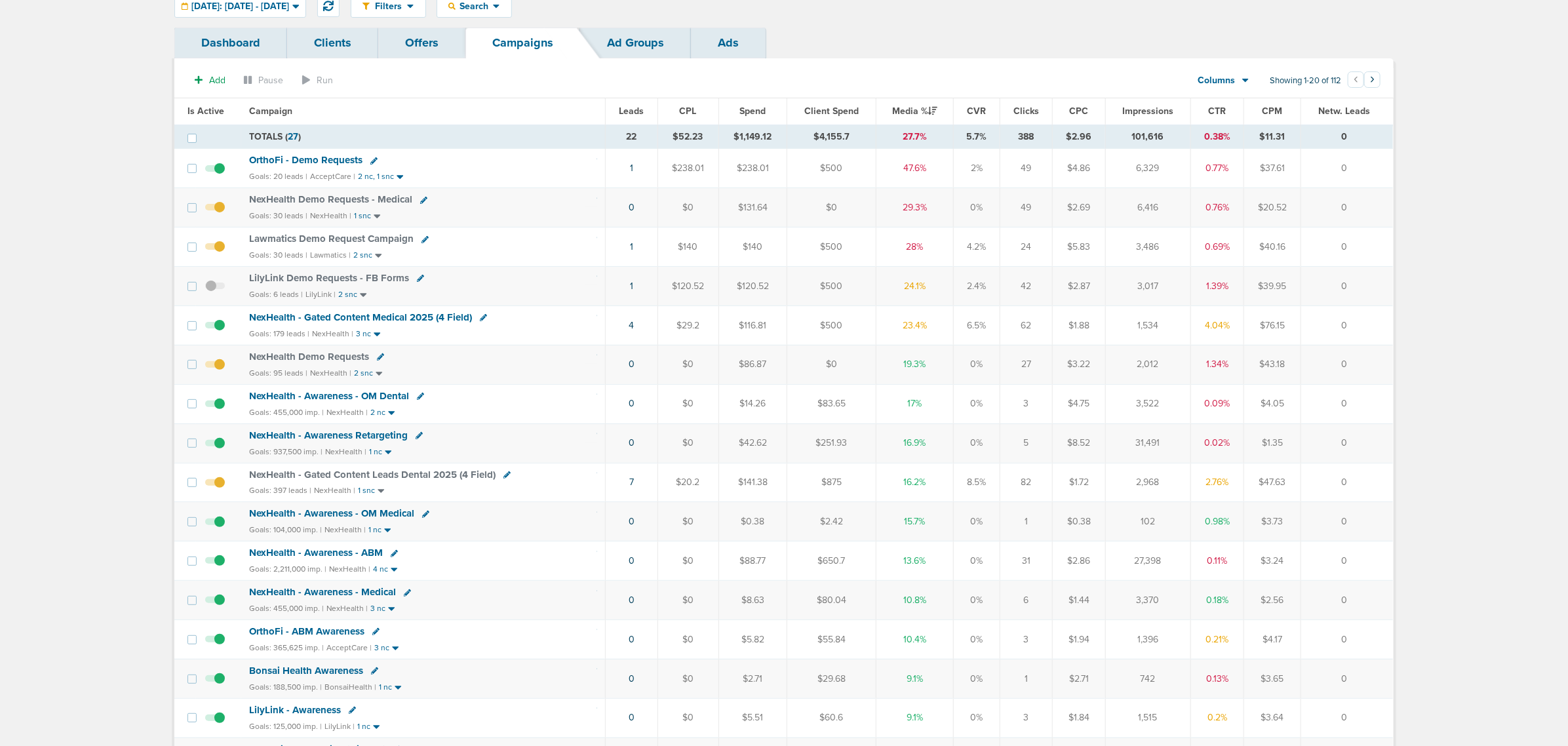
drag, startPoint x: 154, startPoint y: 104, endPoint x: 1507, endPoint y: 397, distance: 1384.4
click at [1048, 397] on main "Notifications You have no unread notifications [PERSON_NAME] Profile Sign Out C…" at bounding box center [784, 503] width 1568 height 1116
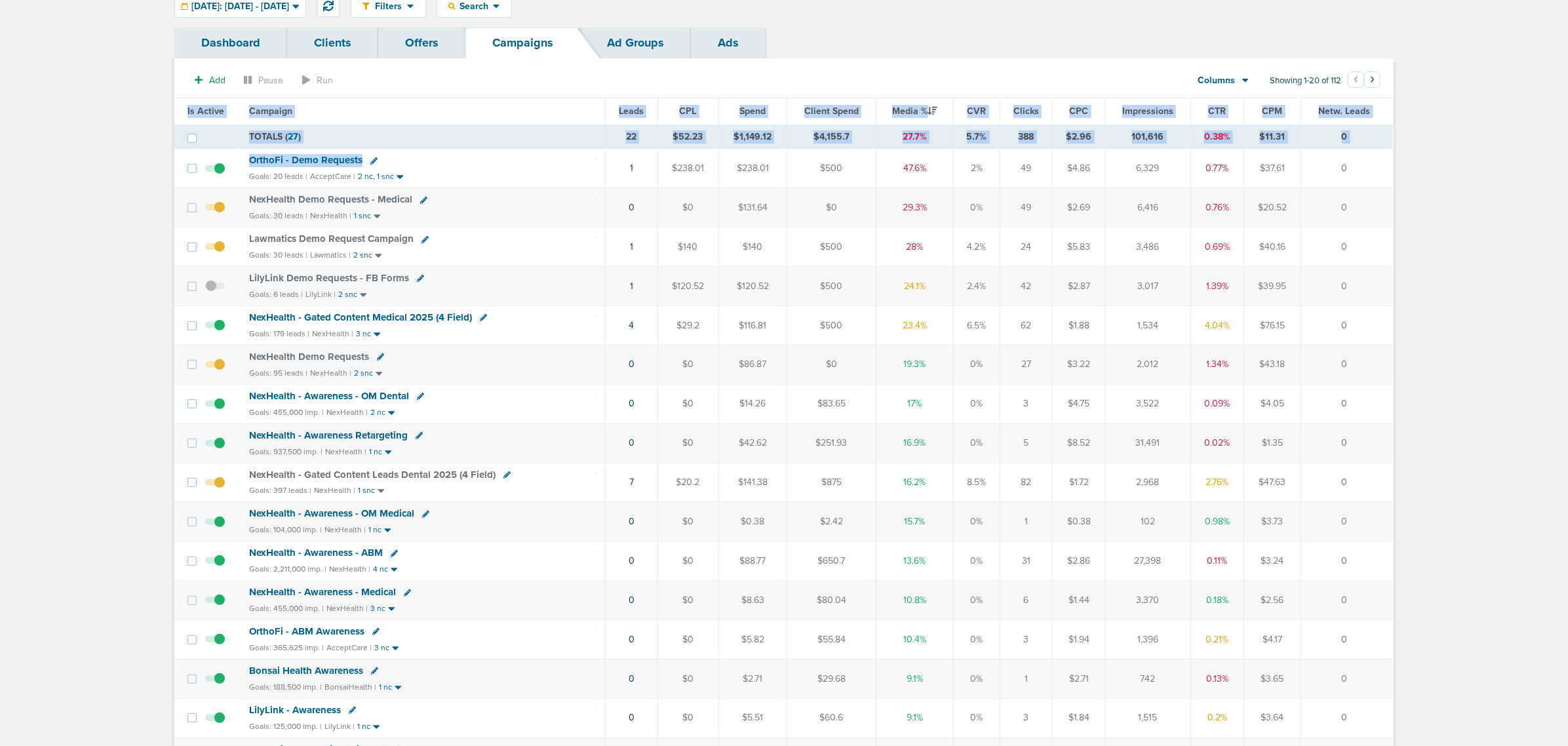
drag, startPoint x: 556, startPoint y: 165, endPoint x: 1454, endPoint y: 229, distance: 900.3
click at [1048, 229] on main "Notifications You have no unread notifications [PERSON_NAME] Profile Sign Out C…" at bounding box center [784, 503] width 1568 height 1116
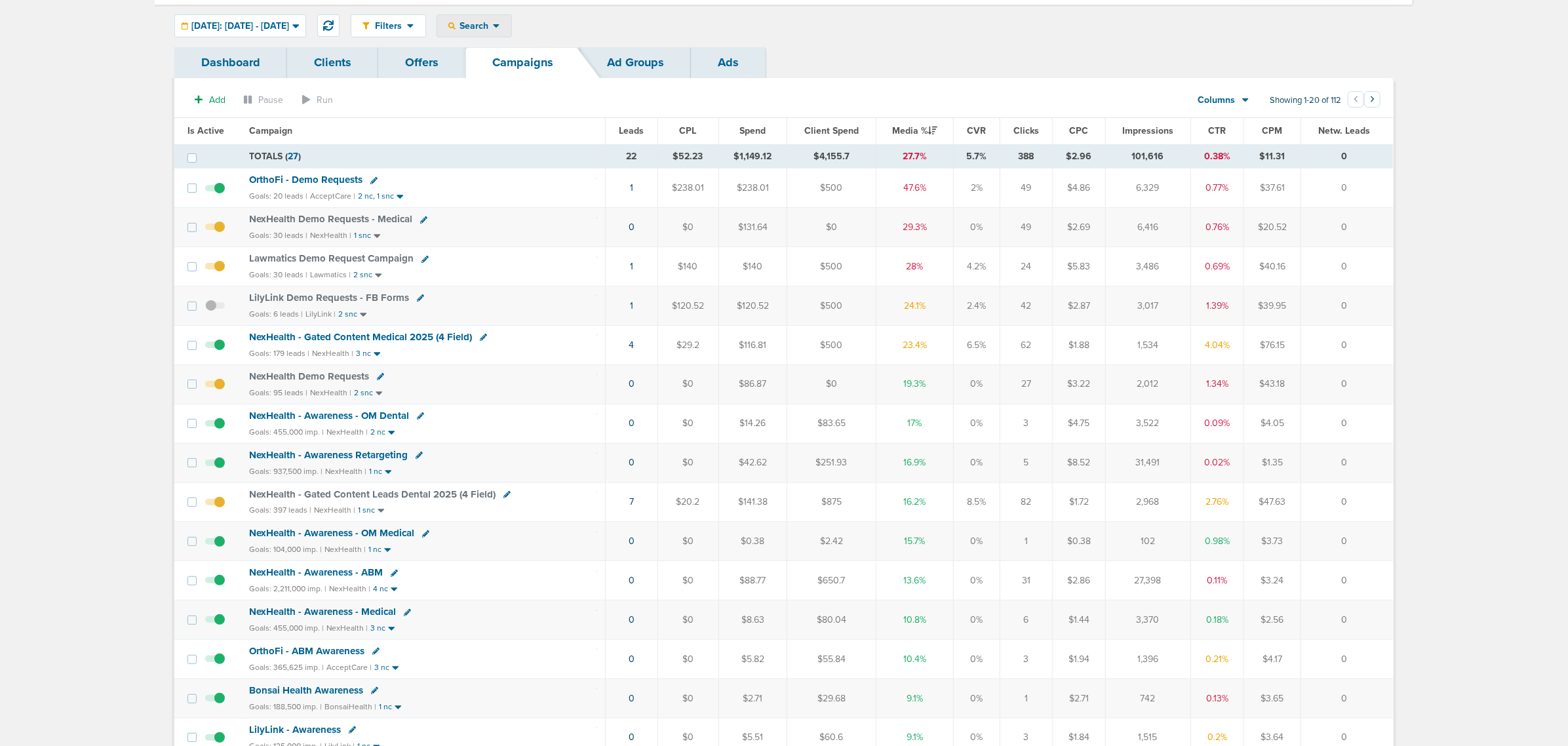
scroll to position [0, 0]
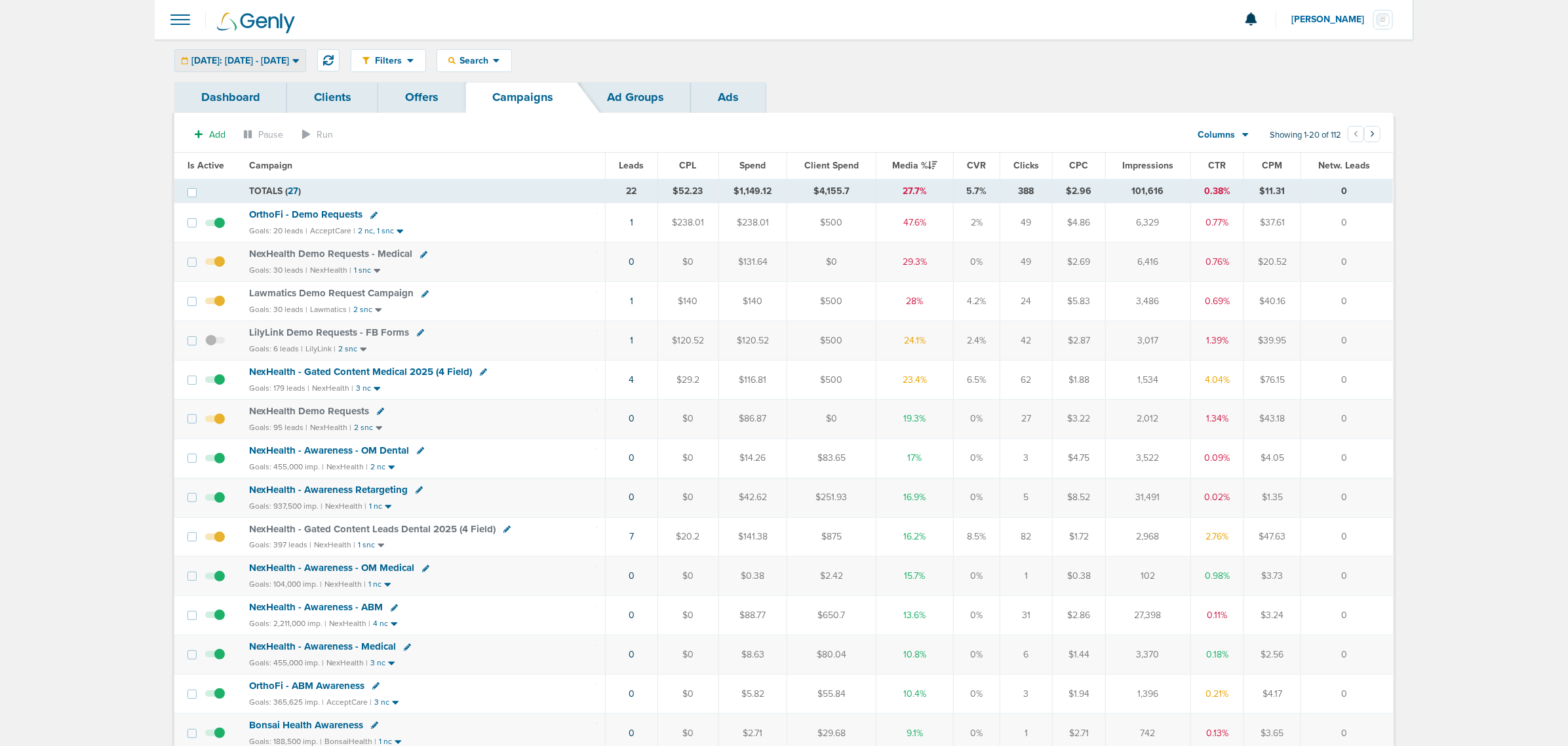
click at [272, 53] on div "[DATE]: [DATE] - [DATE]" at bounding box center [240, 60] width 131 height 21
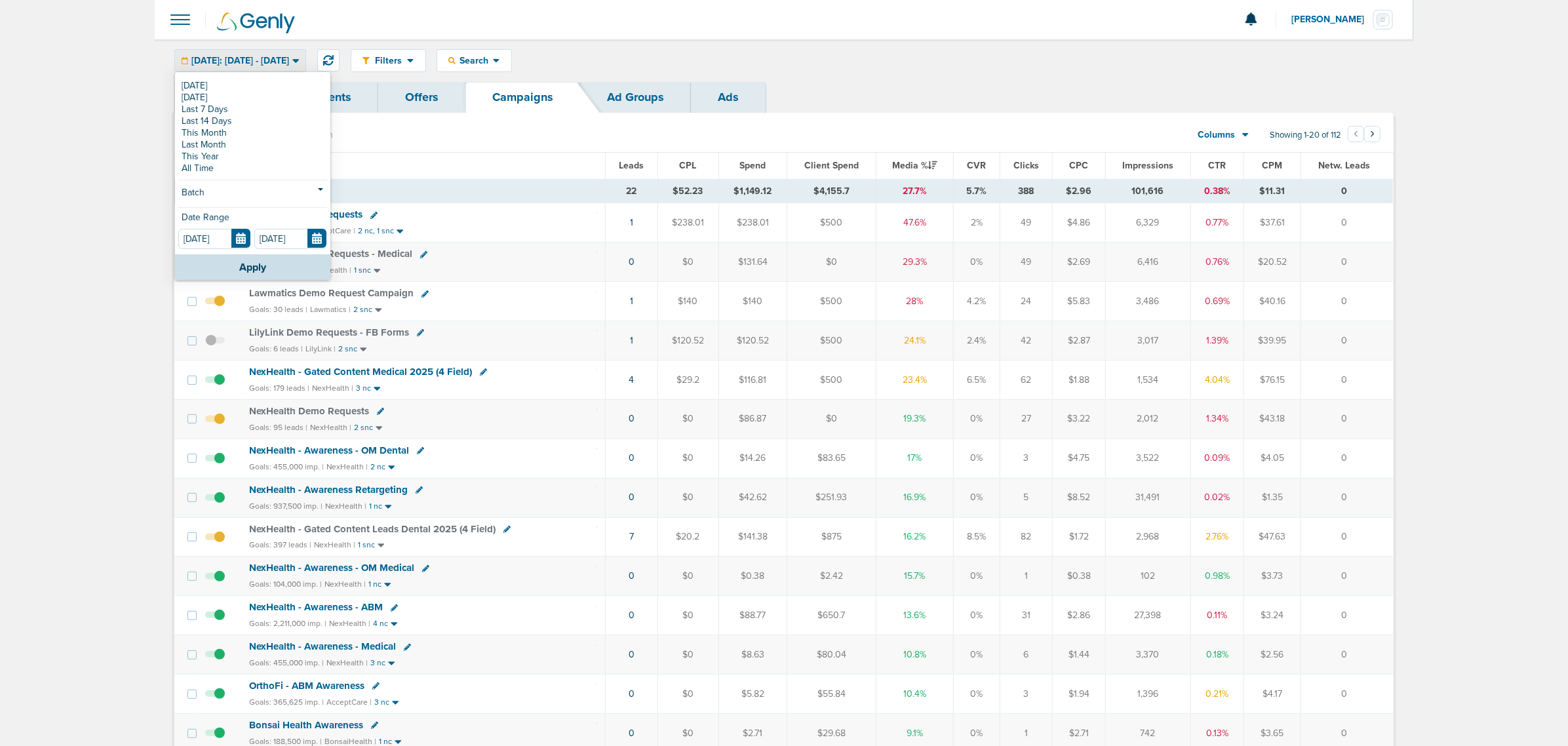
click at [821, 54] on div "Filters Active Only Settings Status Active Inactive Objectives MQL SQL Traffic …" at bounding box center [872, 60] width 1043 height 23
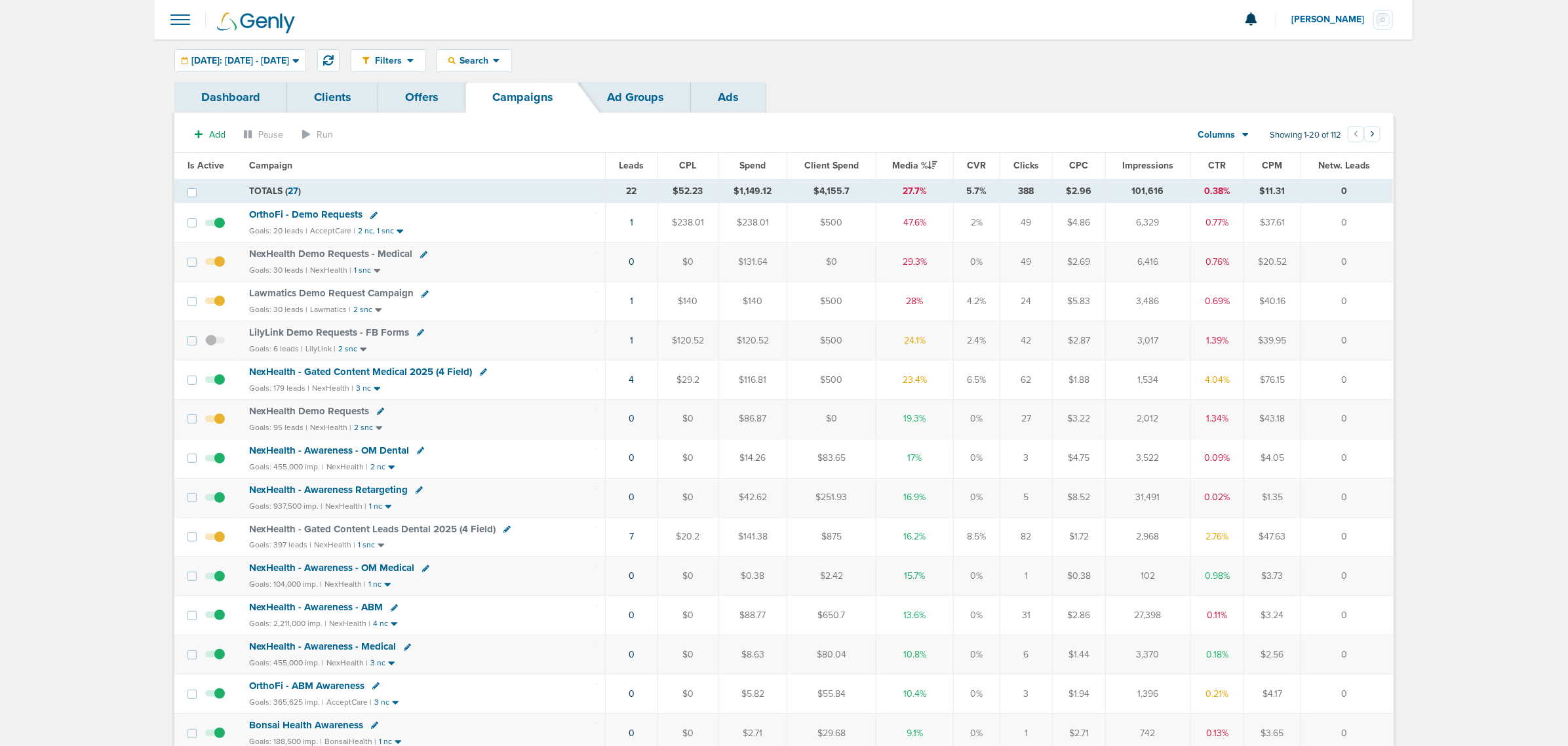
drag, startPoint x: 483, startPoint y: 232, endPoint x: 1374, endPoint y: 392, distance: 905.3
click at [1048, 392] on tbody "TOTALS ( 27 ) 22 $52.23 $1,149.12 $4,155.7 27.7% 5.7% 388 $2.96 101,616 0.38% $…" at bounding box center [784, 609] width 1219 height 861
click at [1048, 390] on td "0" at bounding box center [1347, 379] width 92 height 39
drag, startPoint x: 1380, startPoint y: 378, endPoint x: 93, endPoint y: 87, distance: 1319.5
click at [93, 87] on main "Notifications You have no unread notifications [PERSON_NAME] Profile Sign Out C…" at bounding box center [784, 558] width 1568 height 1116
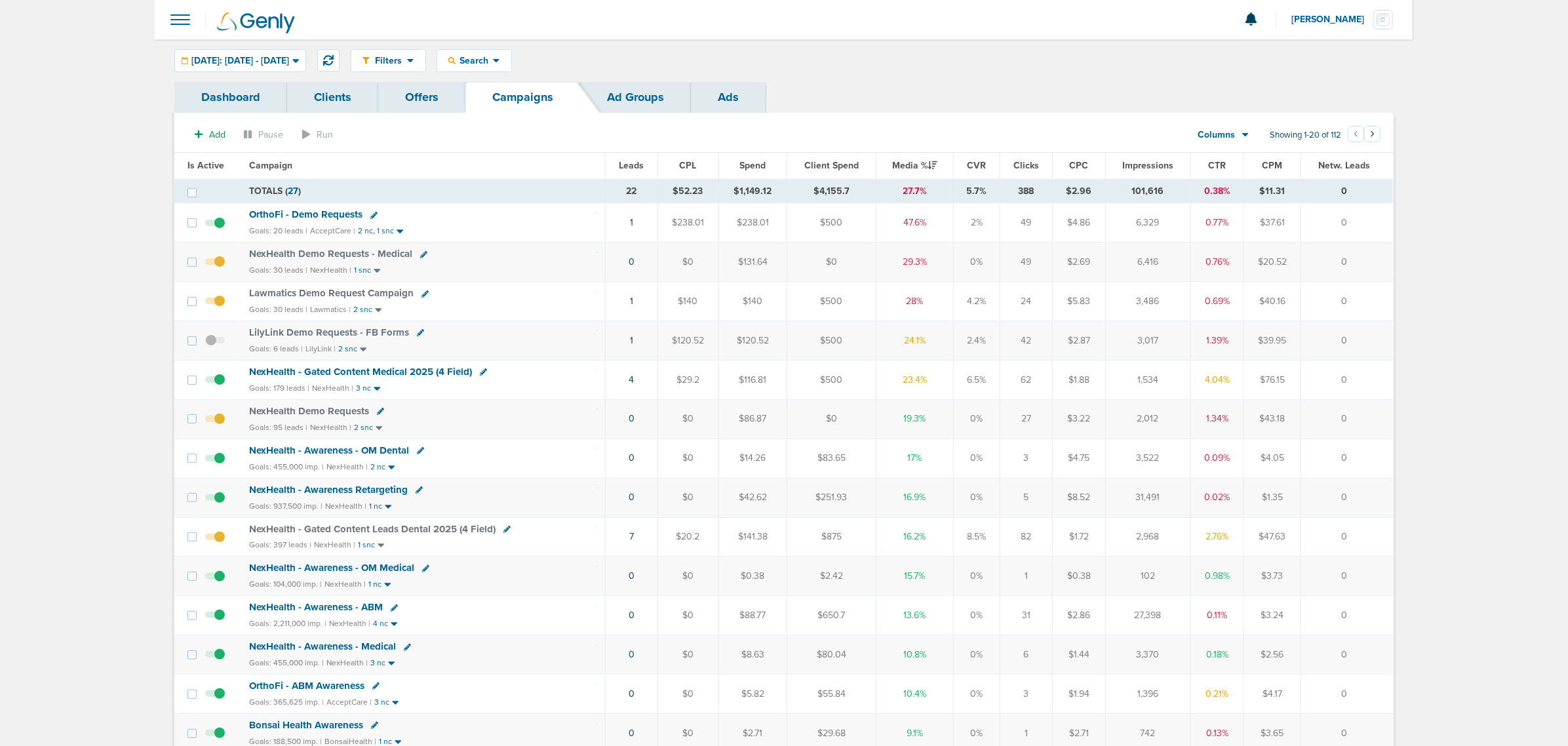
click at [93, 87] on main "Notifications You have no unread notifications [PERSON_NAME] Profile Sign Out C…" at bounding box center [784, 558] width 1568 height 1116
drag, startPoint x: 93, startPoint y: 154, endPoint x: 1446, endPoint y: 525, distance: 1402.9
click at [1048, 451] on main "Notifications You have no unread notifications [PERSON_NAME] Profile Sign Out C…" at bounding box center [784, 558] width 1568 height 1116
click at [1048, 438] on main "Notifications You have no unread notifications [PERSON_NAME] Profile Sign Out C…" at bounding box center [784, 558] width 1568 height 1116
drag, startPoint x: 251, startPoint y: 151, endPoint x: 1458, endPoint y: 423, distance: 1237.3
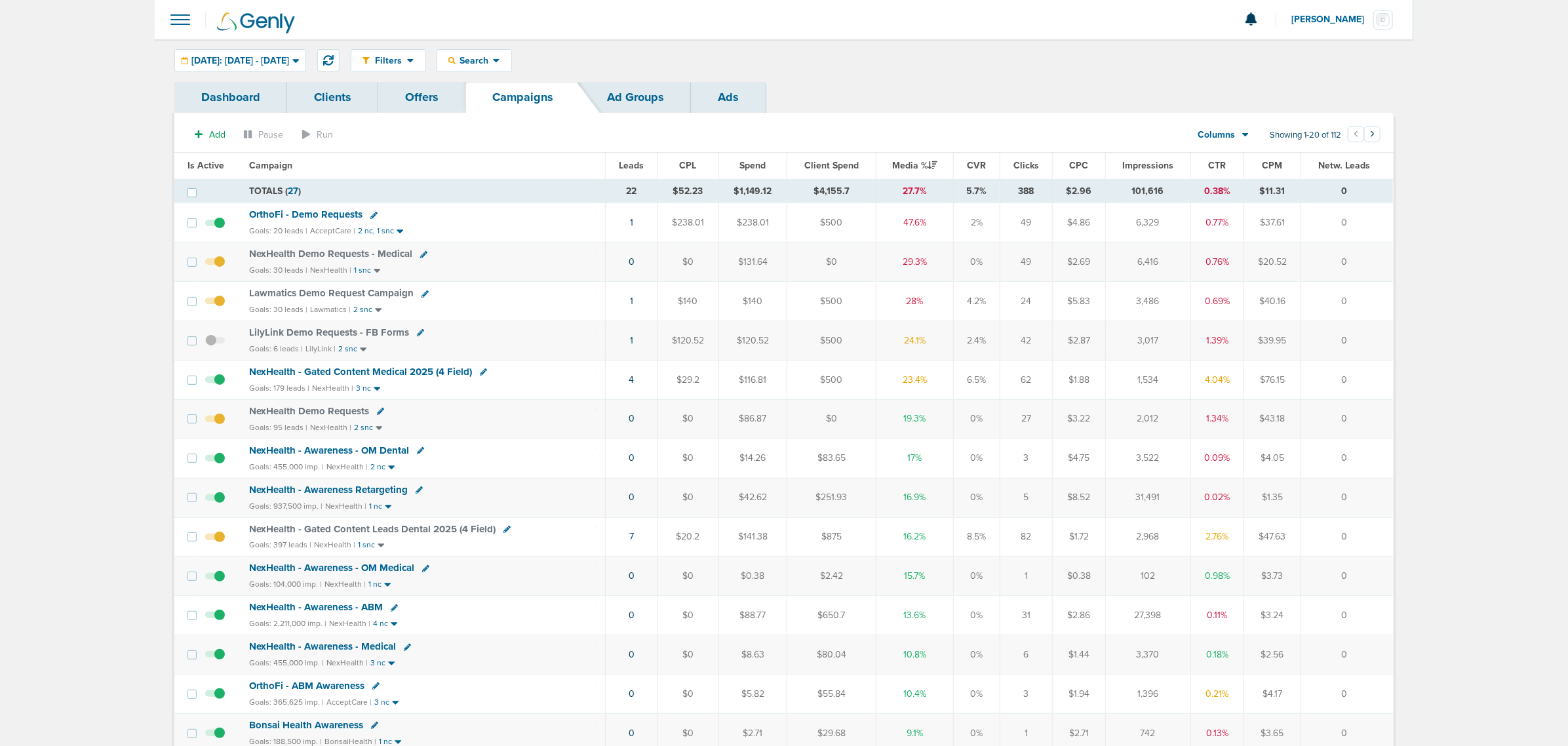
click at [1048, 423] on main "Notifications You have no unread notifications [PERSON_NAME] Profile Sign Out C…" at bounding box center [784, 558] width 1568 height 1116
drag, startPoint x: 1443, startPoint y: 654, endPoint x: 132, endPoint y: 120, distance: 1415.6
click at [132, 120] on main "Notifications You have no unread notifications [PERSON_NAME] Profile Sign Out C…" at bounding box center [784, 558] width 1568 height 1116
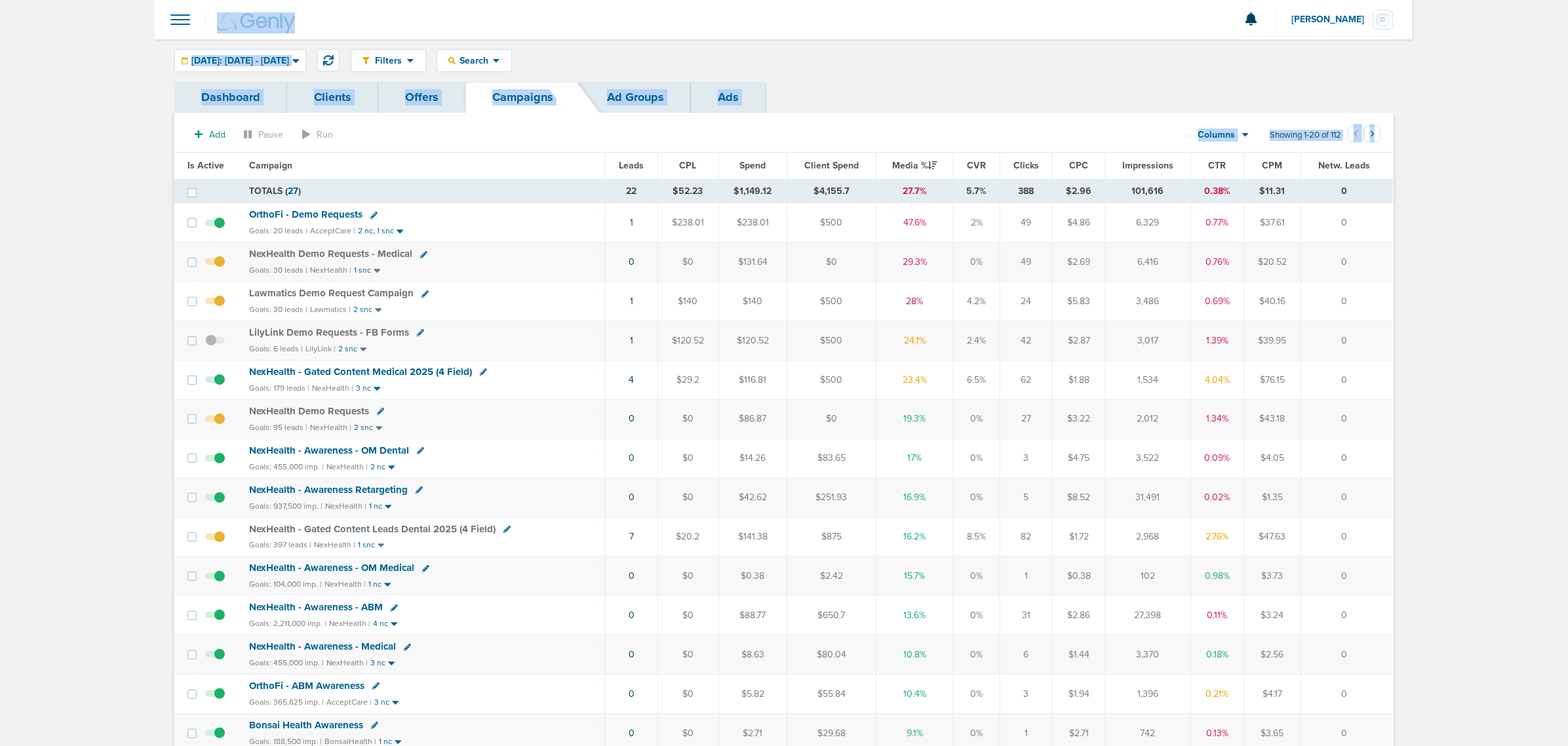
drag, startPoint x: 312, startPoint y: 53, endPoint x: 1567, endPoint y: 392, distance: 1300.0
click at [1048, 392] on main "Notifications You have no unread notifications [PERSON_NAME] Profile Sign Out C…" at bounding box center [784, 558] width 1568 height 1116
click at [1048, 333] on main "Notifications You have no unread notifications [PERSON_NAME] Profile Sign Out C…" at bounding box center [784, 558] width 1568 height 1116
drag, startPoint x: 142, startPoint y: 50, endPoint x: 1475, endPoint y: 415, distance: 1382.1
click at [1048, 415] on main "Notifications You have no unread notifications [PERSON_NAME] Profile Sign Out C…" at bounding box center [784, 558] width 1568 height 1116
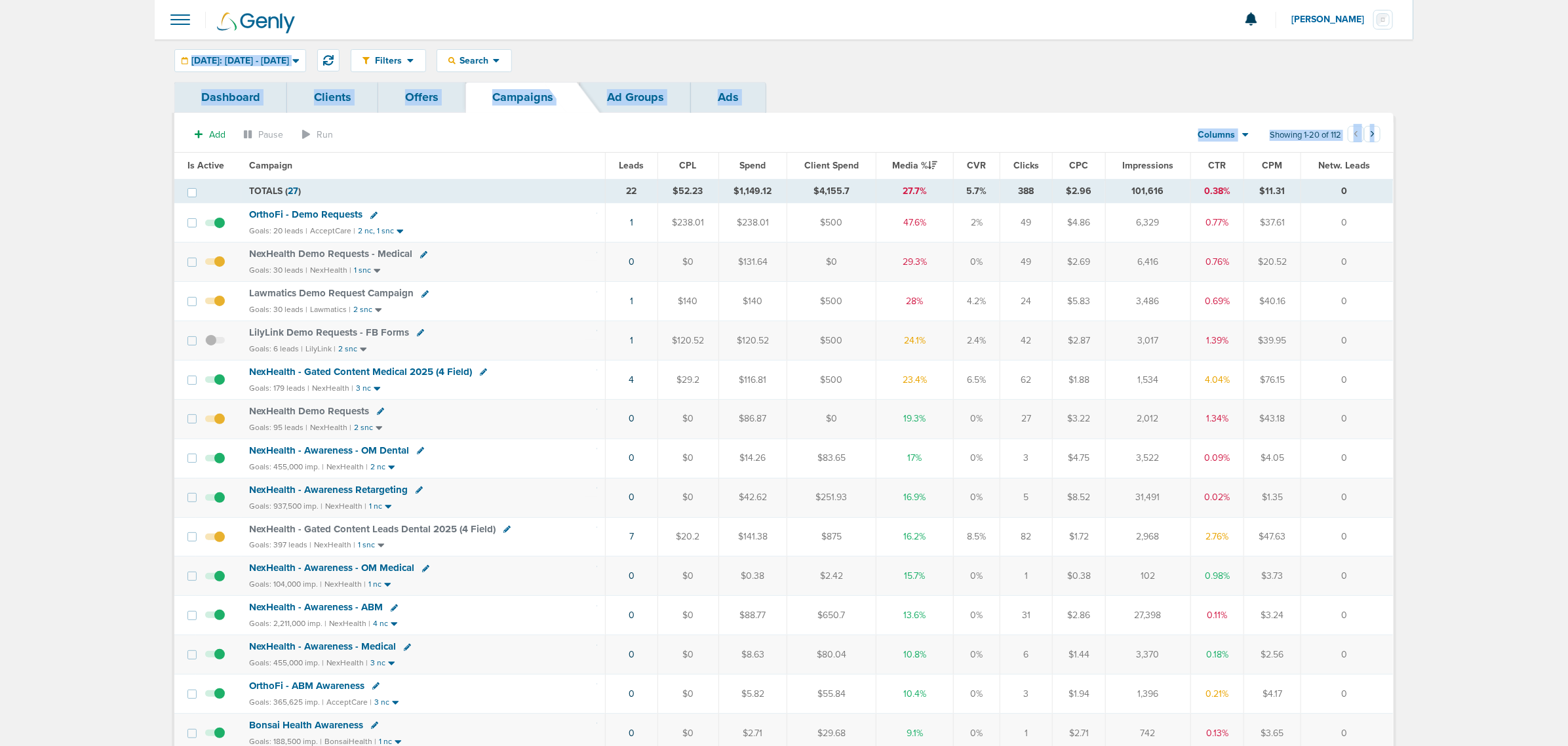
click at [1048, 415] on main "Notifications You have no unread notifications [PERSON_NAME] Profile Sign Out C…" at bounding box center [784, 558] width 1568 height 1116
drag, startPoint x: 324, startPoint y: 87, endPoint x: 1496, endPoint y: 528, distance: 1252.2
click at [1048, 451] on main "Notifications You have no unread notifications [PERSON_NAME] Profile Sign Out C…" at bounding box center [784, 558] width 1568 height 1116
drag, startPoint x: 87, startPoint y: 154, endPoint x: 1559, endPoint y: 384, distance: 1489.9
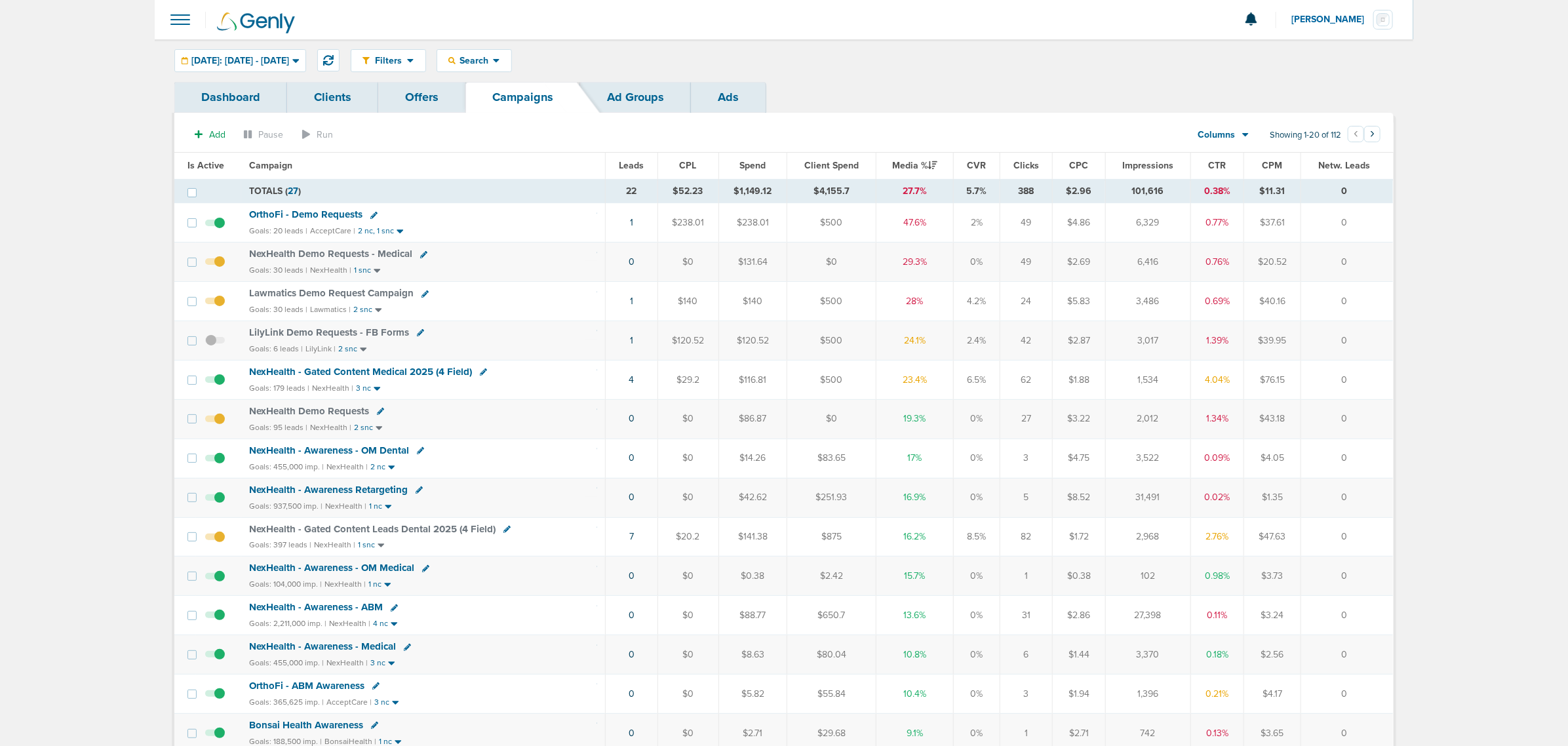
click at [1048, 384] on main "Notifications You have no unread notifications [PERSON_NAME] Profile Sign Out C…" at bounding box center [784, 558] width 1568 height 1116
click at [334, 59] on icon at bounding box center [329, 60] width 10 height 10
click at [334, 56] on icon at bounding box center [329, 60] width 10 height 10
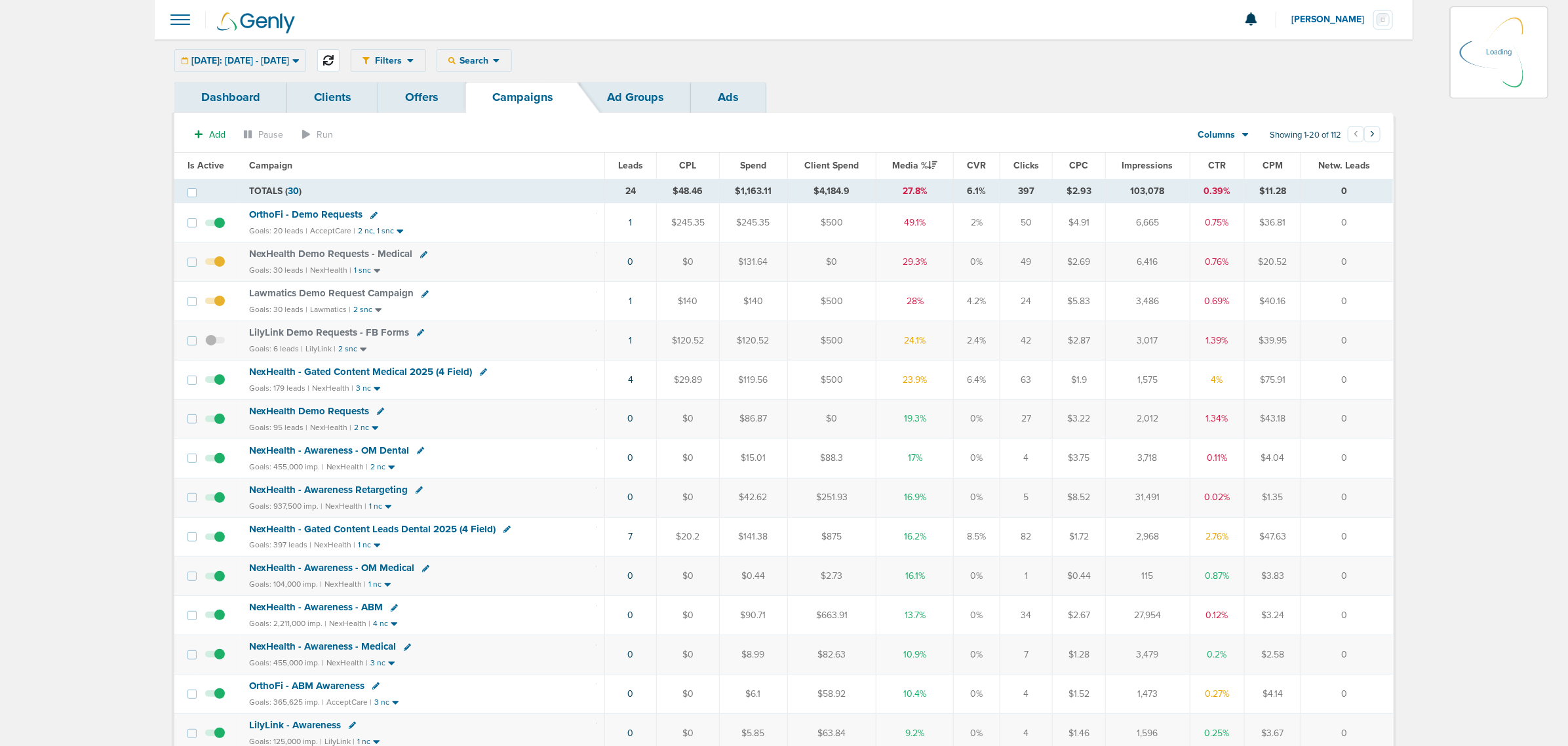
click at [334, 58] on icon at bounding box center [329, 60] width 10 height 10
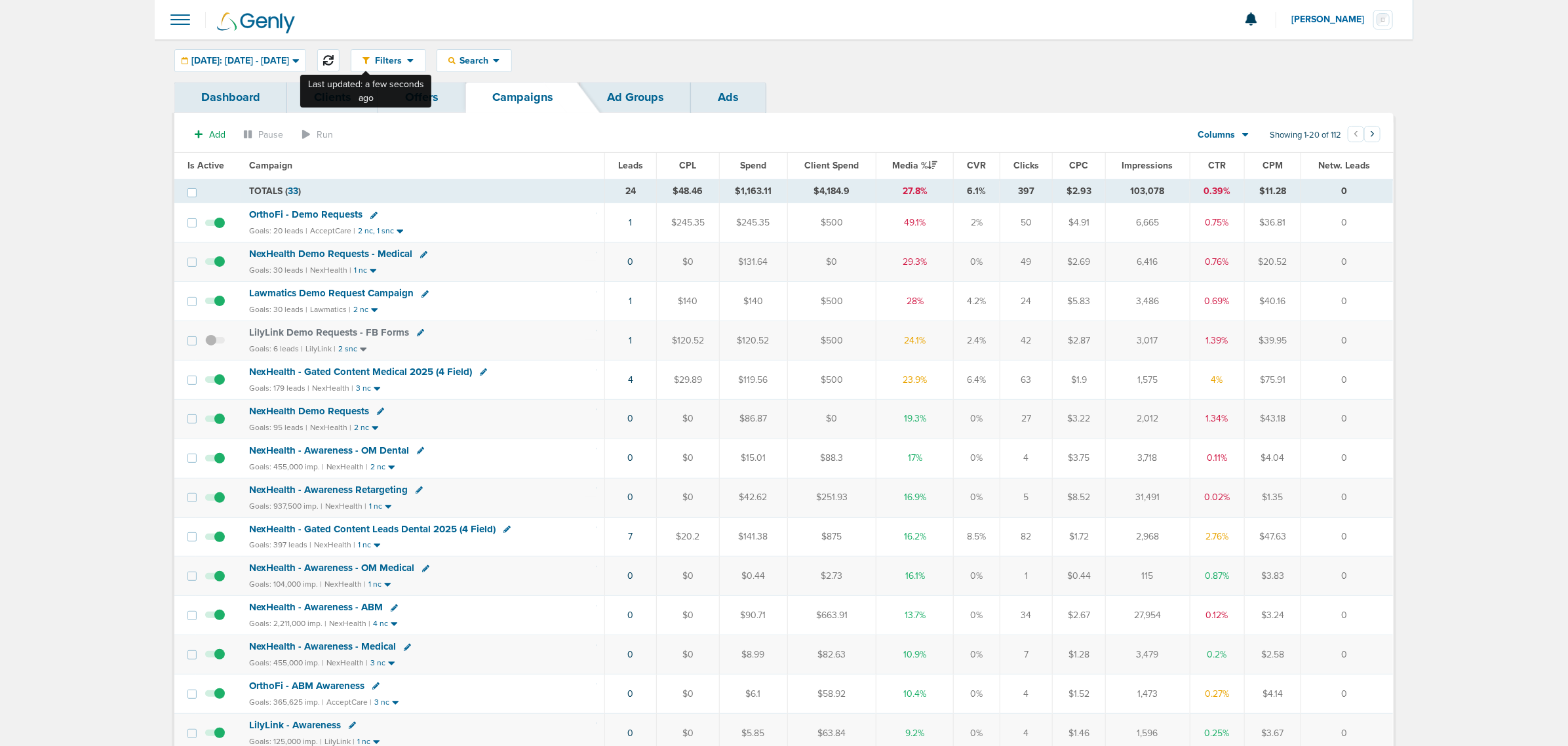
click at [334, 62] on icon at bounding box center [329, 60] width 10 height 10
click at [347, 293] on span "Lawmatics Demo Request Campaign" at bounding box center [331, 293] width 165 height 12
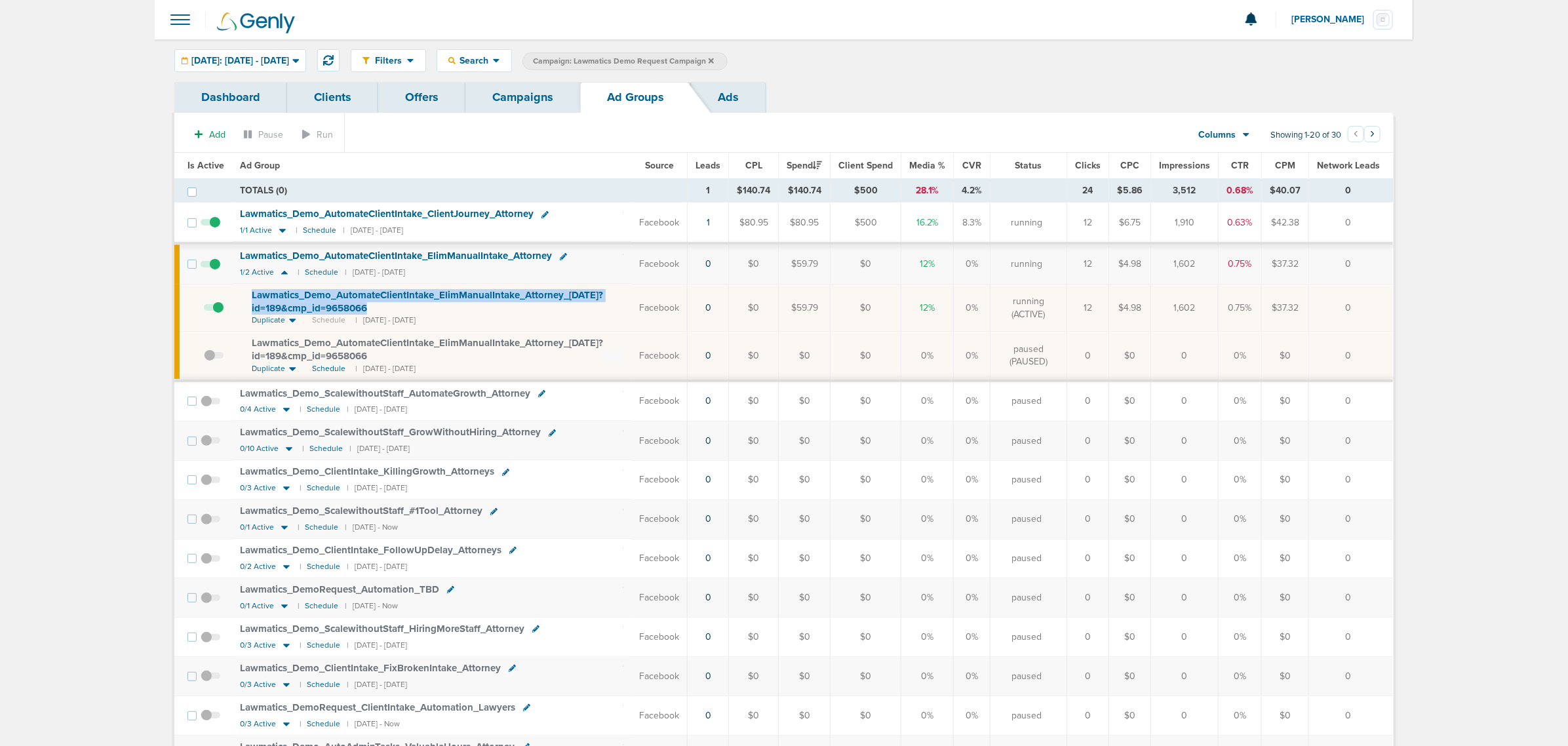
drag, startPoint x: 387, startPoint y: 309, endPoint x: 246, endPoint y: 295, distance: 141.7
click at [246, 295] on td "Lawmatics_ Demo_ AutomateClientIntake_ ElimManualIntake_ Attorney_ [DATE]?id=18…" at bounding box center [431, 307] width 399 height 48
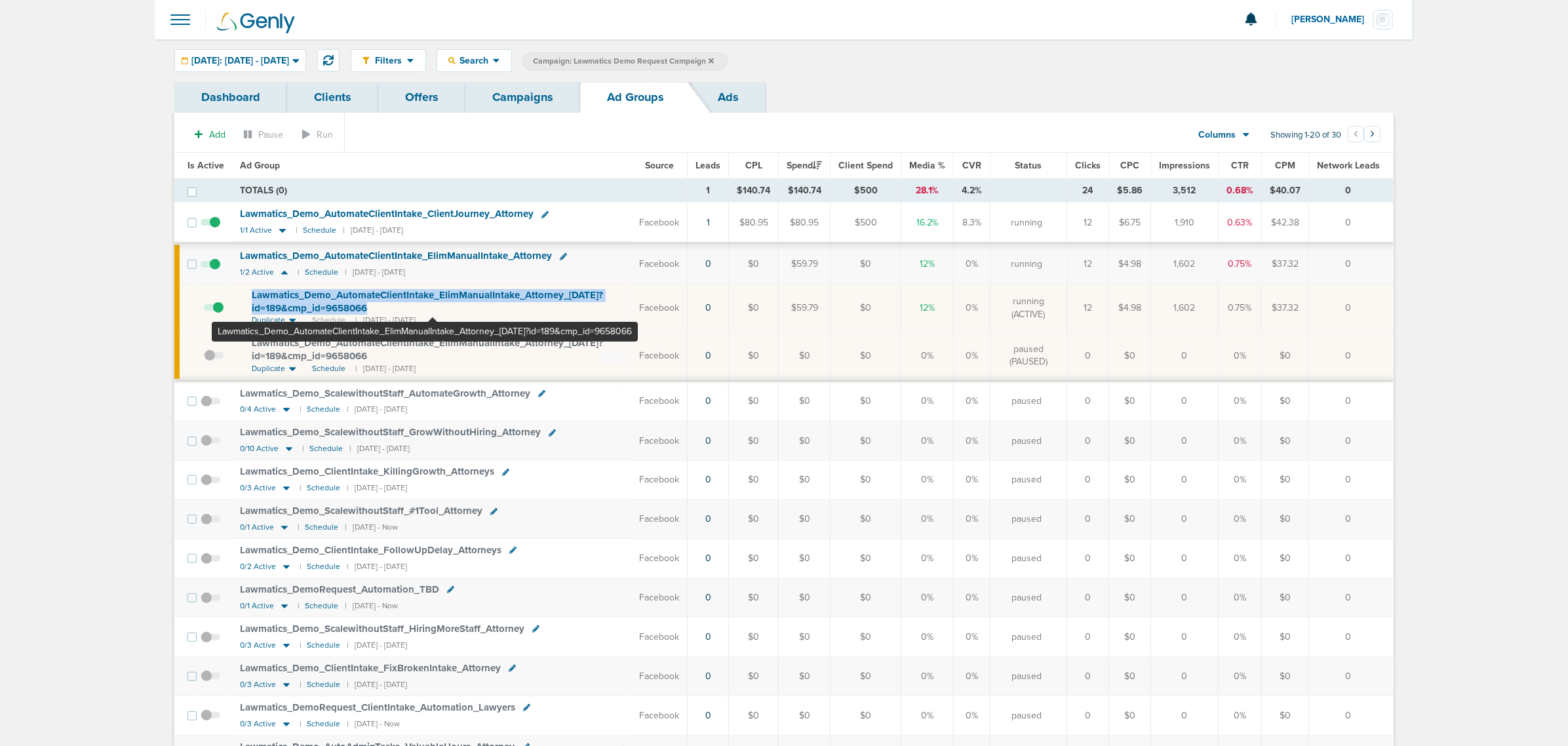
copy span "Lawmatics_ Demo_ AutomateClientIntake_ ElimManualIntake_ Attorney_ [DATE]?id=18…"
